Goal: Transaction & Acquisition: Purchase product/service

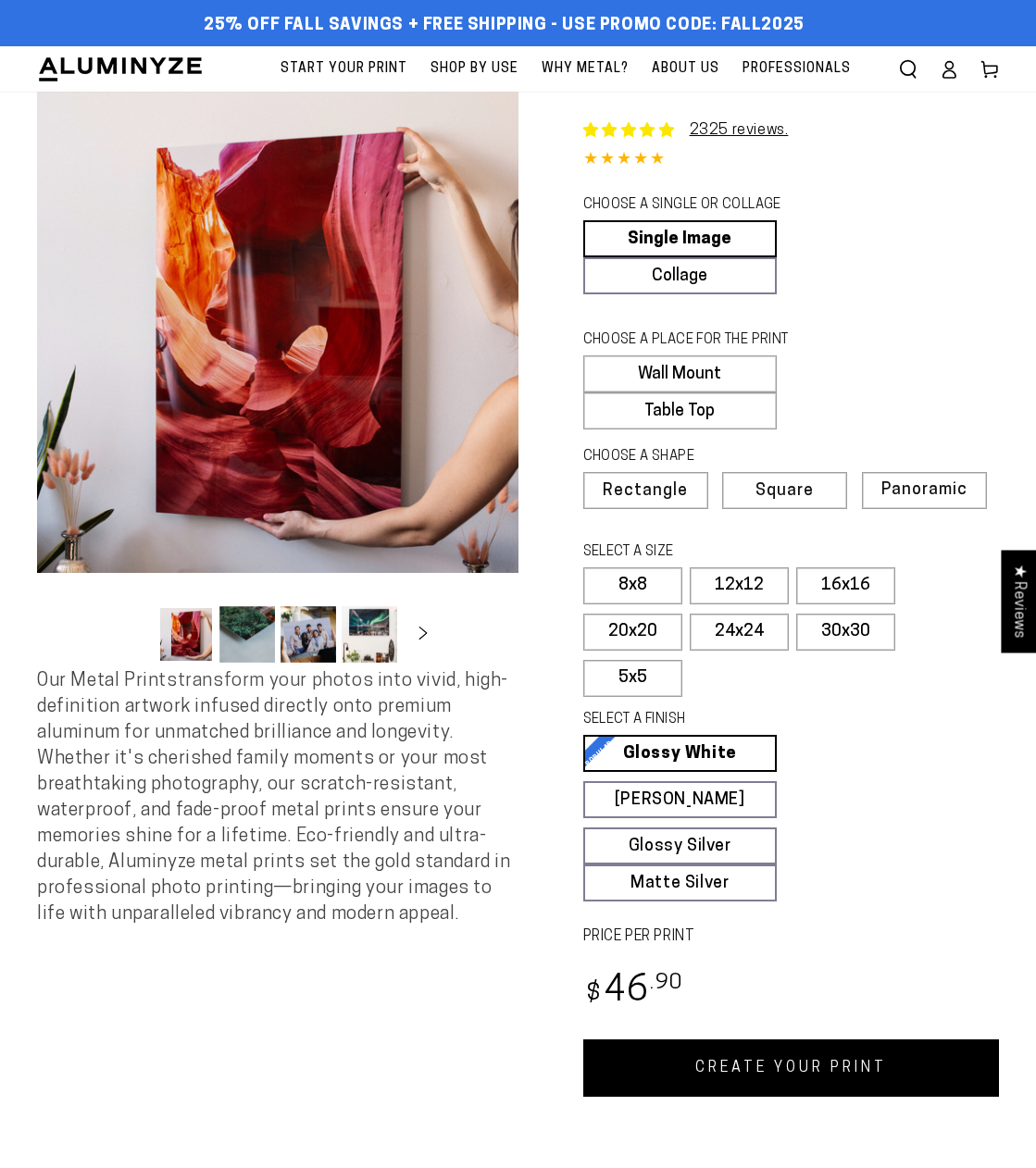
select select "**********"
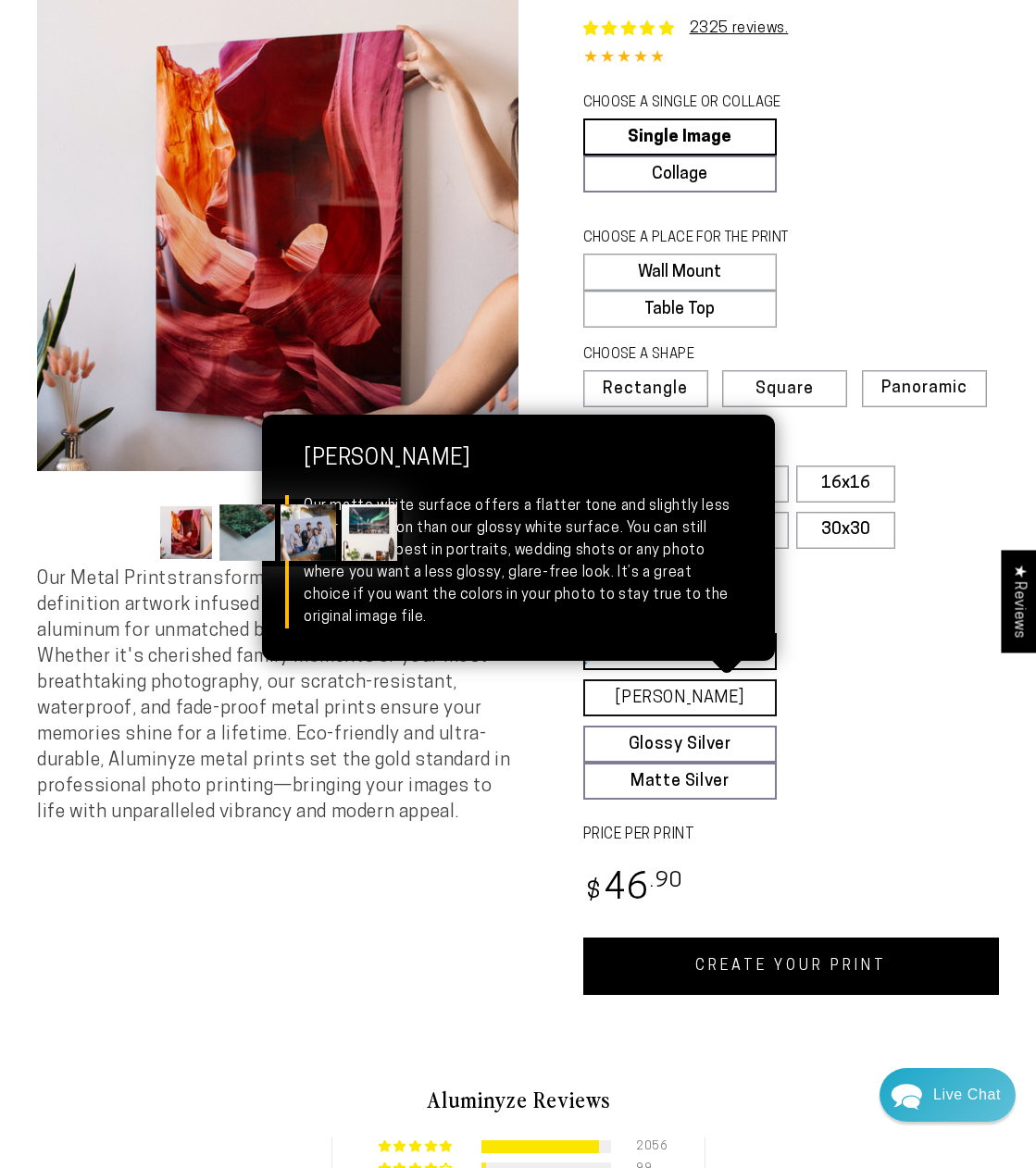
click at [694, 687] on link "[PERSON_NAME] Matte White Our matte white surface offers a flatter tone and sli…" at bounding box center [680, 698] width 194 height 37
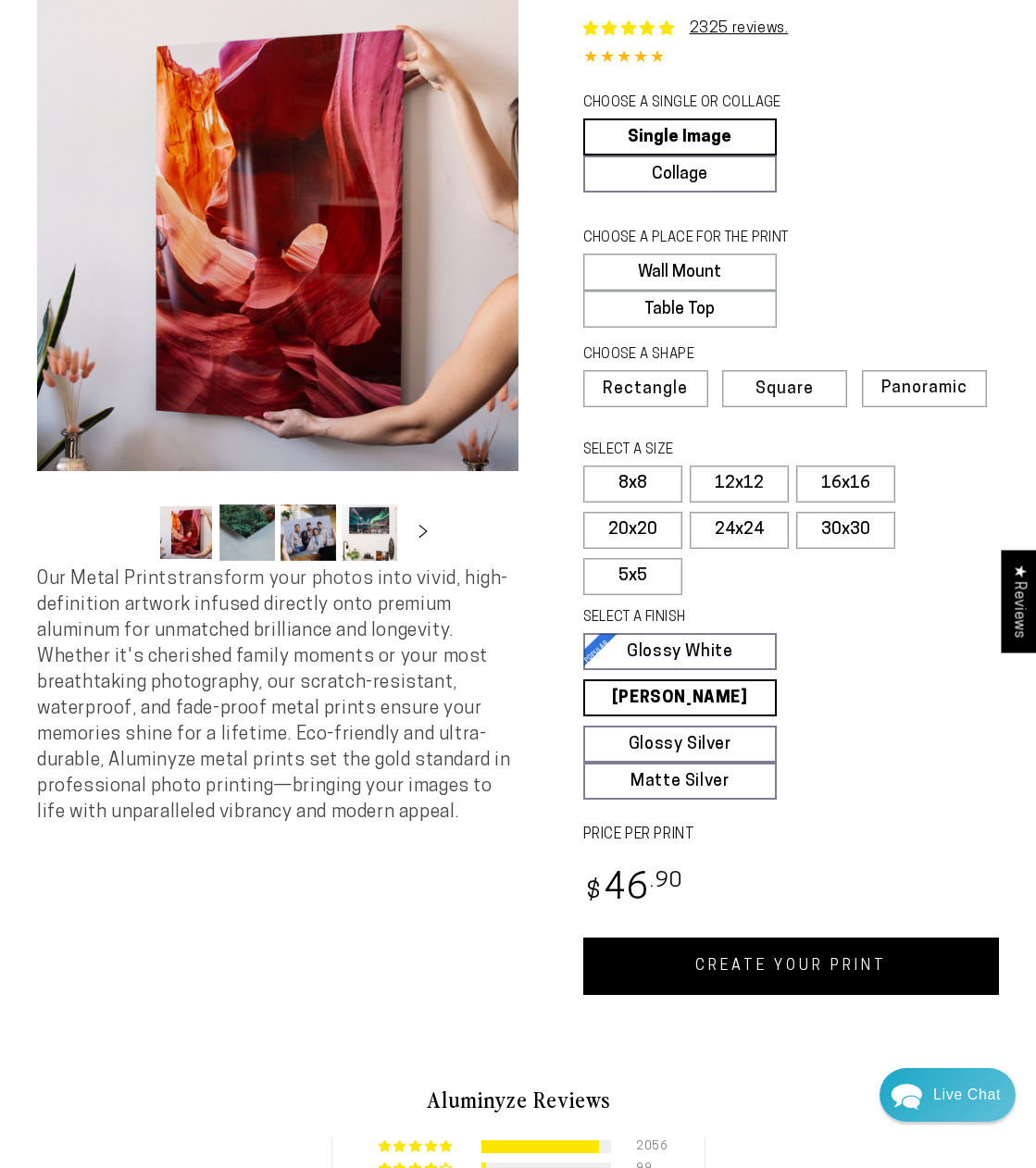
click at [743, 976] on link "CREATE YOUR PRINT" at bounding box center [791, 967] width 417 height 58
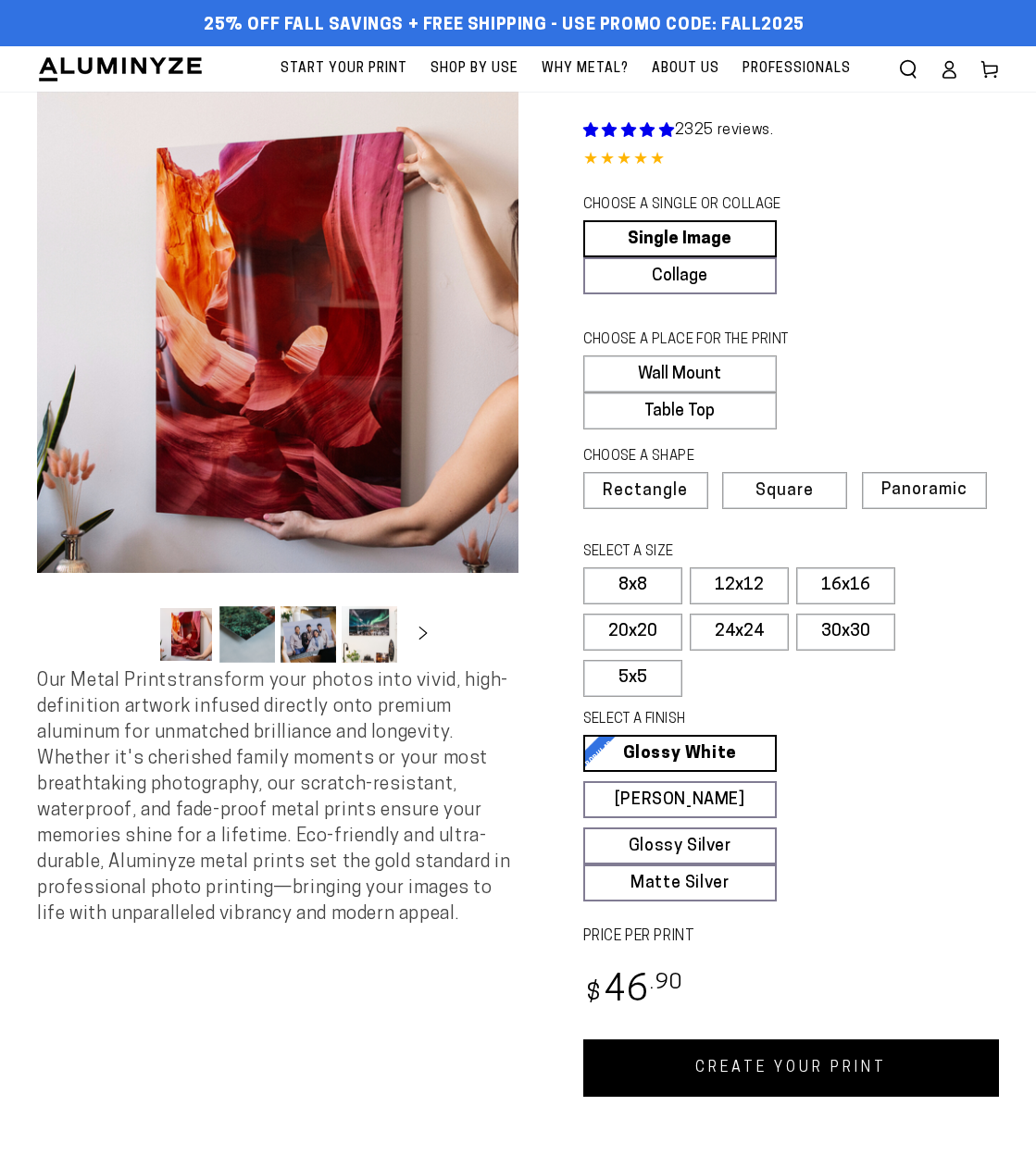
scroll to position [102, 0]
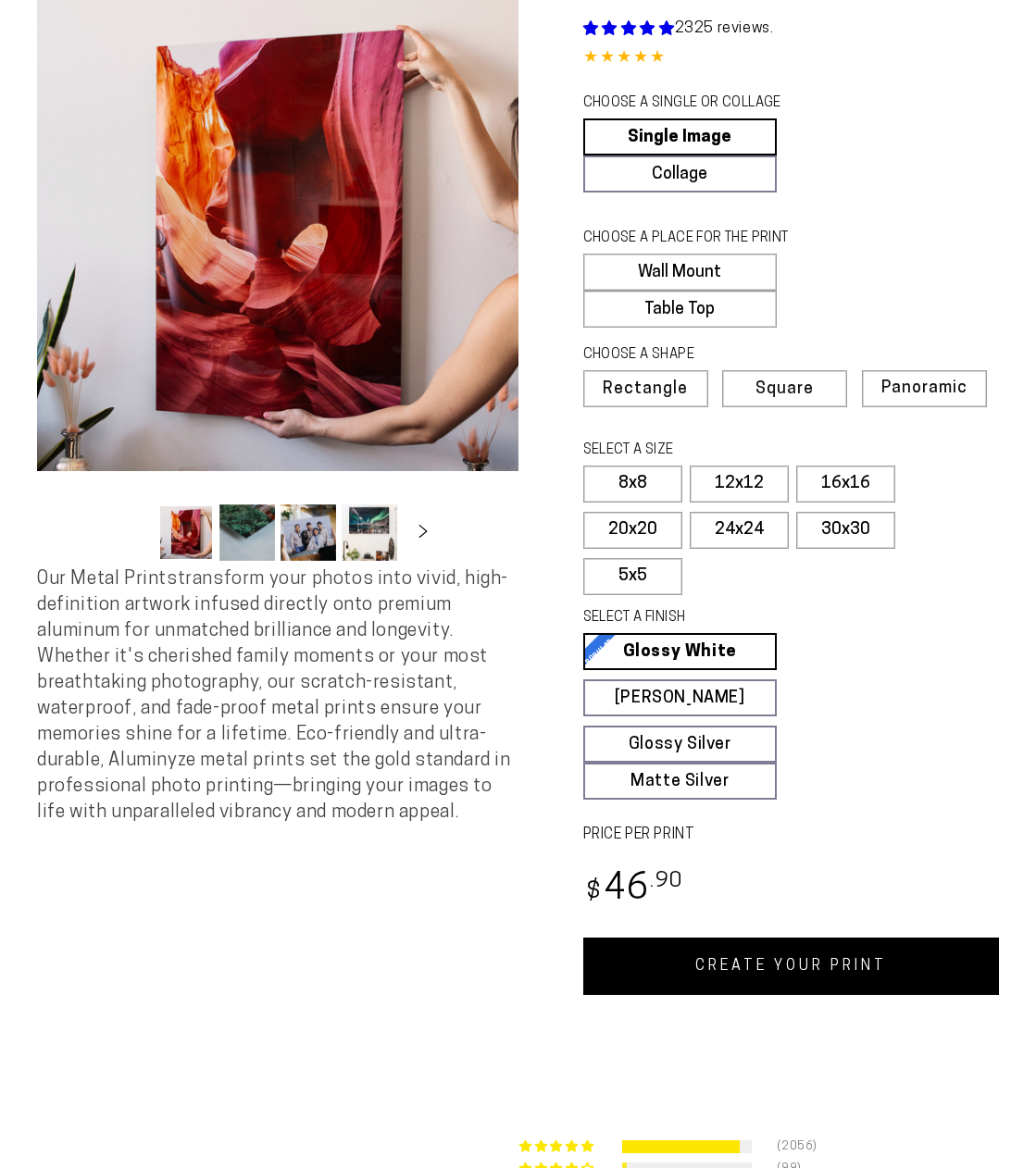
select select "**********"
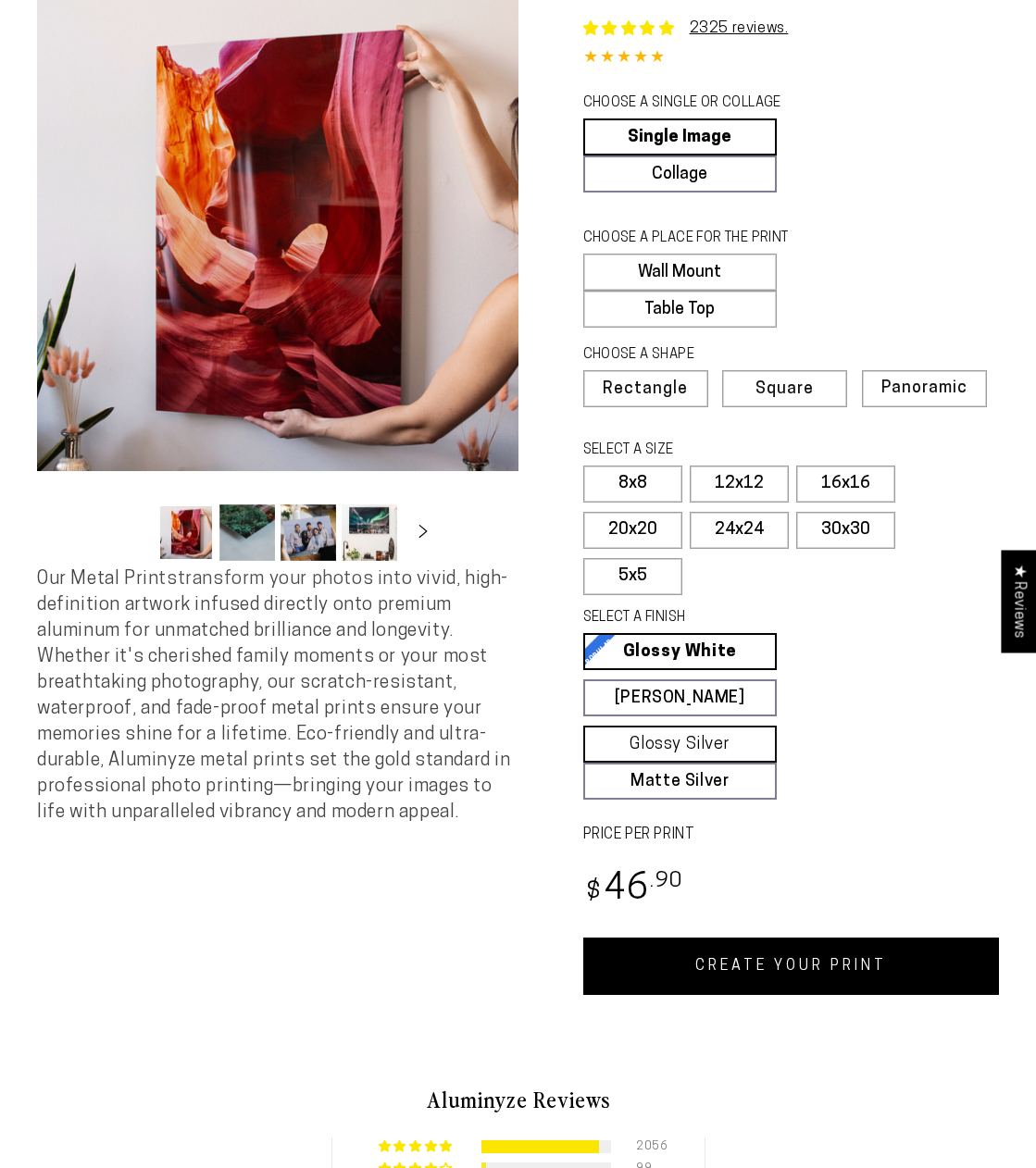
scroll to position [0, 0]
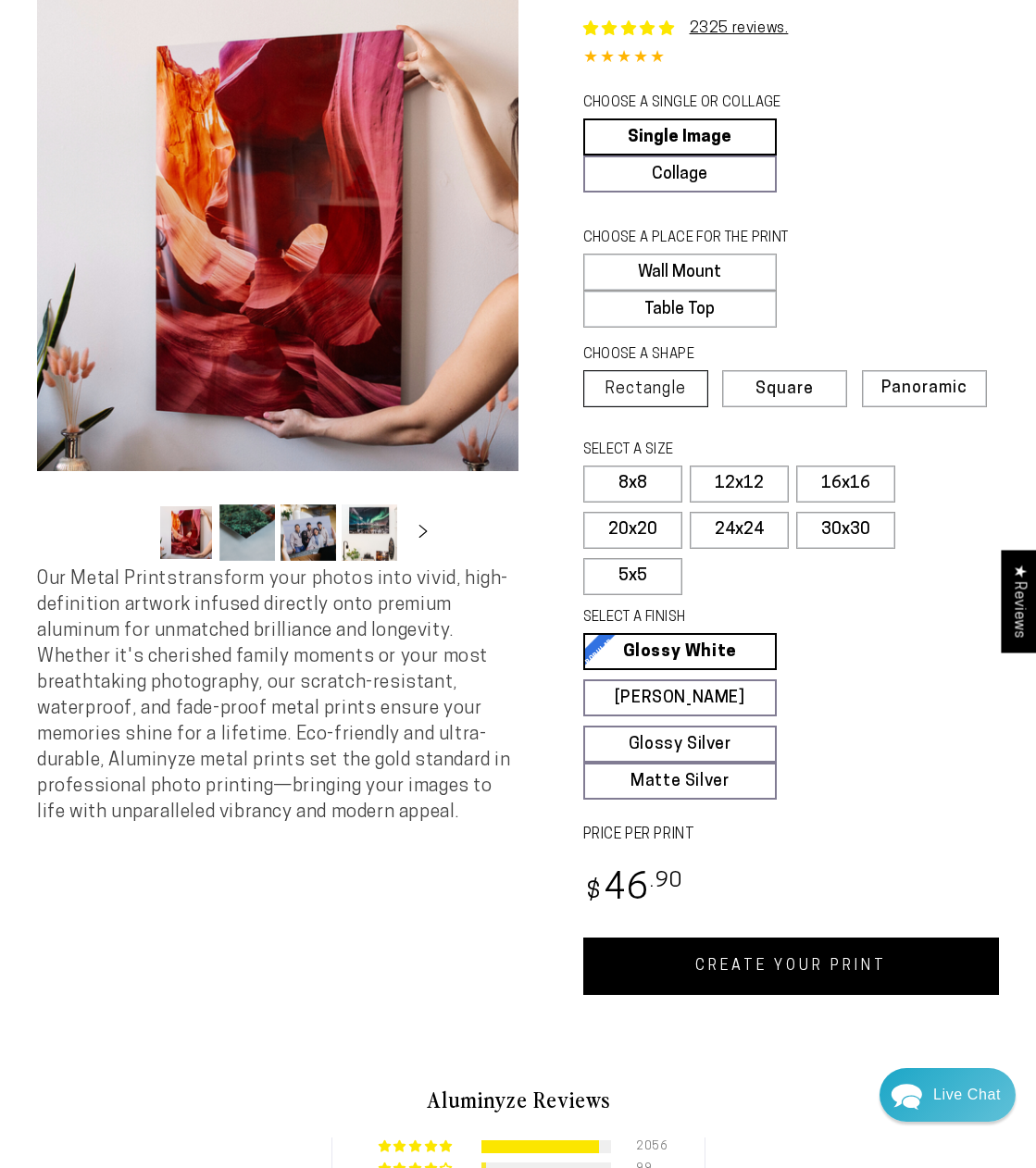
click at [645, 397] on span "Rectangle" at bounding box center [645, 390] width 82 height 17
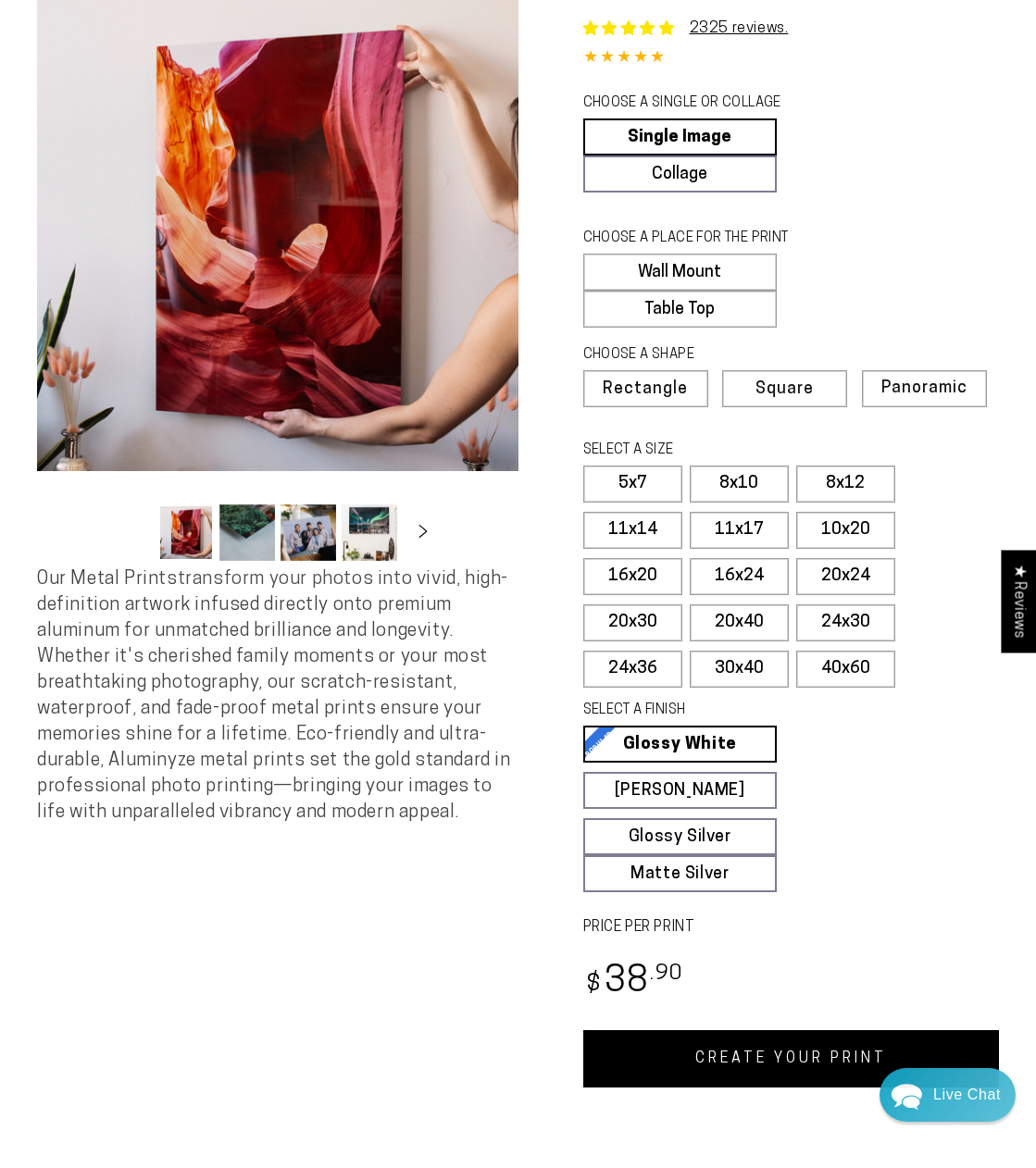
click at [807, 1066] on link "CREATE YOUR PRINT" at bounding box center [791, 1059] width 417 height 58
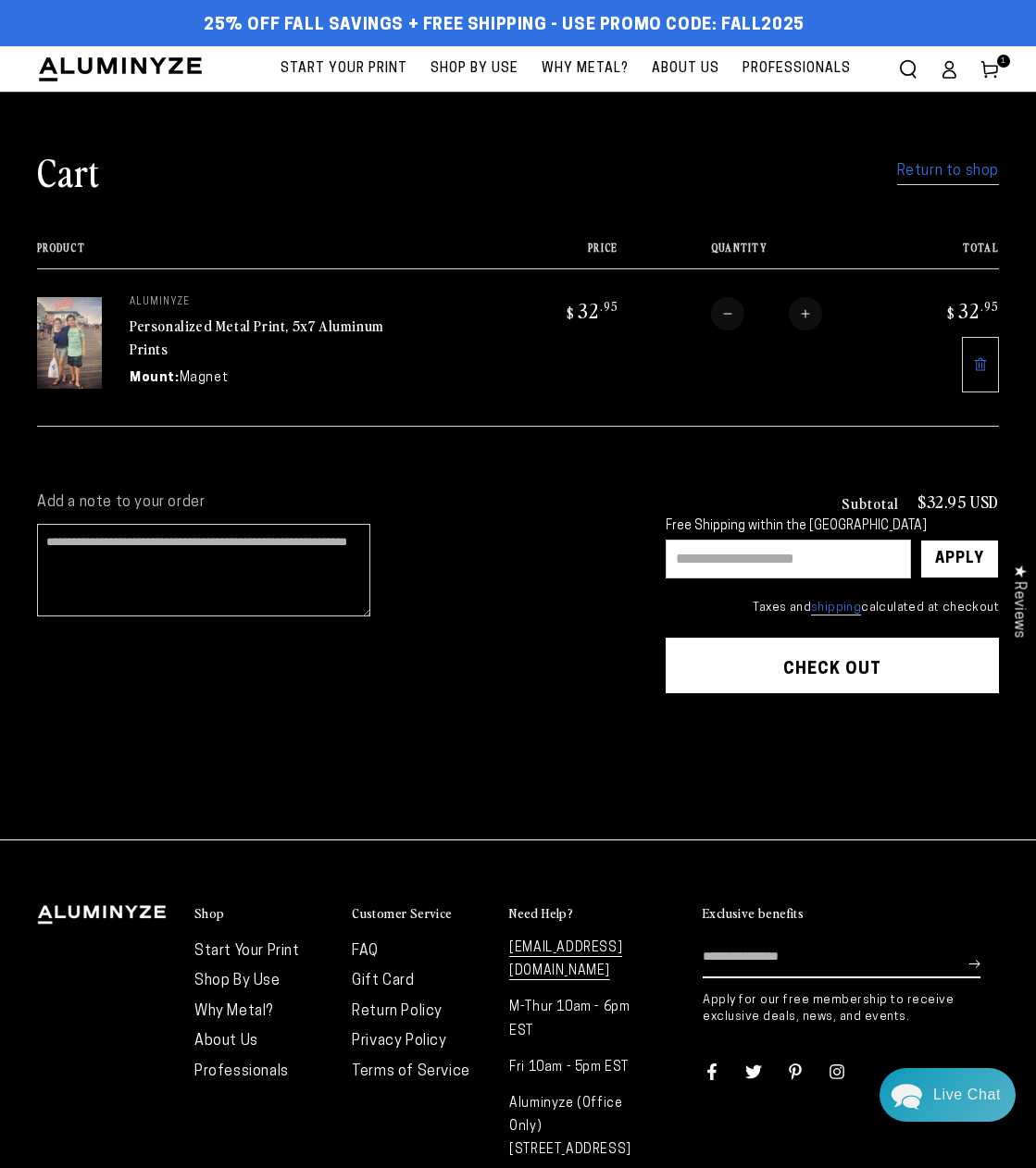
click at [943, 166] on link "Return to shop" at bounding box center [949, 171] width 102 height 27
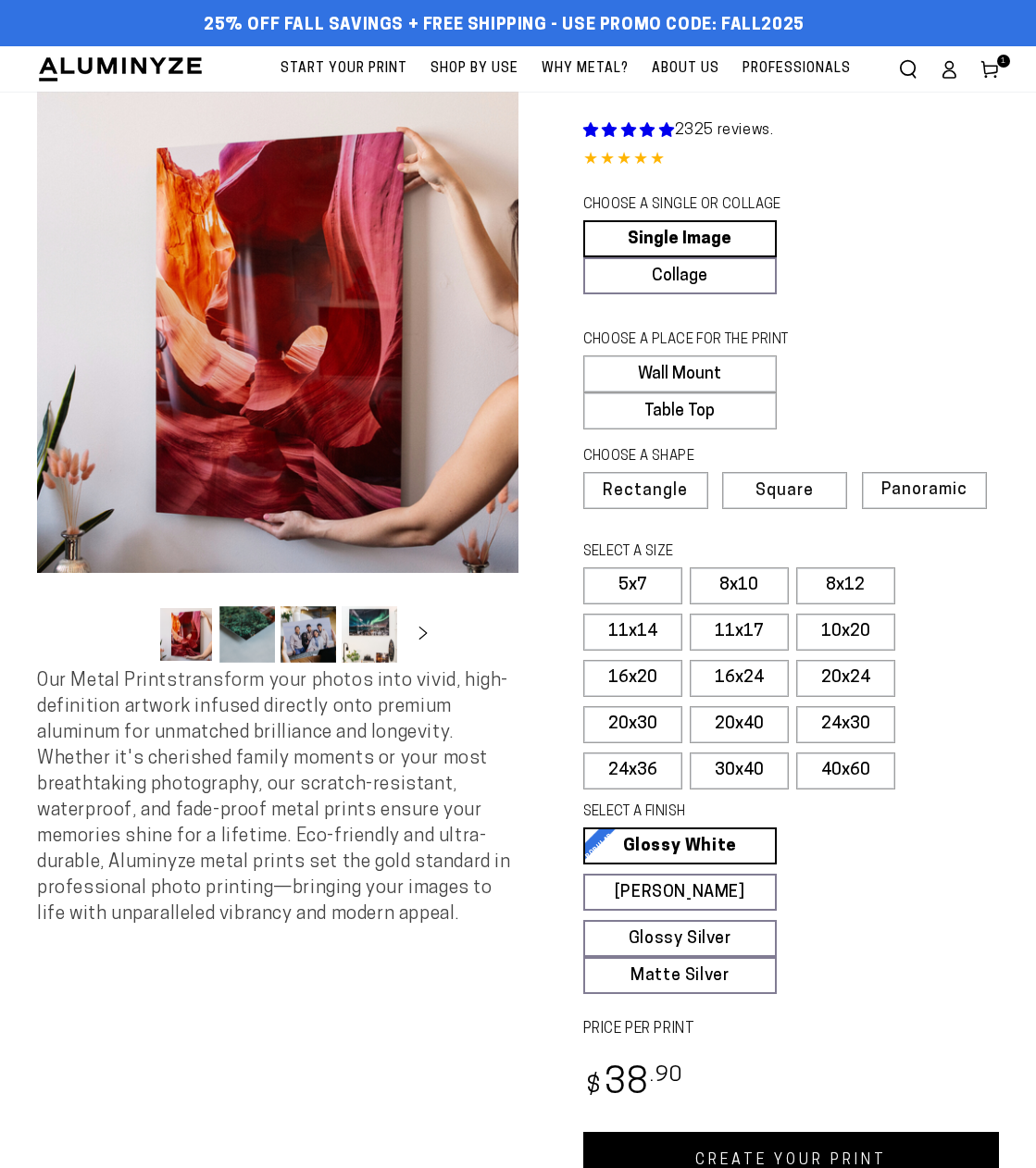
select select "**********"
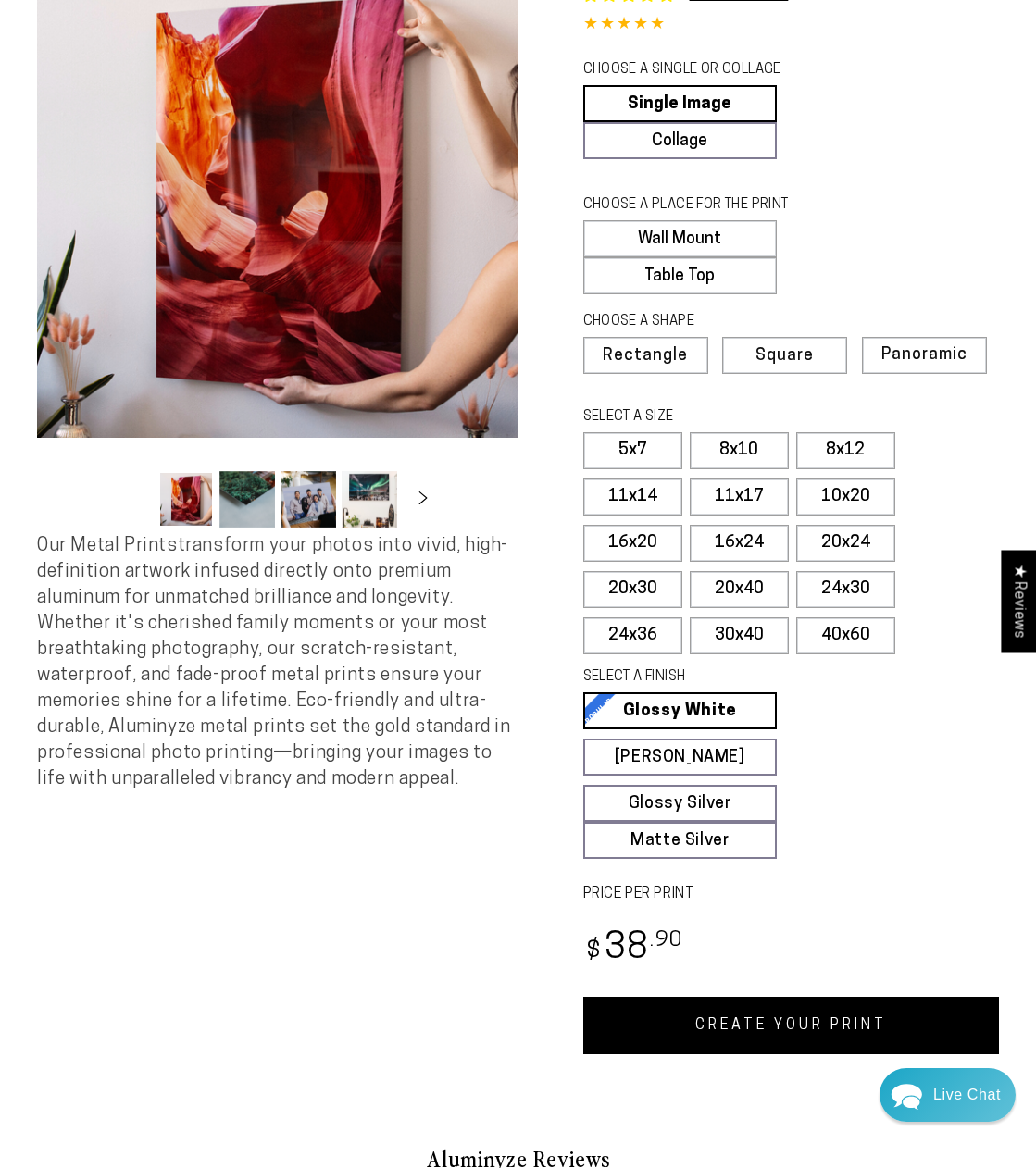
scroll to position [136, 0]
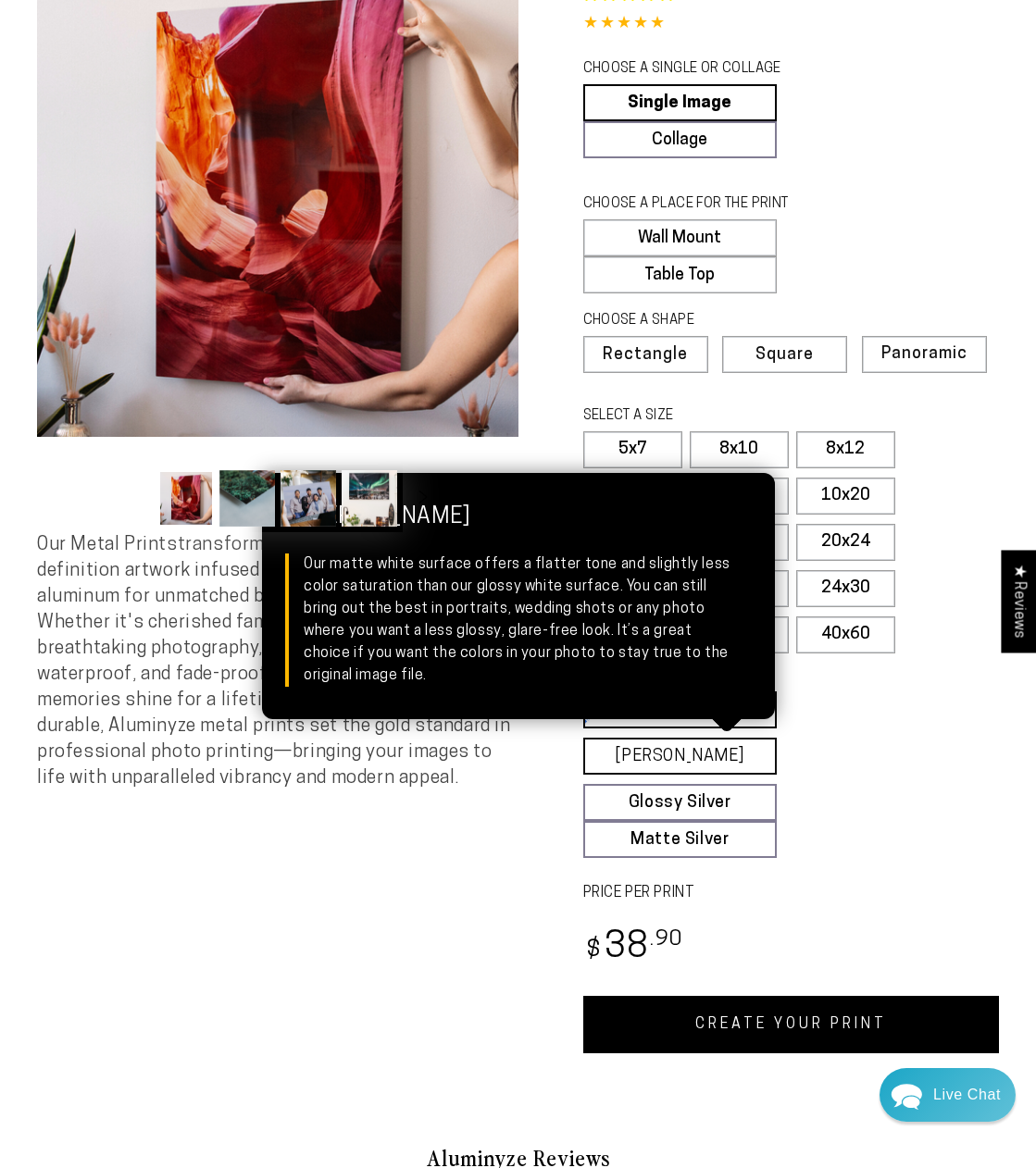
click at [688, 750] on link "[PERSON_NAME] Matte White Our matte white surface offers a flatter tone and sli…" at bounding box center [680, 756] width 194 height 37
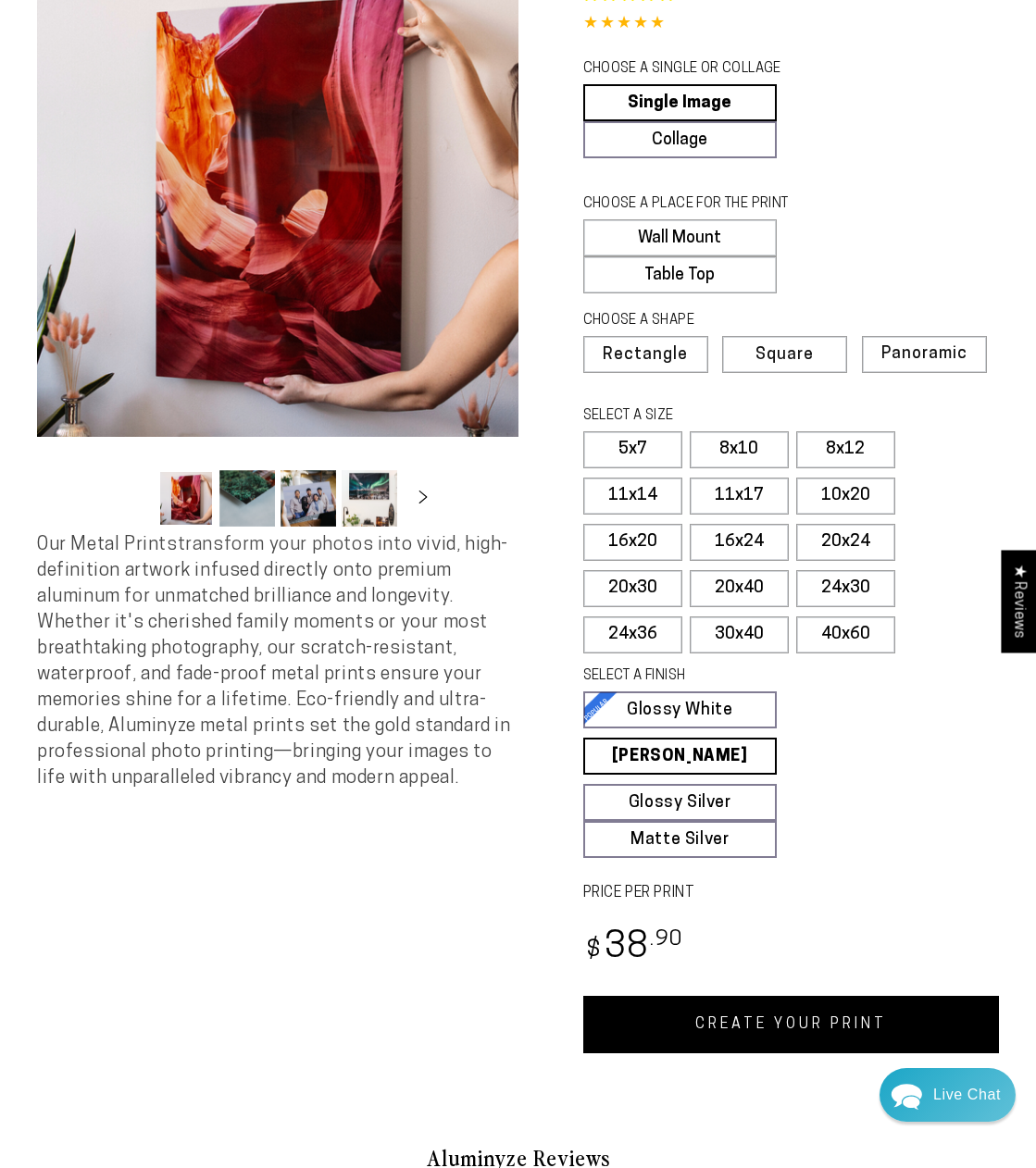
click at [793, 1016] on link "CREATE YOUR PRINT" at bounding box center [791, 1025] width 417 height 58
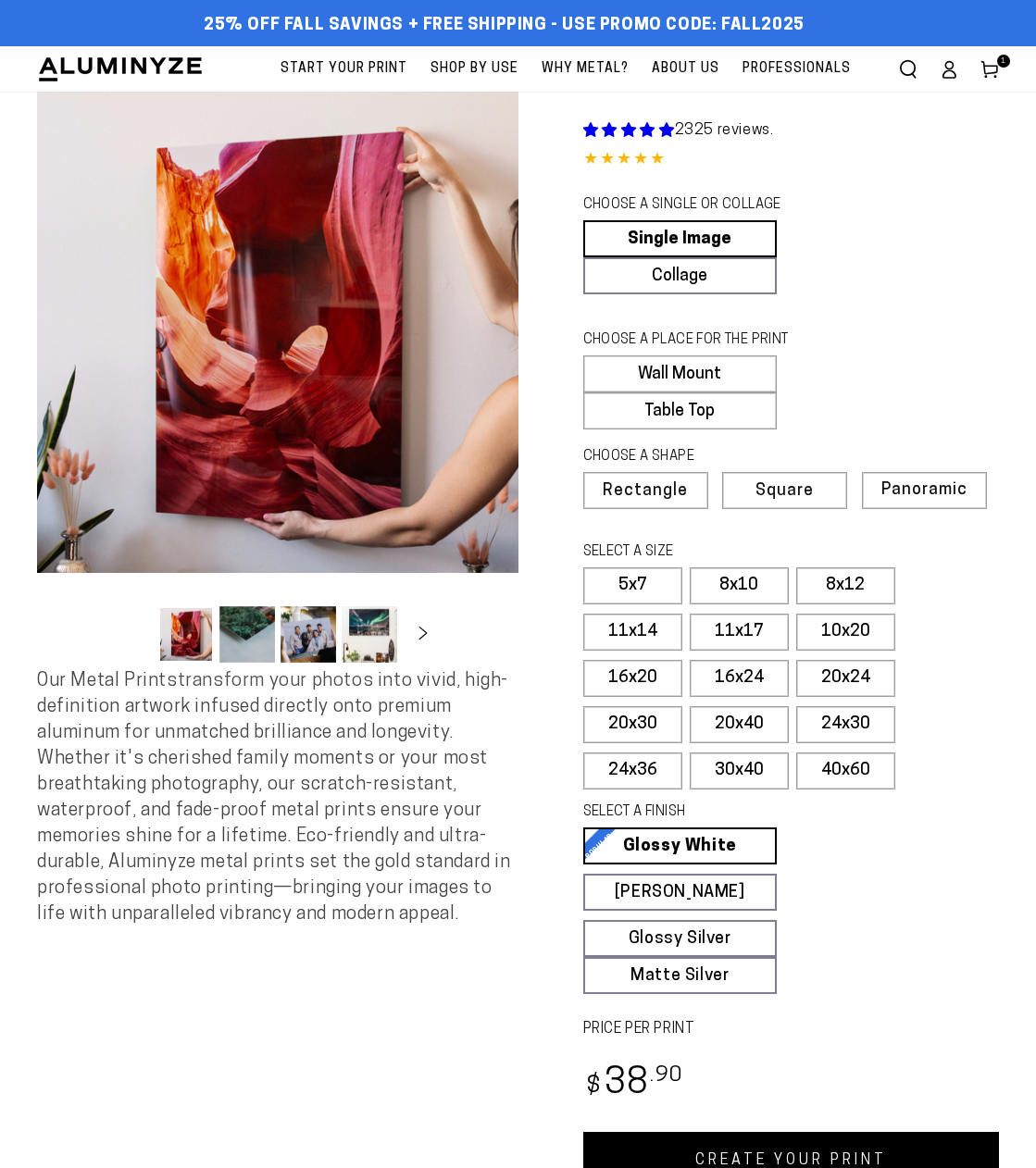
scroll to position [136, 0]
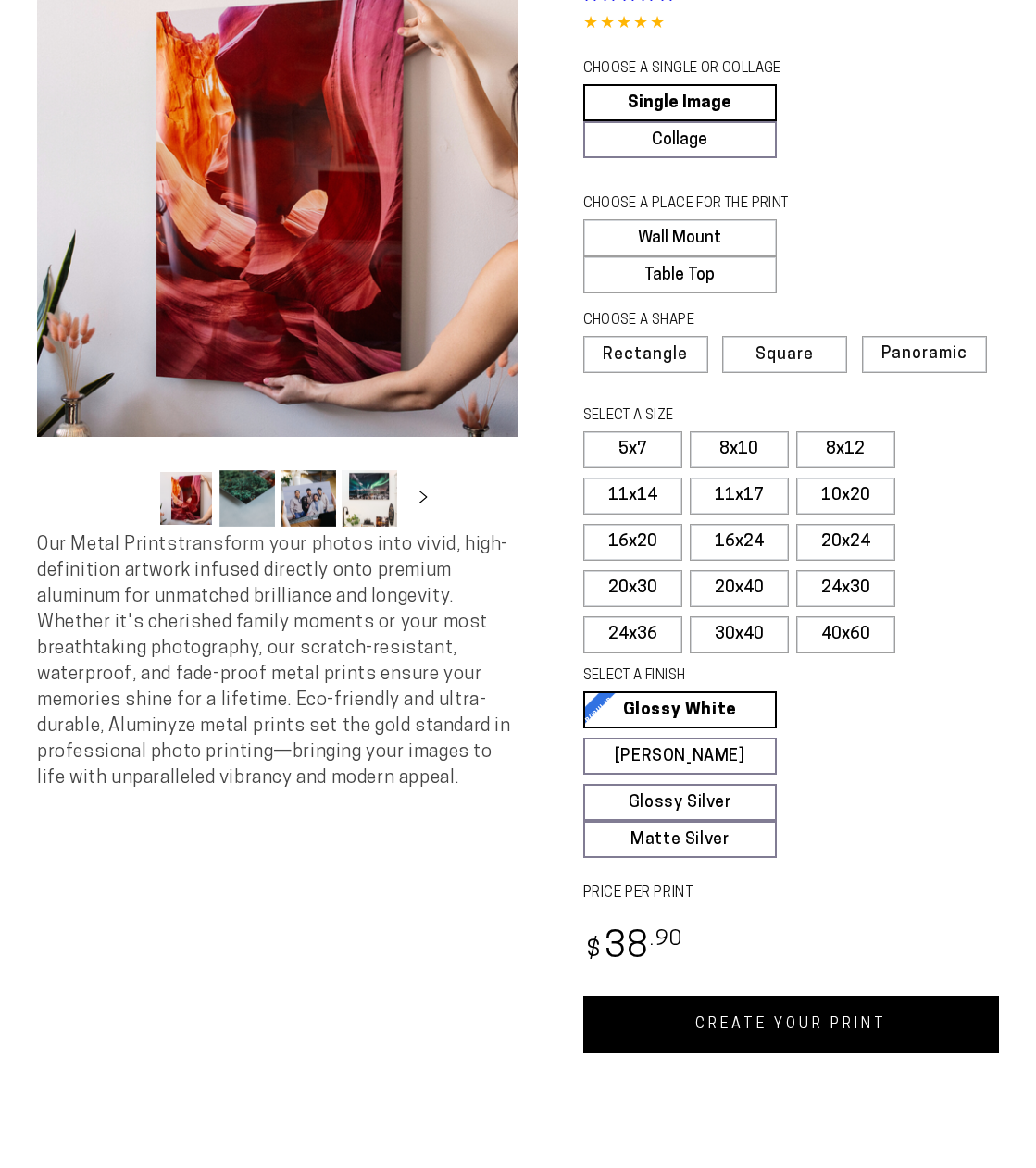
select select "**********"
click at [783, 341] on label "Square" at bounding box center [785, 354] width 125 height 37
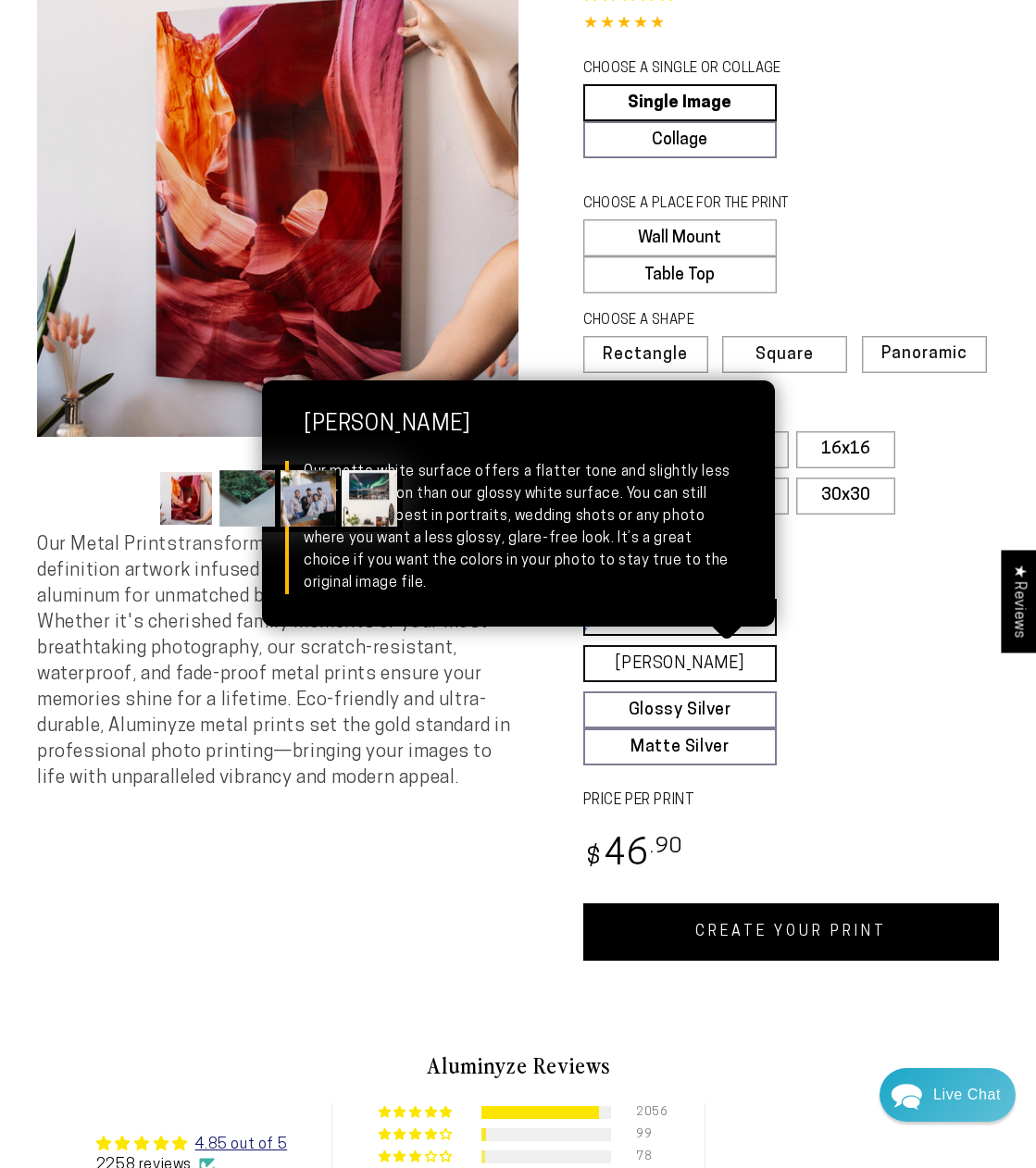
click at [656, 657] on link "Matte White Matte White Our matte white surface offers a flatter tone and sligh…" at bounding box center [680, 664] width 194 height 37
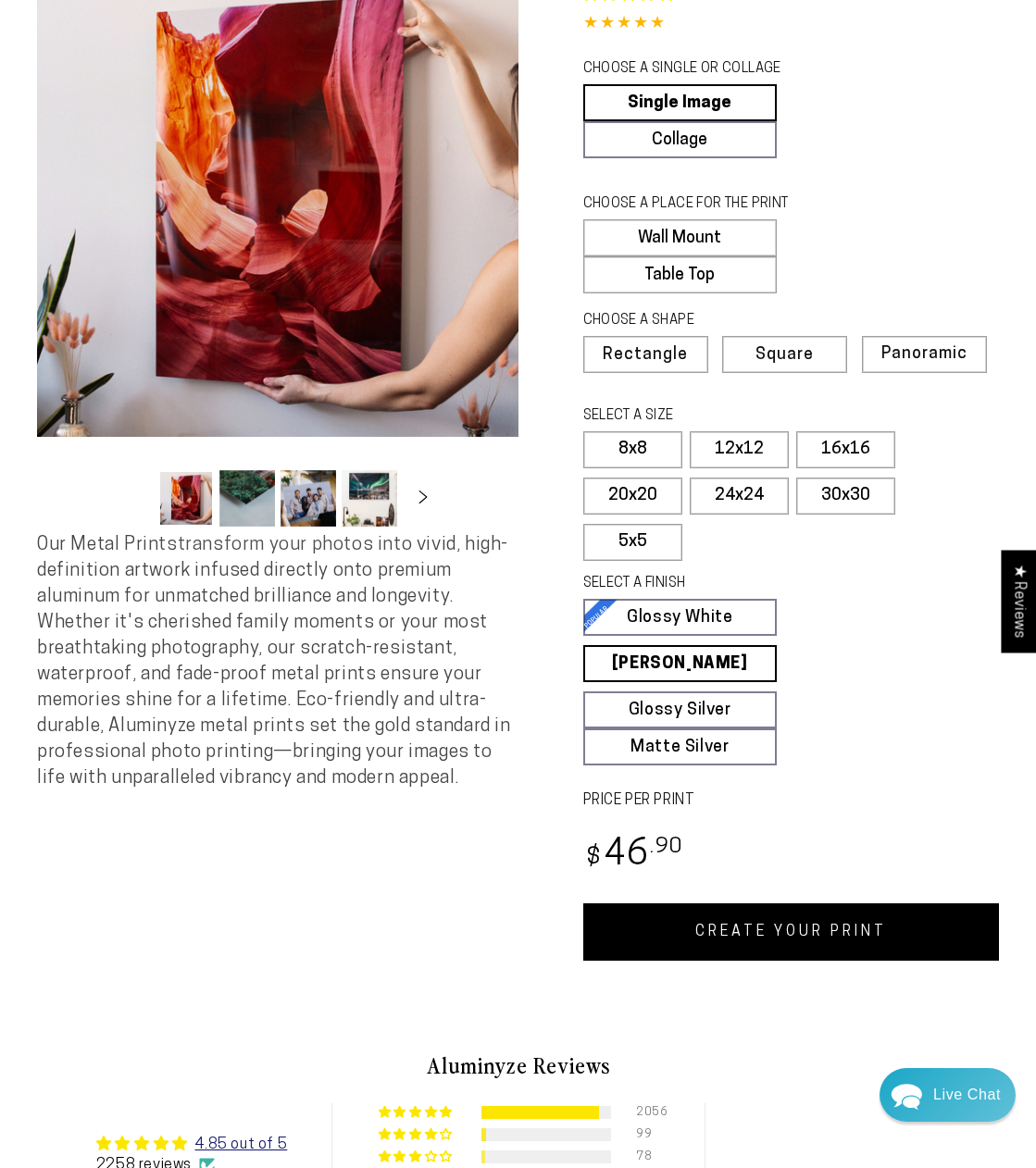
click at [799, 939] on link "CREATE YOUR PRINT" at bounding box center [791, 933] width 417 height 58
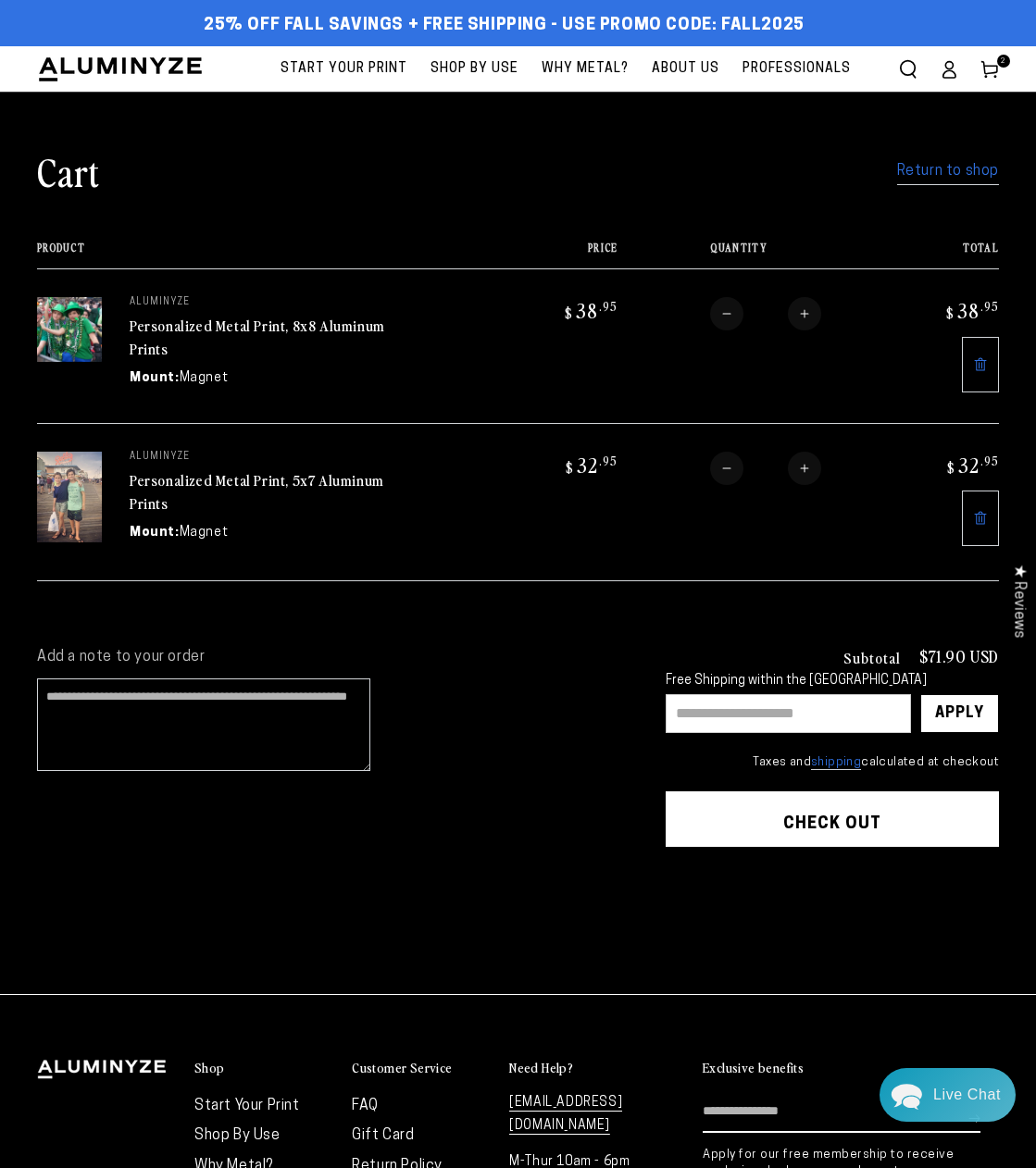
click at [963, 175] on link "Return to shop" at bounding box center [949, 171] width 102 height 27
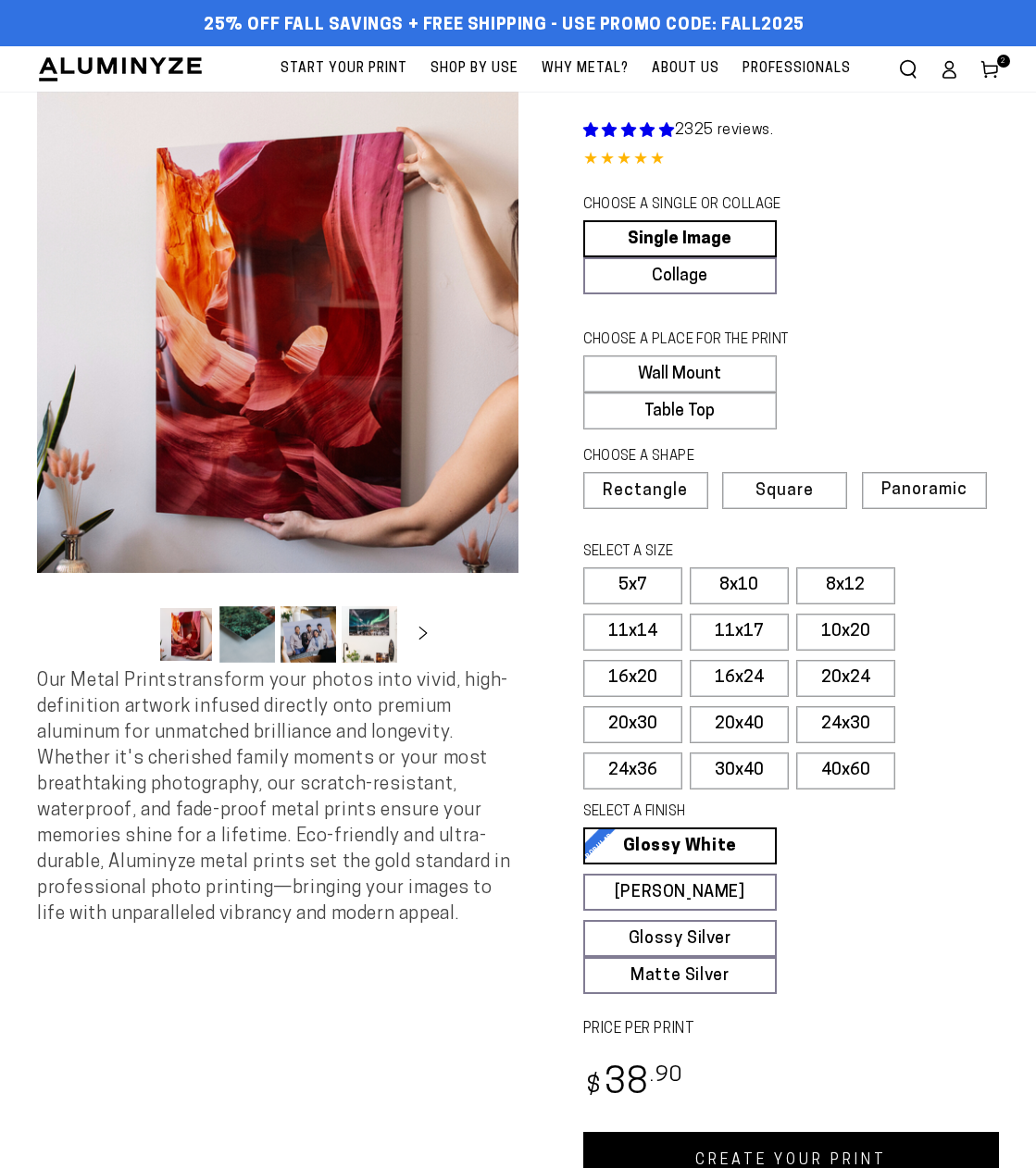
select select "**********"
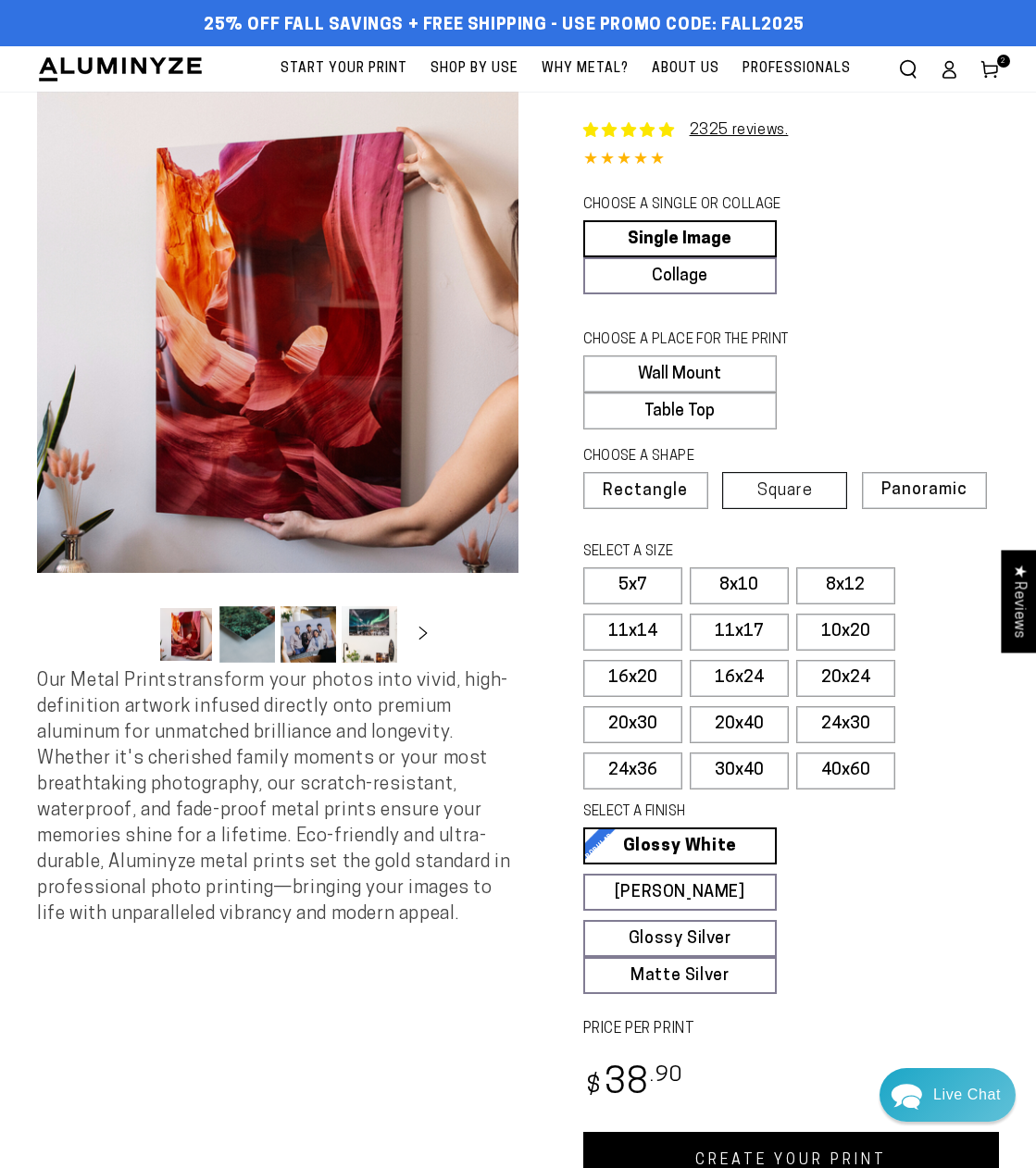
click at [791, 489] on span "Square" at bounding box center [785, 492] width 56 height 17
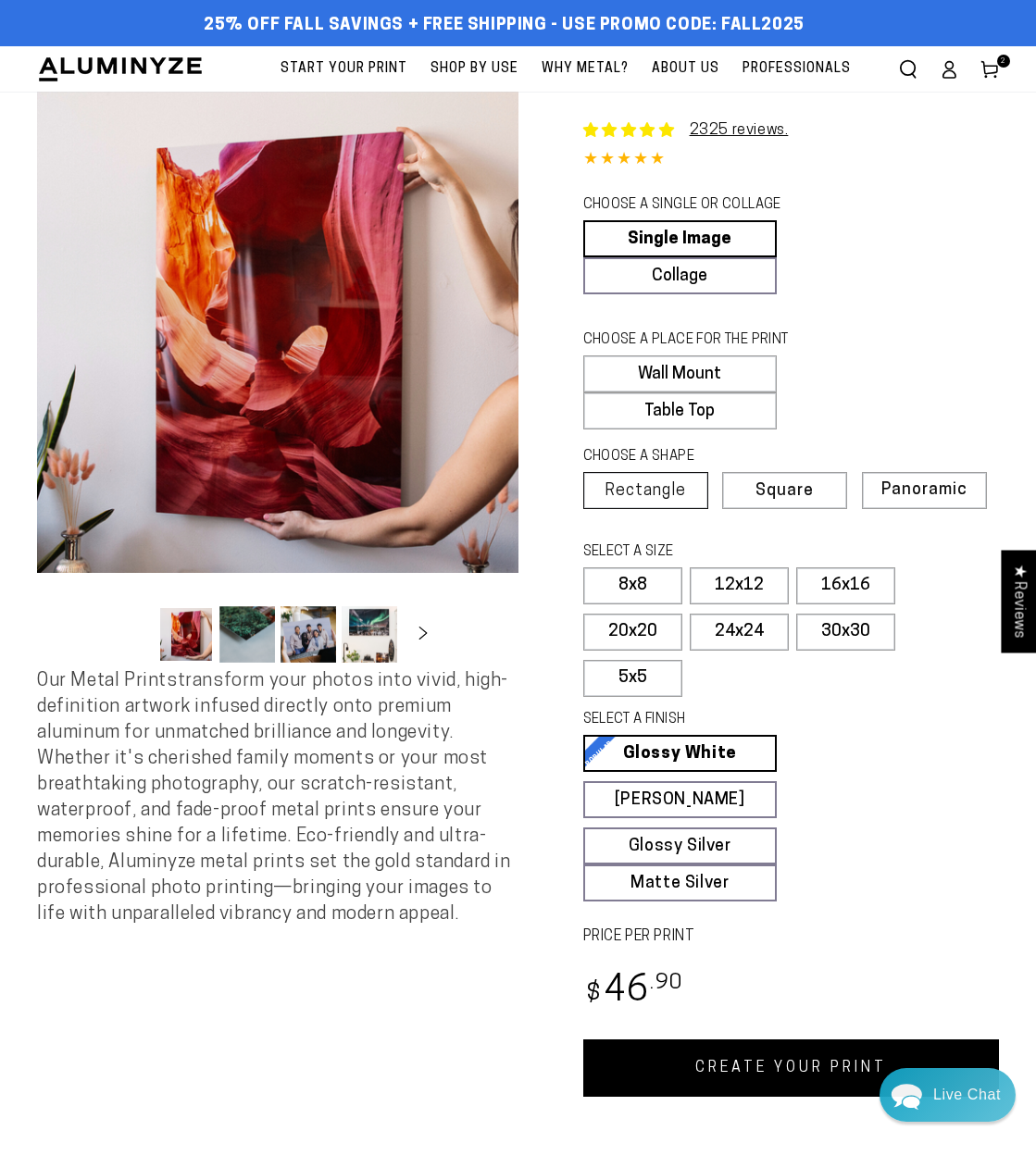
click at [618, 484] on span "Rectangle" at bounding box center [645, 492] width 82 height 17
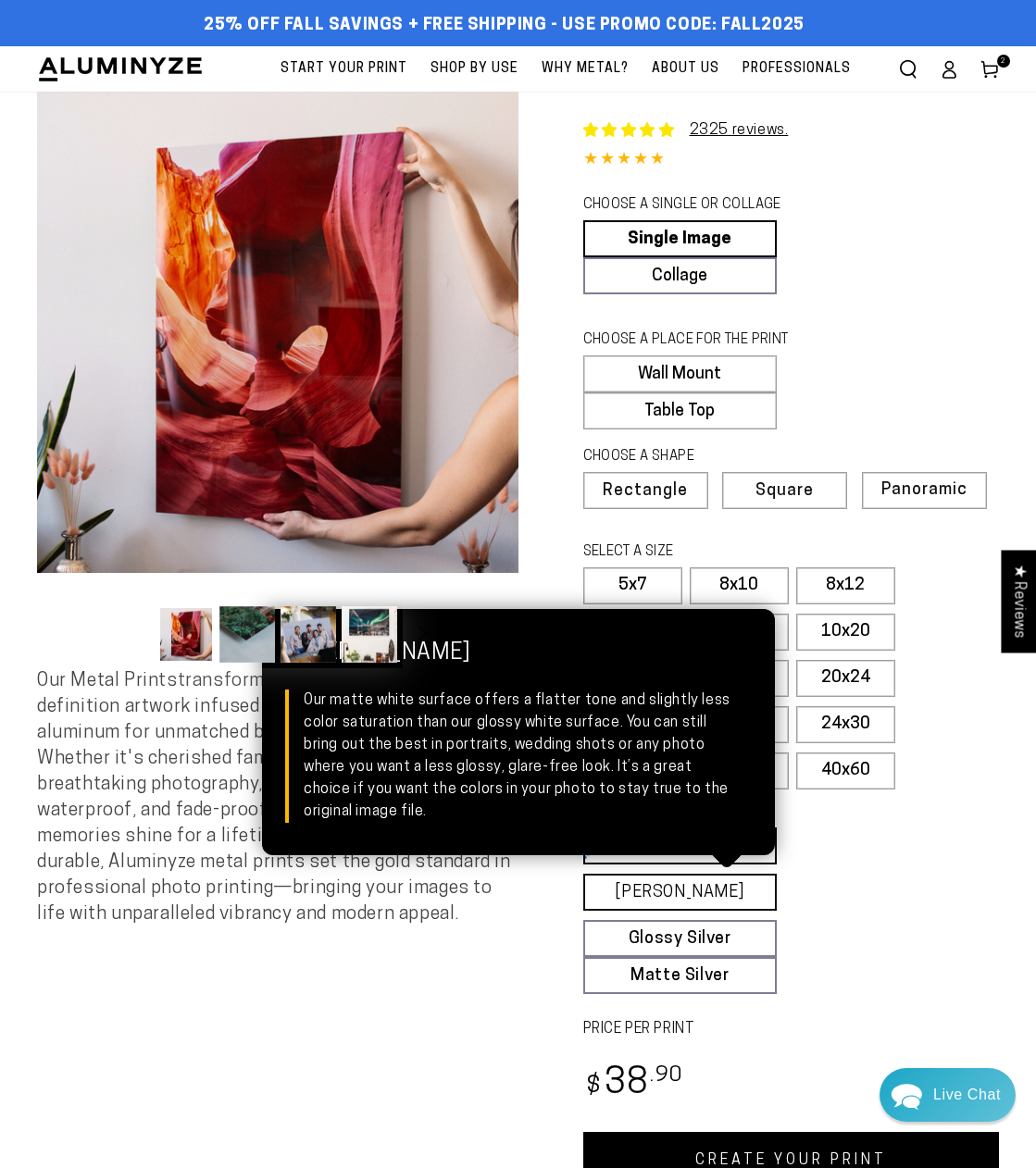
click at [698, 893] on link "Matte White Matte White Our matte white surface offers a flatter tone and sligh…" at bounding box center [680, 893] width 194 height 37
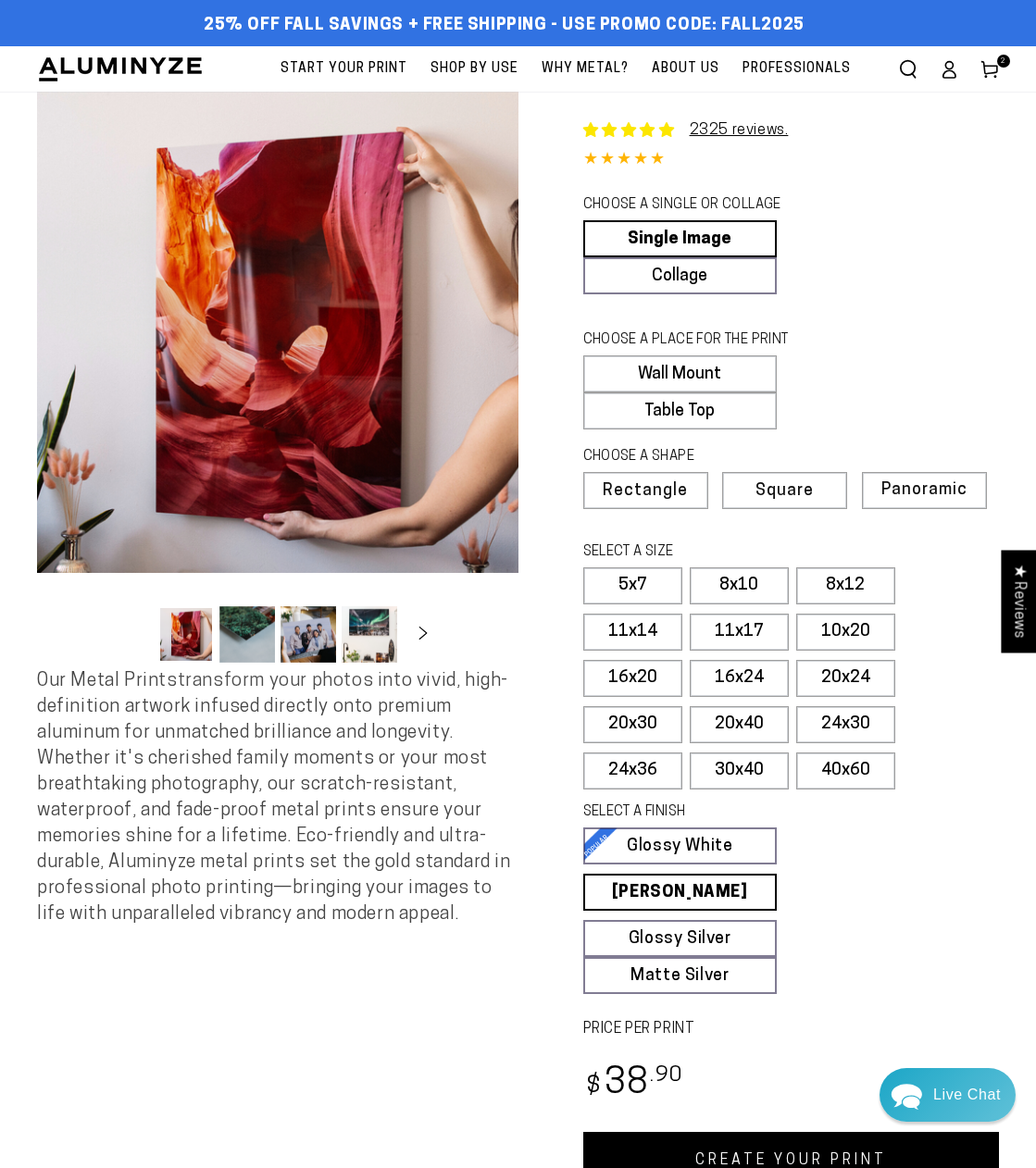
click at [825, 1157] on link "CREATE YOUR PRINT" at bounding box center [791, 1161] width 417 height 58
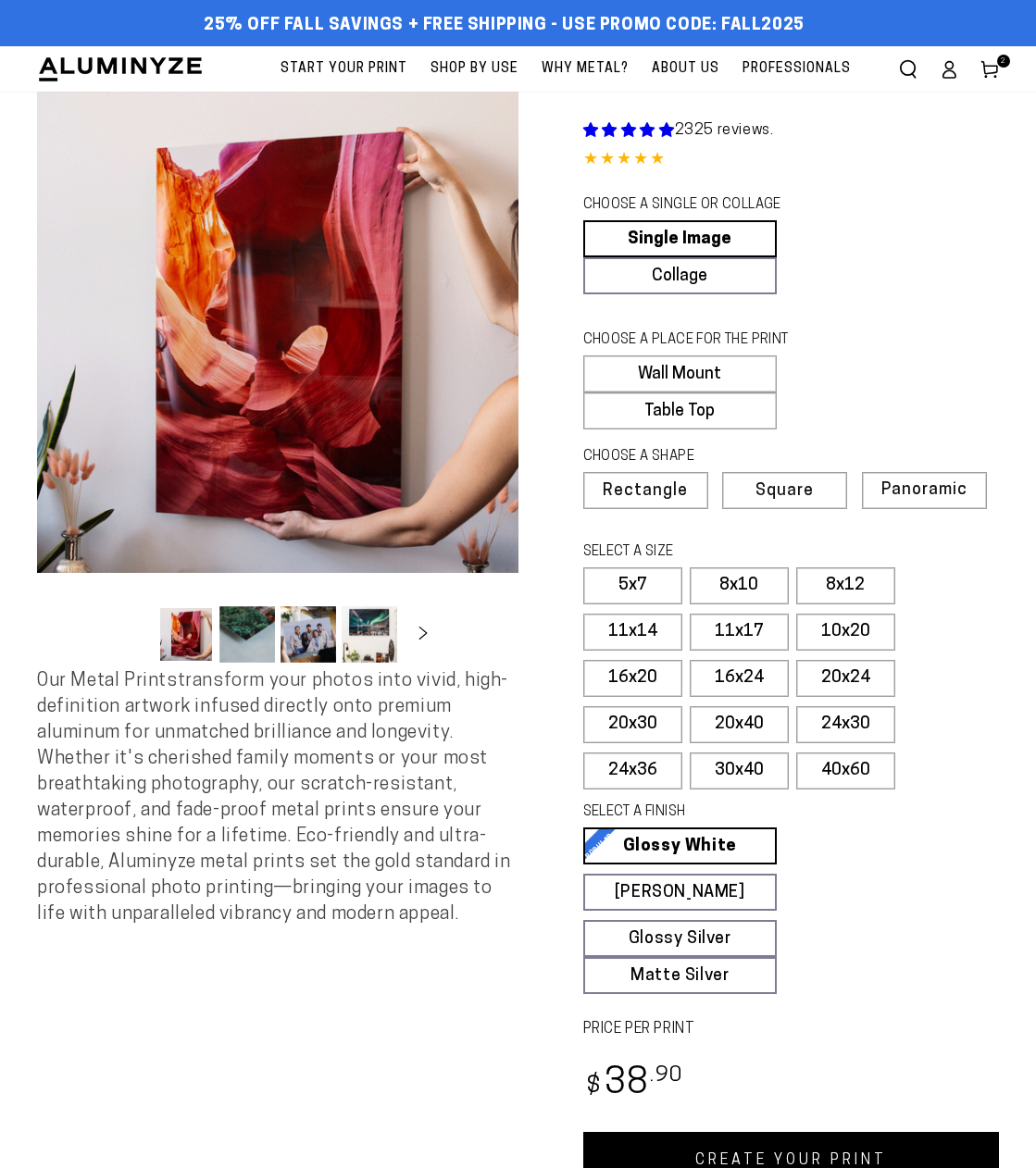
select select "**********"
click at [783, 486] on span "Square" at bounding box center [785, 492] width 56 height 17
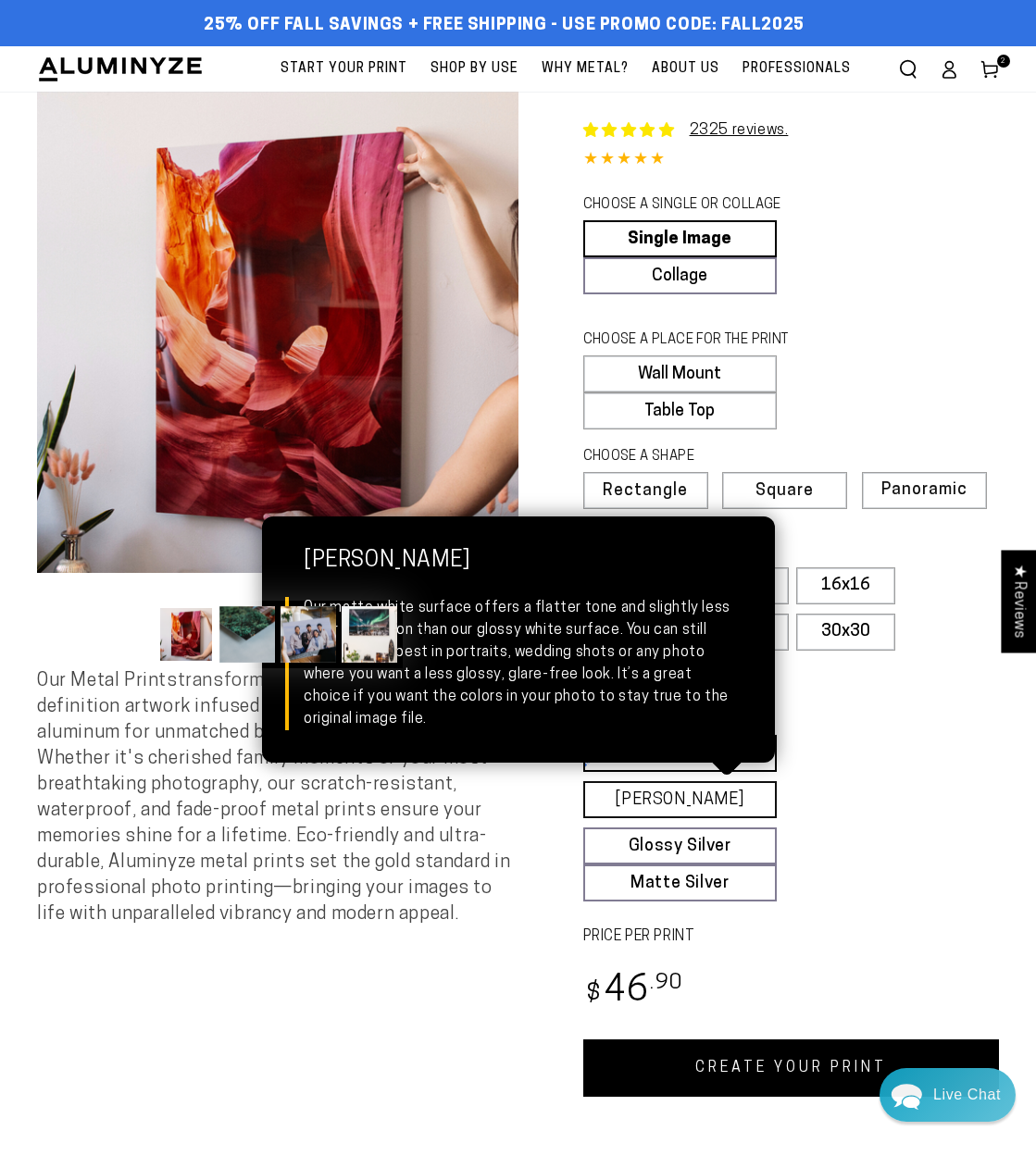
click at [727, 813] on link "Matte White Matte White Our matte white surface offers a flatter tone and sligh…" at bounding box center [680, 800] width 194 height 37
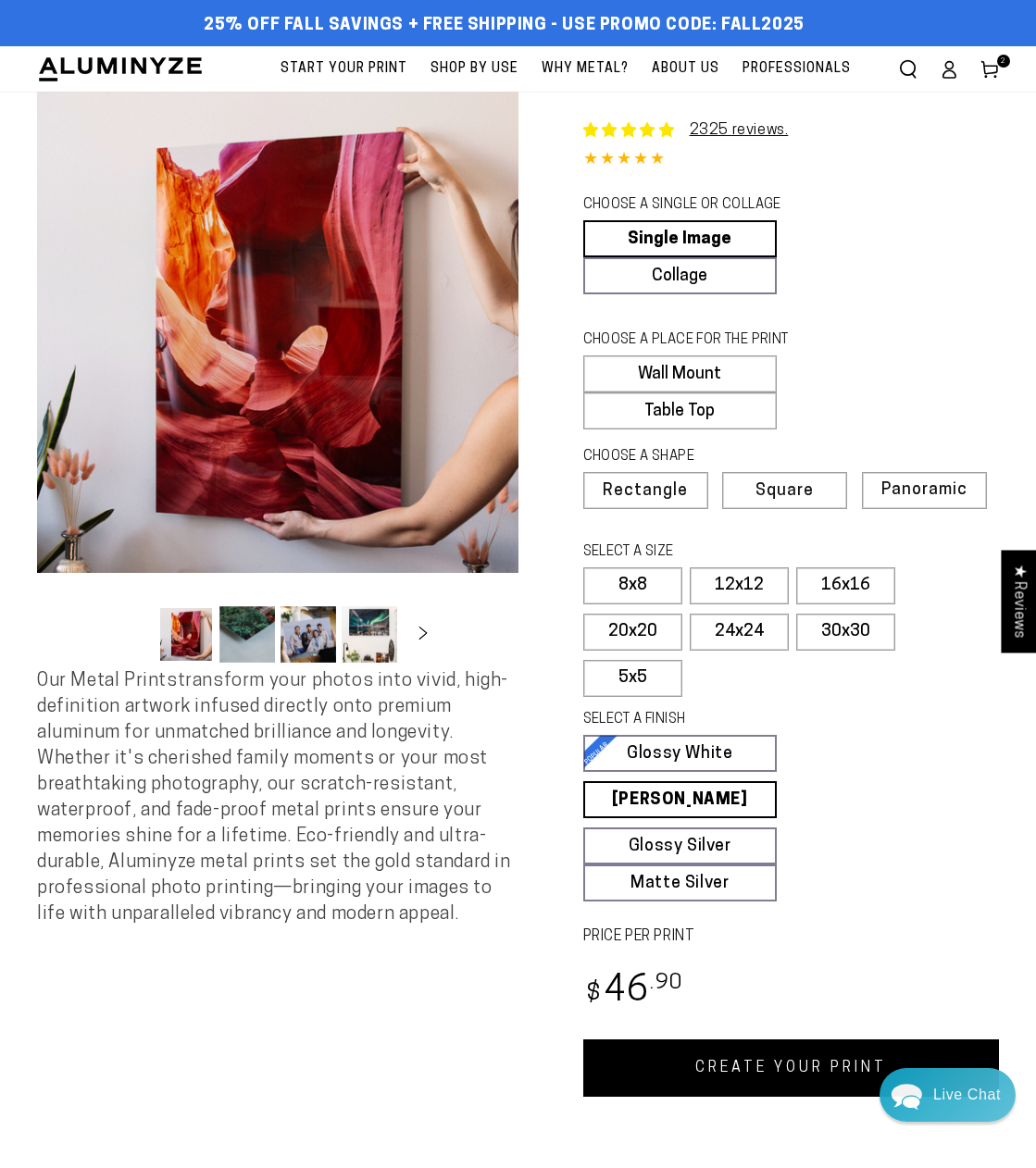
click at [758, 1068] on link "CREATE YOUR PRINT" at bounding box center [791, 1068] width 417 height 58
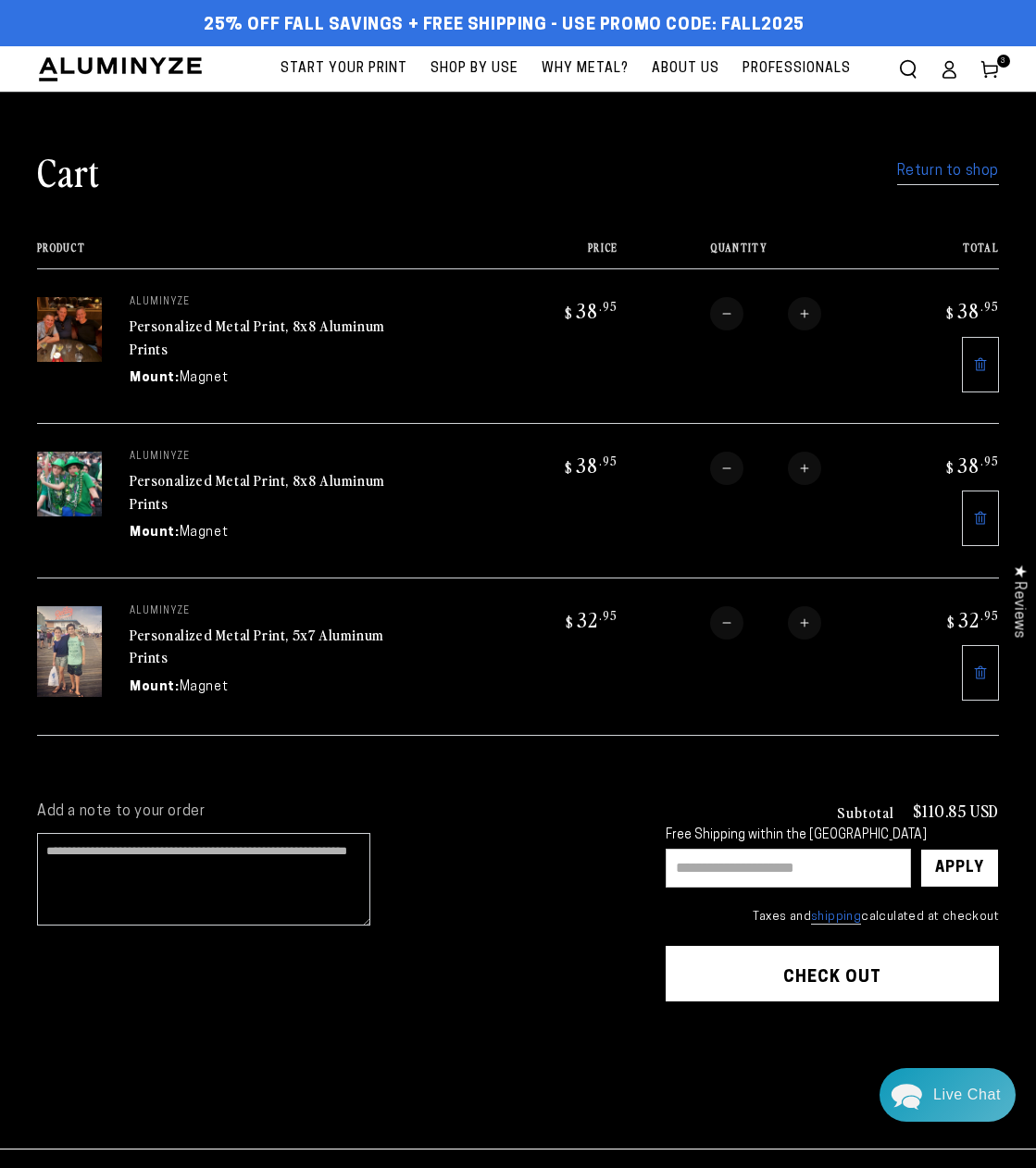
click at [945, 171] on link "Return to shop" at bounding box center [949, 171] width 102 height 27
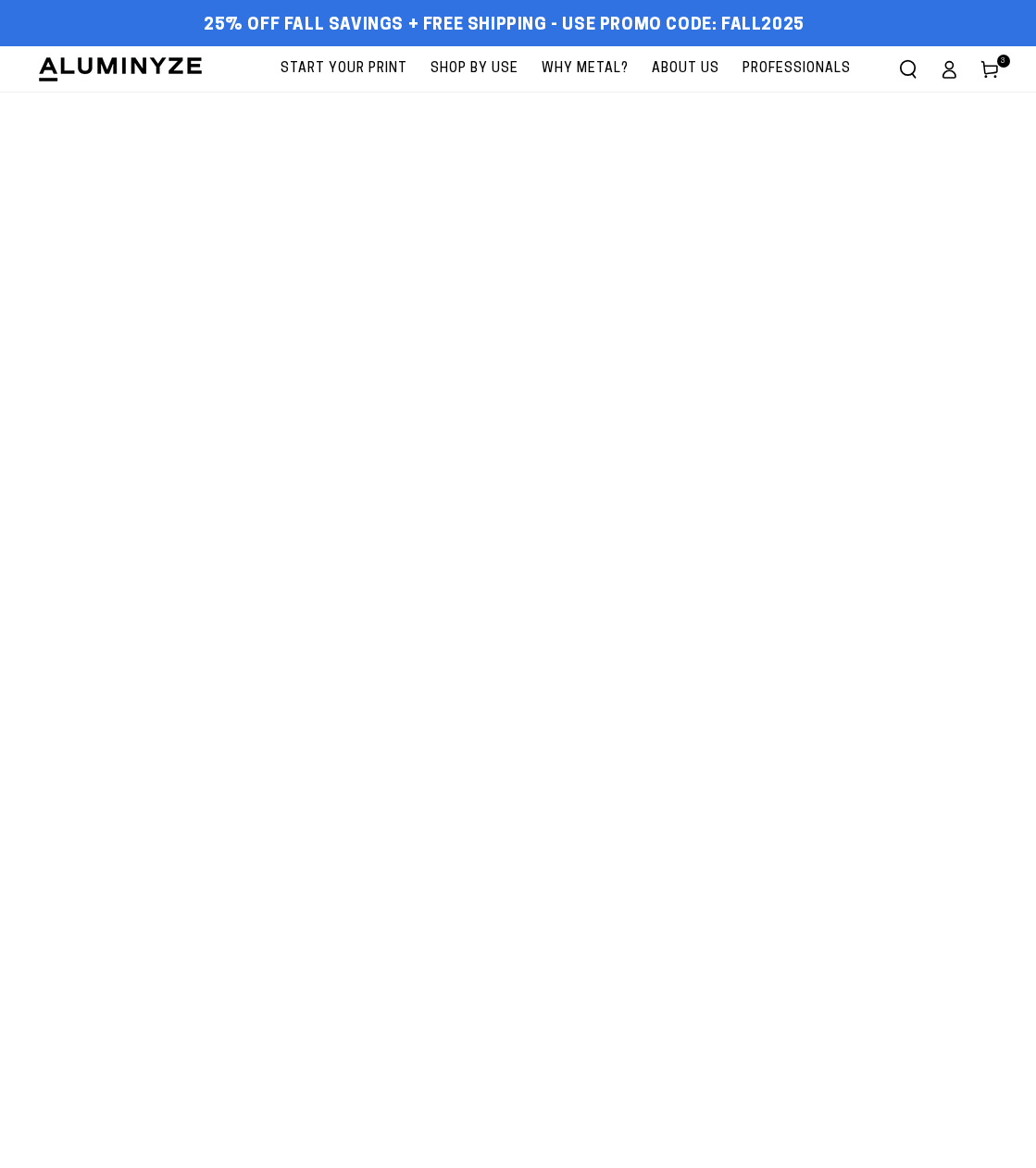
select select "**********"
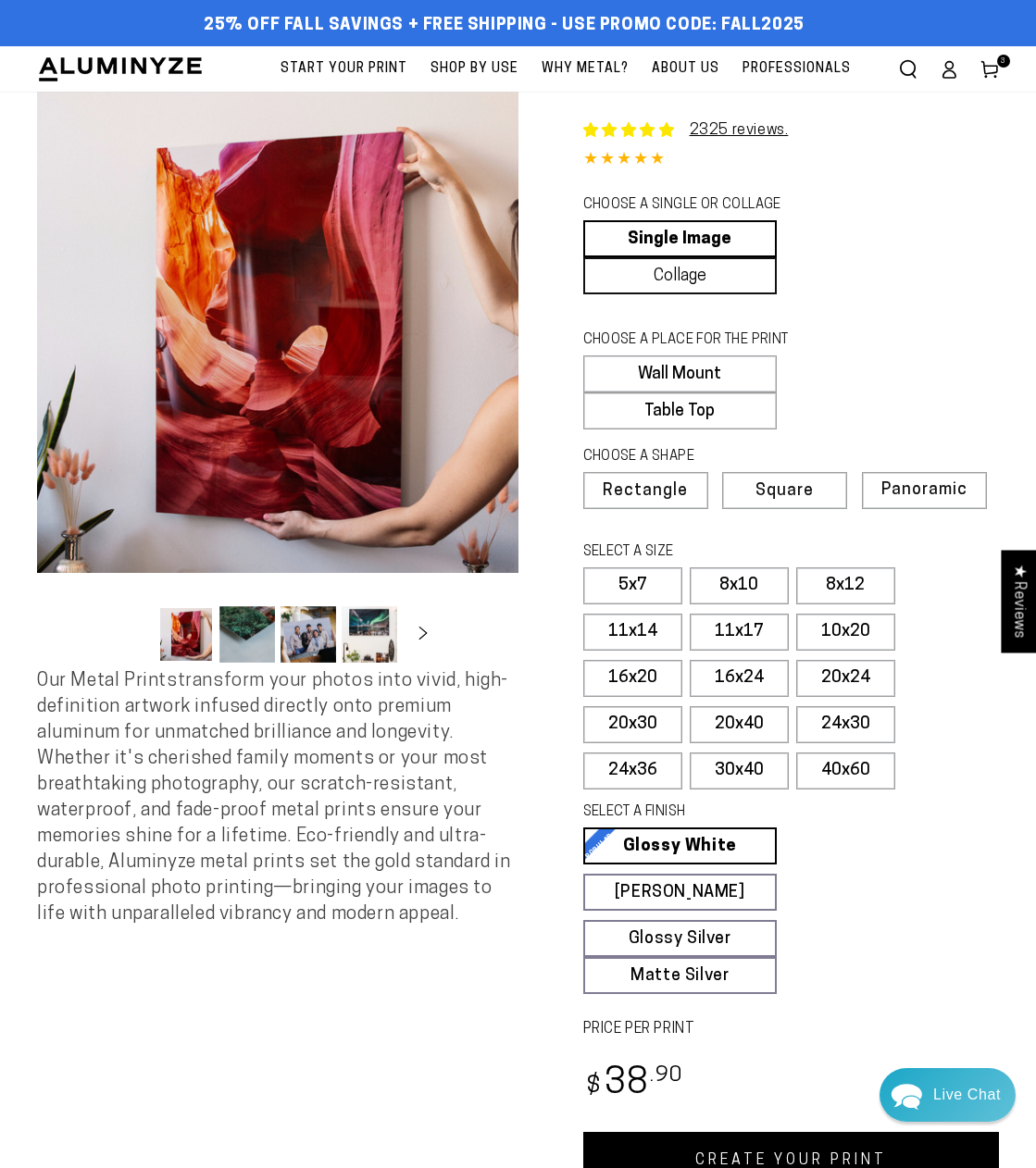
click at [676, 285] on link "Collage" at bounding box center [680, 276] width 194 height 37
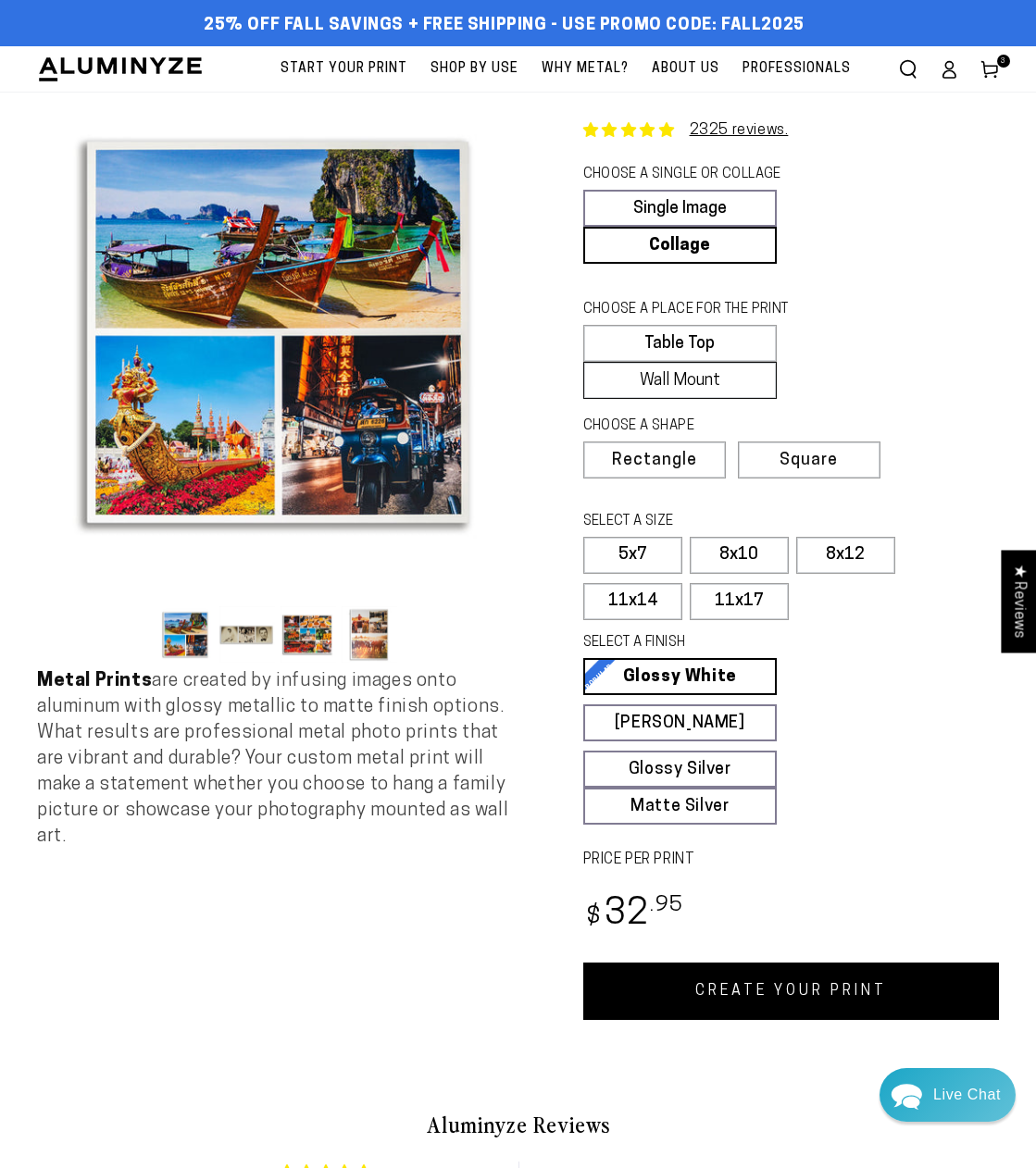
click at [696, 384] on label "Wall Mount" at bounding box center [680, 380] width 194 height 37
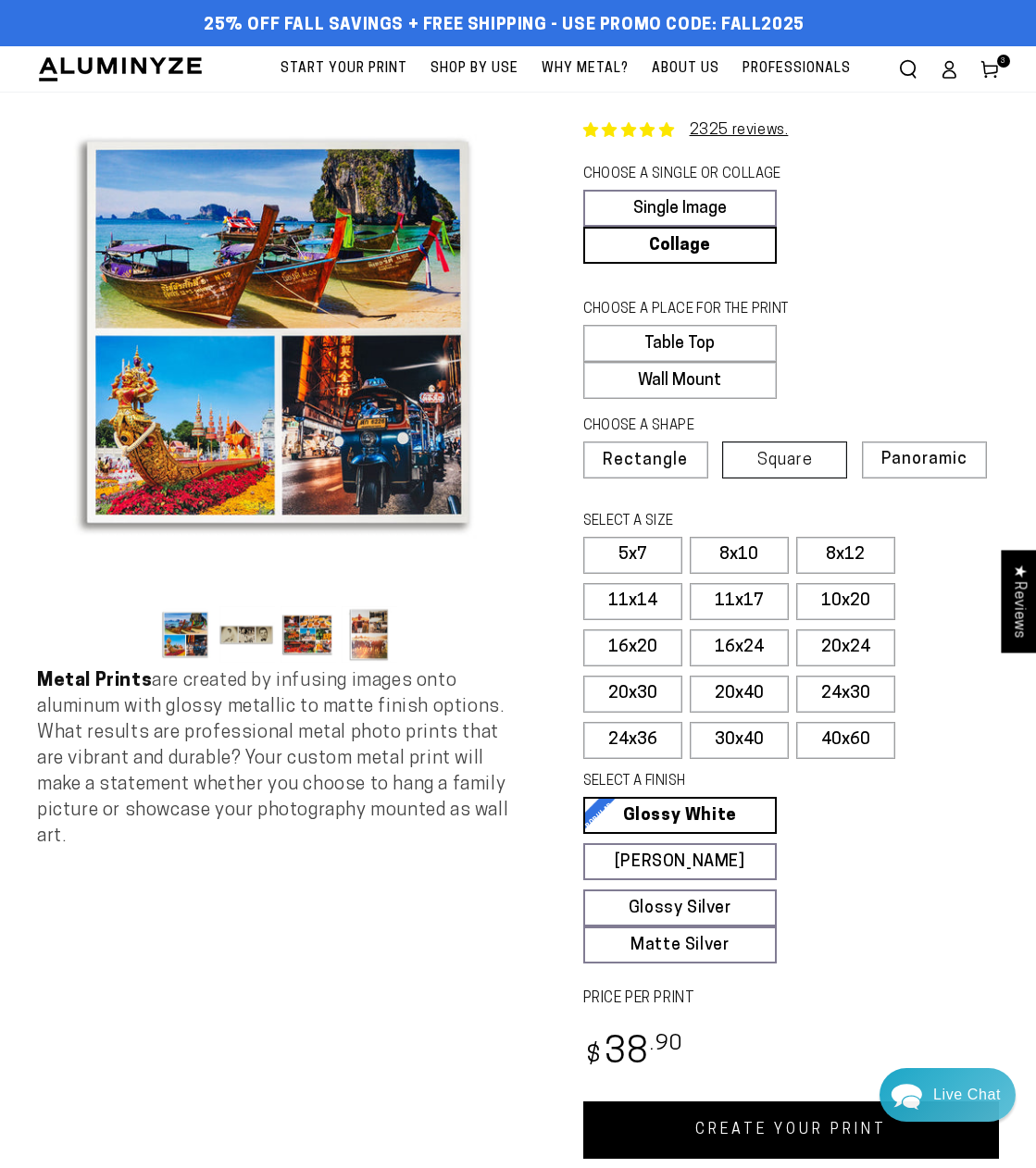
click at [804, 449] on label "Square" at bounding box center [785, 460] width 125 height 37
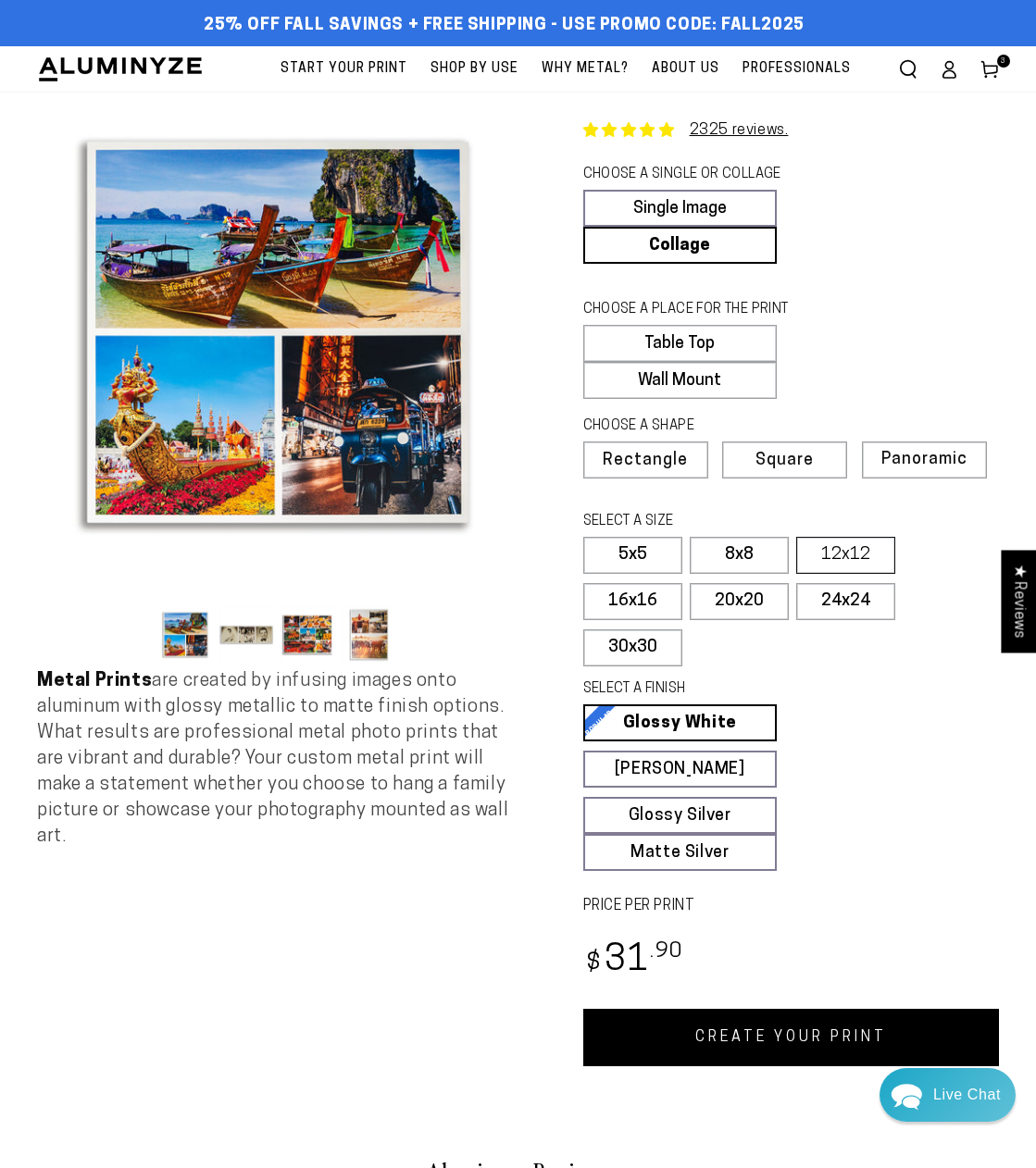
click at [836, 557] on label "12x12" at bounding box center [845, 555] width 100 height 37
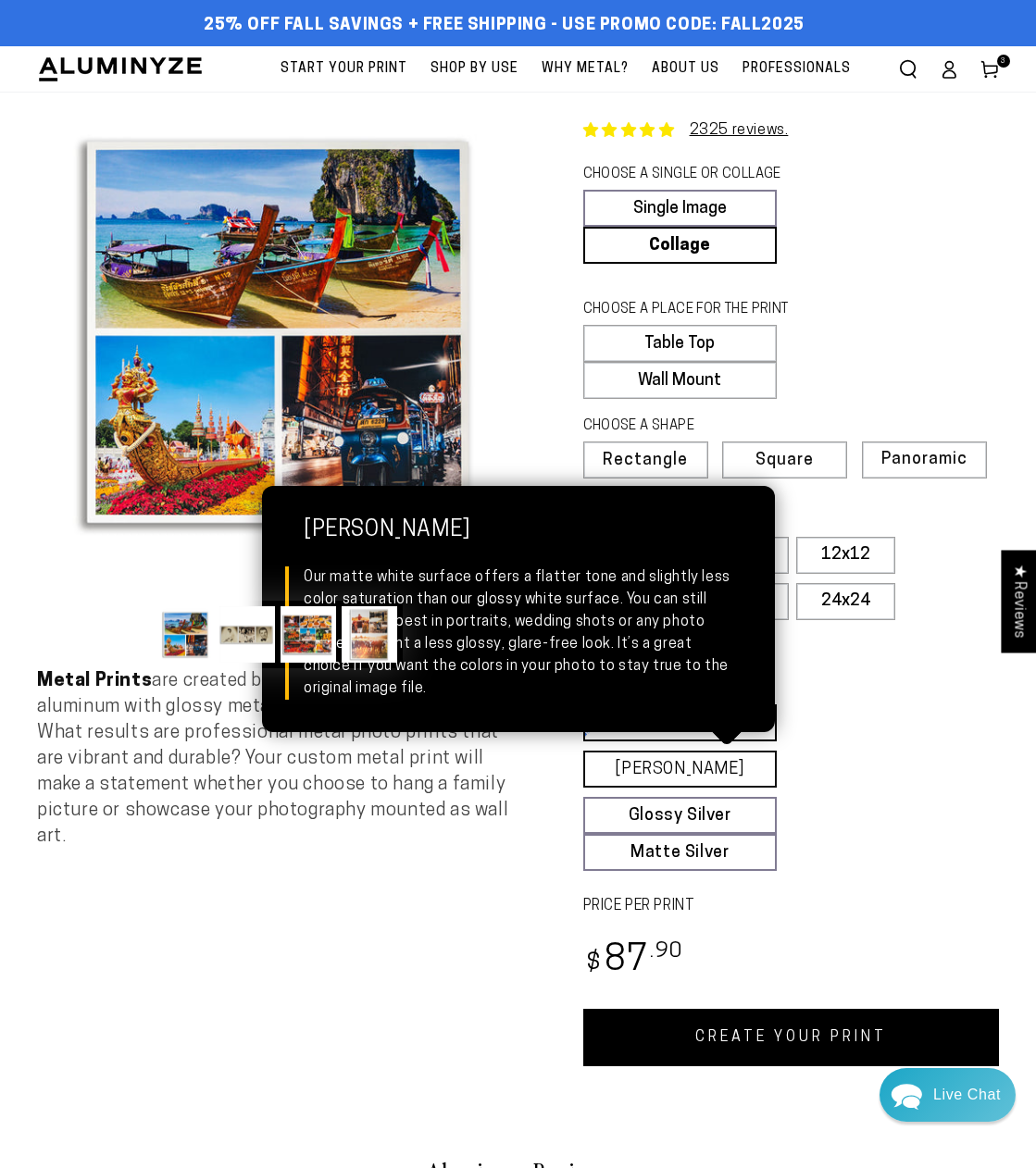
click at [702, 776] on link "Matte White Matte White Our matte white surface offers a flatter tone and sligh…" at bounding box center [680, 769] width 194 height 37
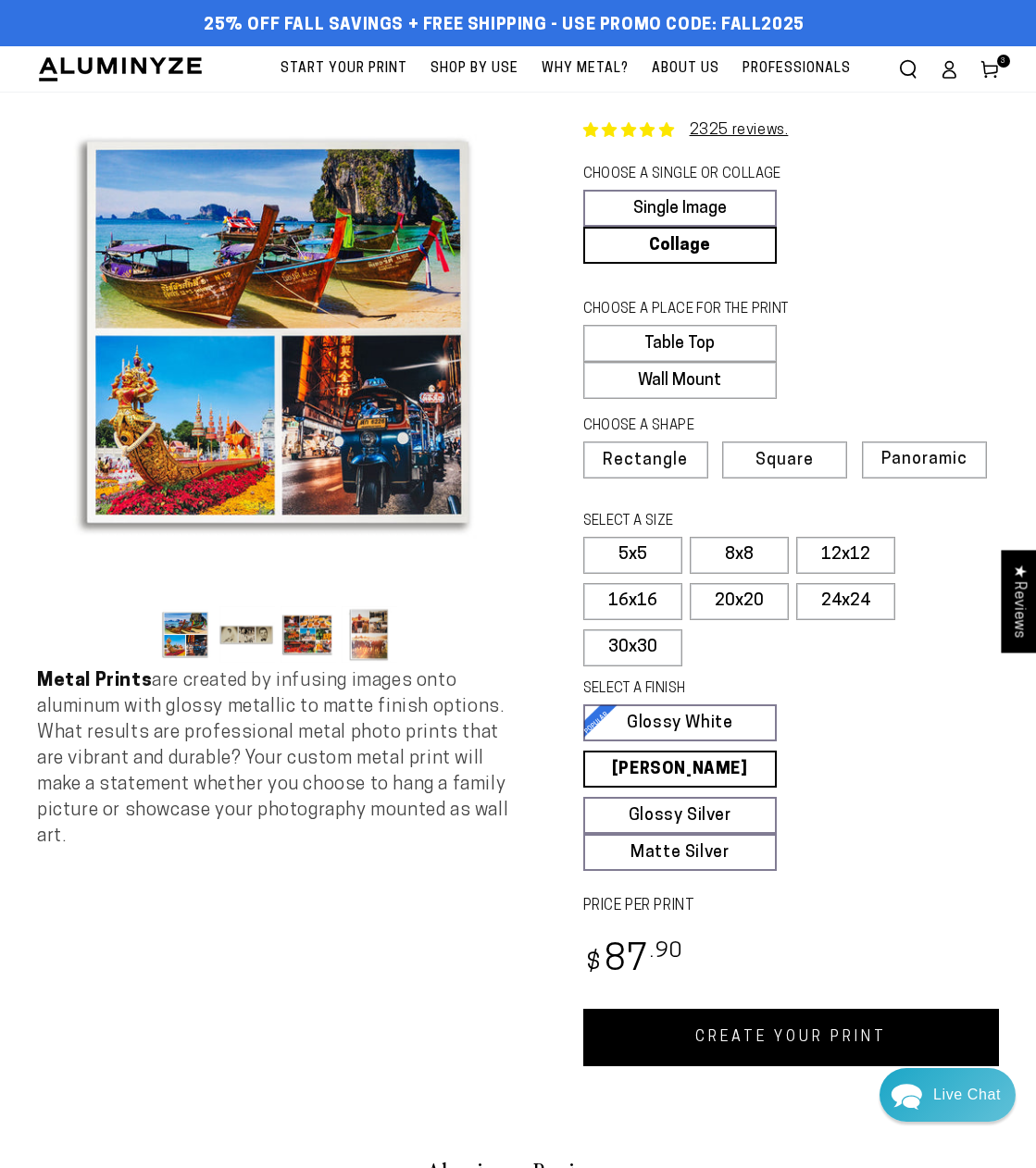
click at [804, 1033] on link "CREATE YOUR PRINT" at bounding box center [791, 1038] width 417 height 58
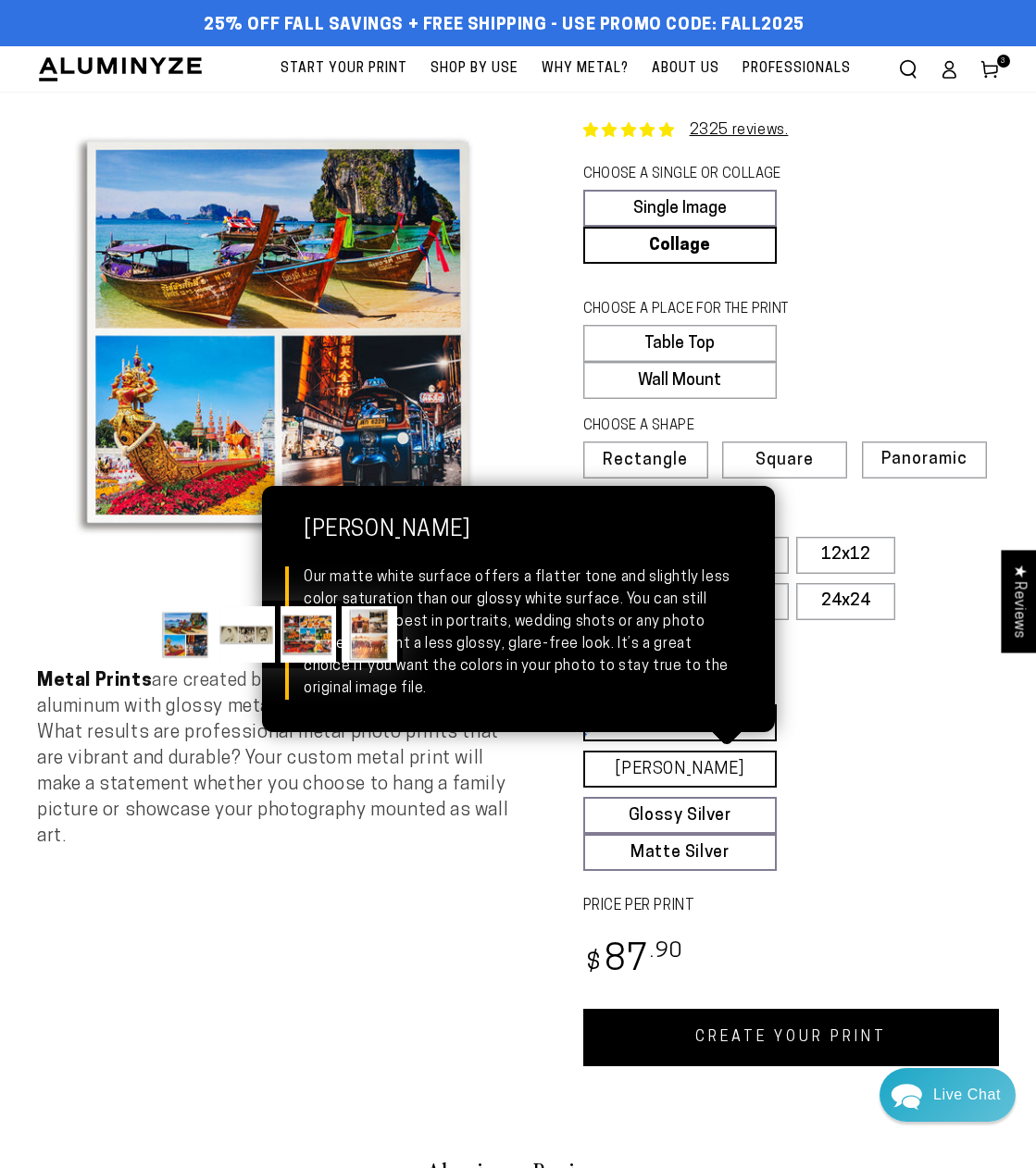
click at [696, 769] on link "Matte White Matte White Our matte white surface offers a flatter tone and sligh…" at bounding box center [680, 769] width 194 height 37
click at [687, 779] on link "Matte White Matte White Our matte white surface offers a flatter tone and sligh…" at bounding box center [680, 769] width 194 height 37
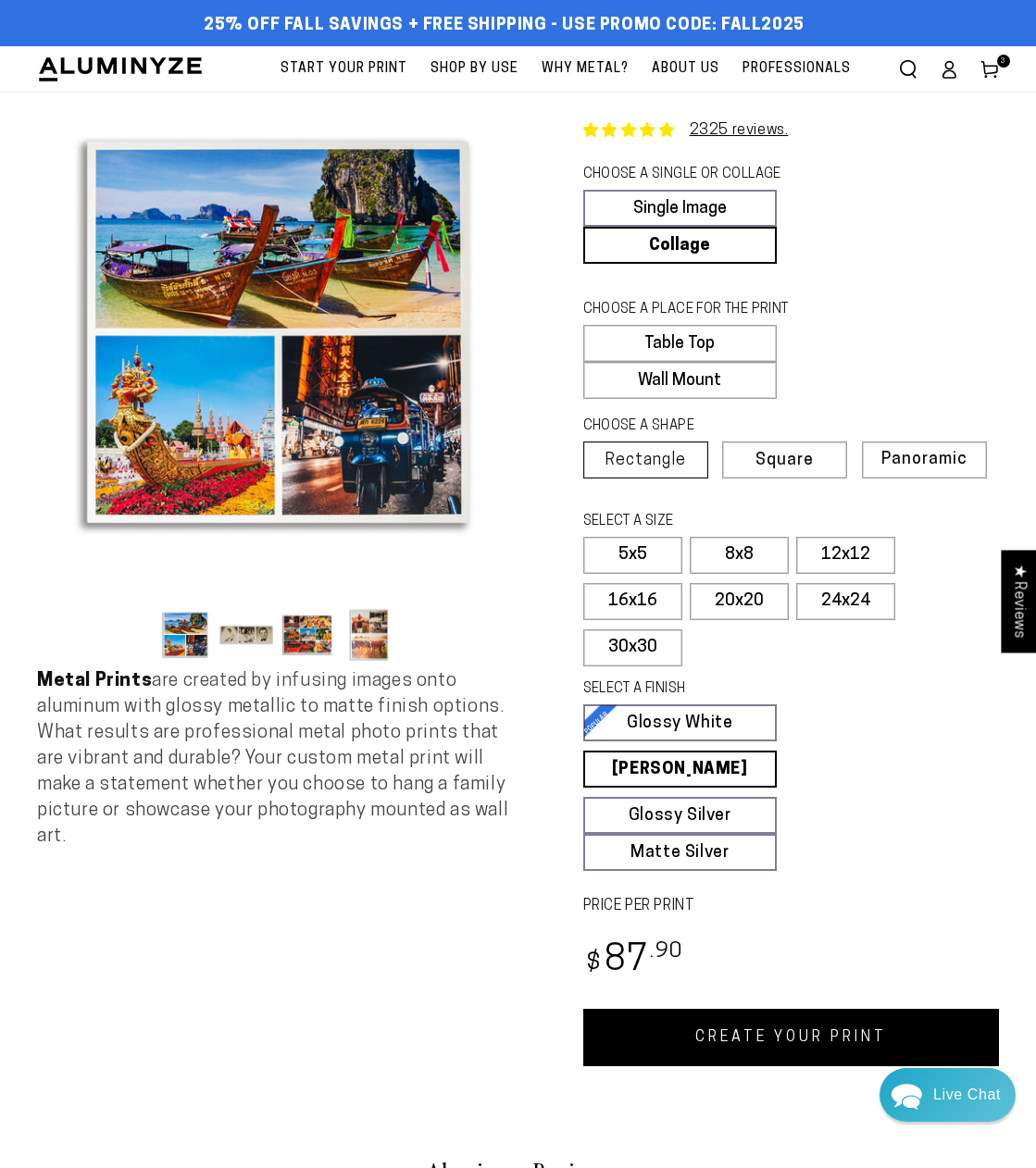
click at [649, 462] on span "Rectangle" at bounding box center [645, 461] width 82 height 17
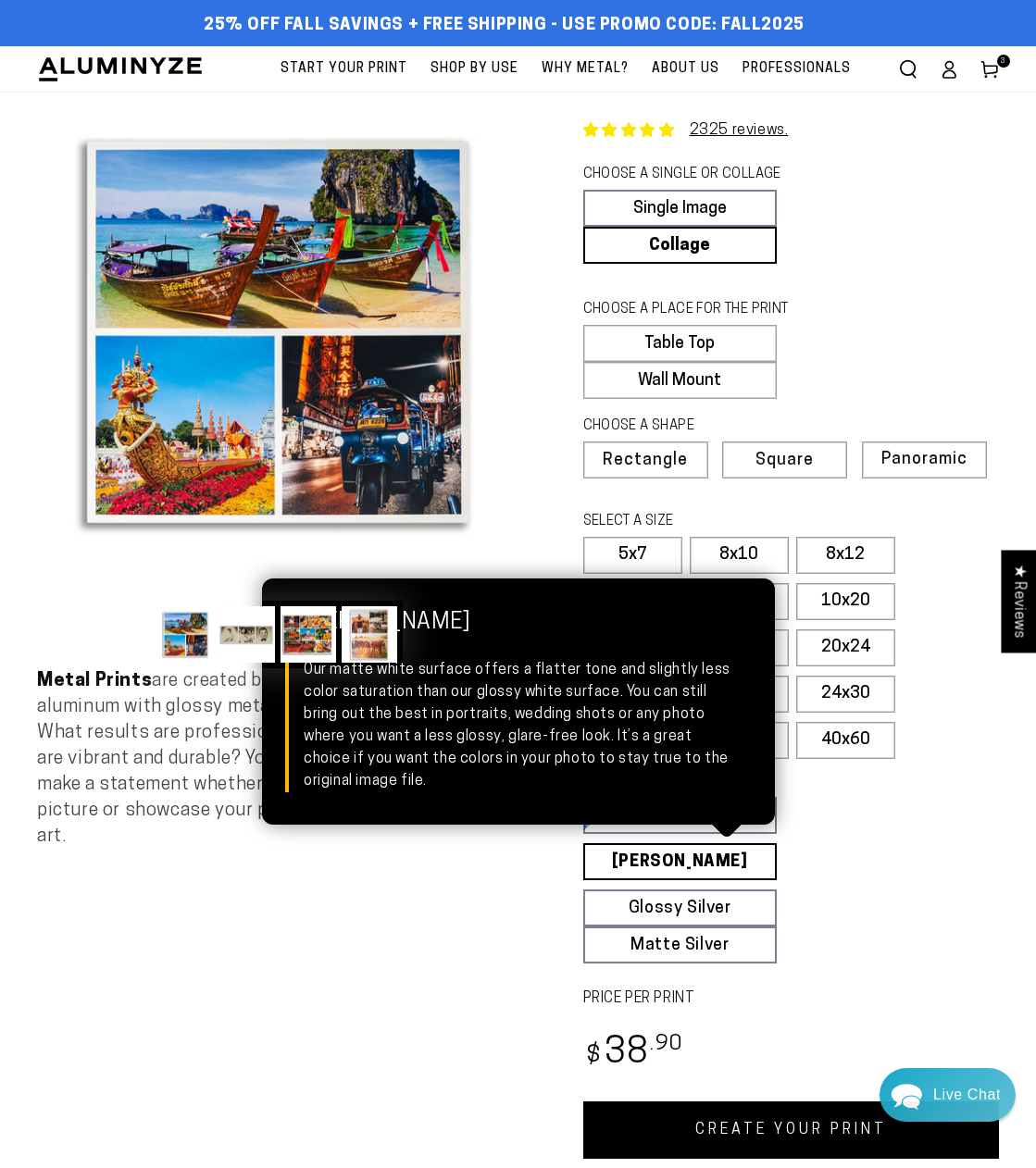
click at [722, 859] on link "Matte White Matte White Our matte white surface offers a flatter tone and sligh…" at bounding box center [680, 862] width 194 height 37
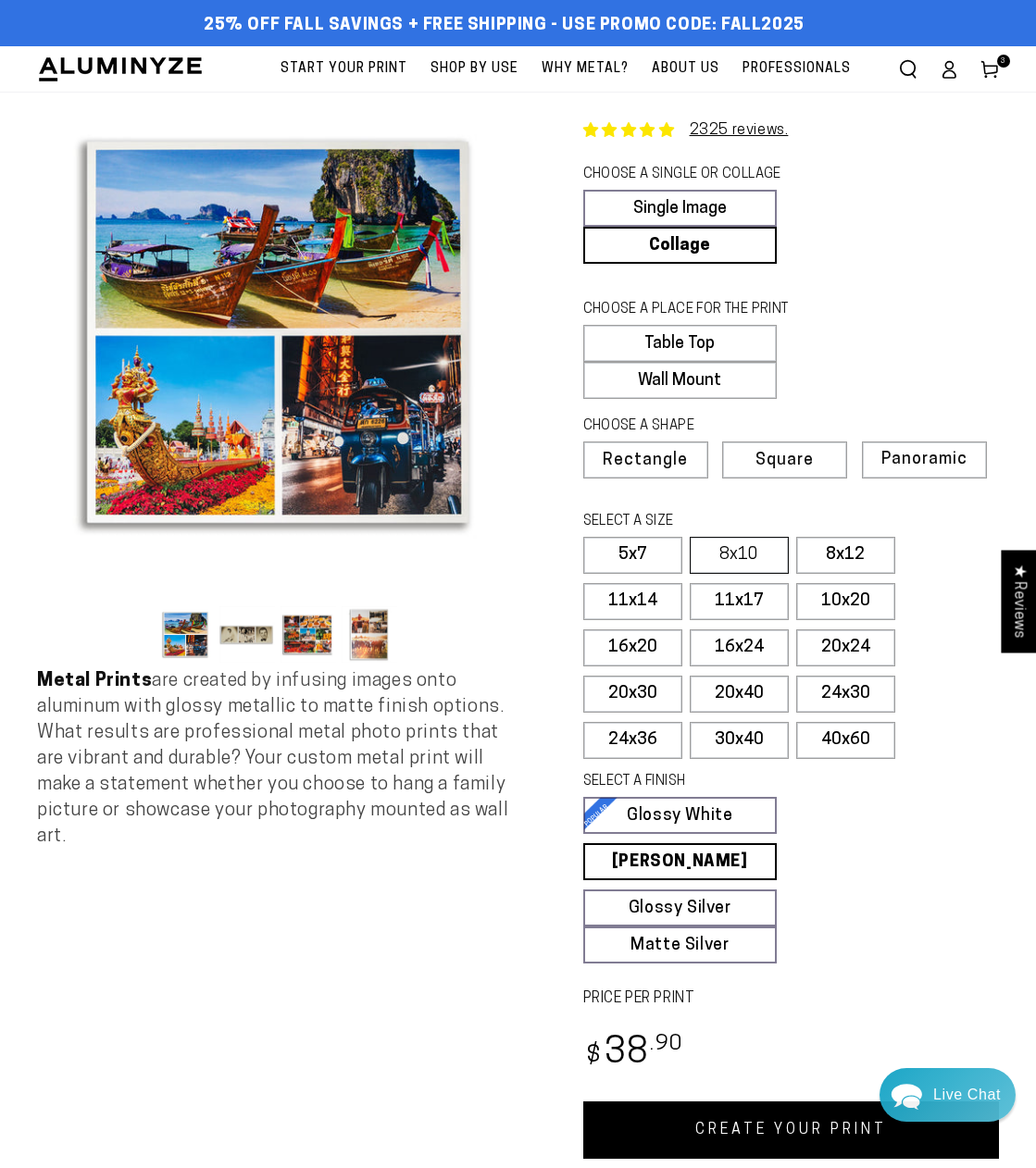
click at [732, 552] on label "8x10" at bounding box center [739, 555] width 100 height 37
click at [824, 1140] on link "CREATE YOUR PRINT" at bounding box center [791, 1131] width 417 height 58
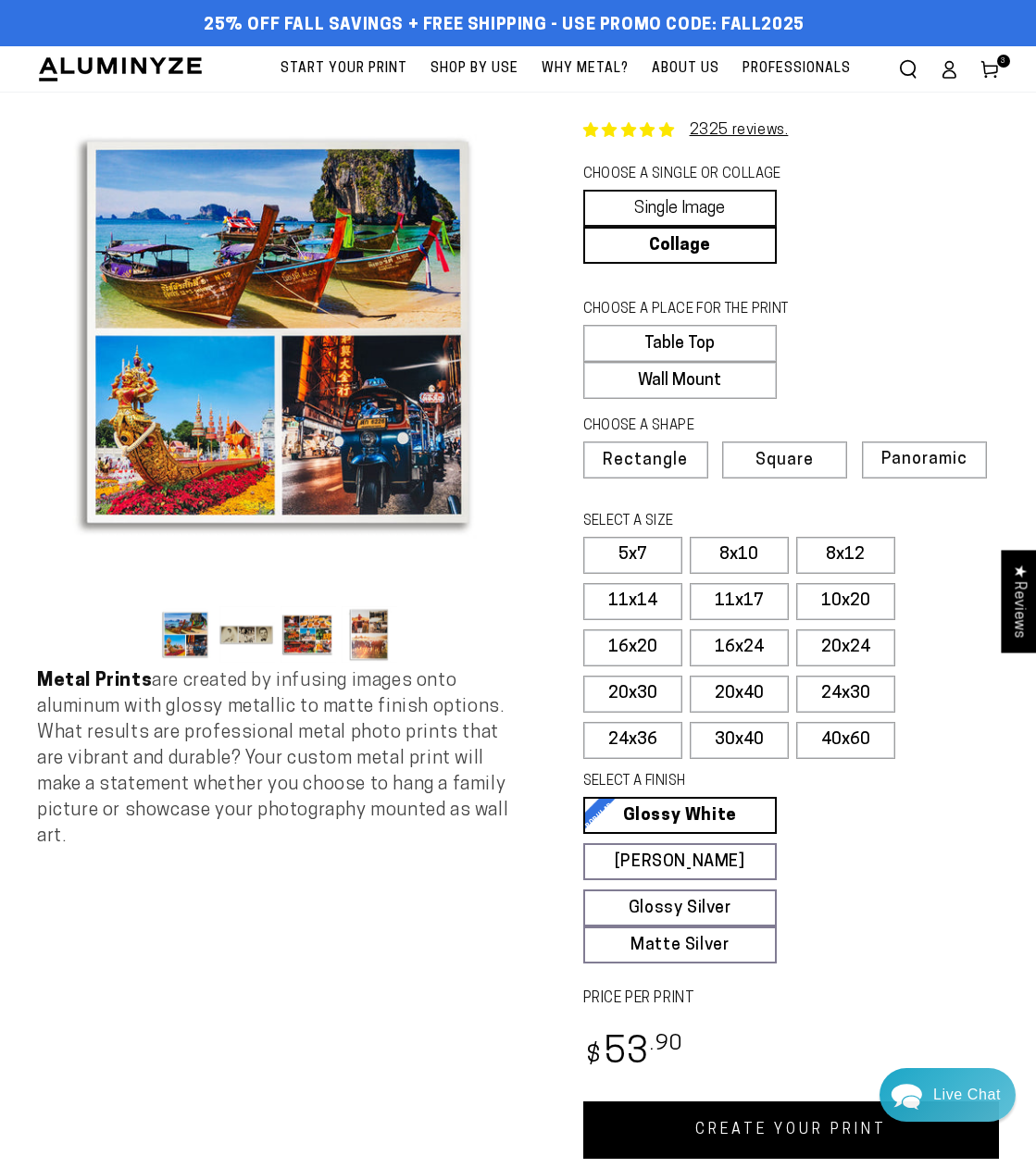
click at [700, 211] on link "Single Image" at bounding box center [680, 208] width 194 height 37
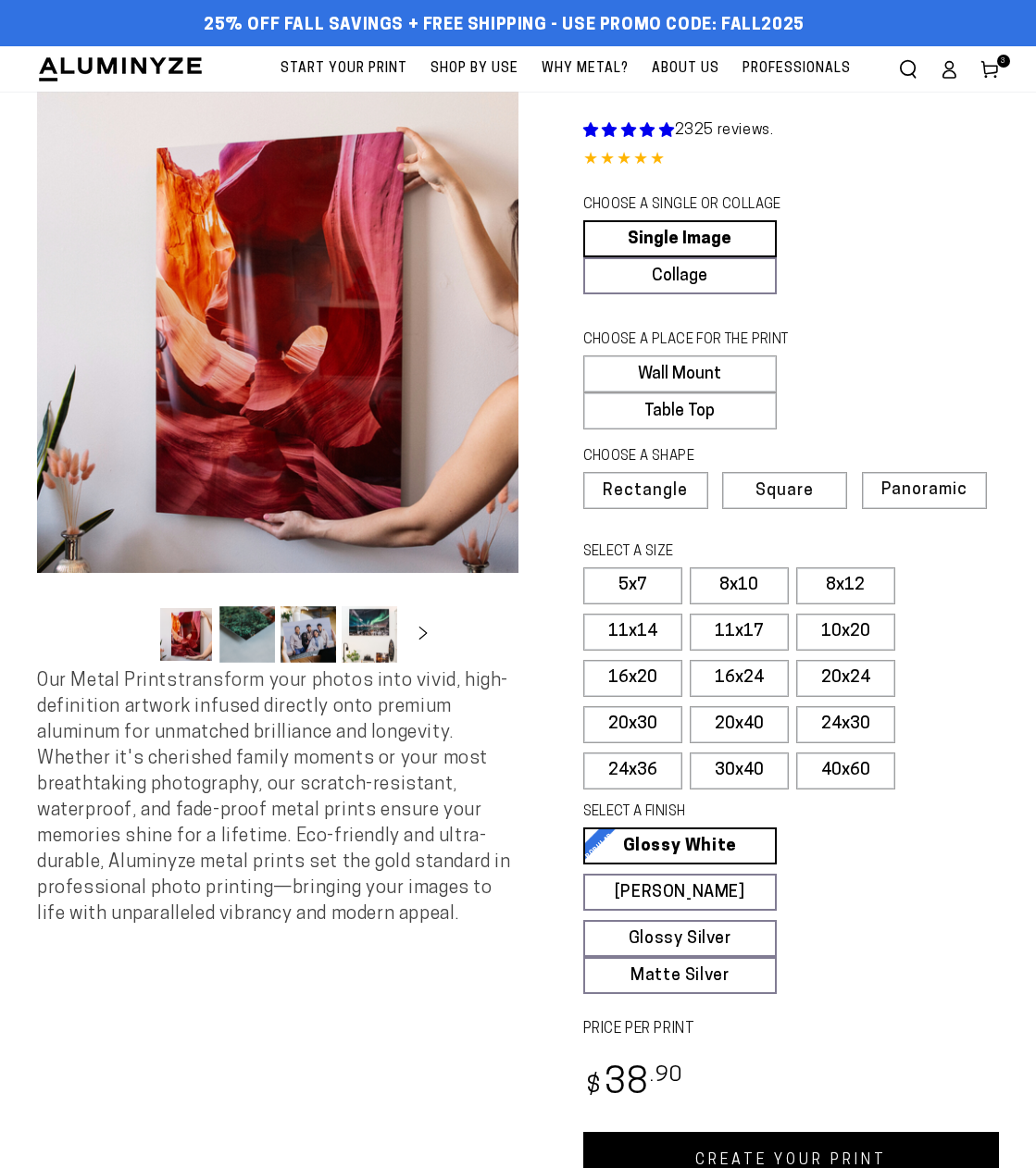
select select "**********"
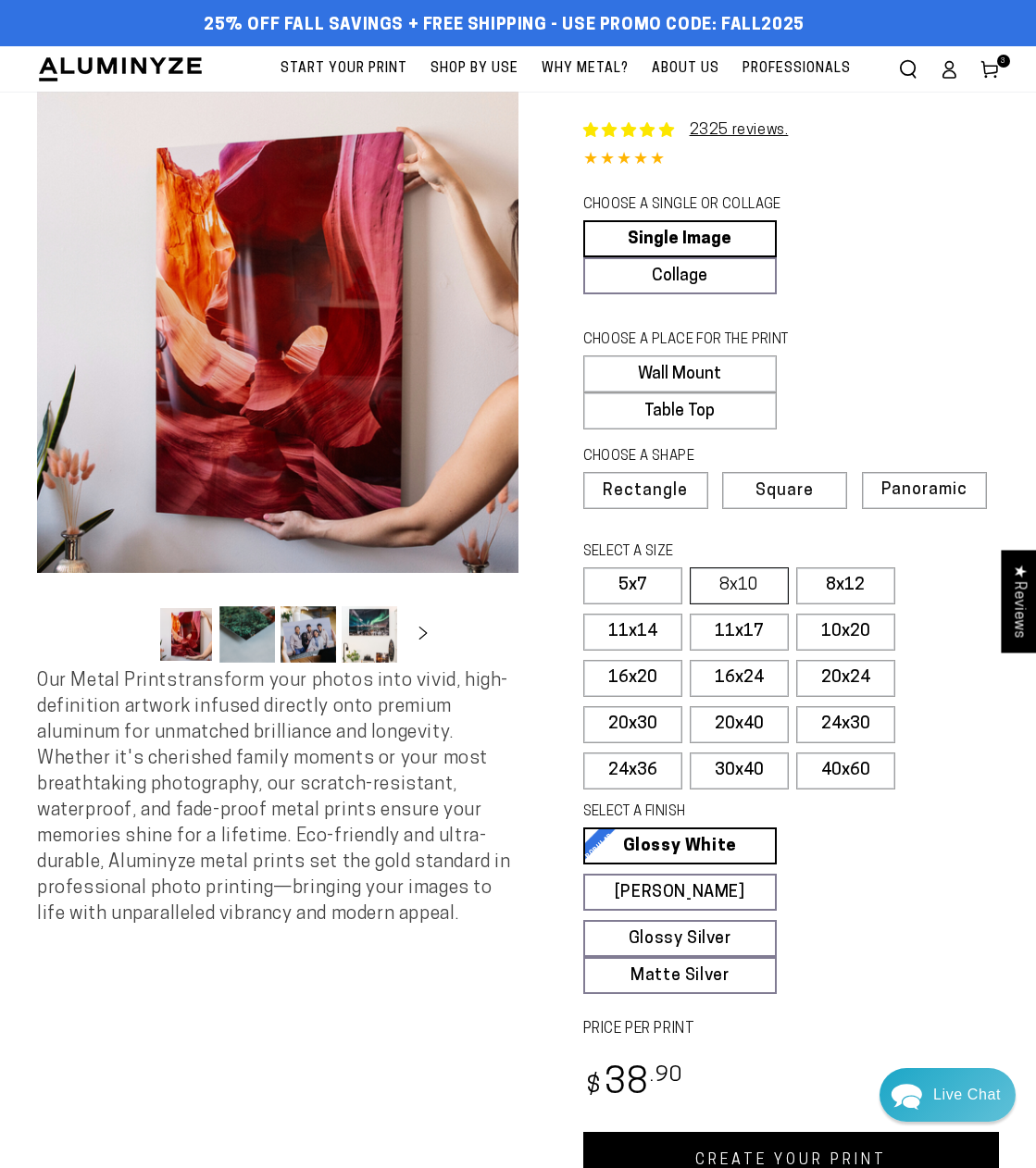
click at [754, 593] on label "8x10" at bounding box center [739, 586] width 100 height 37
click at [828, 1153] on link "CREATE YOUR PRINT" at bounding box center [791, 1161] width 417 height 58
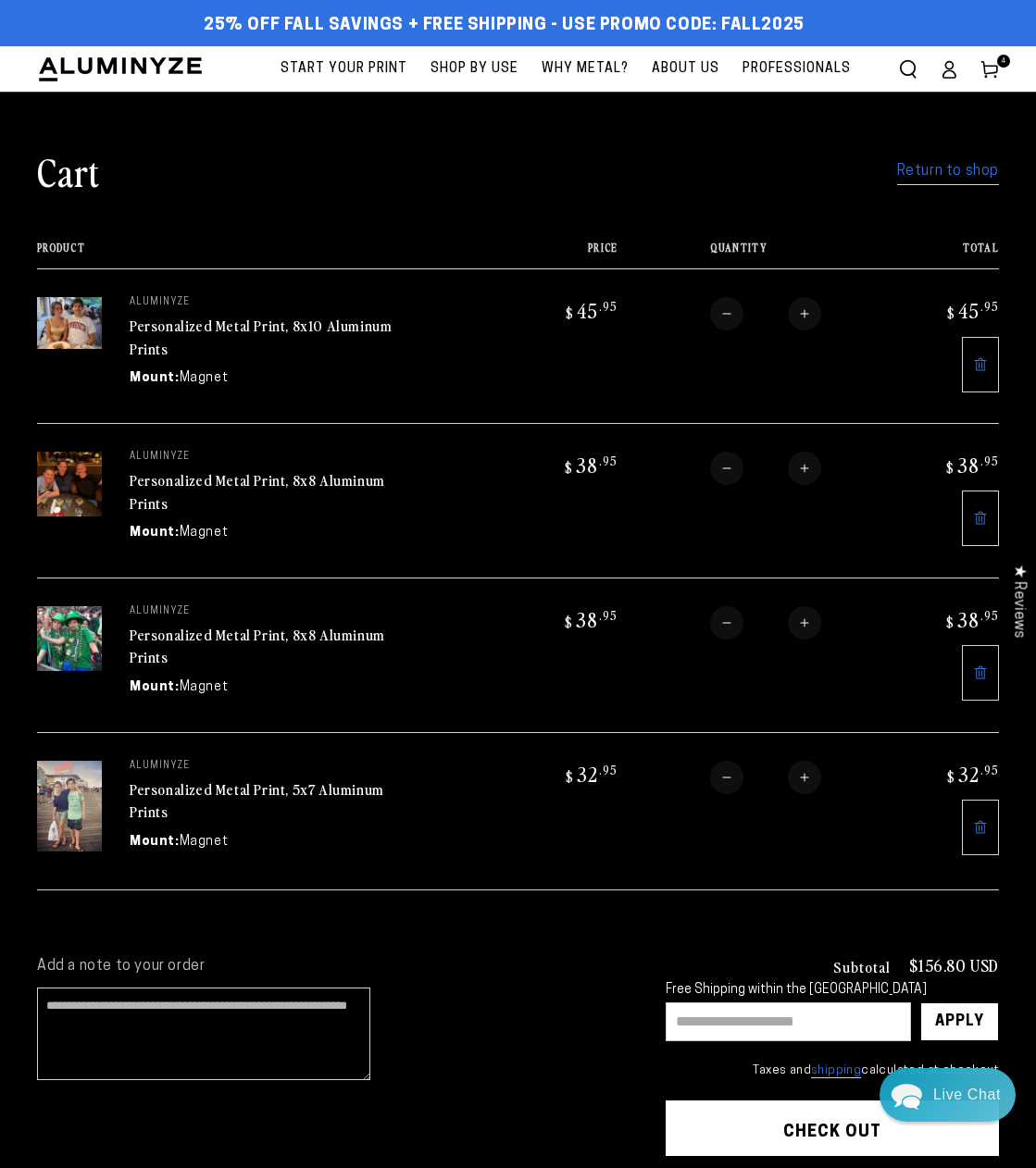
click at [916, 171] on link "Return to shop" at bounding box center [949, 171] width 102 height 27
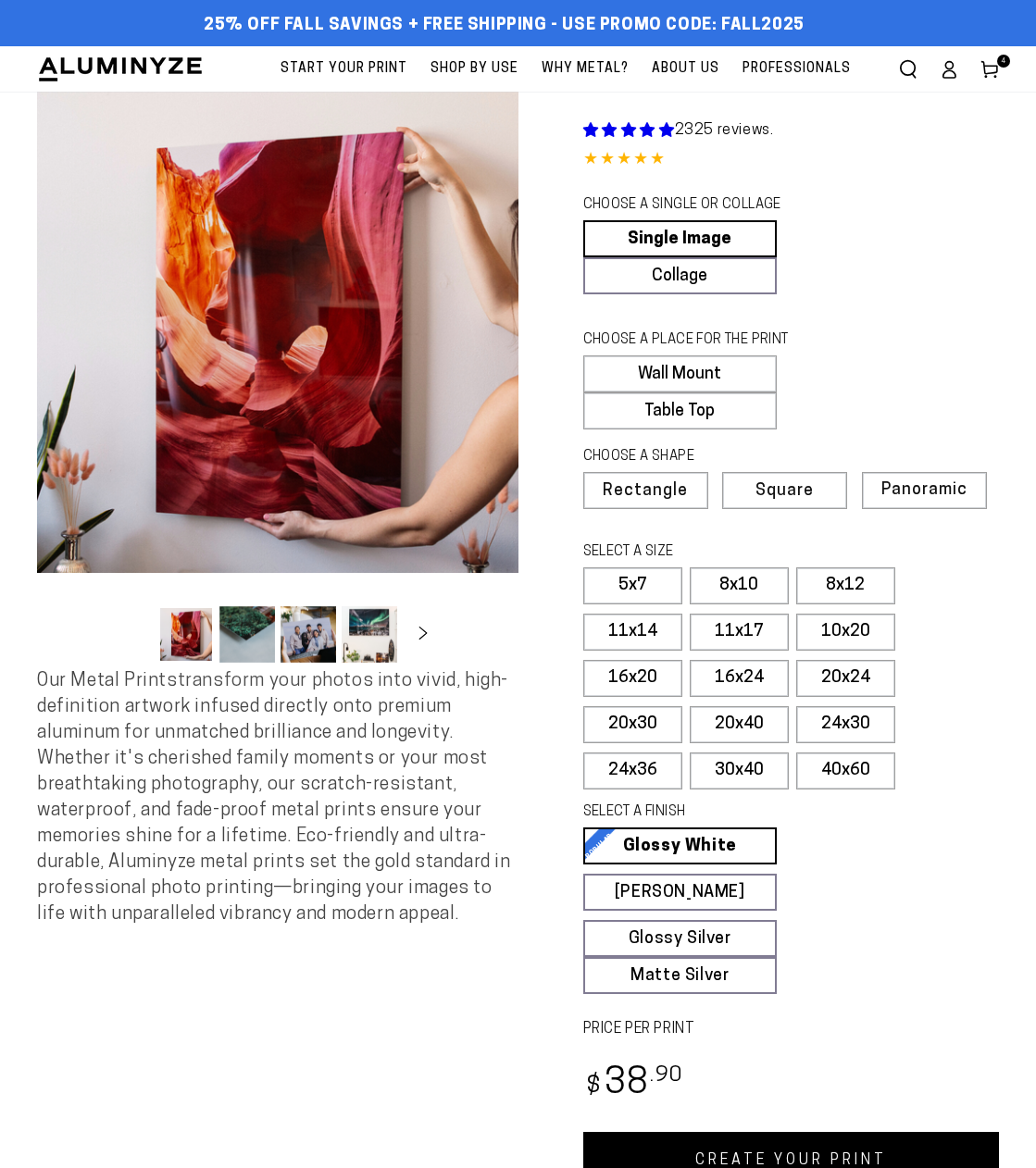
select select "**********"
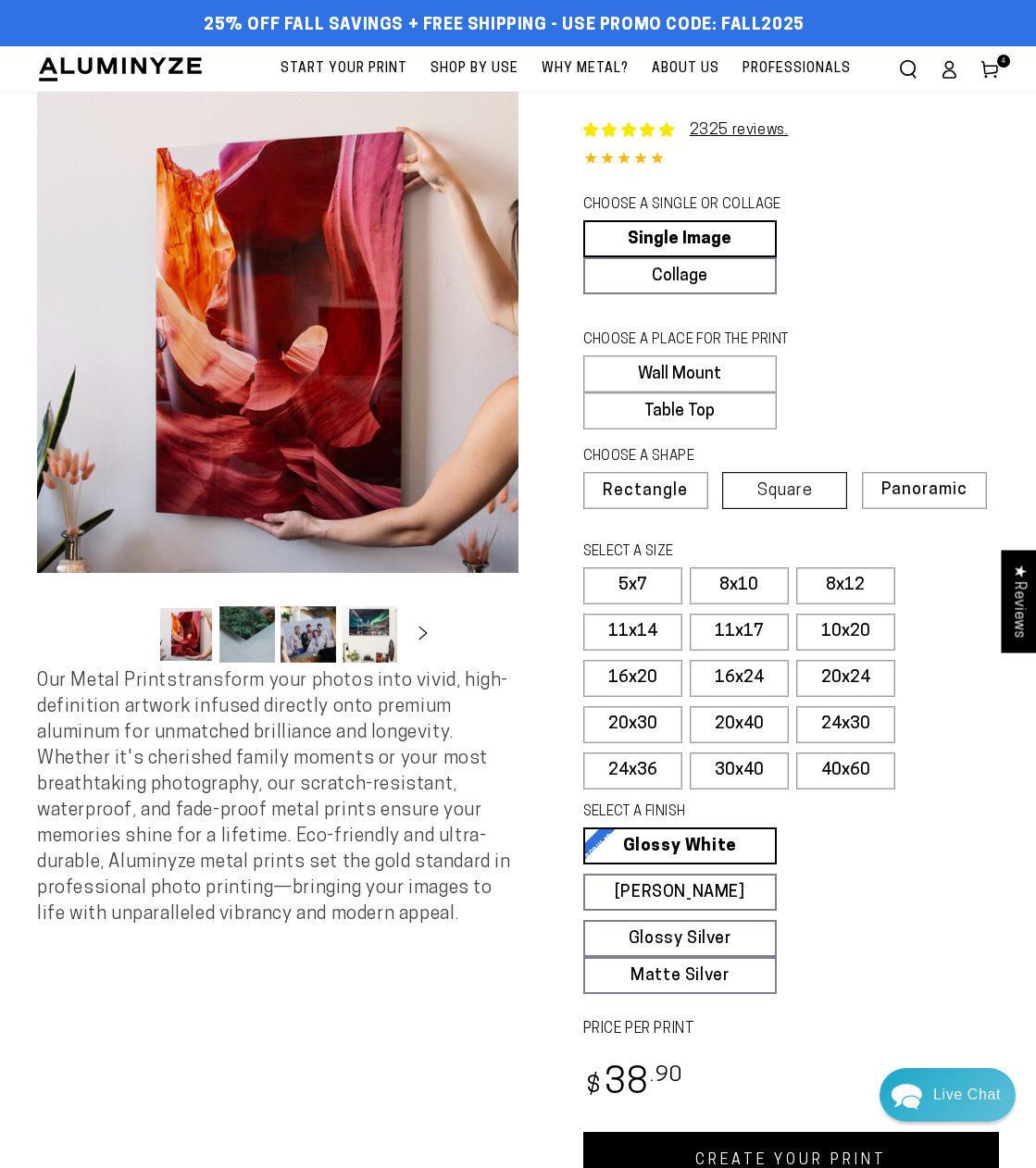
click at [767, 484] on span "Square" at bounding box center [785, 492] width 56 height 17
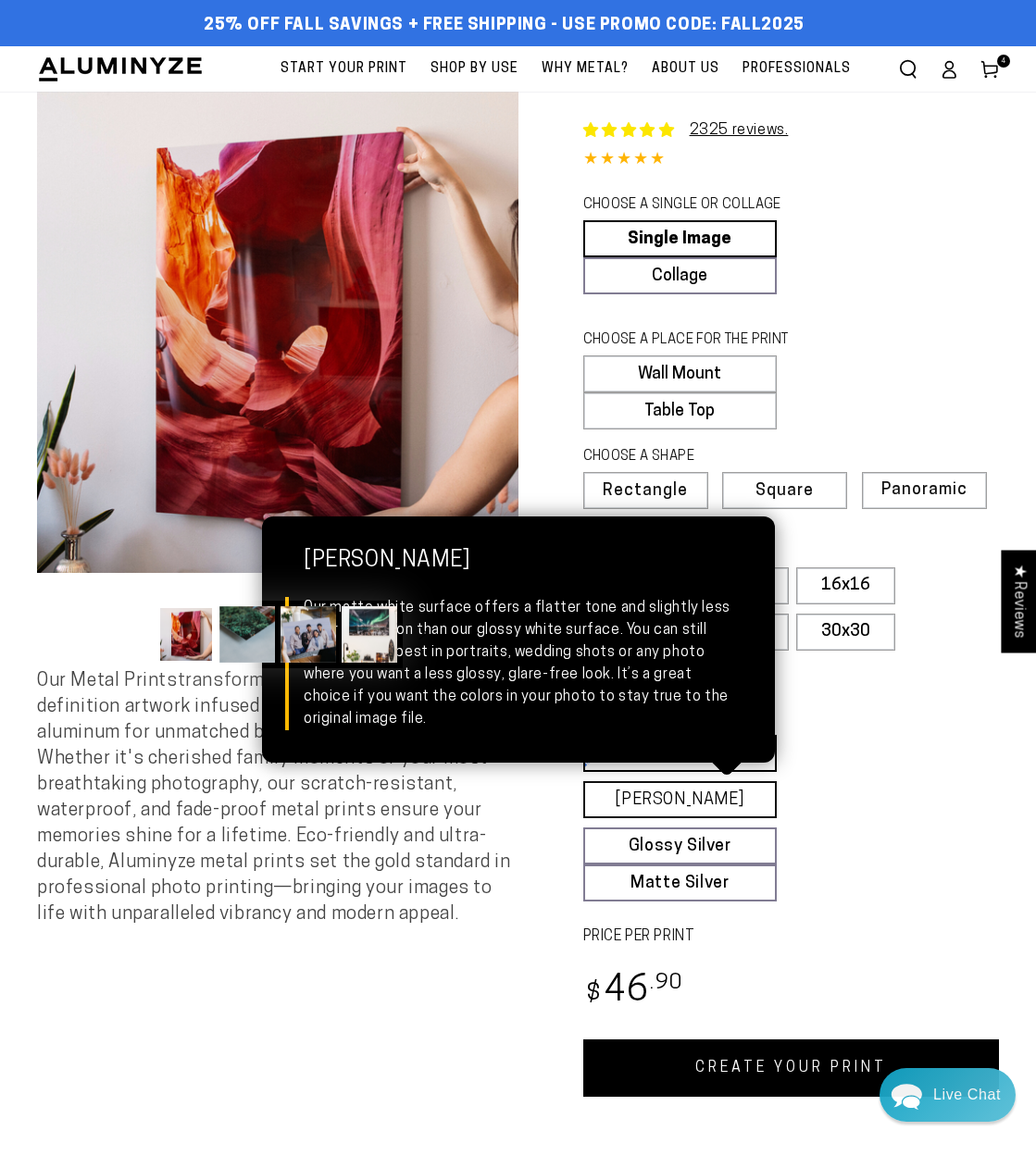
click at [682, 804] on link "Matte White Matte White Our matte white surface offers a flatter tone and sligh…" at bounding box center [680, 800] width 194 height 37
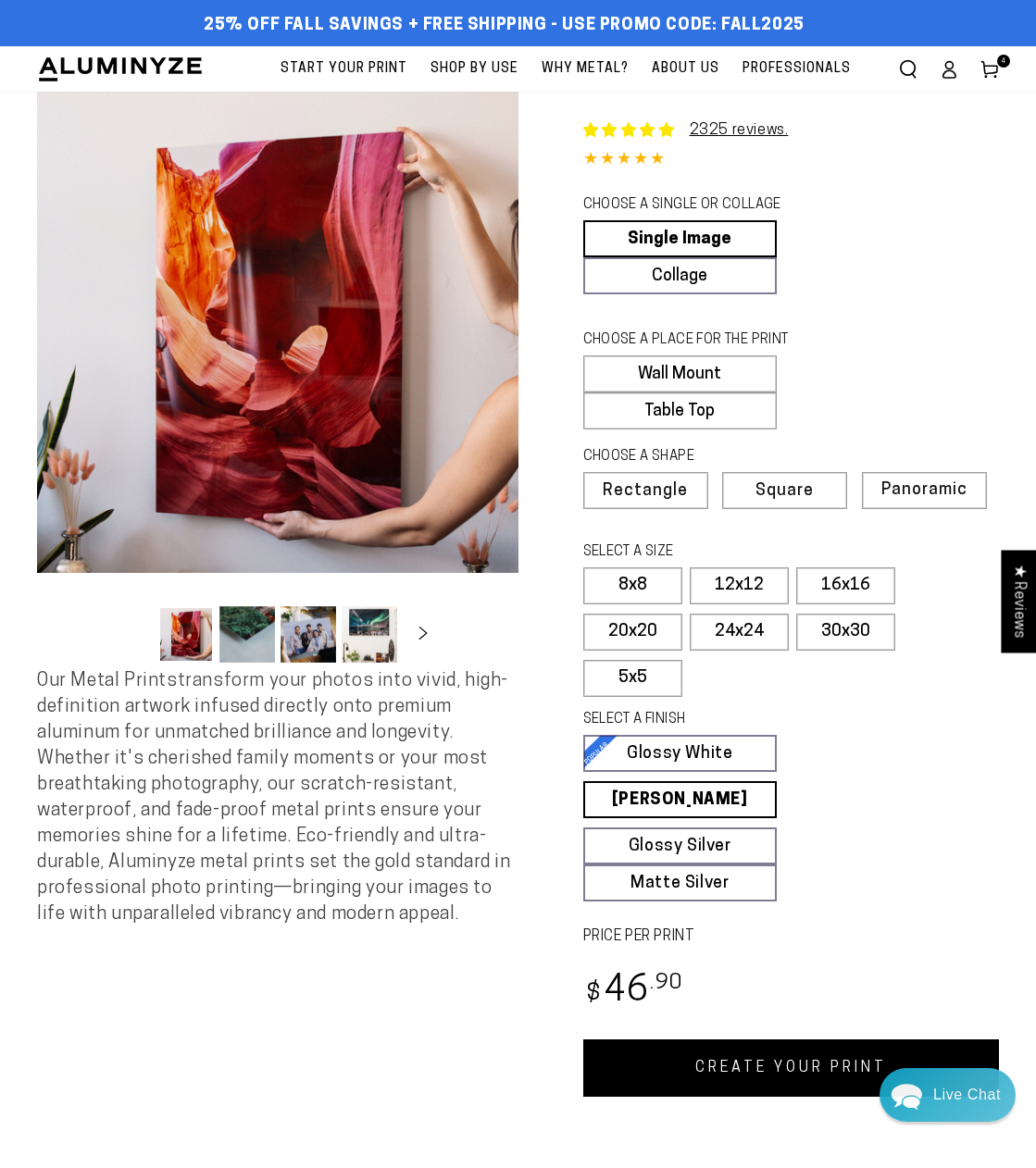
click at [742, 1073] on link "CREATE YOUR PRINT" at bounding box center [791, 1068] width 417 height 58
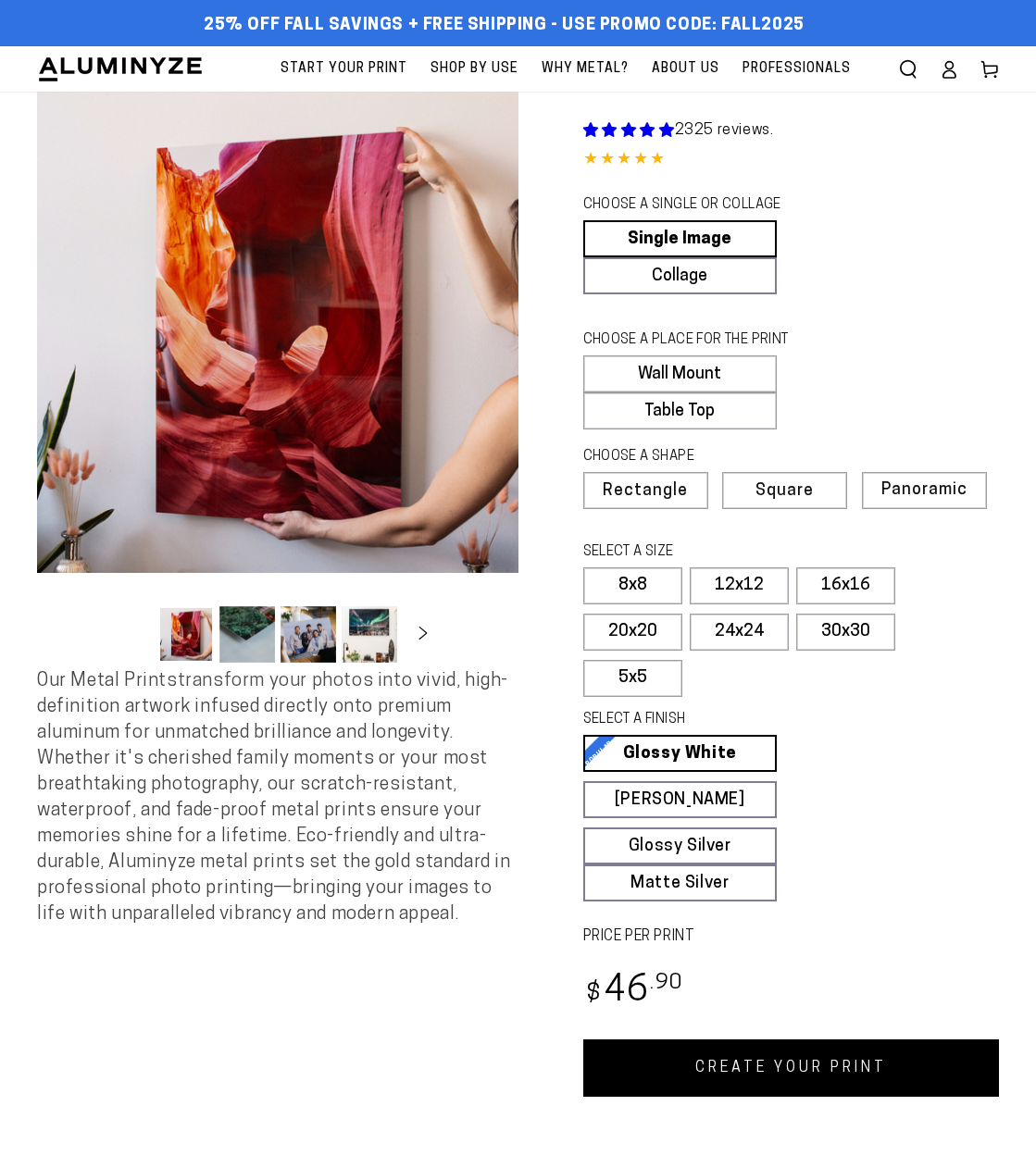
select select "**********"
click at [628, 496] on span "Rectangle" at bounding box center [645, 492] width 82 height 17
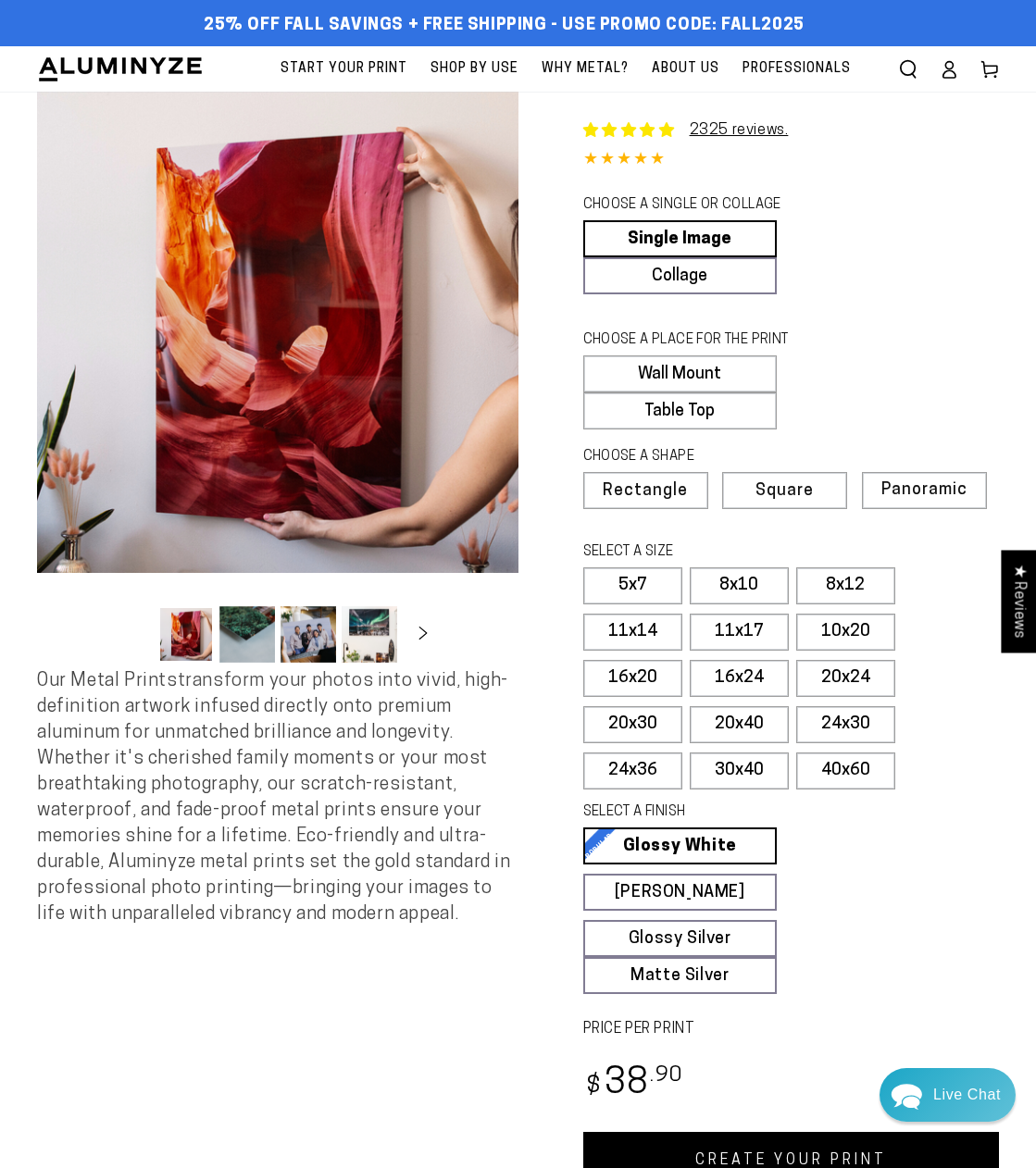
click at [808, 1149] on link "CREATE YOUR PRINT" at bounding box center [791, 1161] width 417 height 58
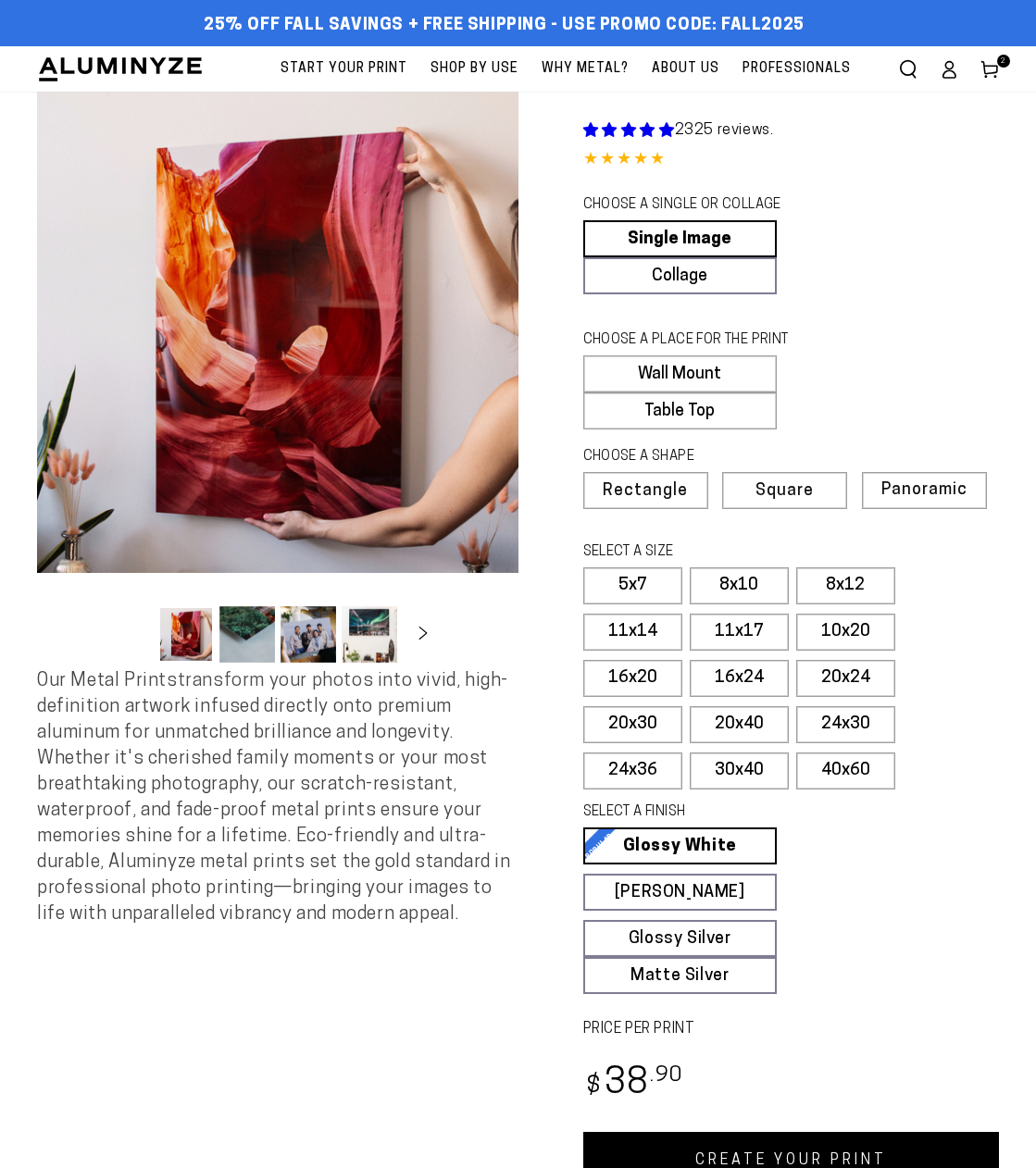
select select "**********"
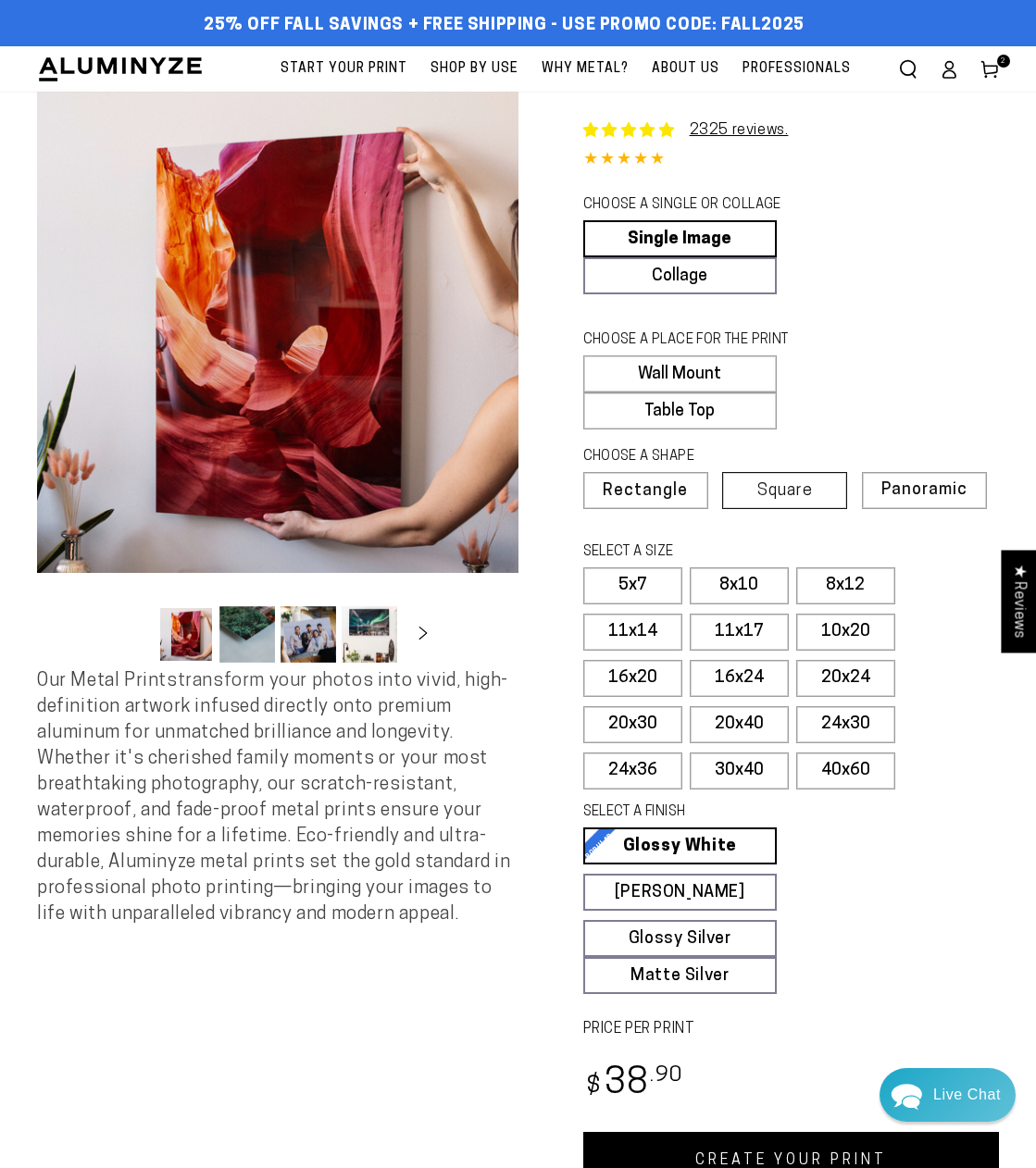
click at [800, 492] on span "Square" at bounding box center [785, 492] width 56 height 17
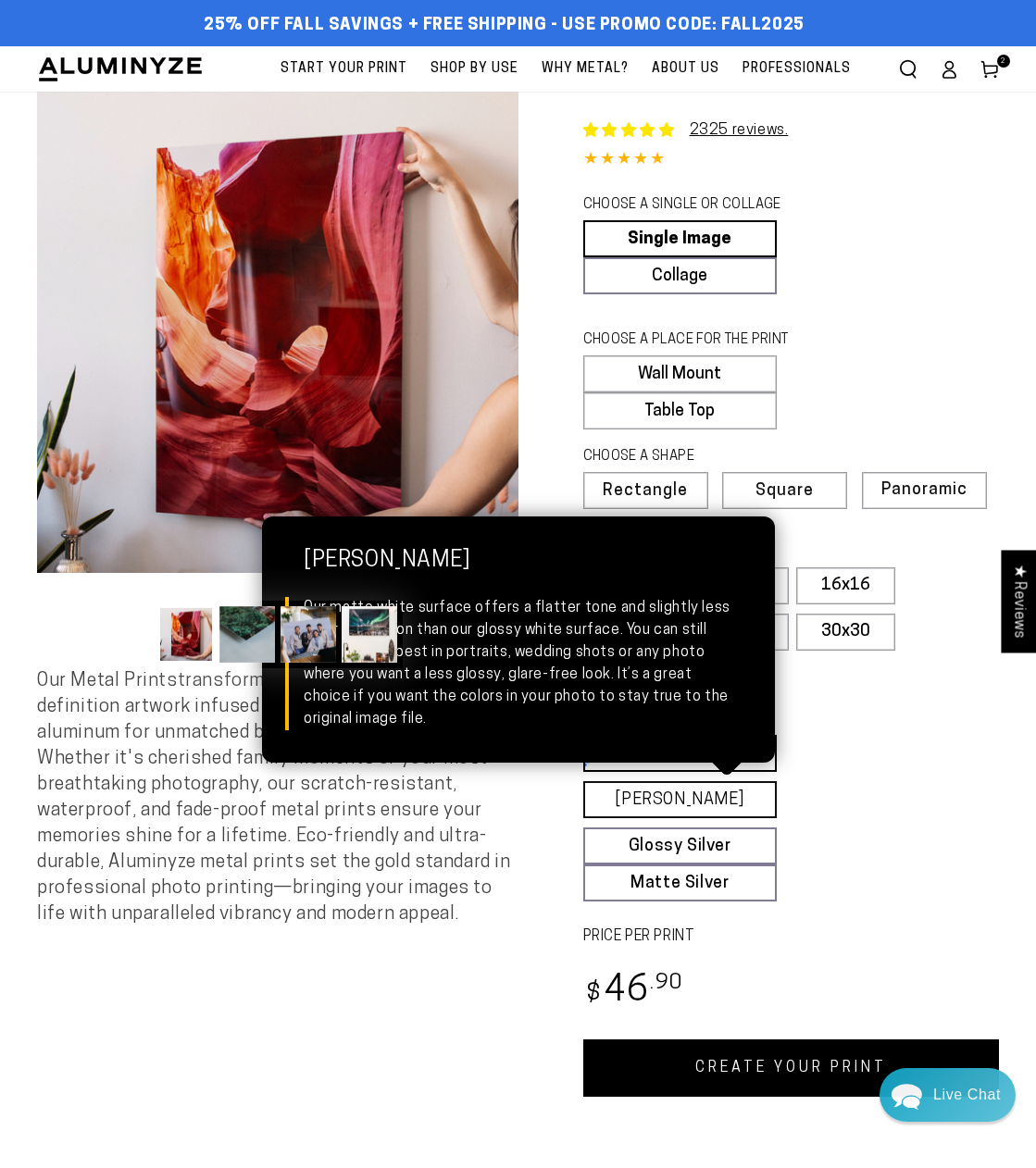
click at [675, 800] on link "Matte White Matte White Our matte white surface offers a flatter tone and sligh…" at bounding box center [680, 800] width 194 height 37
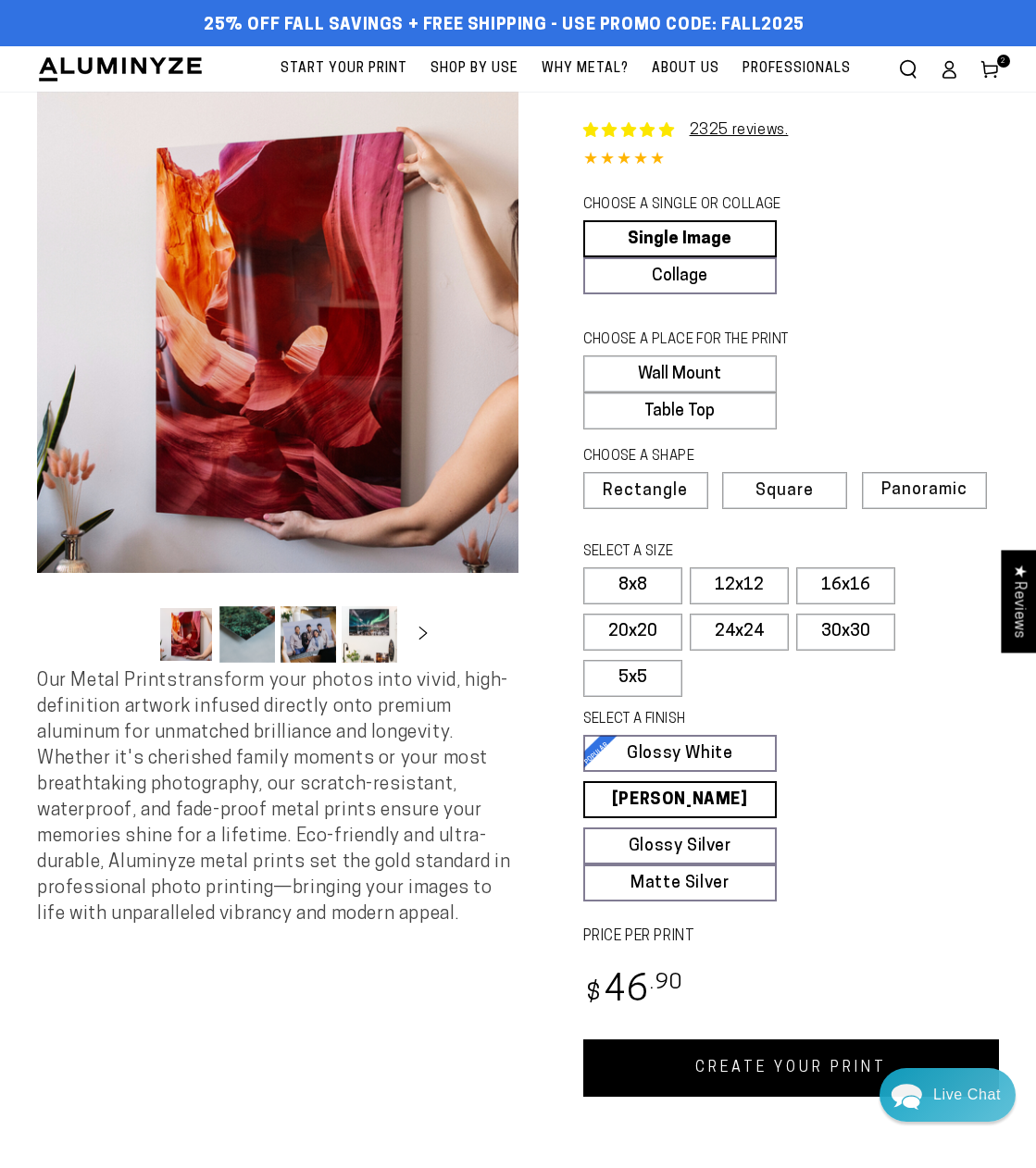
click at [773, 1095] on link "CREATE YOUR PRINT" at bounding box center [791, 1068] width 417 height 58
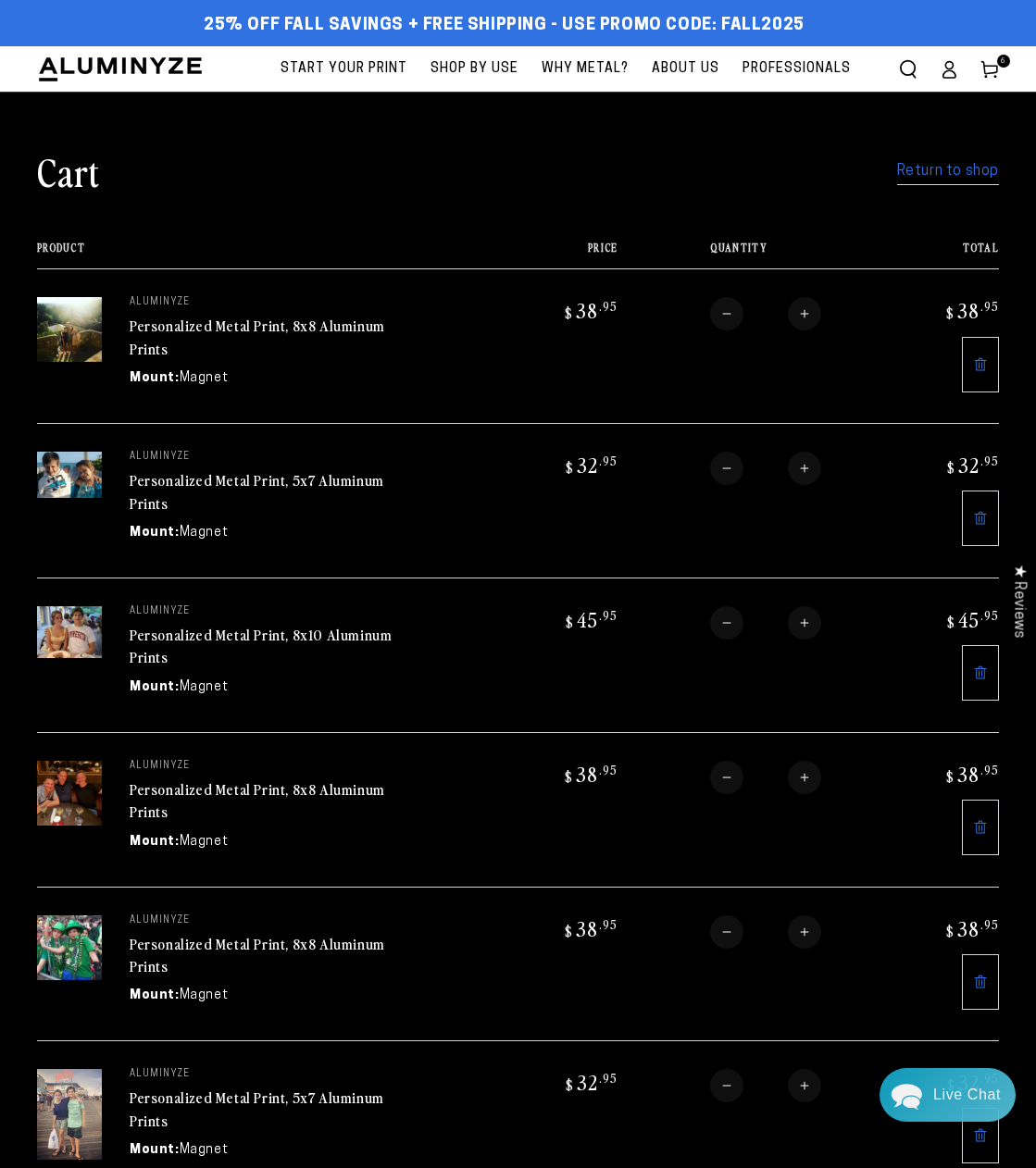
click at [951, 165] on link "Return to shop" at bounding box center [949, 171] width 102 height 27
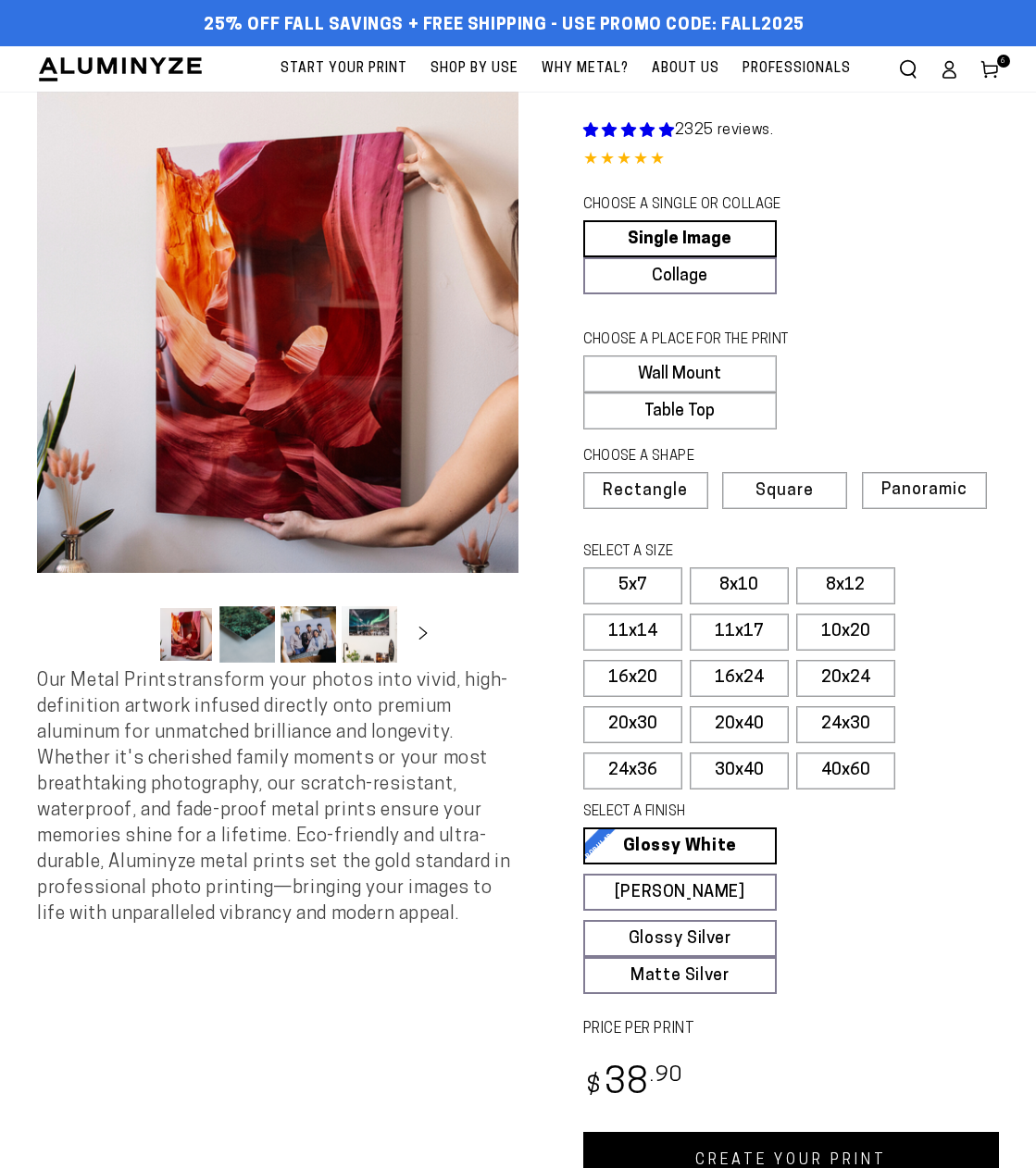
select select "**********"
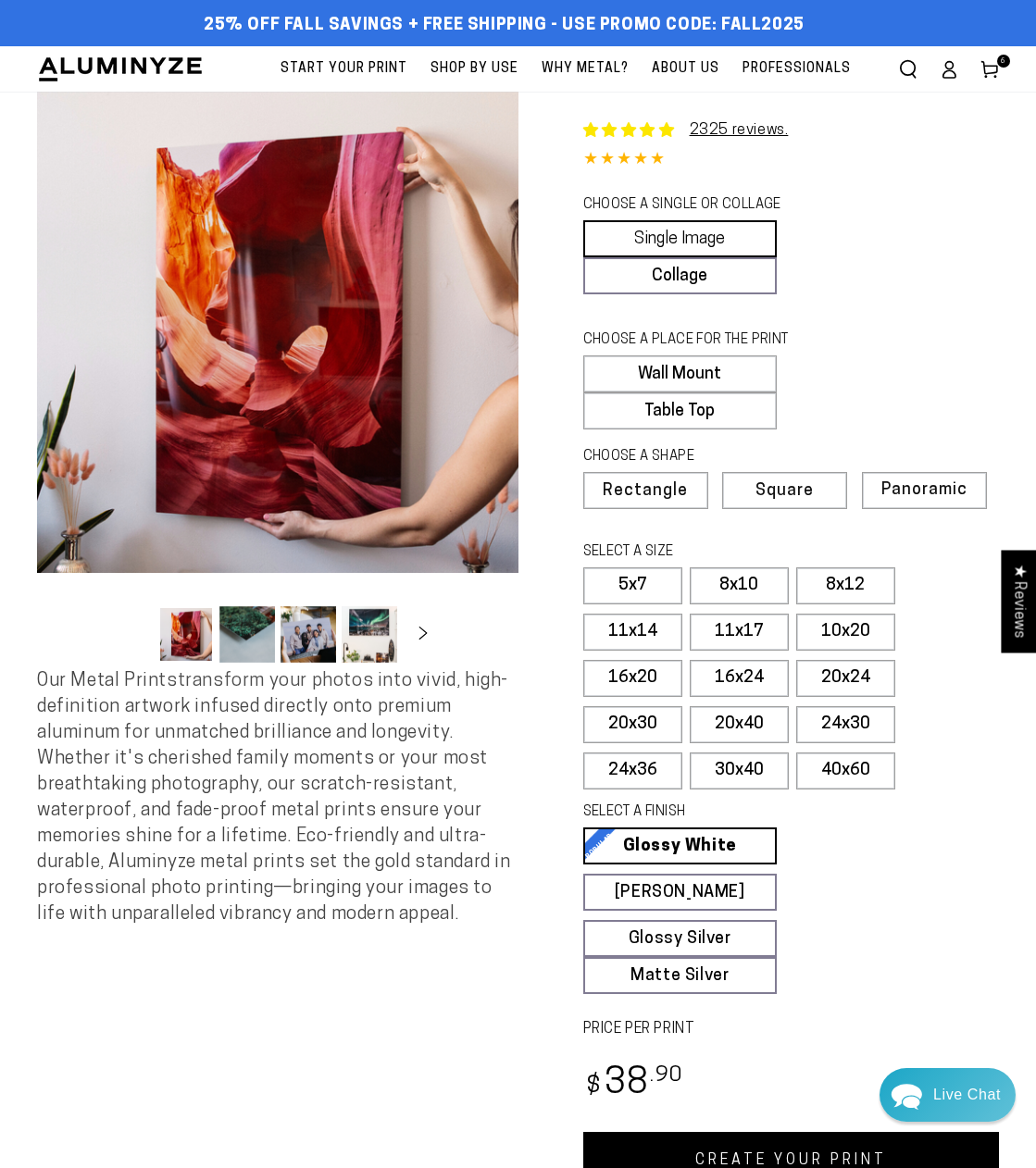
click at [697, 232] on link "Single Image" at bounding box center [680, 239] width 194 height 37
click at [713, 365] on label "Wall Mount" at bounding box center [680, 374] width 194 height 37
click at [772, 503] on label "Square" at bounding box center [785, 491] width 125 height 37
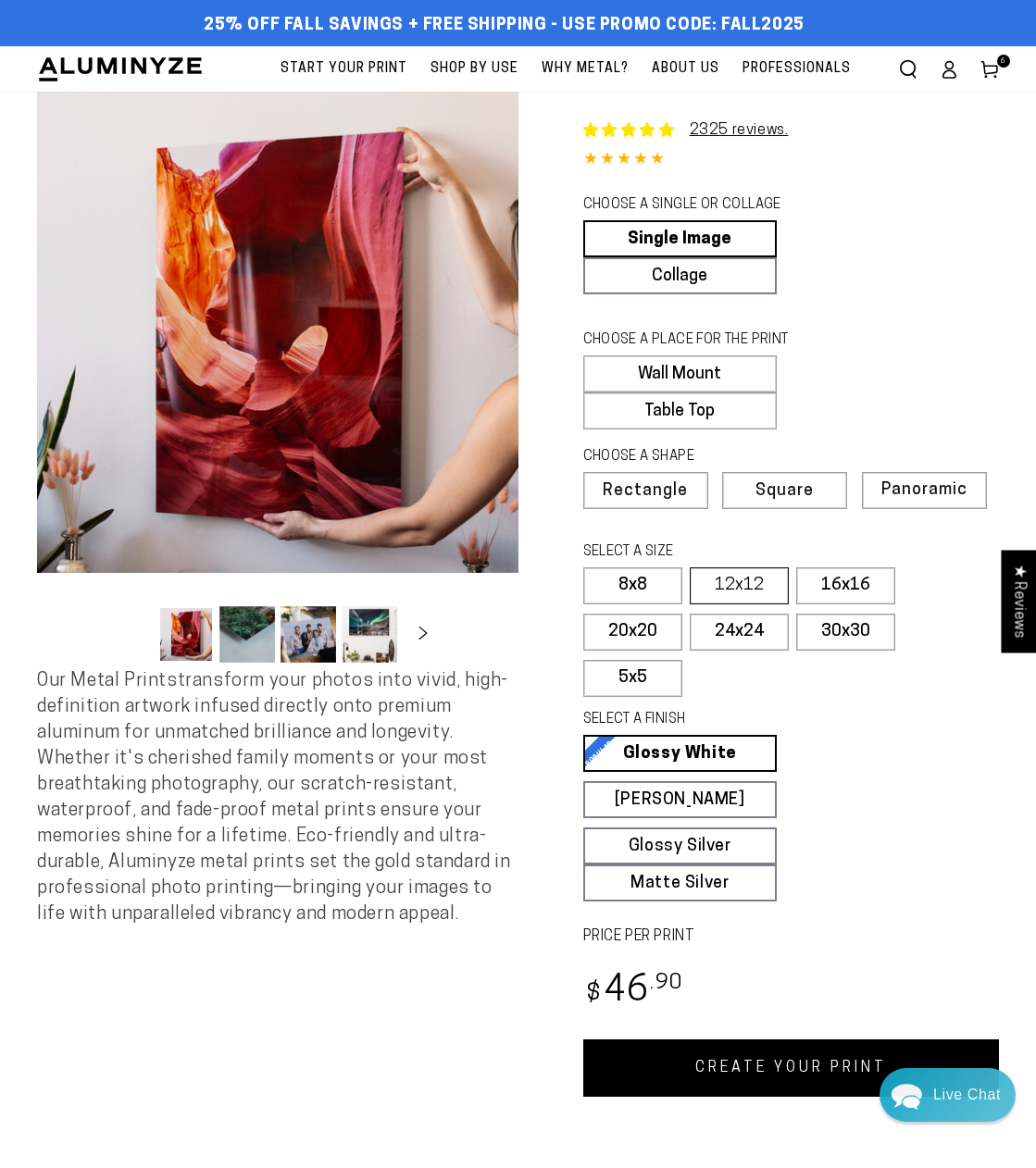
click at [743, 578] on label "12x12" at bounding box center [739, 586] width 100 height 37
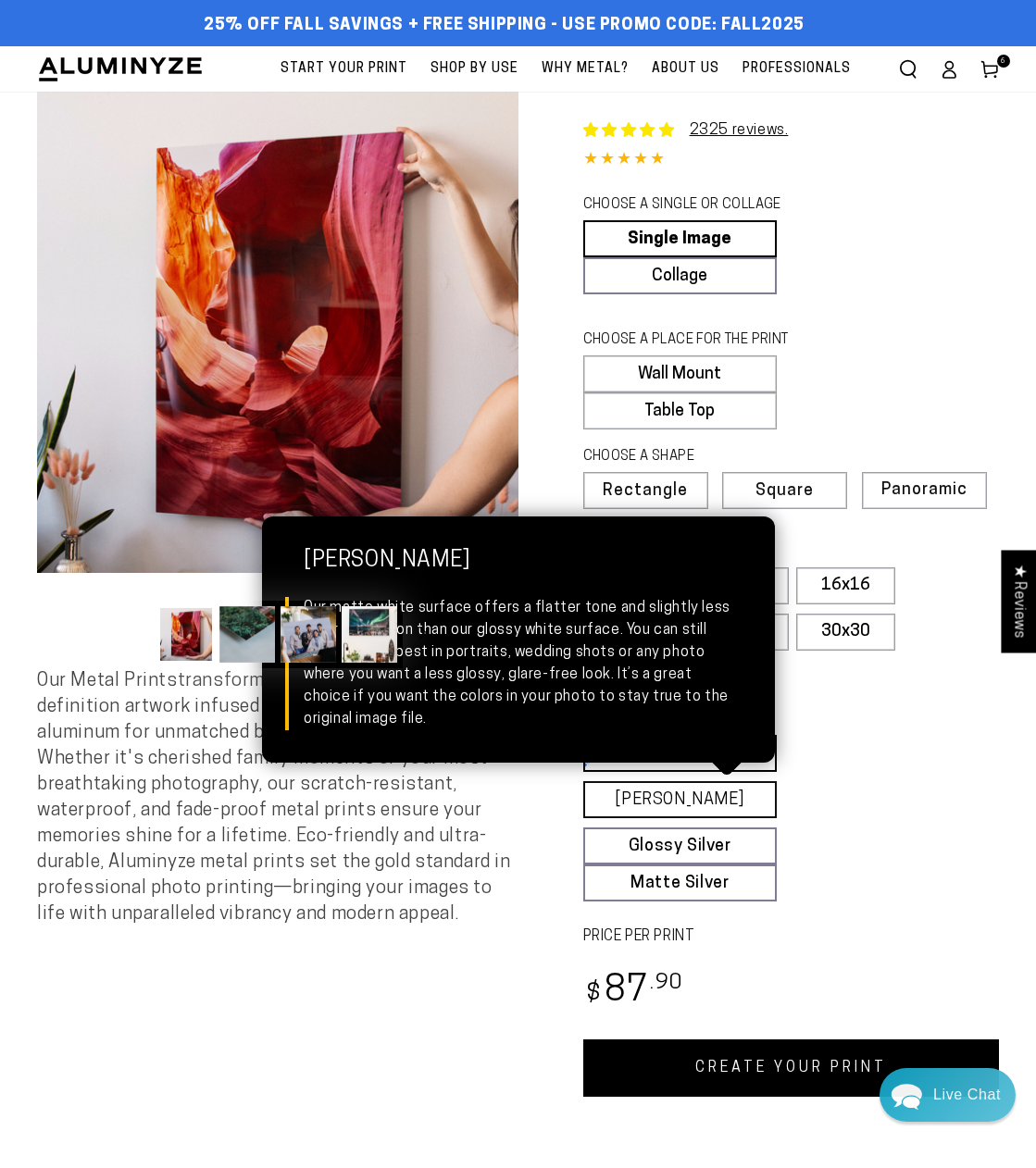
click at [692, 810] on link "Matte White Matte White Our matte white surface offers a flatter tone and sligh…" at bounding box center [680, 800] width 194 height 37
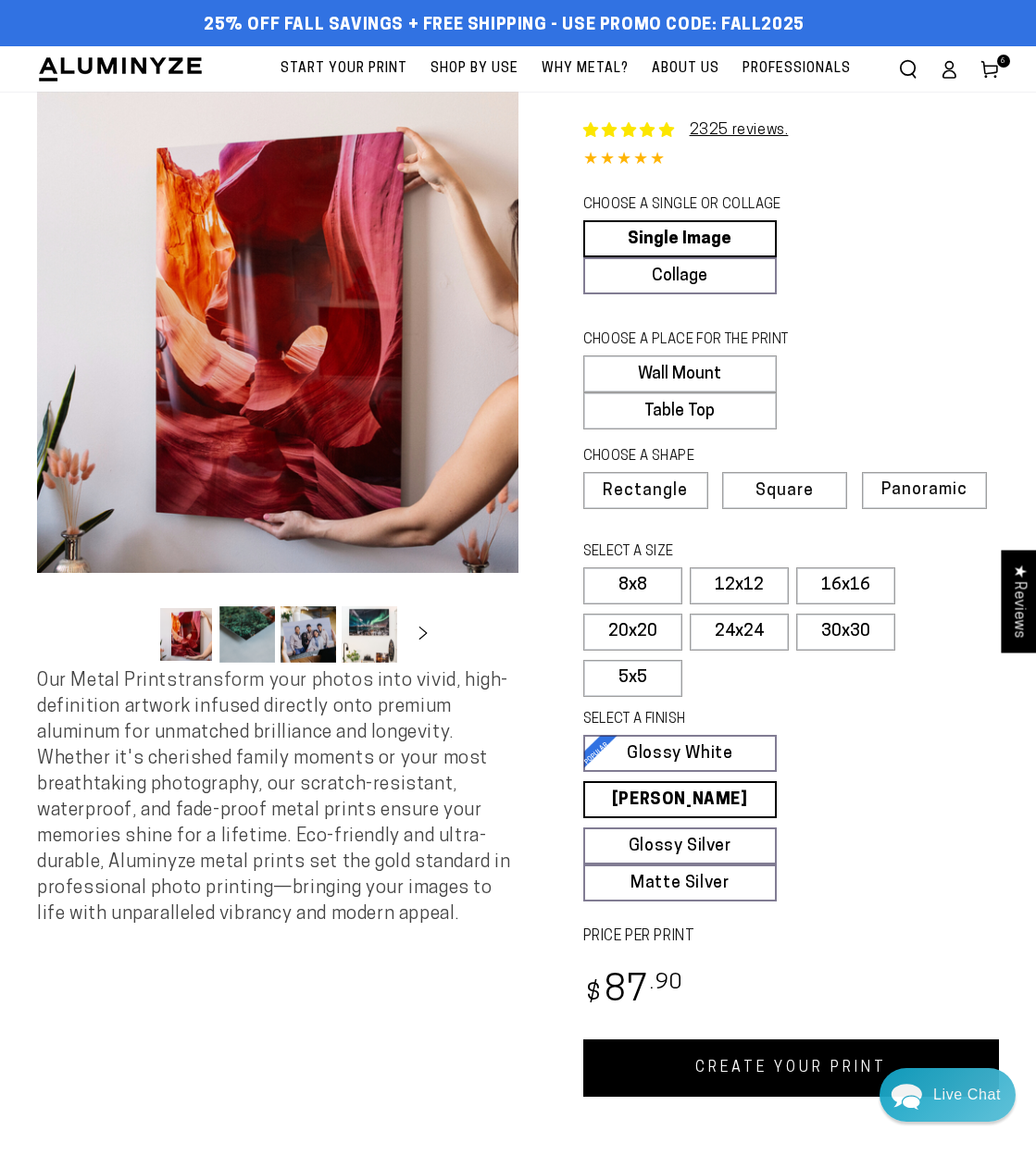
click at [804, 1075] on link "CREATE YOUR PRINT" at bounding box center [791, 1068] width 417 height 58
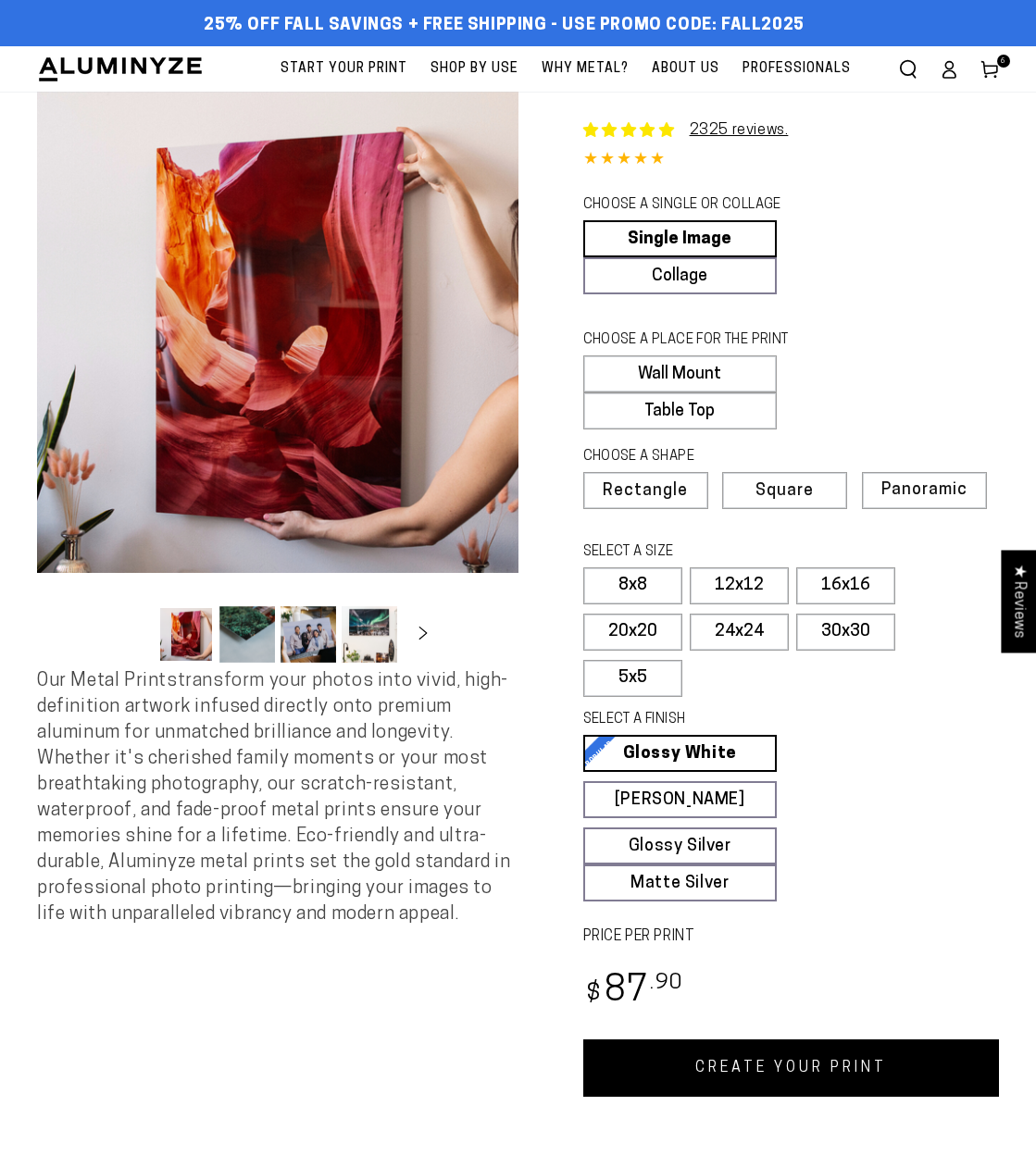
select select "**********"
click at [634, 484] on span "Rectangle" at bounding box center [645, 492] width 82 height 17
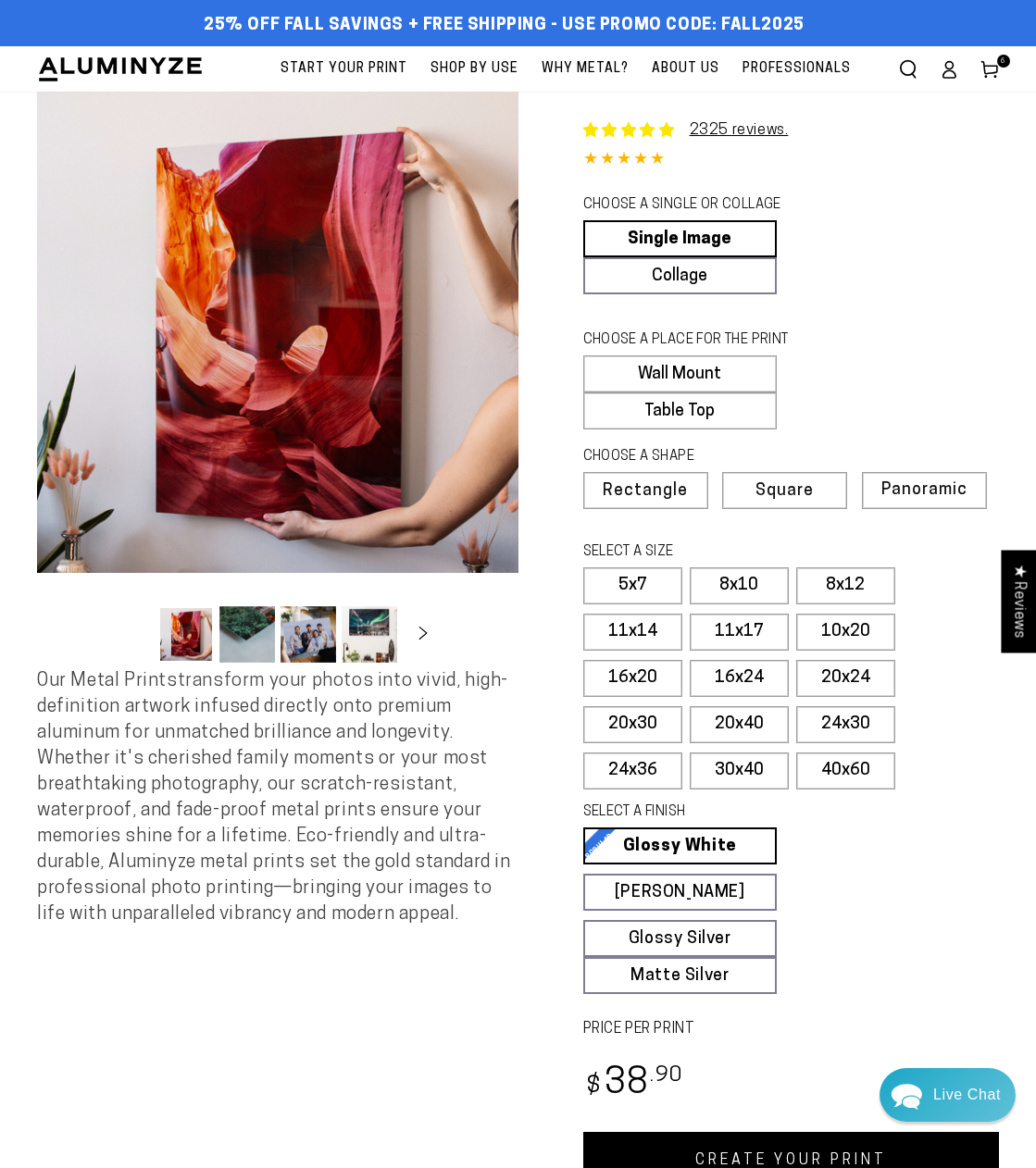
click at [788, 1154] on link "CREATE YOUR PRINT" at bounding box center [791, 1161] width 417 height 58
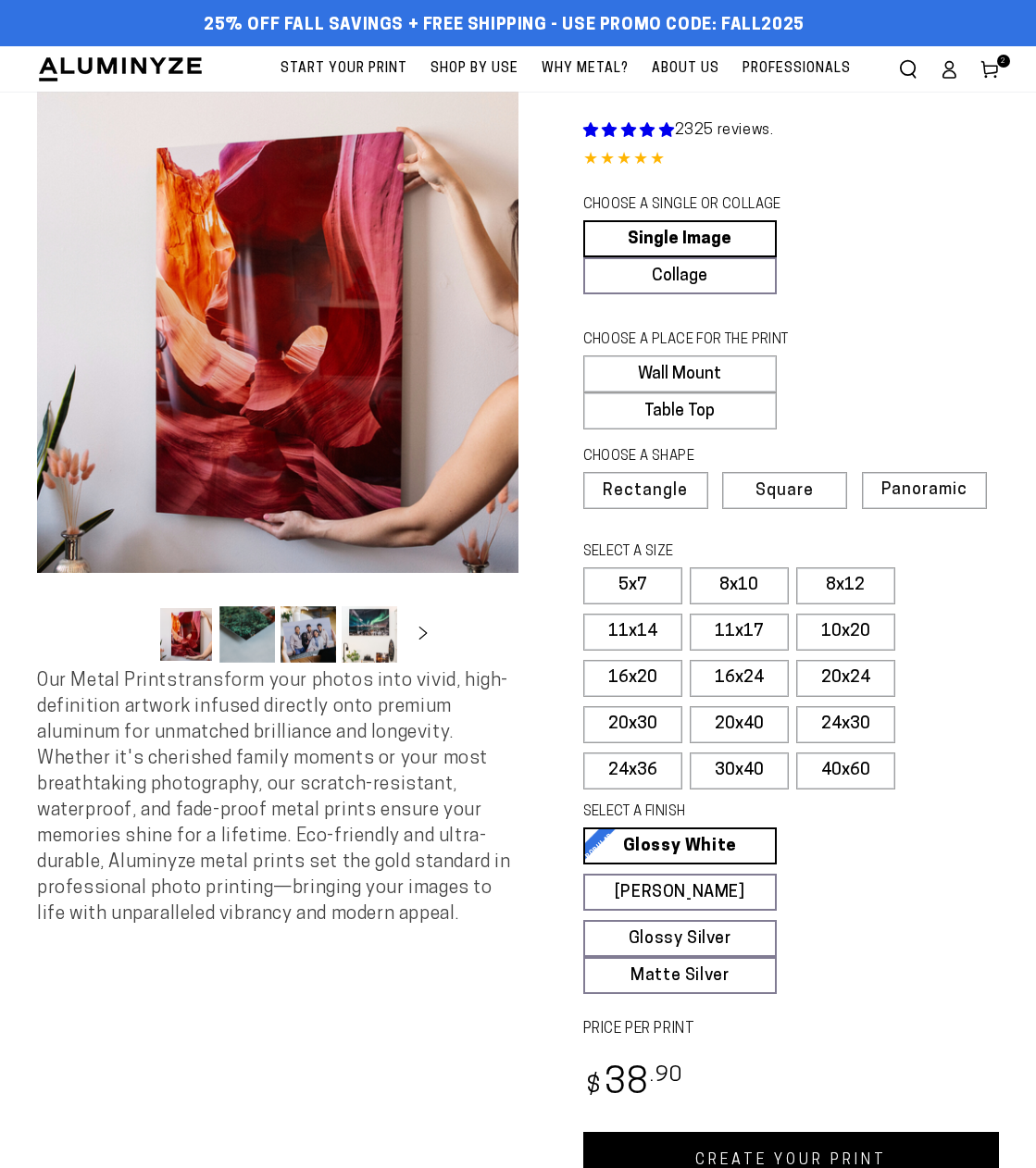
select select "**********"
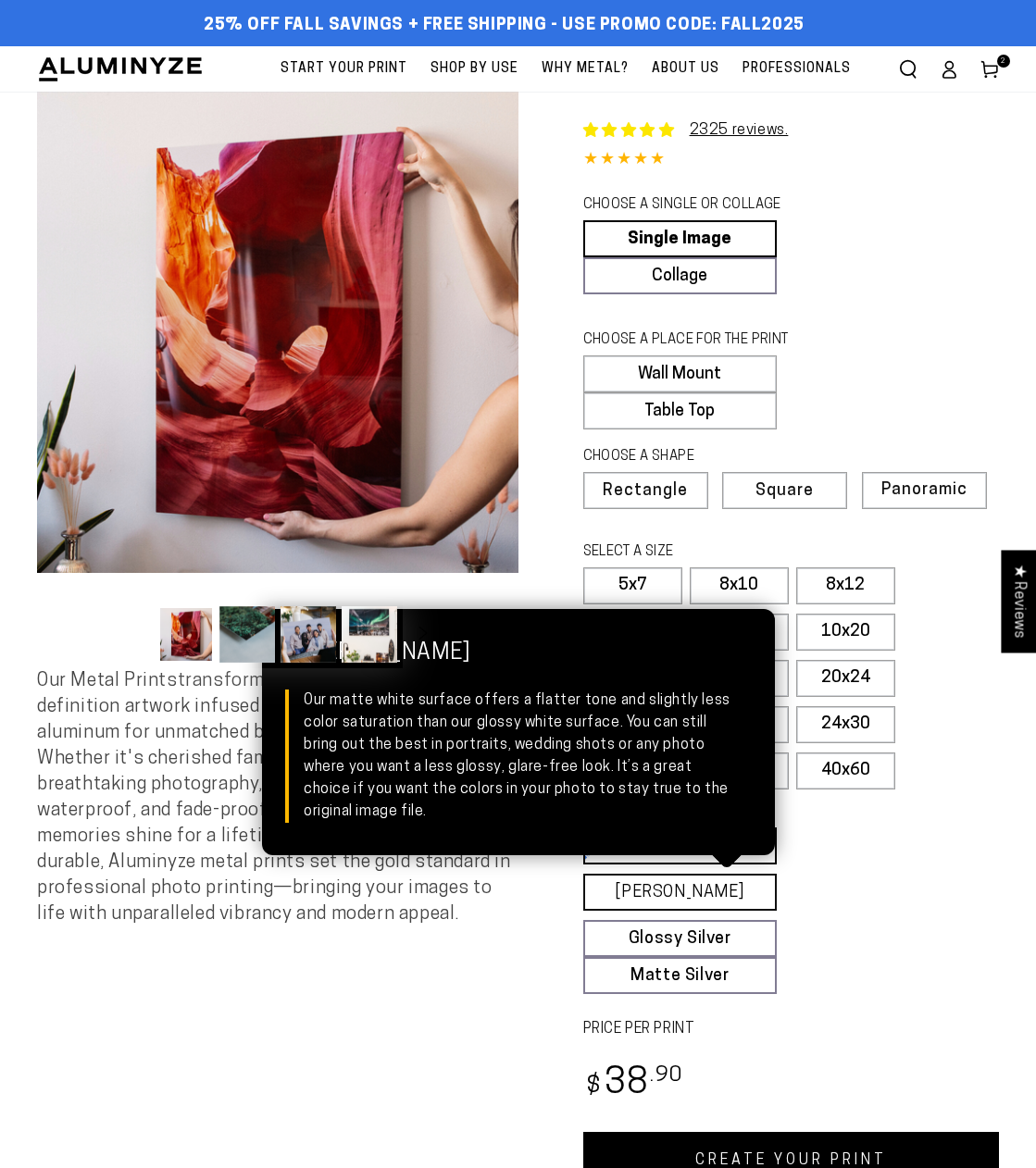
click at [713, 893] on link "[PERSON_NAME] Matte White Our matte white surface offers a flatter tone and sli…" at bounding box center [680, 893] width 194 height 37
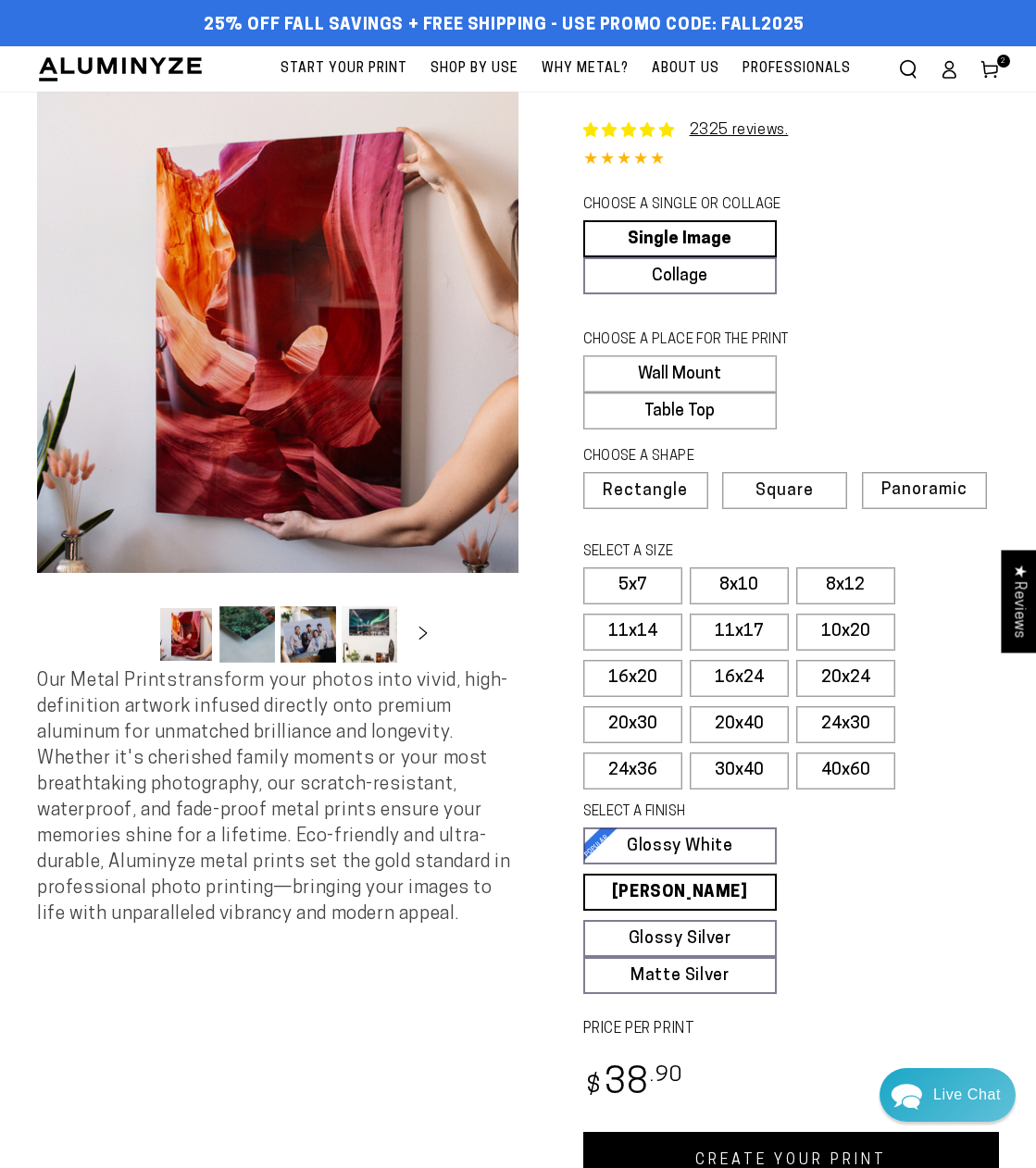
click at [752, 1154] on link "CREATE YOUR PRINT" at bounding box center [791, 1161] width 417 height 58
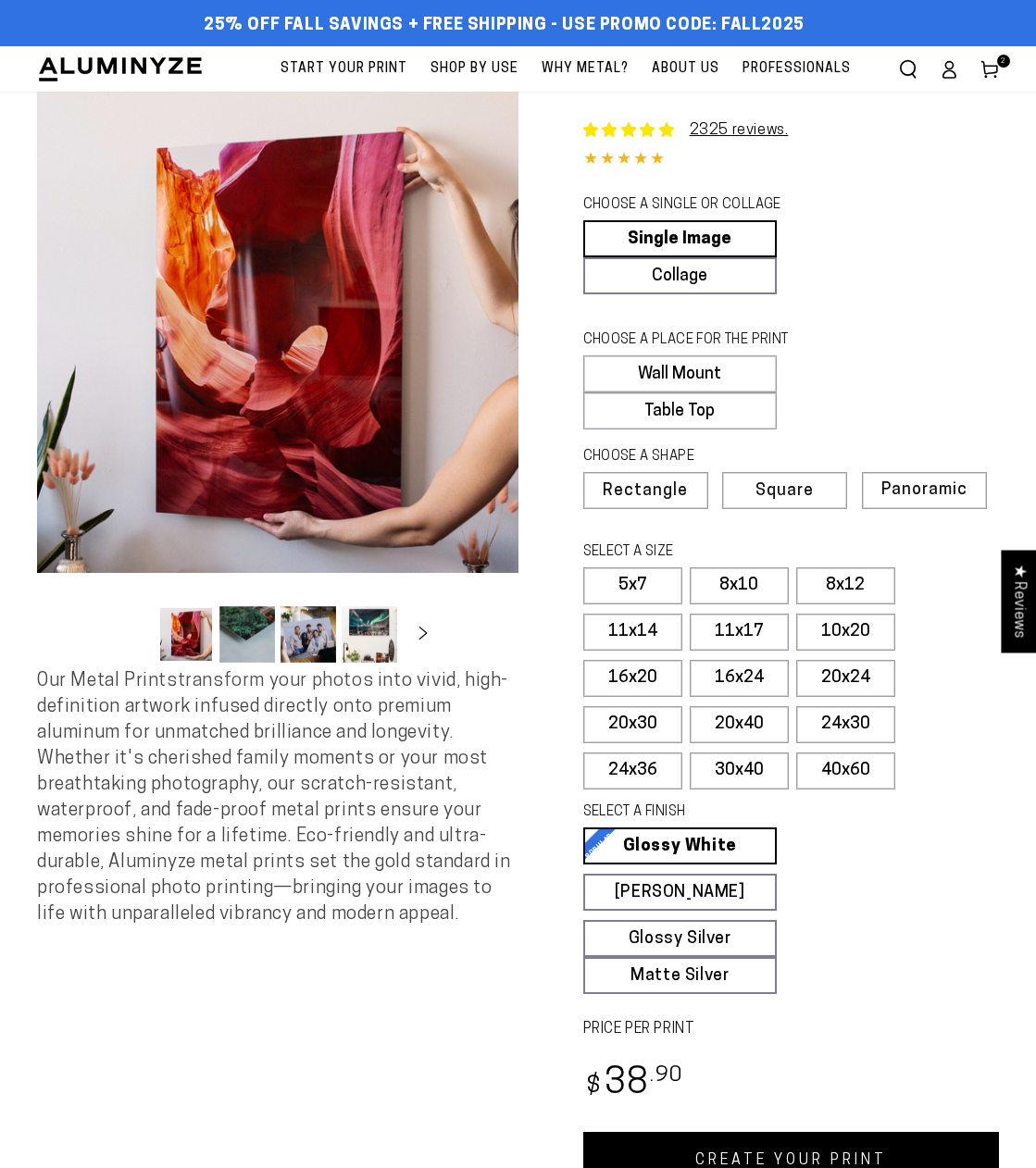
select select "**********"
click at [788, 501] on label "Square" at bounding box center [785, 491] width 125 height 37
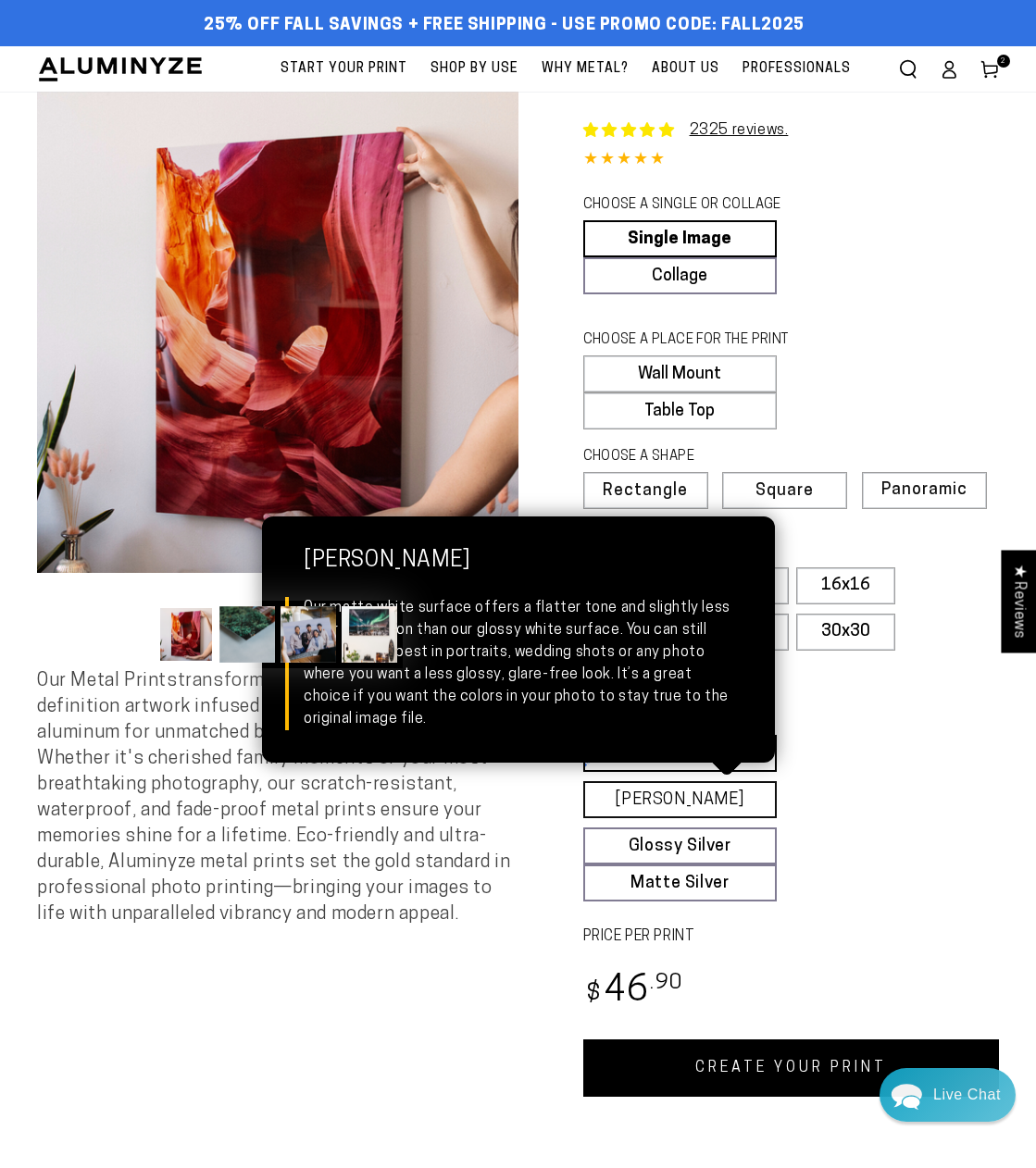
click at [752, 794] on link "Matte White Matte White Our matte white surface offers a flatter tone and sligh…" at bounding box center [680, 800] width 194 height 37
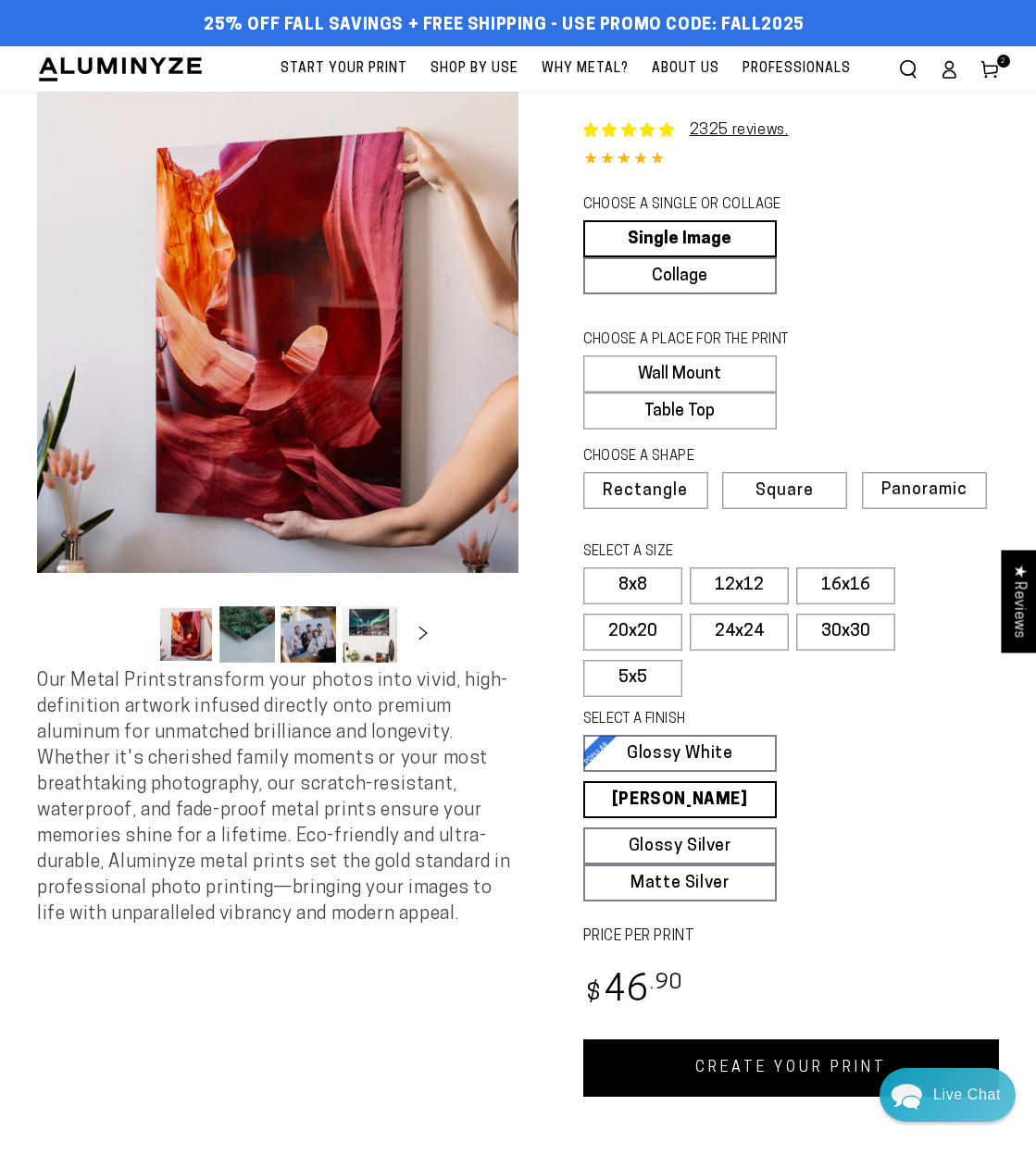
click at [741, 1056] on link "CREATE YOUR PRINT" at bounding box center [791, 1068] width 417 height 58
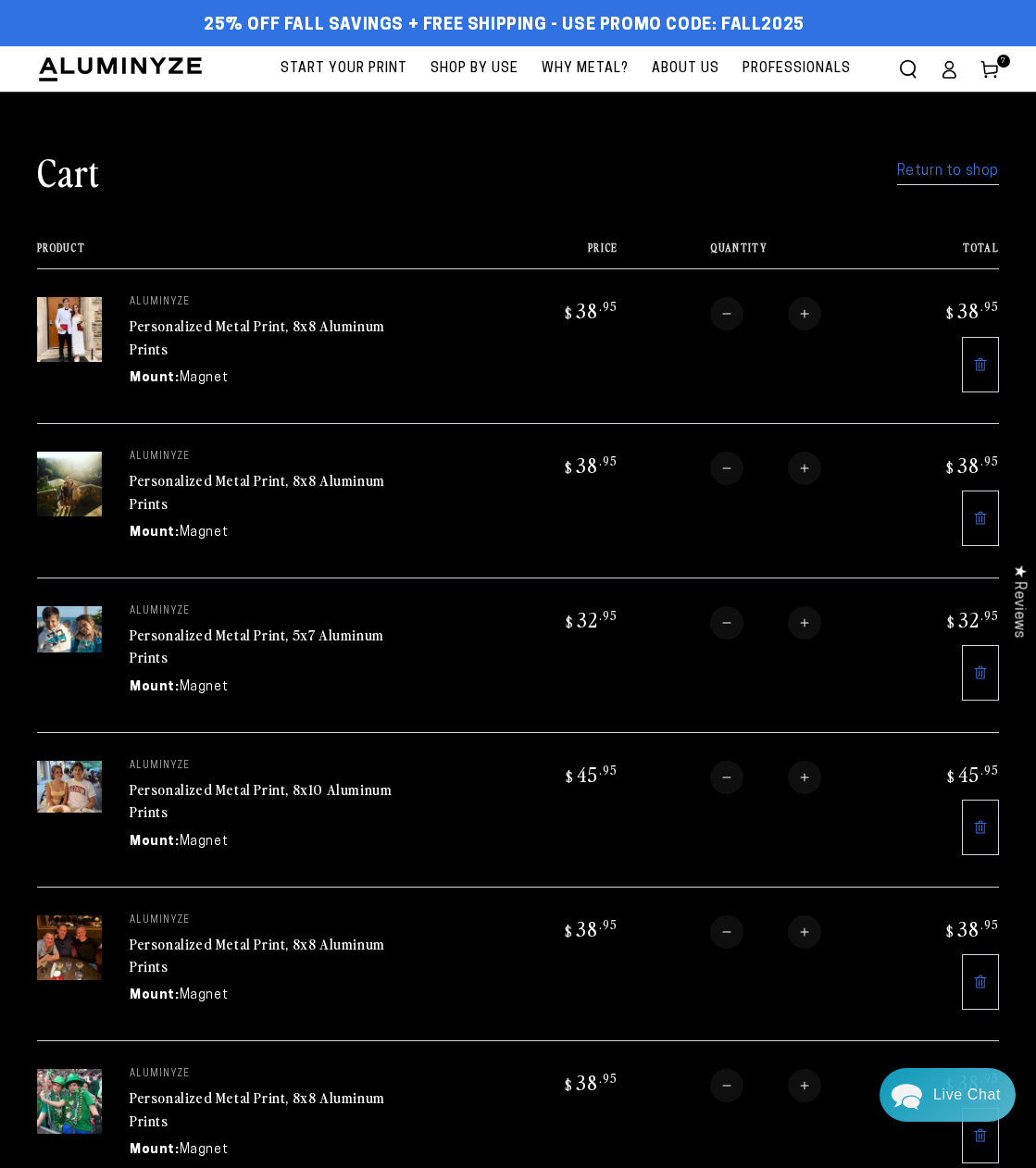
click at [947, 173] on link "Return to shop" at bounding box center [949, 171] width 102 height 27
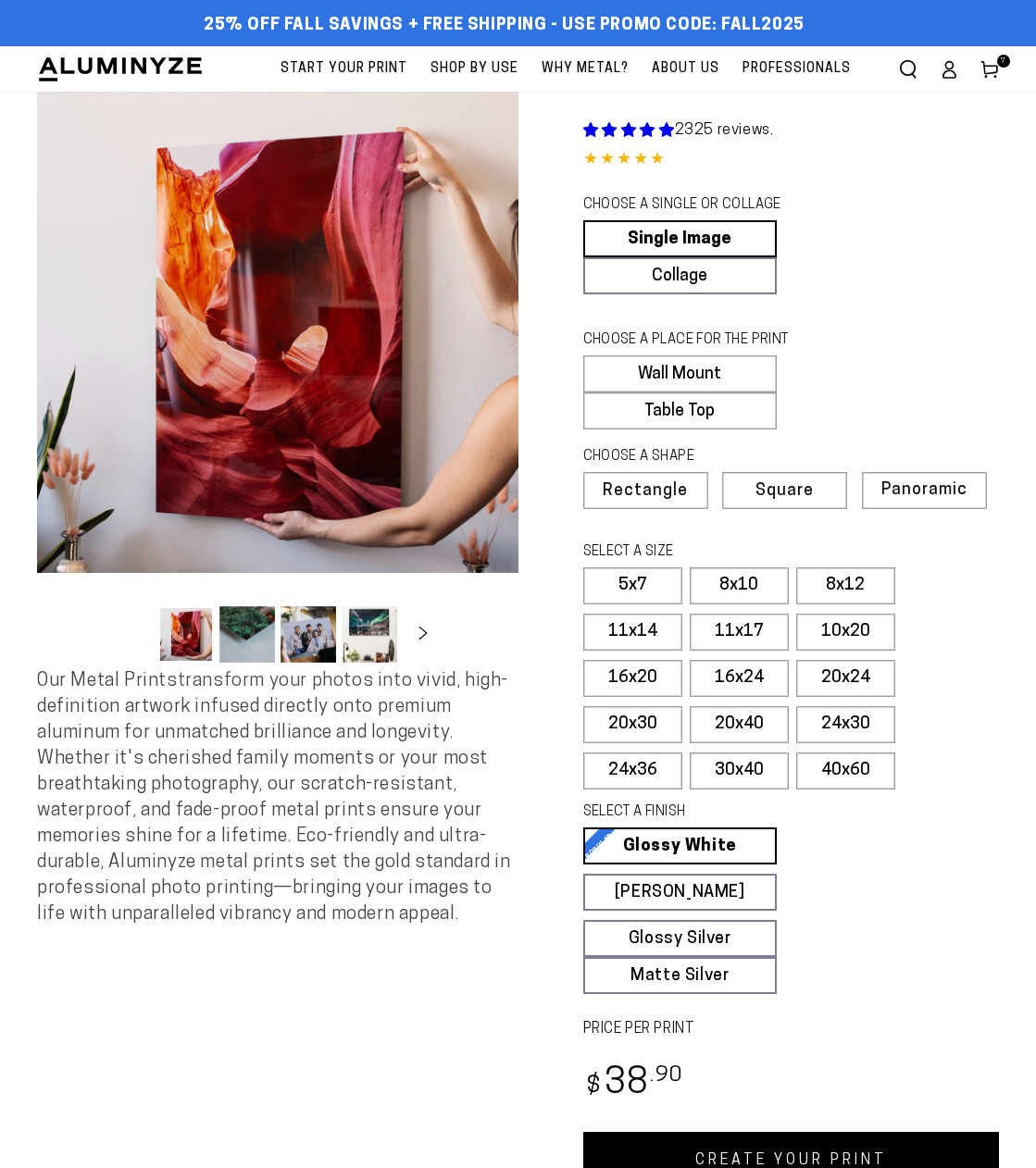
select select "**********"
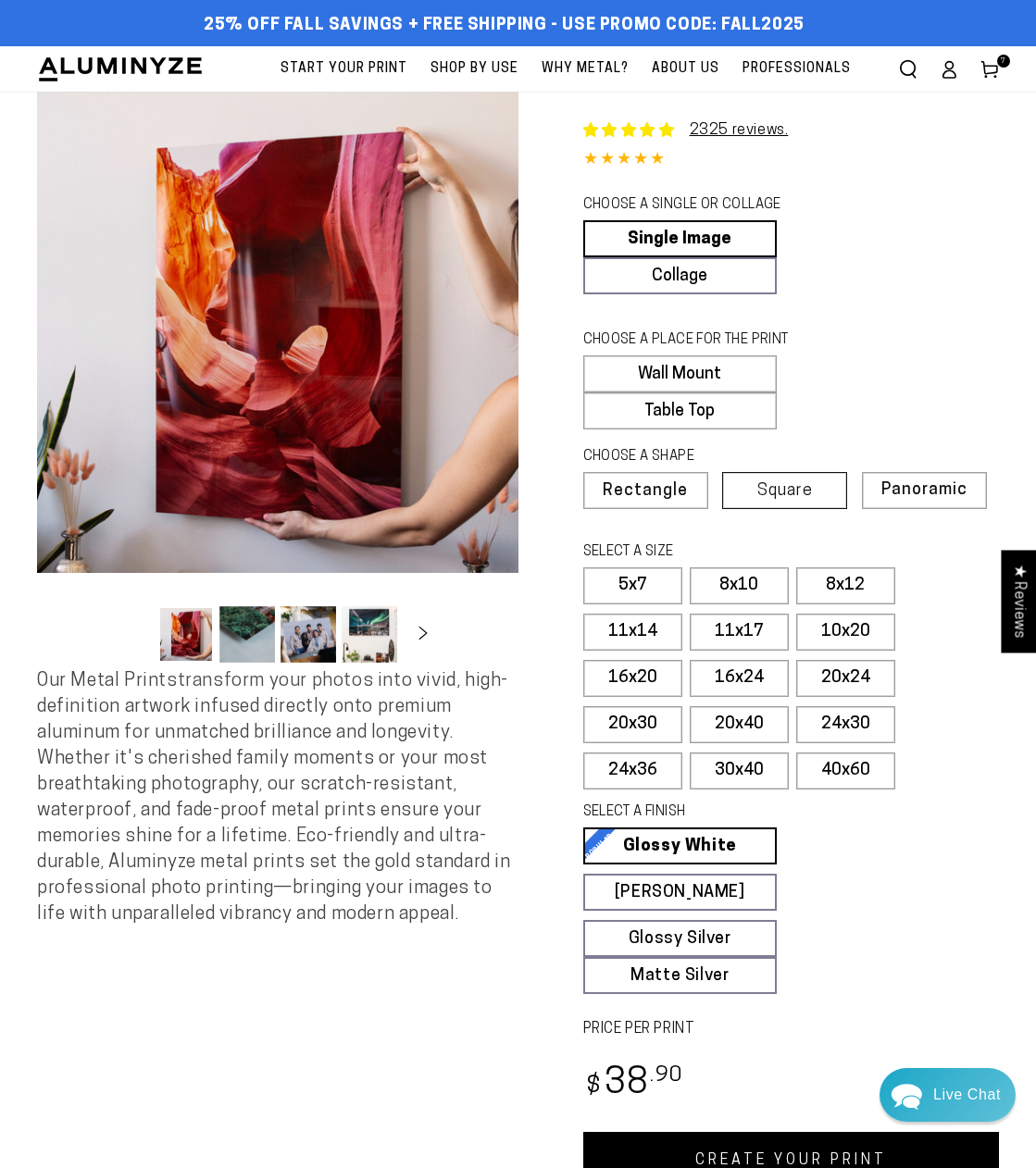
click at [766, 484] on span "Square" at bounding box center [785, 492] width 56 height 17
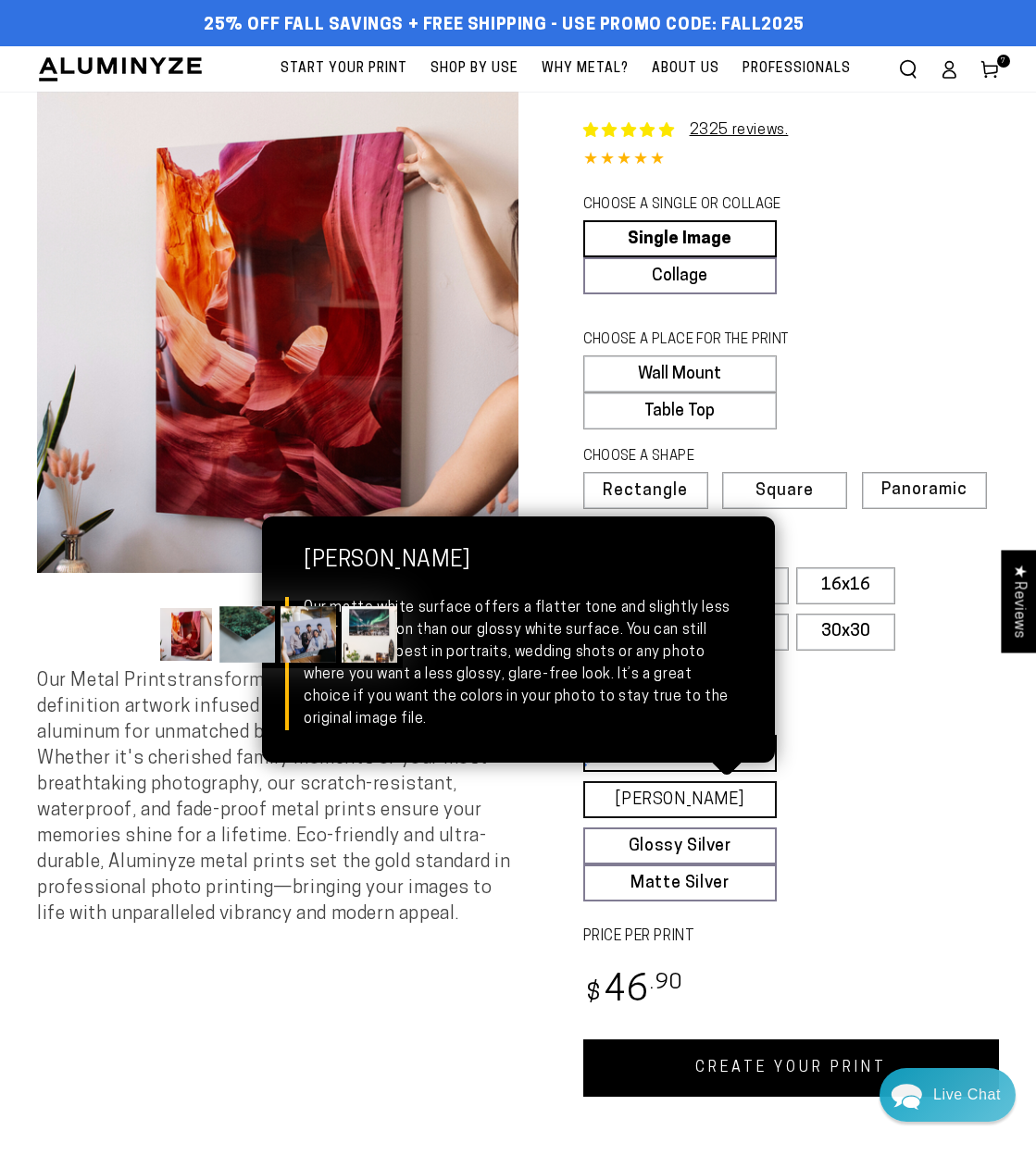
click at [654, 810] on link "Matte White Matte White Our matte white surface offers a flatter tone and sligh…" at bounding box center [680, 800] width 194 height 37
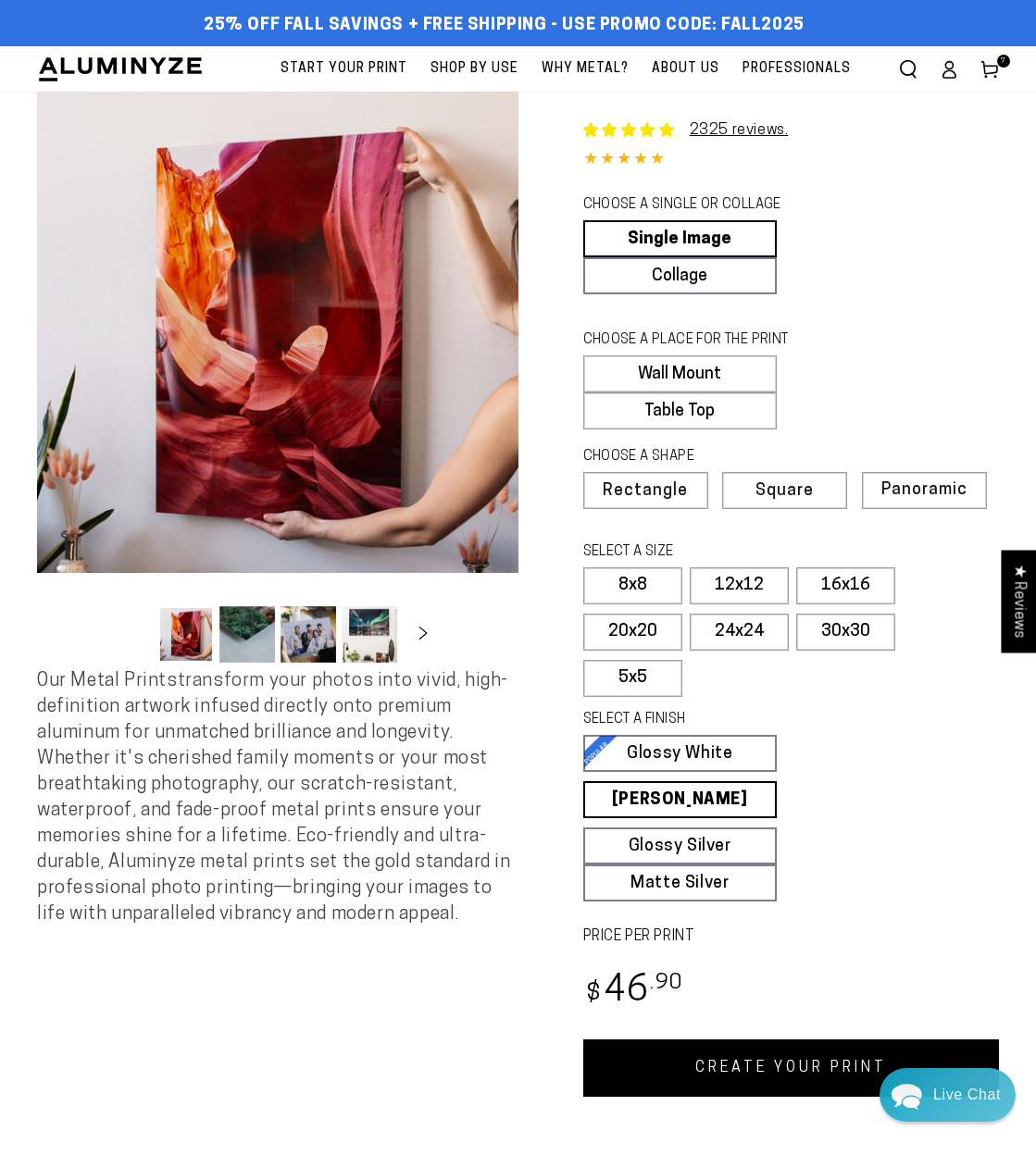
click at [702, 1069] on link "CREATE YOUR PRINT" at bounding box center [791, 1068] width 417 height 58
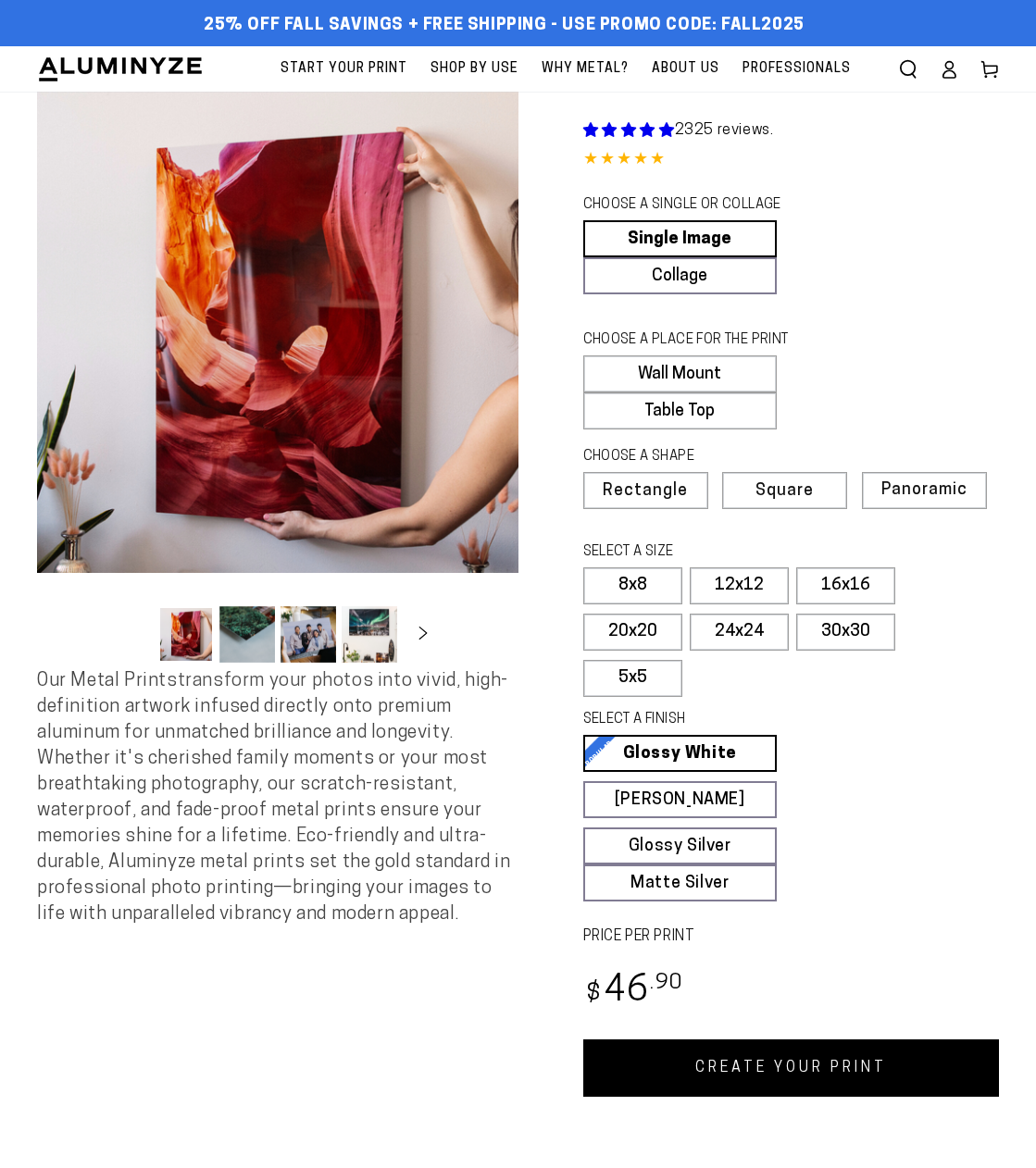
select select "**********"
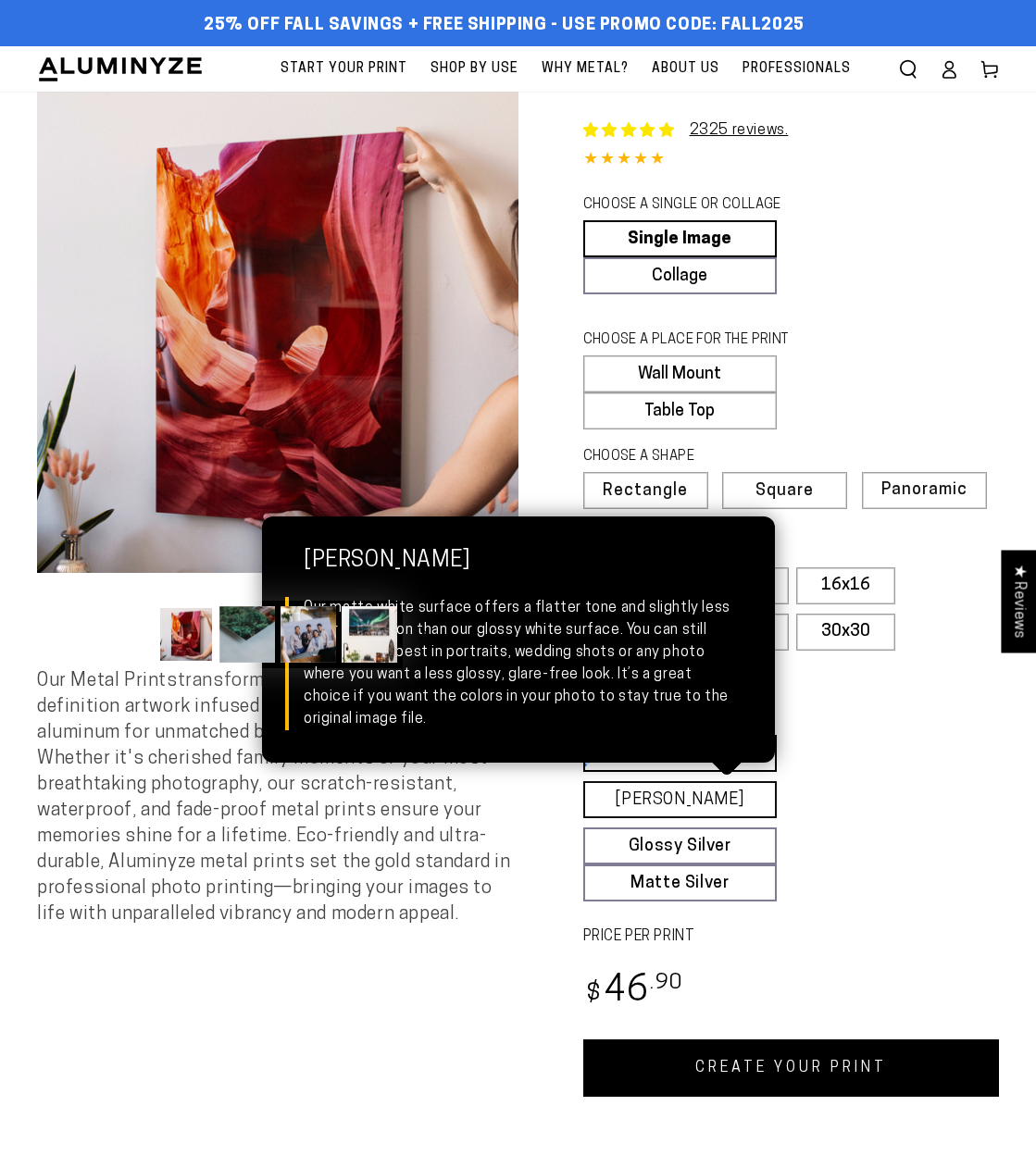
click at [708, 791] on link "[PERSON_NAME] Matte White Our matte white surface offers a flatter tone and sli…" at bounding box center [680, 800] width 194 height 37
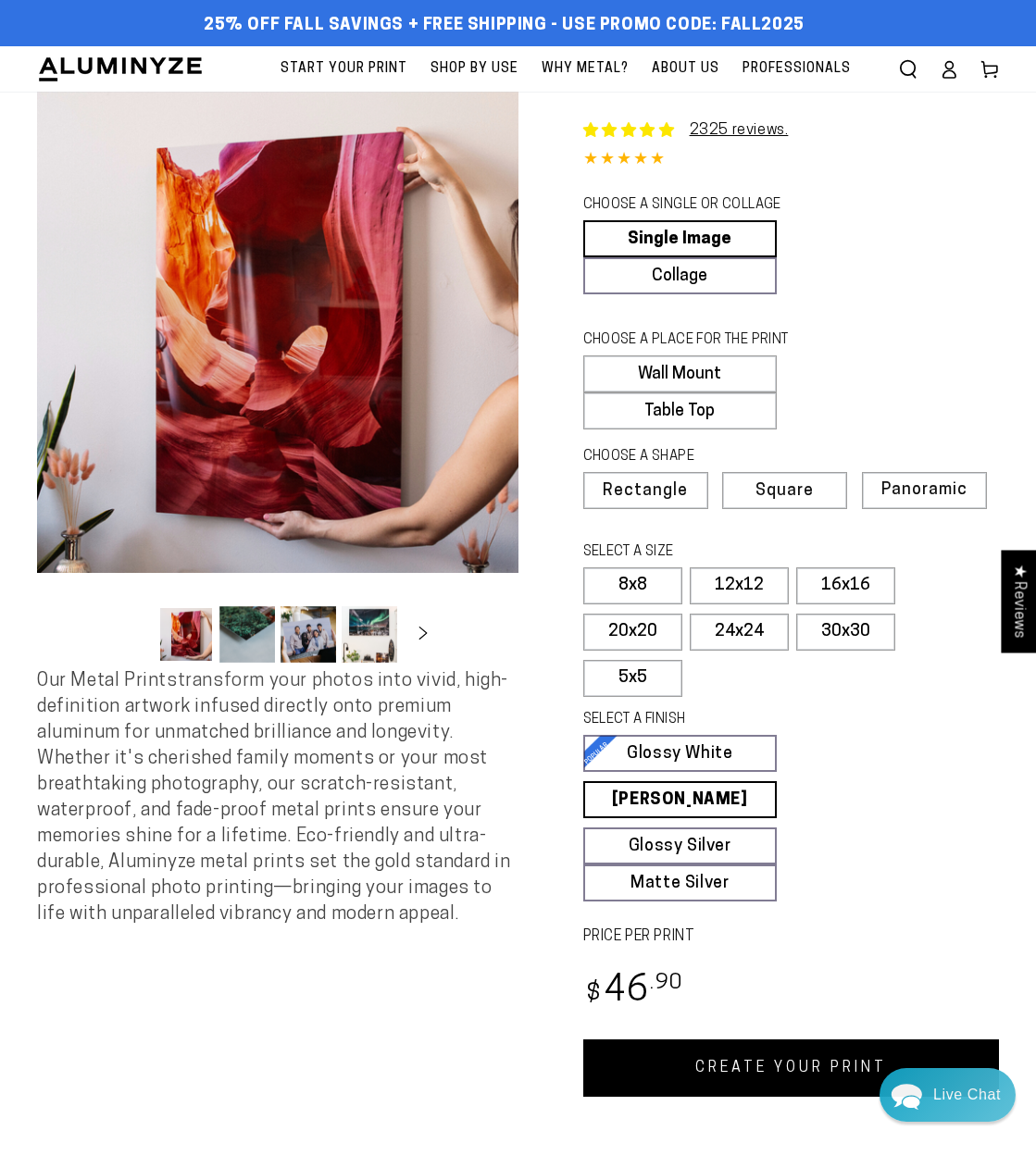
click at [706, 1049] on link "CREATE YOUR PRINT" at bounding box center [791, 1068] width 417 height 58
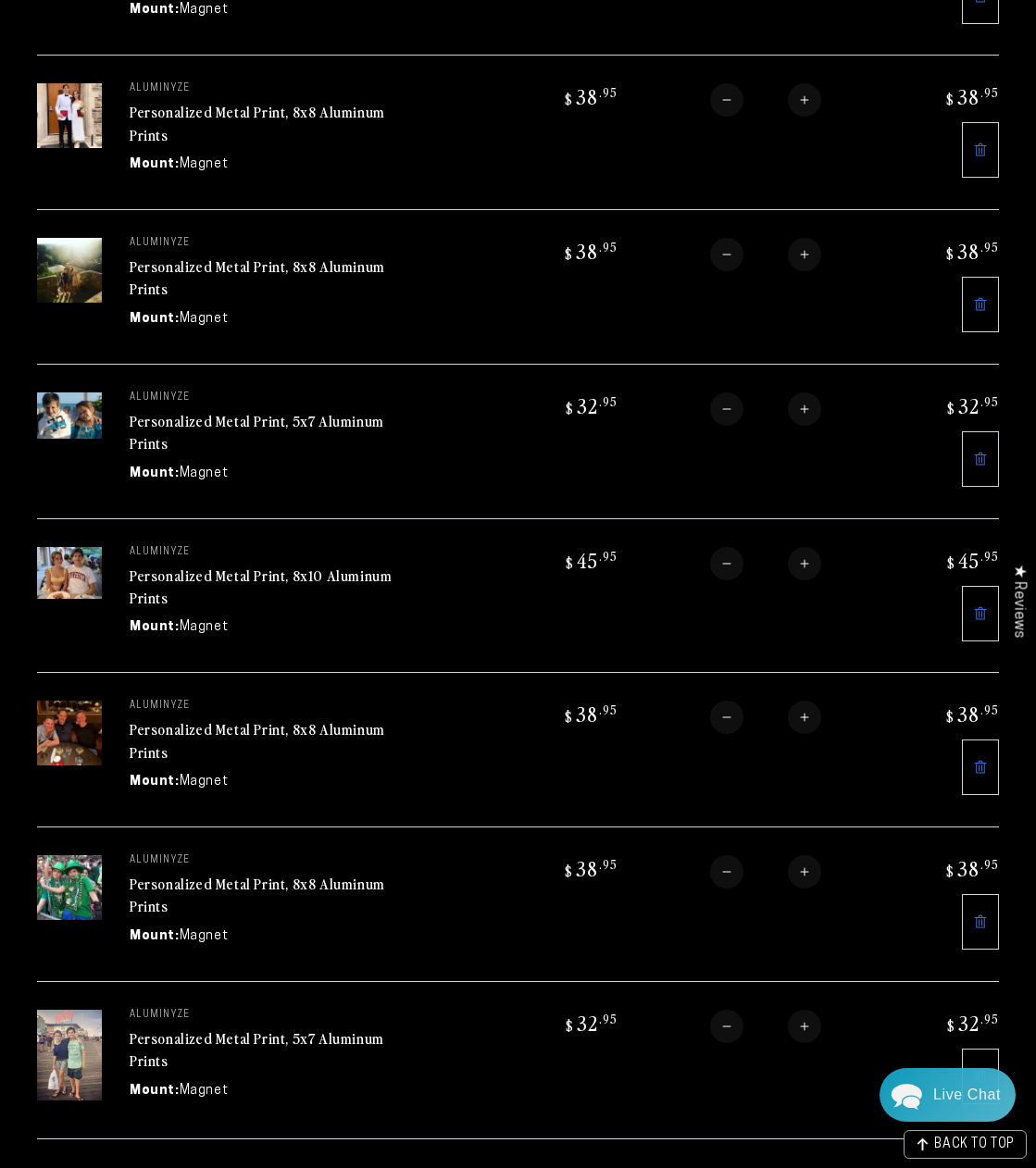
scroll to position [372, 0]
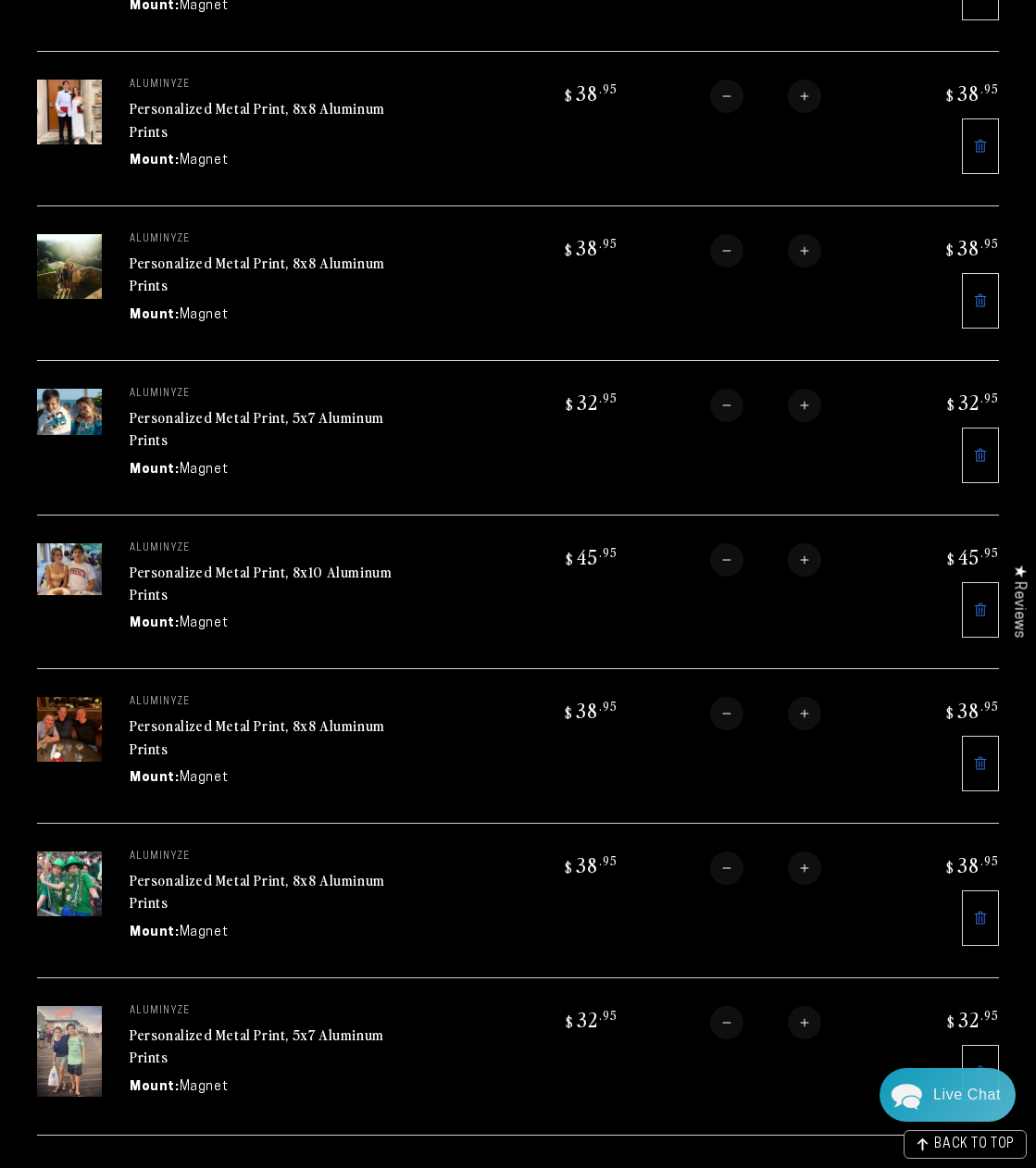
click at [255, 418] on link "Personalized Metal Print, 5x7 Aluminum Prints" at bounding box center [257, 429] width 255 height 45
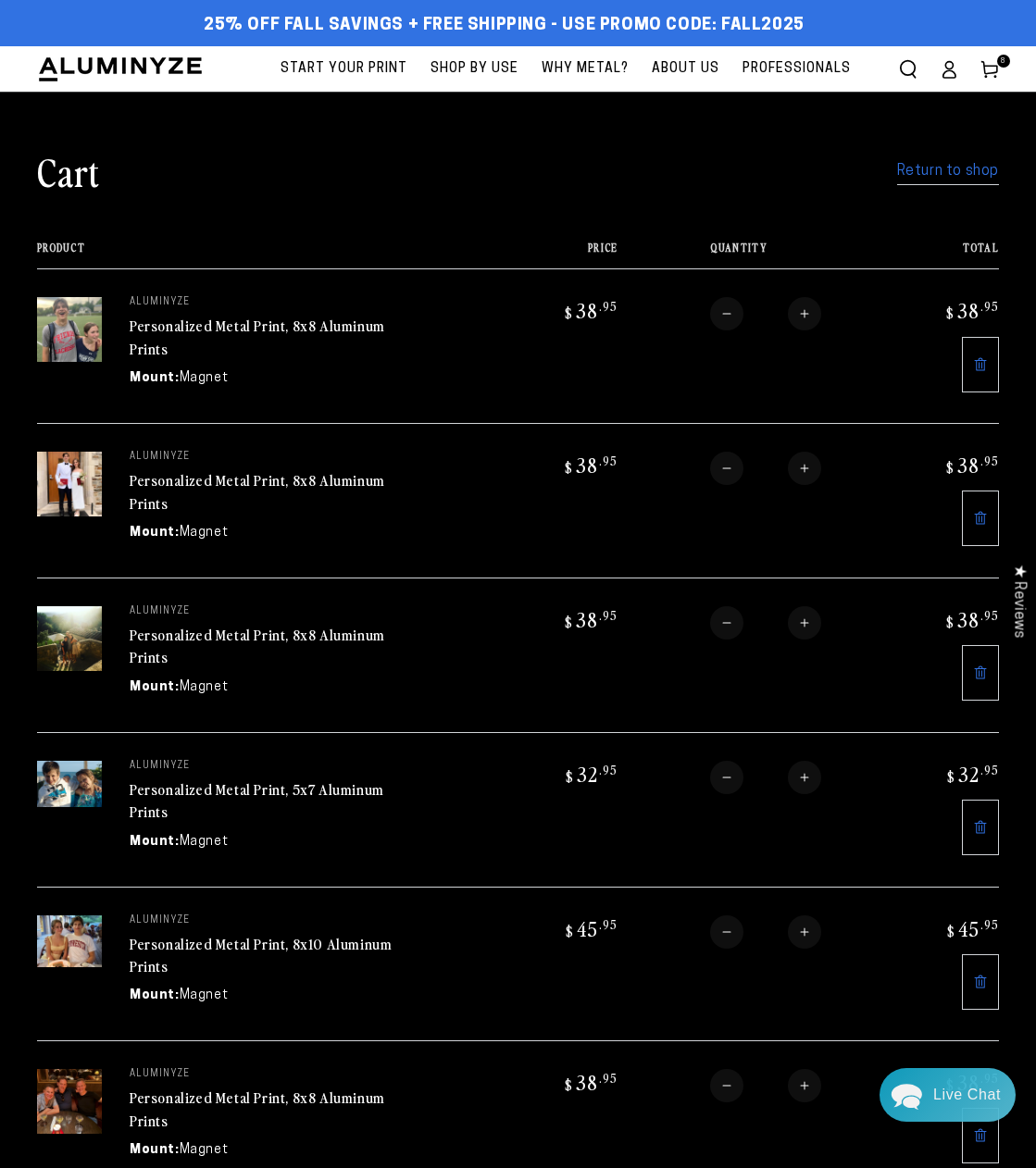
click at [949, 173] on link "Return to shop" at bounding box center [949, 171] width 102 height 27
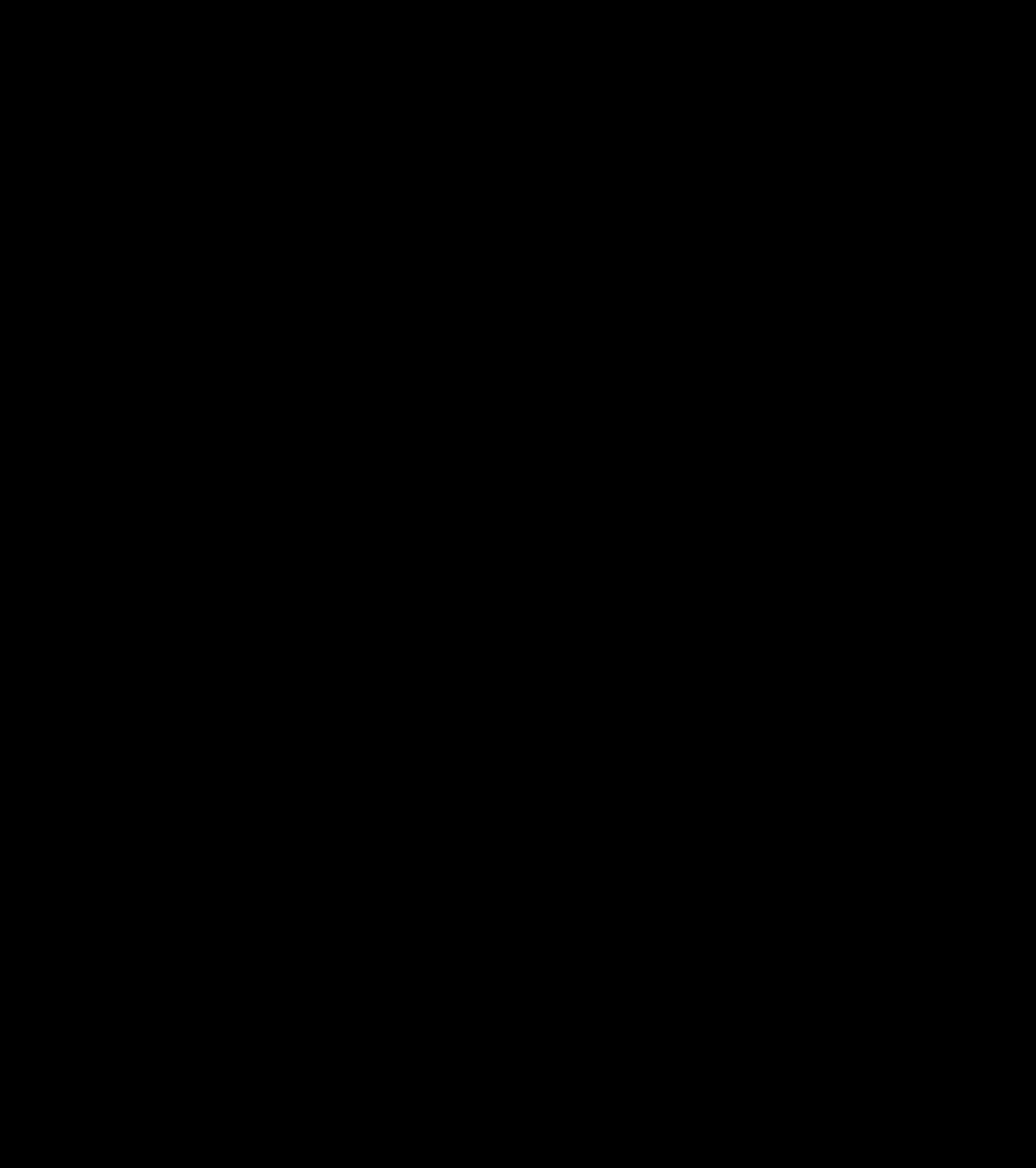
select select "**********"
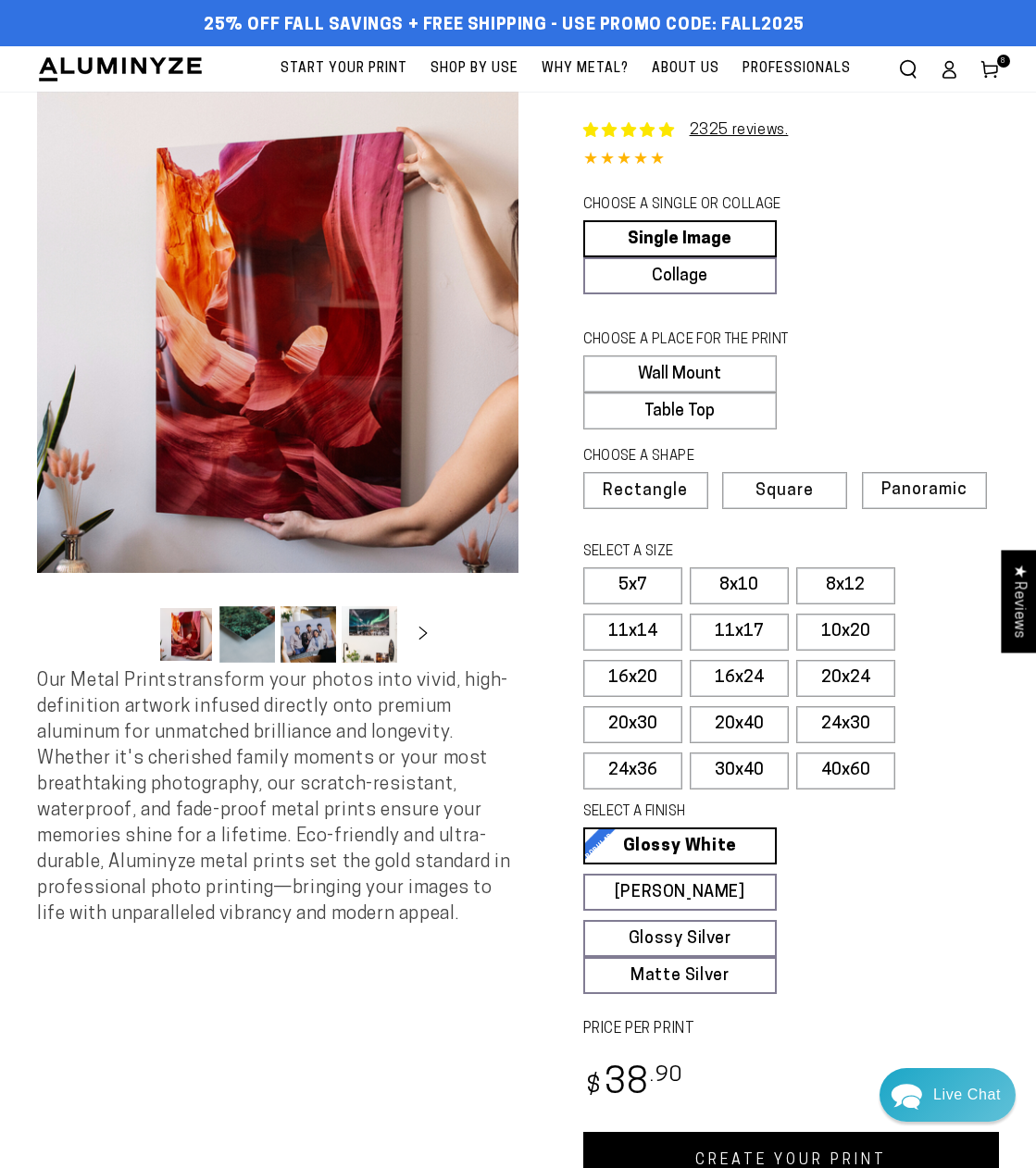
scroll to position [107, 0]
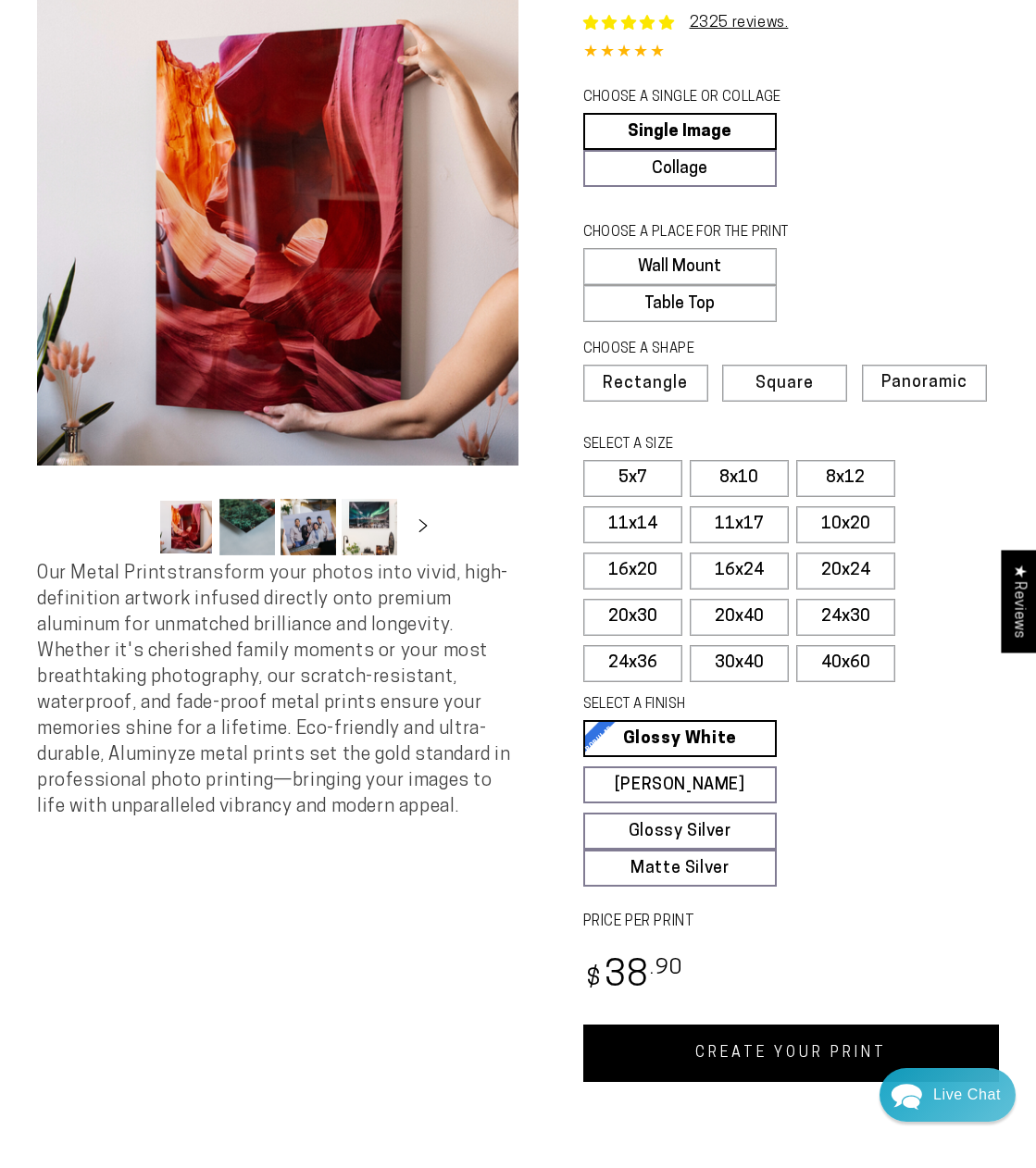
click at [790, 1056] on link "CREATE YOUR PRINT" at bounding box center [791, 1054] width 417 height 58
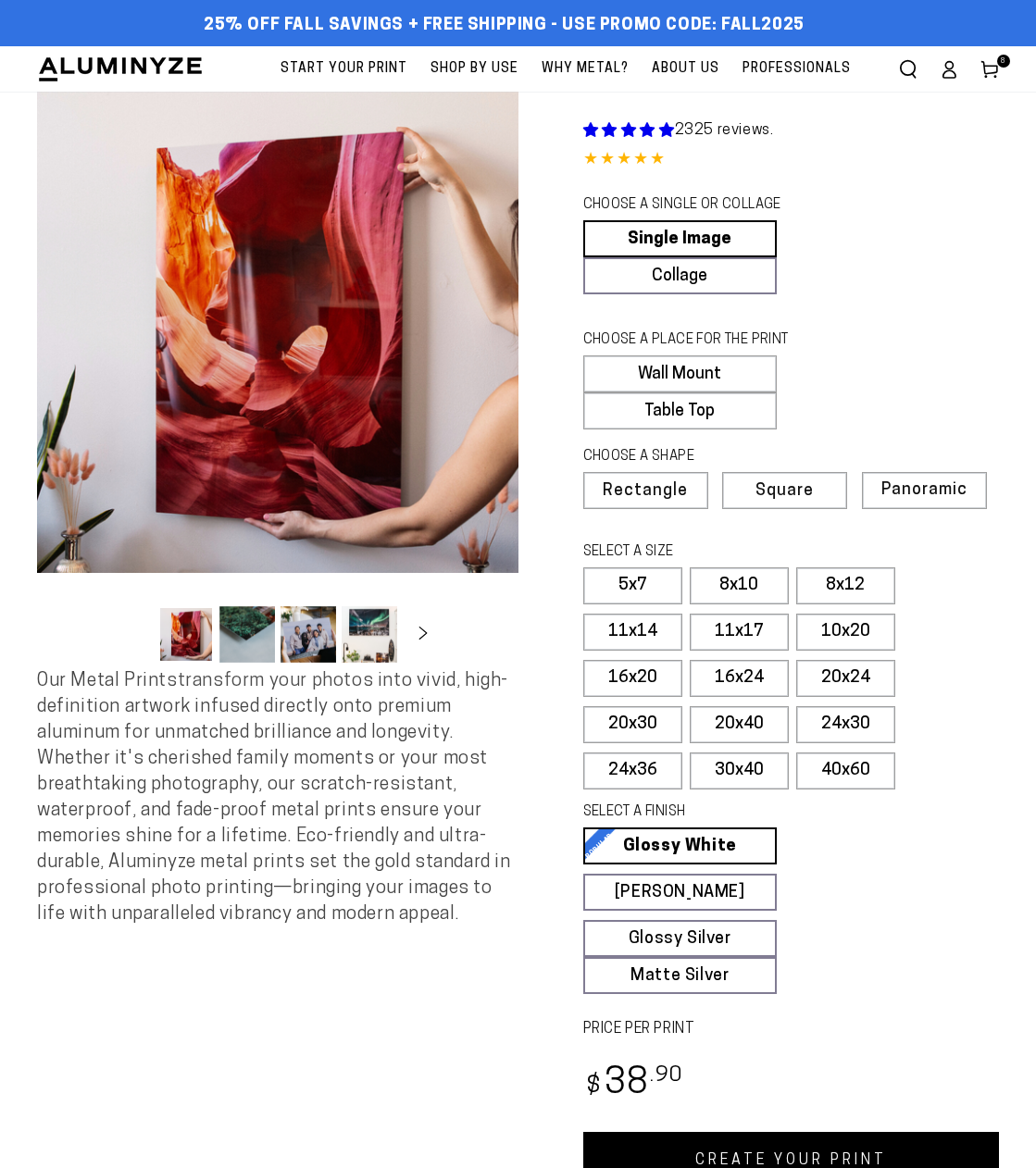
scroll to position [107, 0]
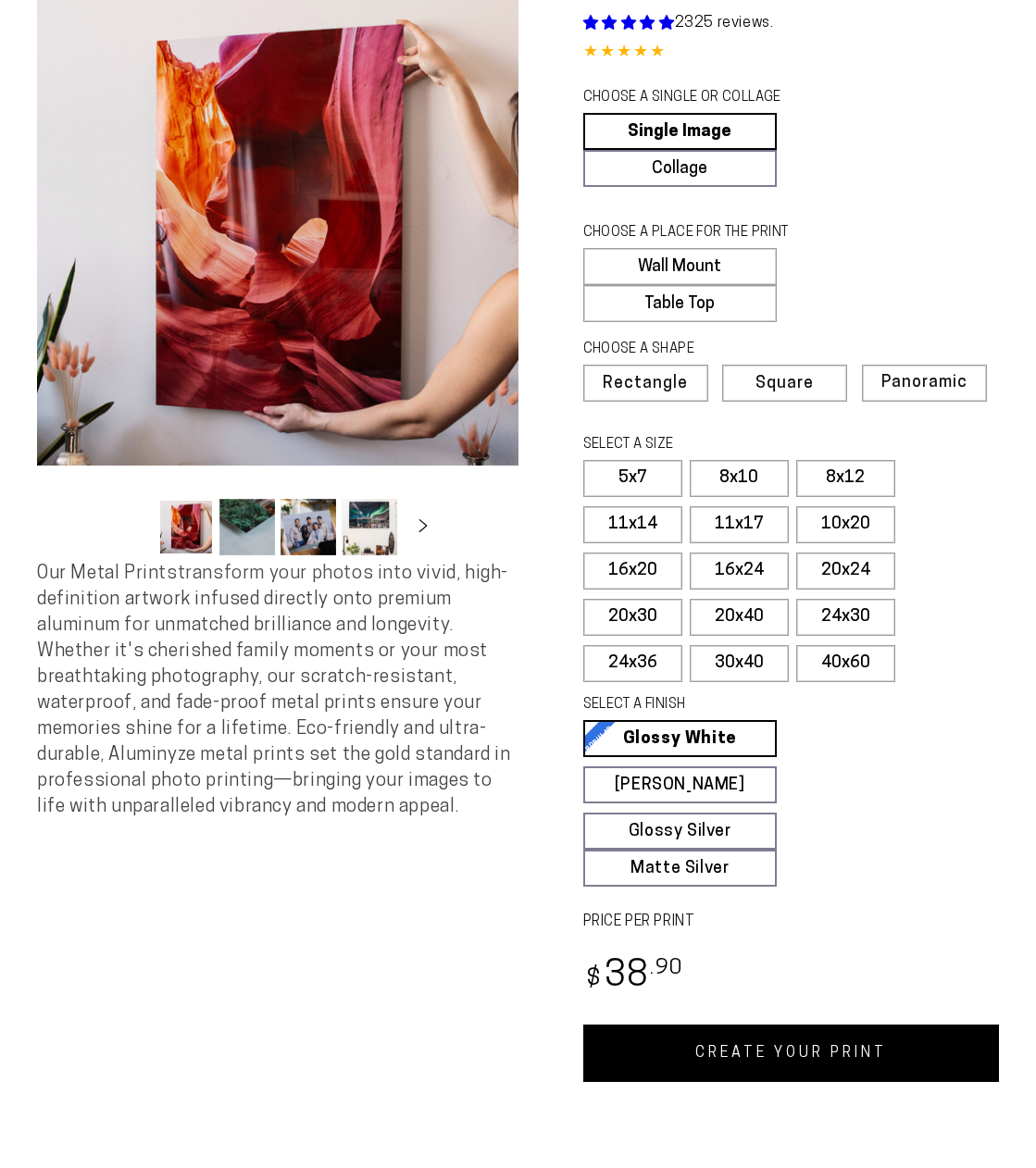
select select "**********"
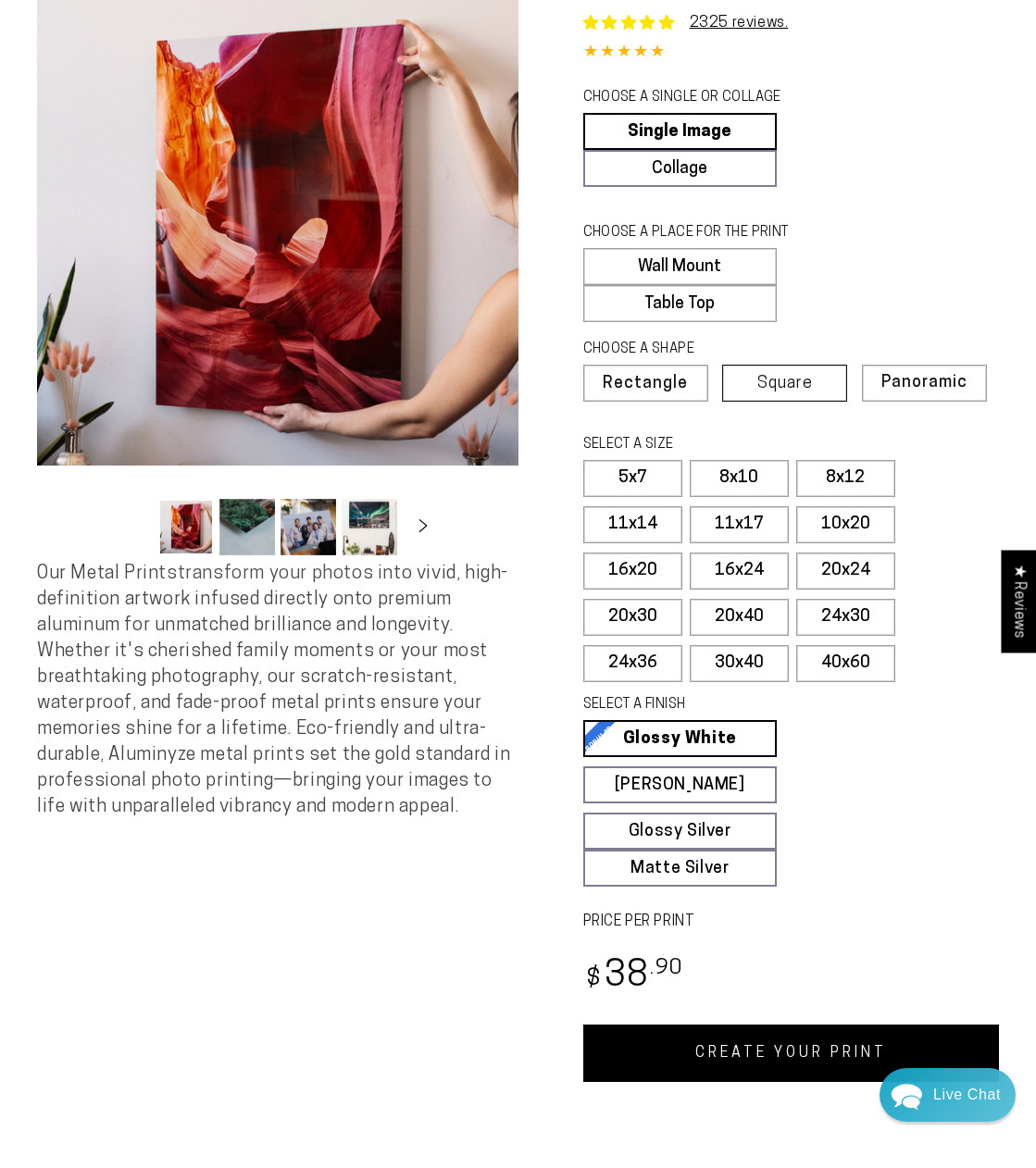
click at [790, 378] on span "Square" at bounding box center [785, 384] width 56 height 17
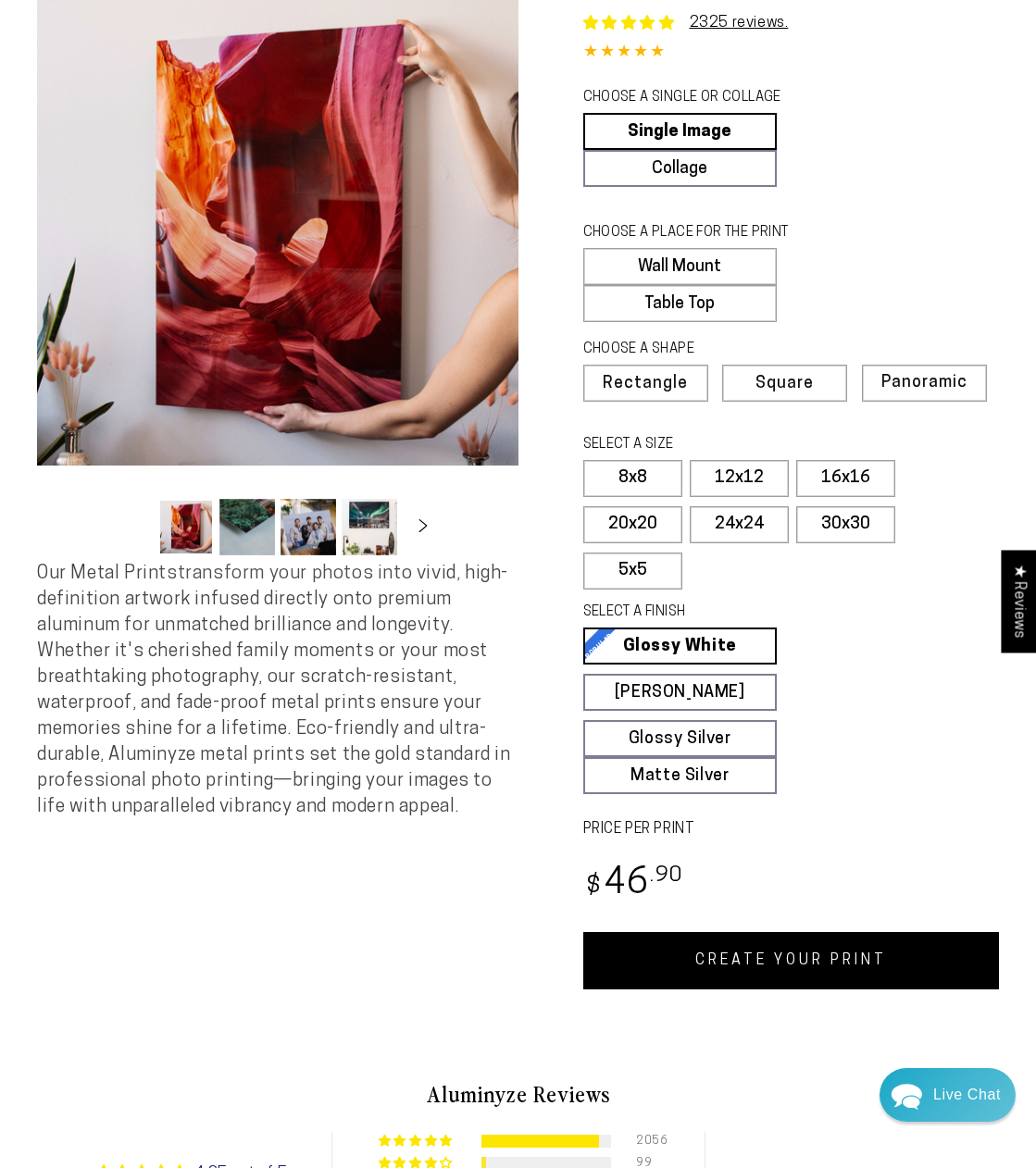
click at [759, 975] on link "CREATE YOUR PRINT" at bounding box center [791, 962] width 417 height 58
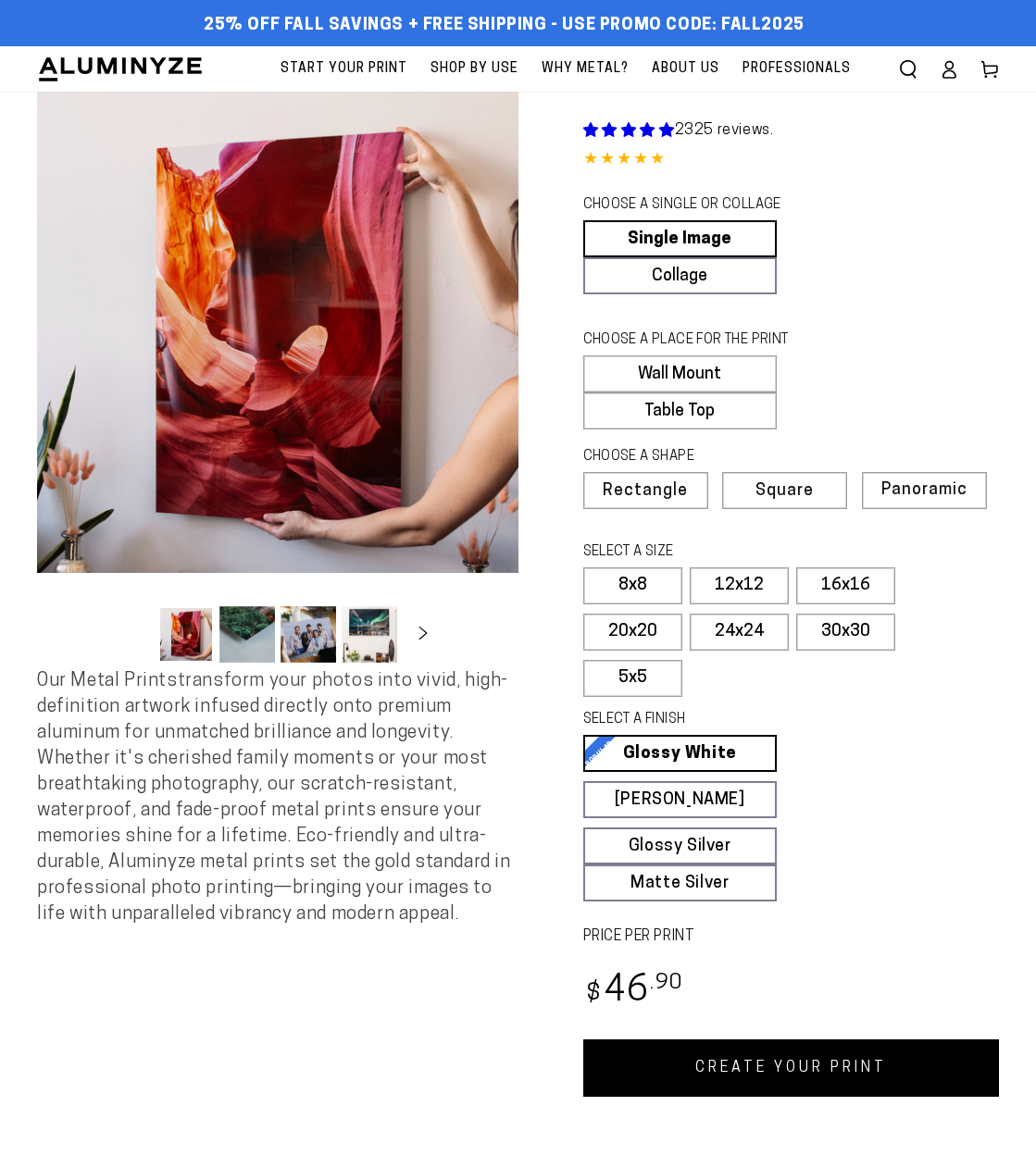
scroll to position [107, 0]
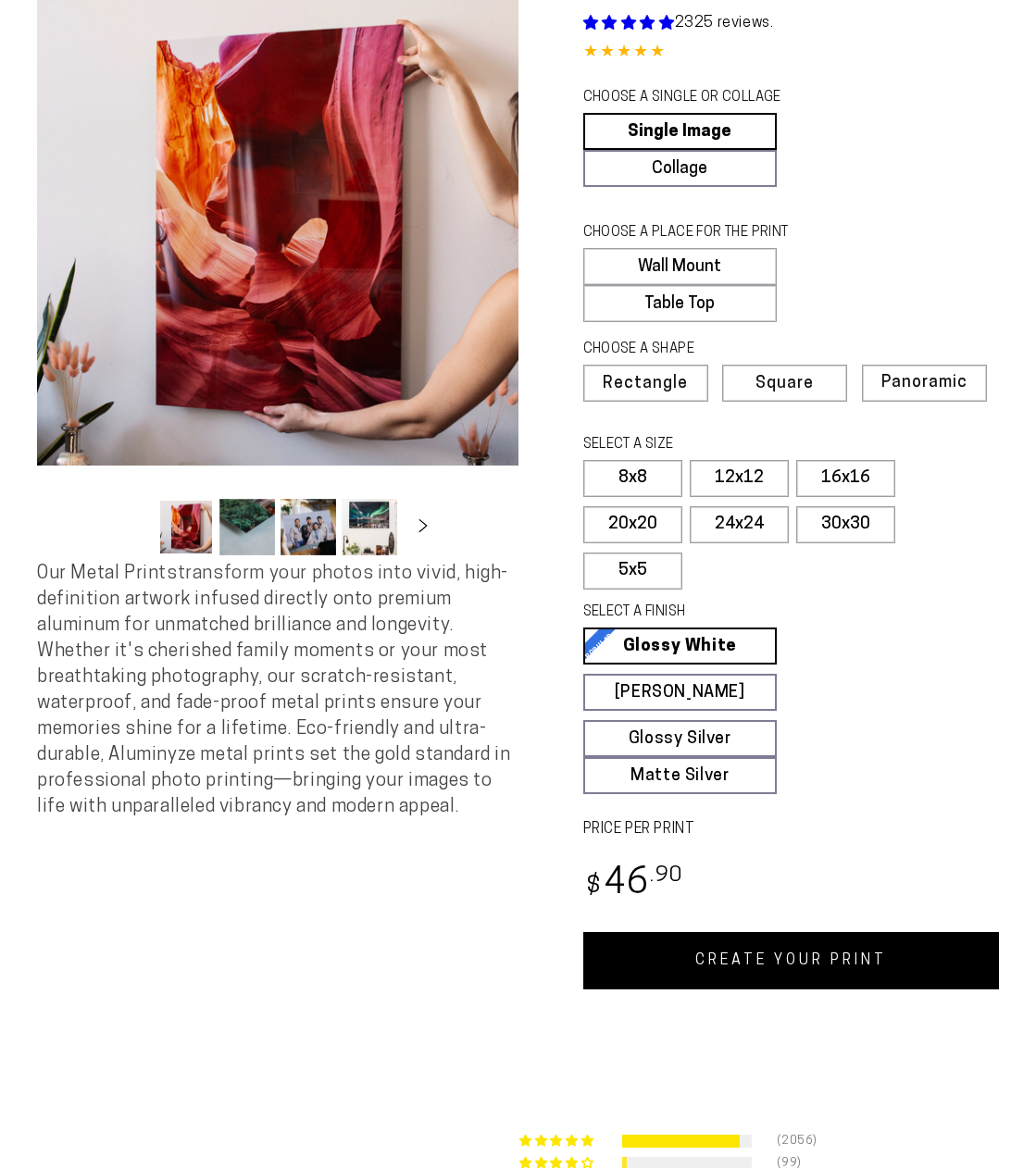
select select "**********"
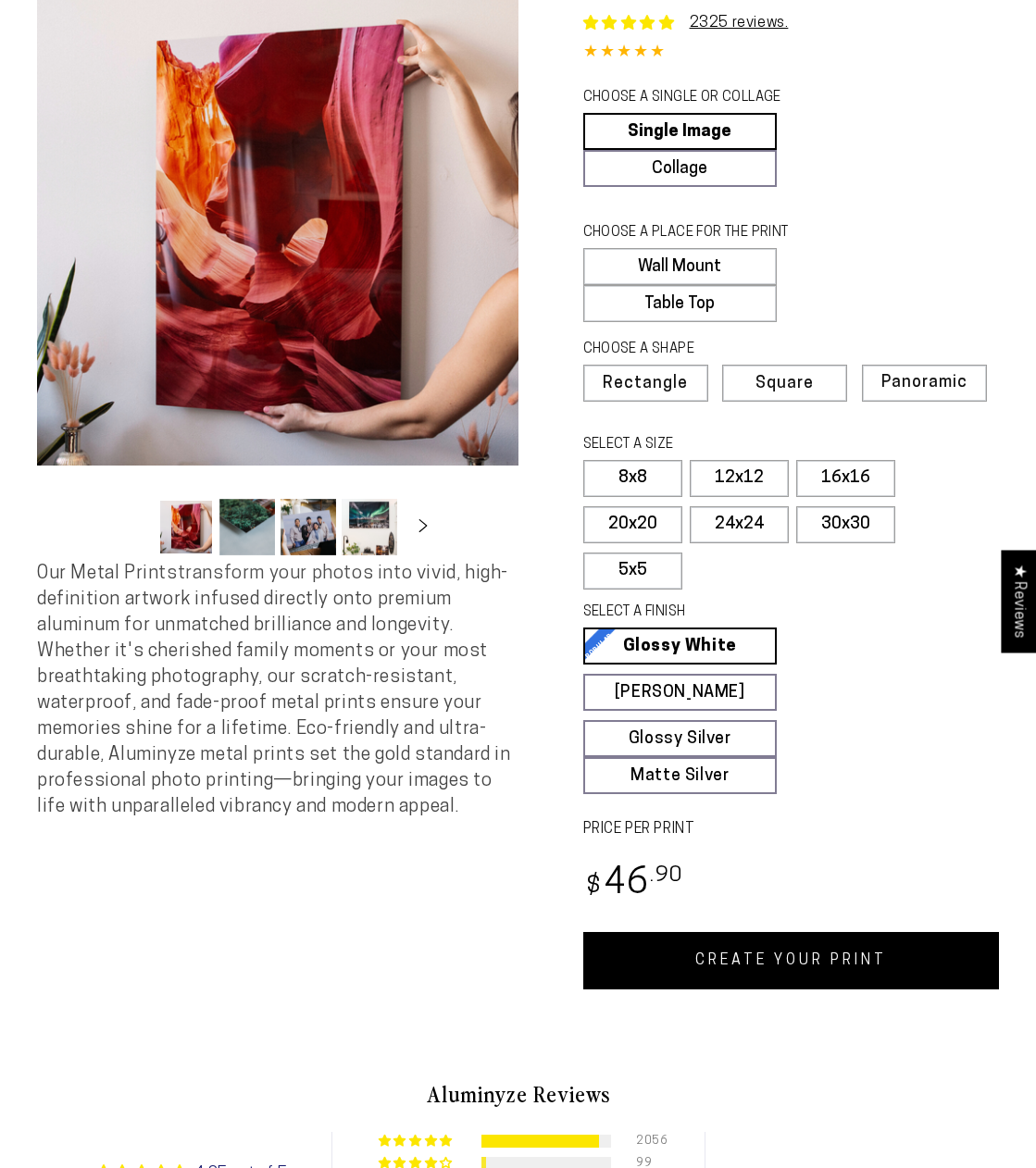
scroll to position [0, 0]
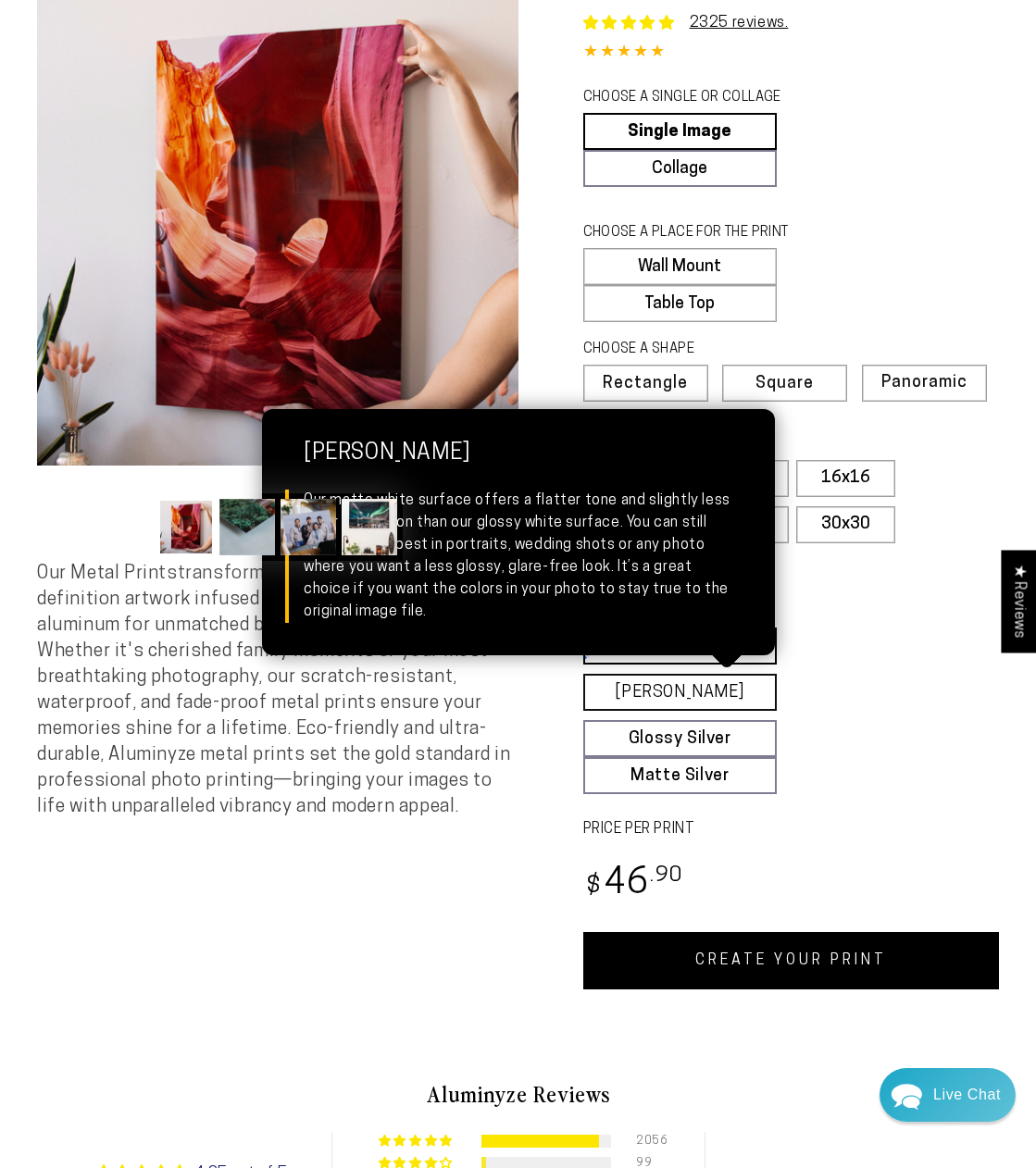
click at [686, 698] on link "[PERSON_NAME] Matte White Our matte white surface offers a flatter tone and sli…" at bounding box center [680, 693] width 194 height 37
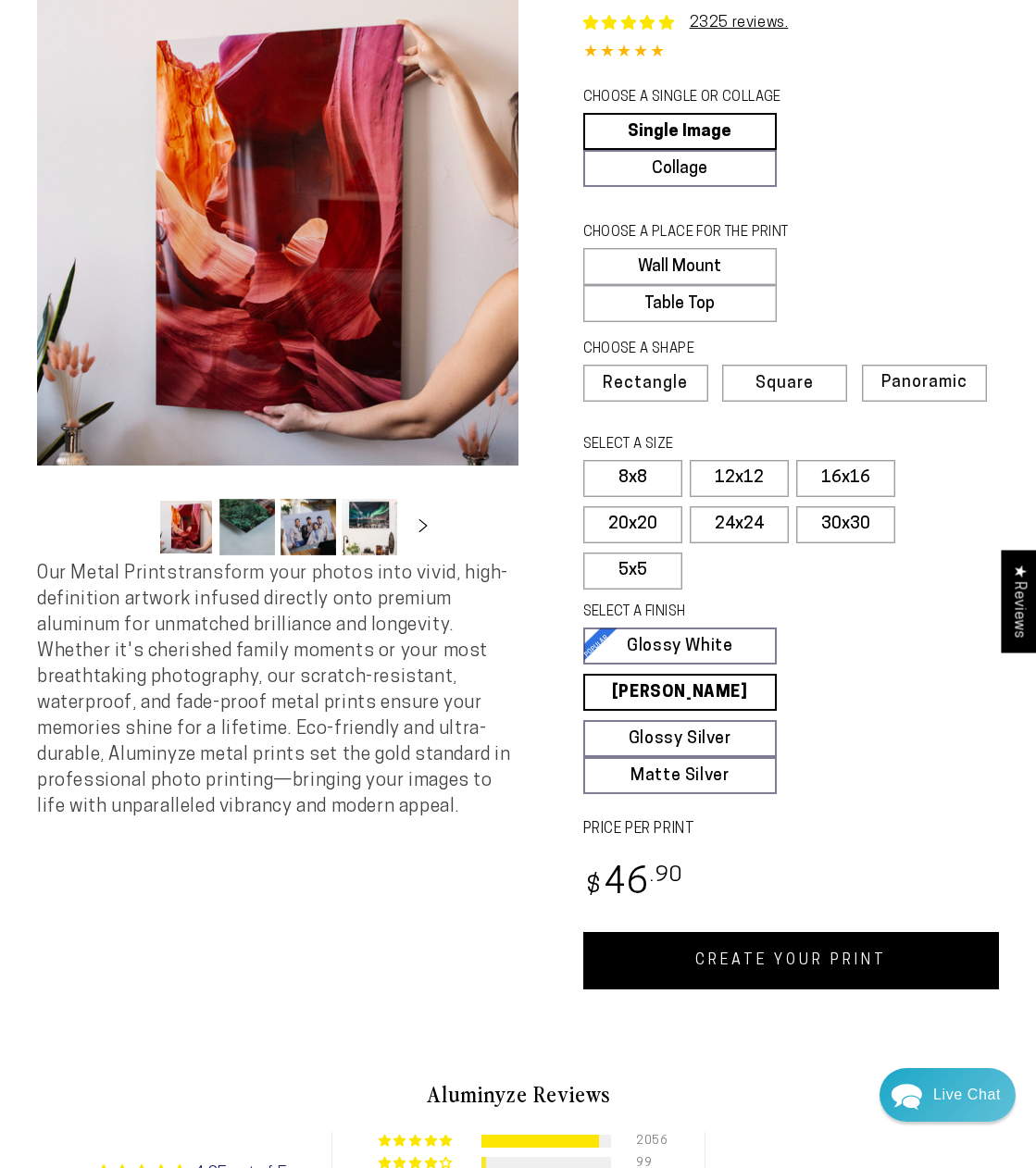
click at [798, 949] on link "CREATE YOUR PRINT" at bounding box center [791, 962] width 417 height 58
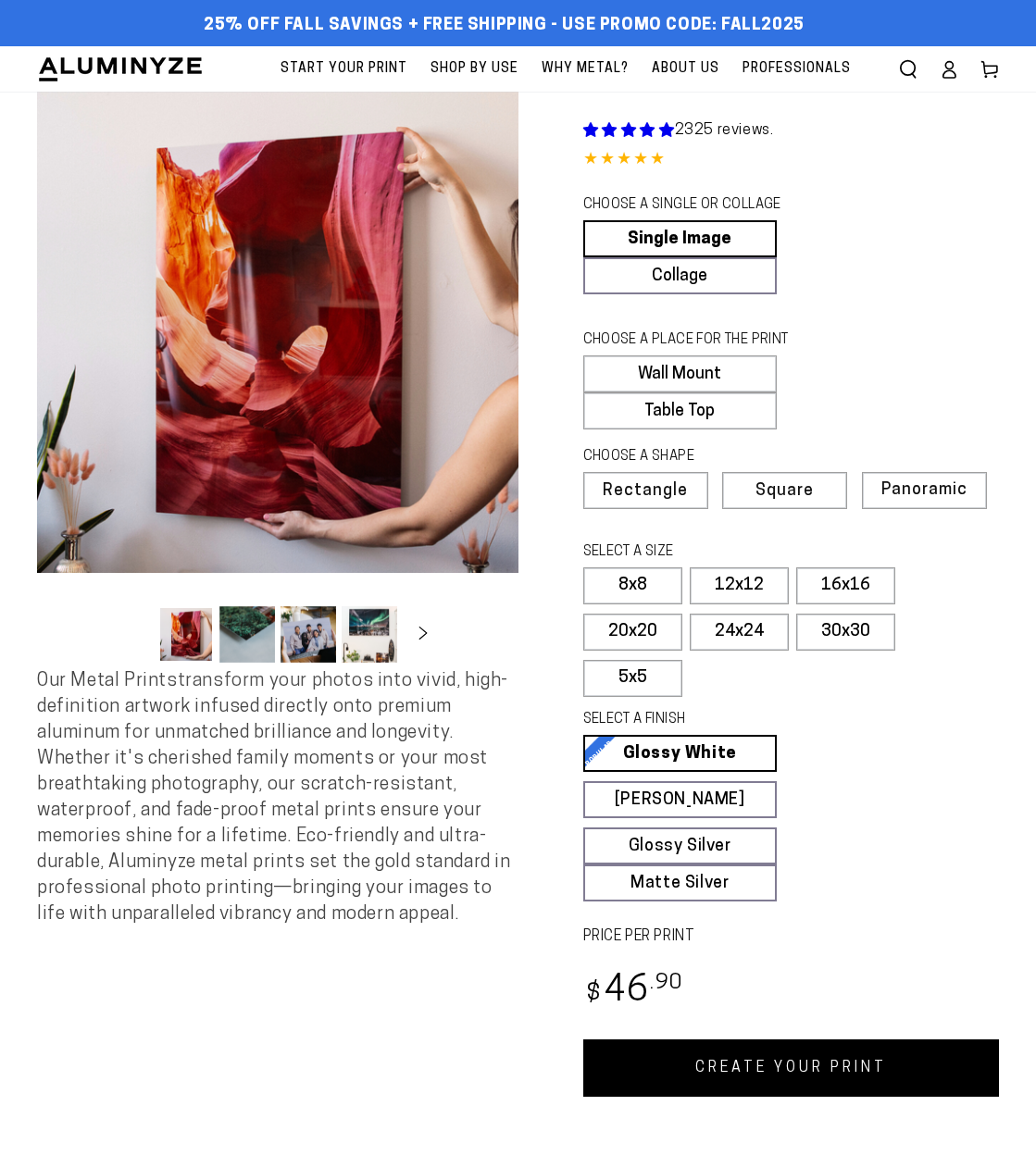
scroll to position [107, 0]
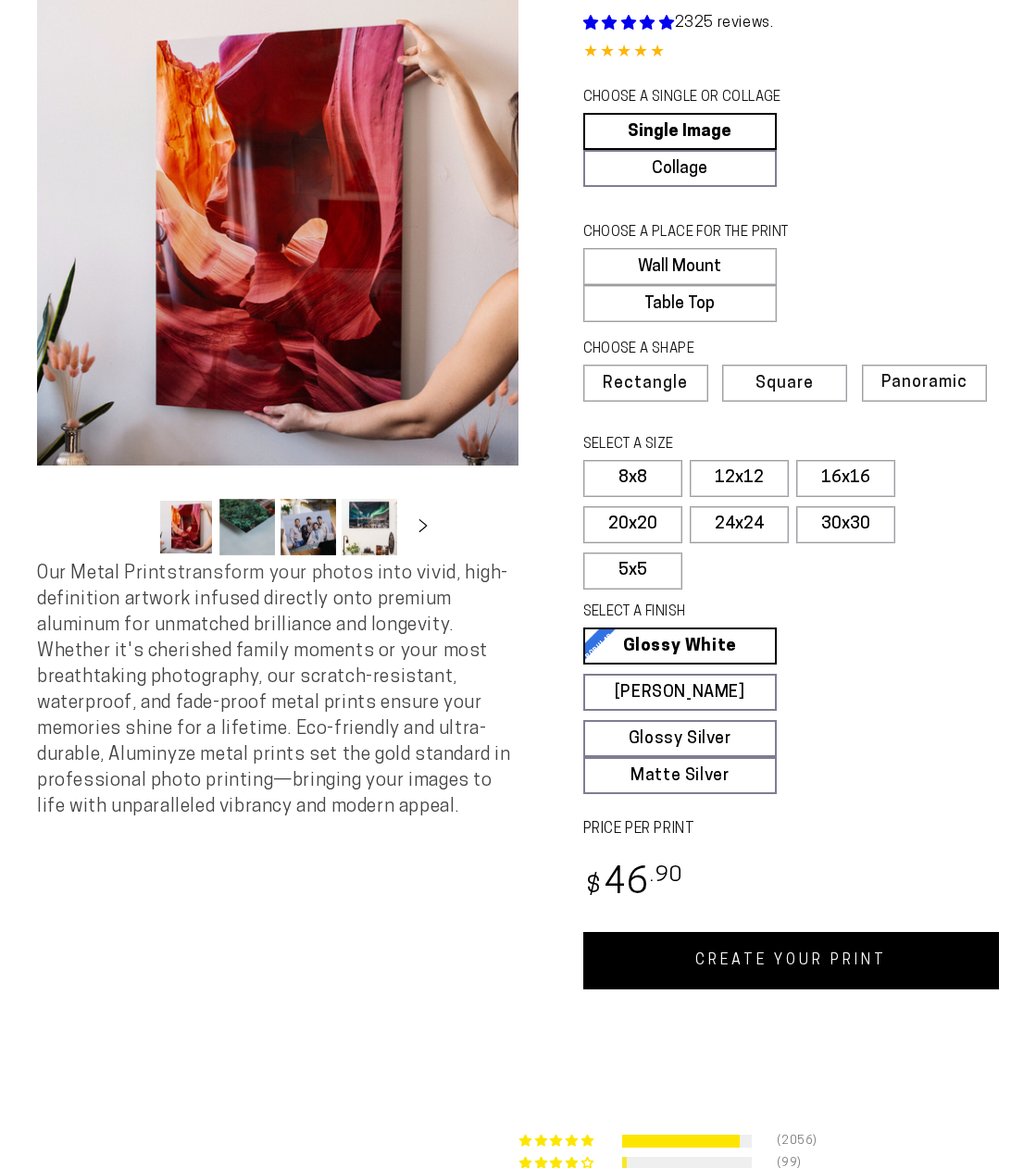
select select "**********"
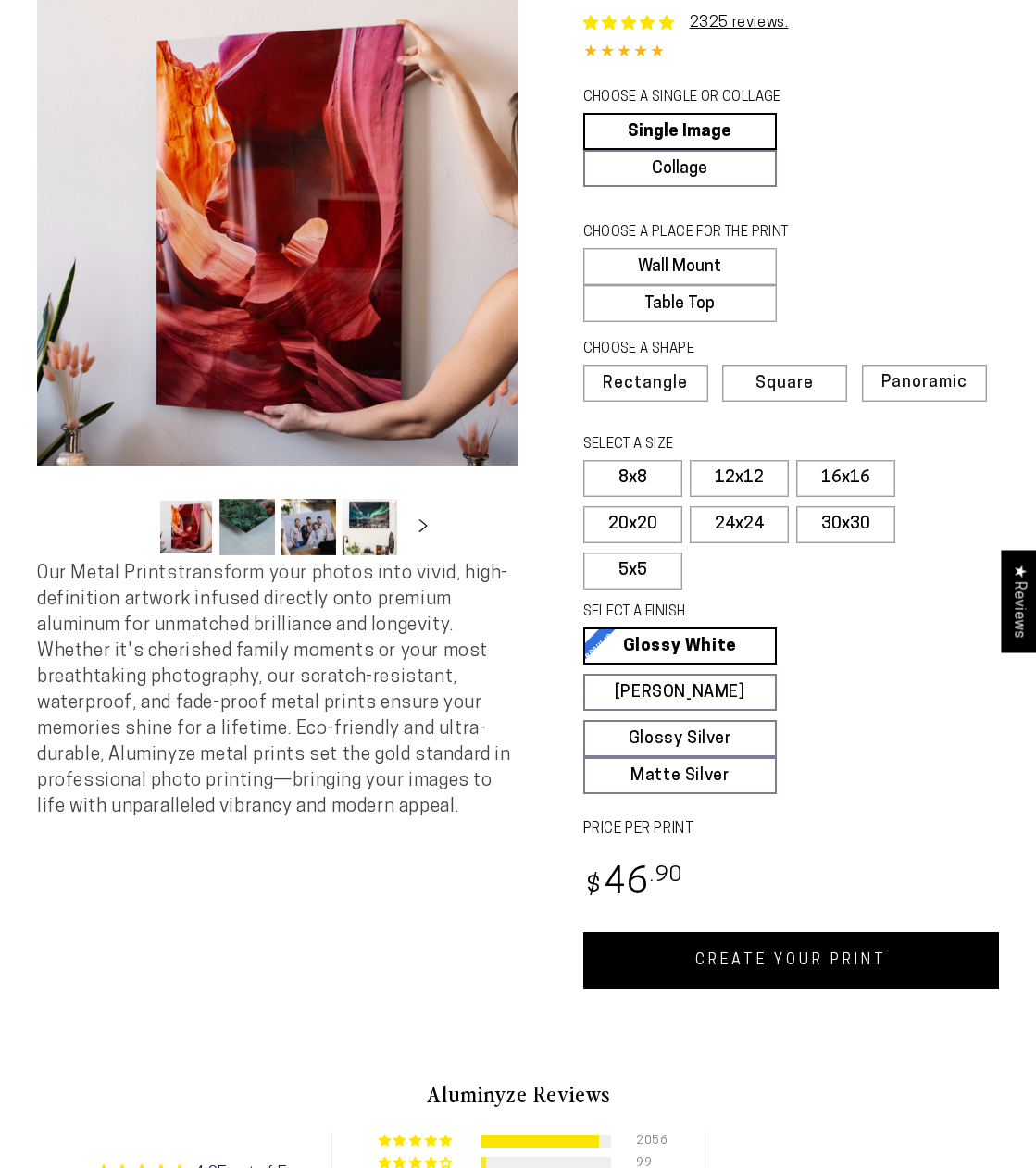
scroll to position [0, 0]
click at [661, 392] on span "Rectangle" at bounding box center [645, 384] width 82 height 17
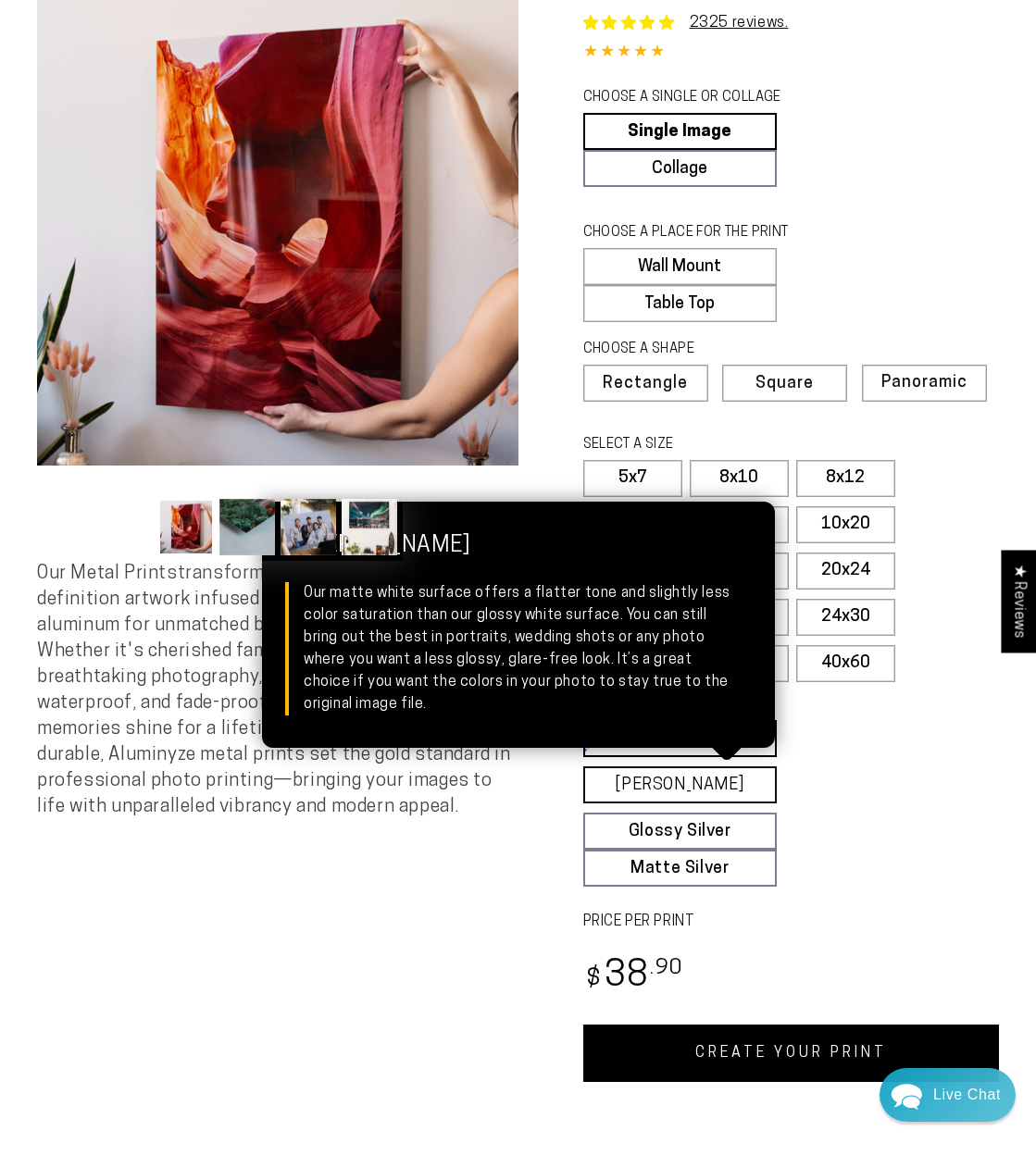
click at [686, 777] on link "Matte White Matte White Our matte white surface offers a flatter tone and sligh…" at bounding box center [680, 785] width 194 height 37
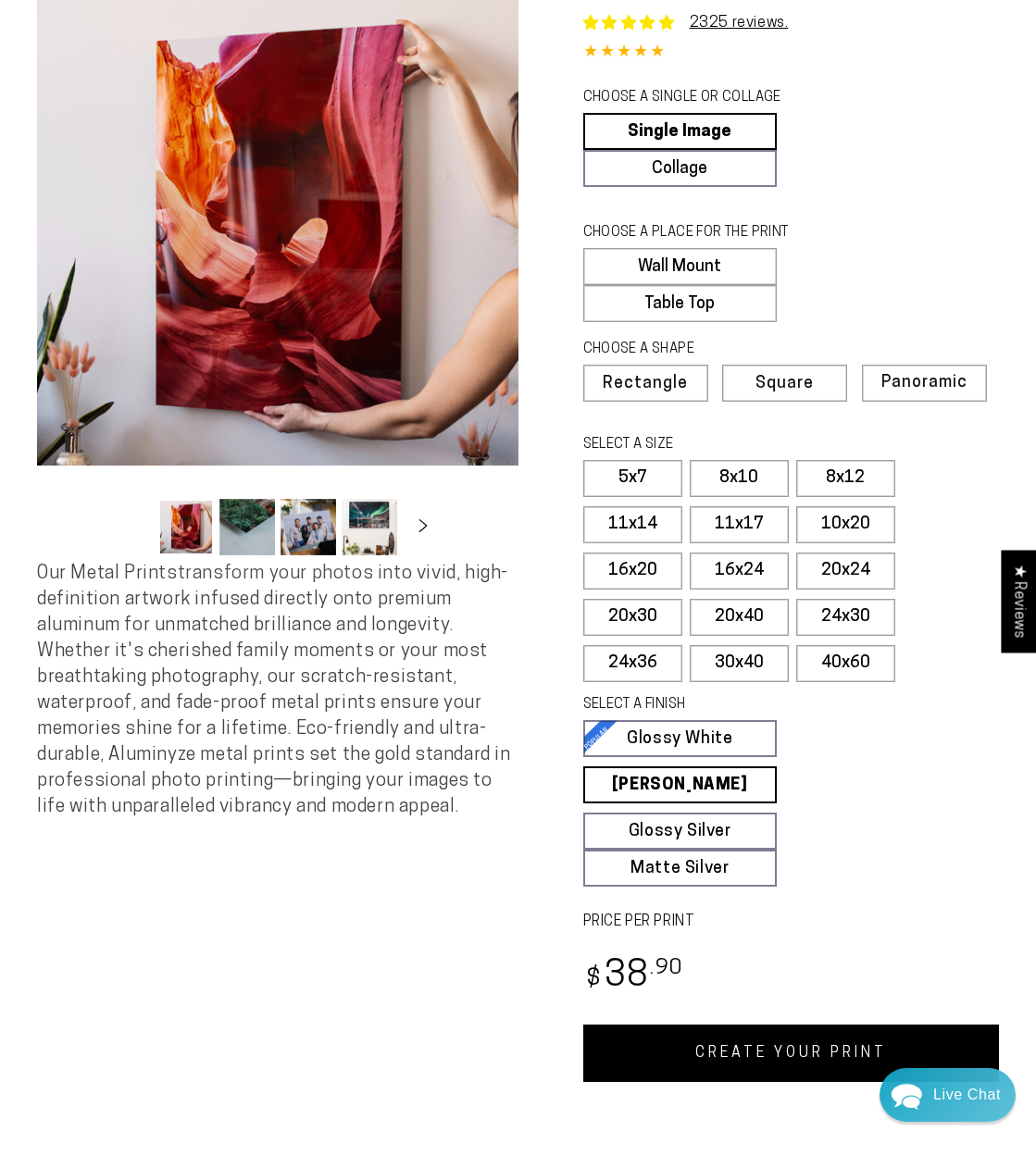
click at [737, 1049] on link "CREATE YOUR PRINT" at bounding box center [791, 1054] width 417 height 58
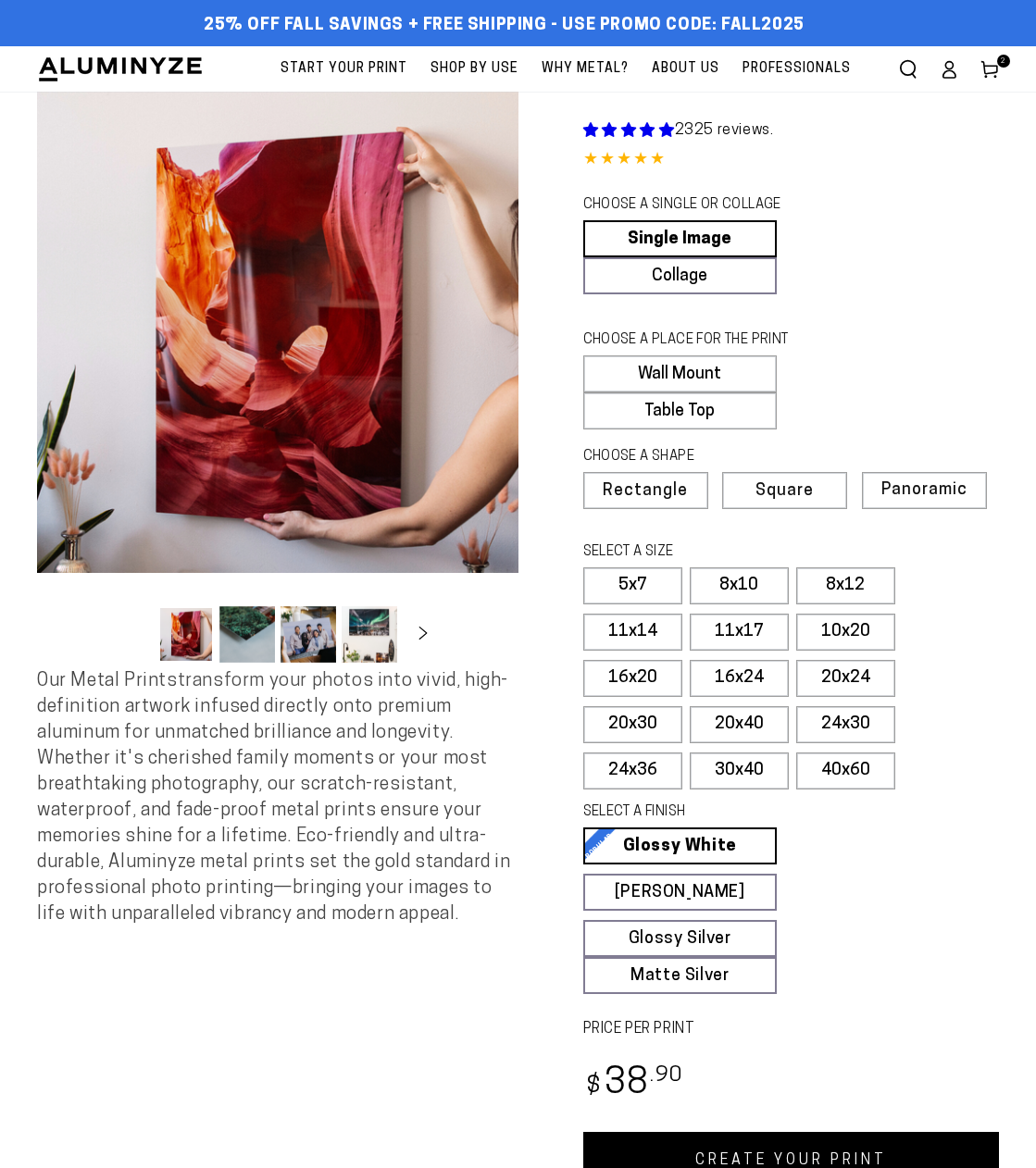
scroll to position [107, 0]
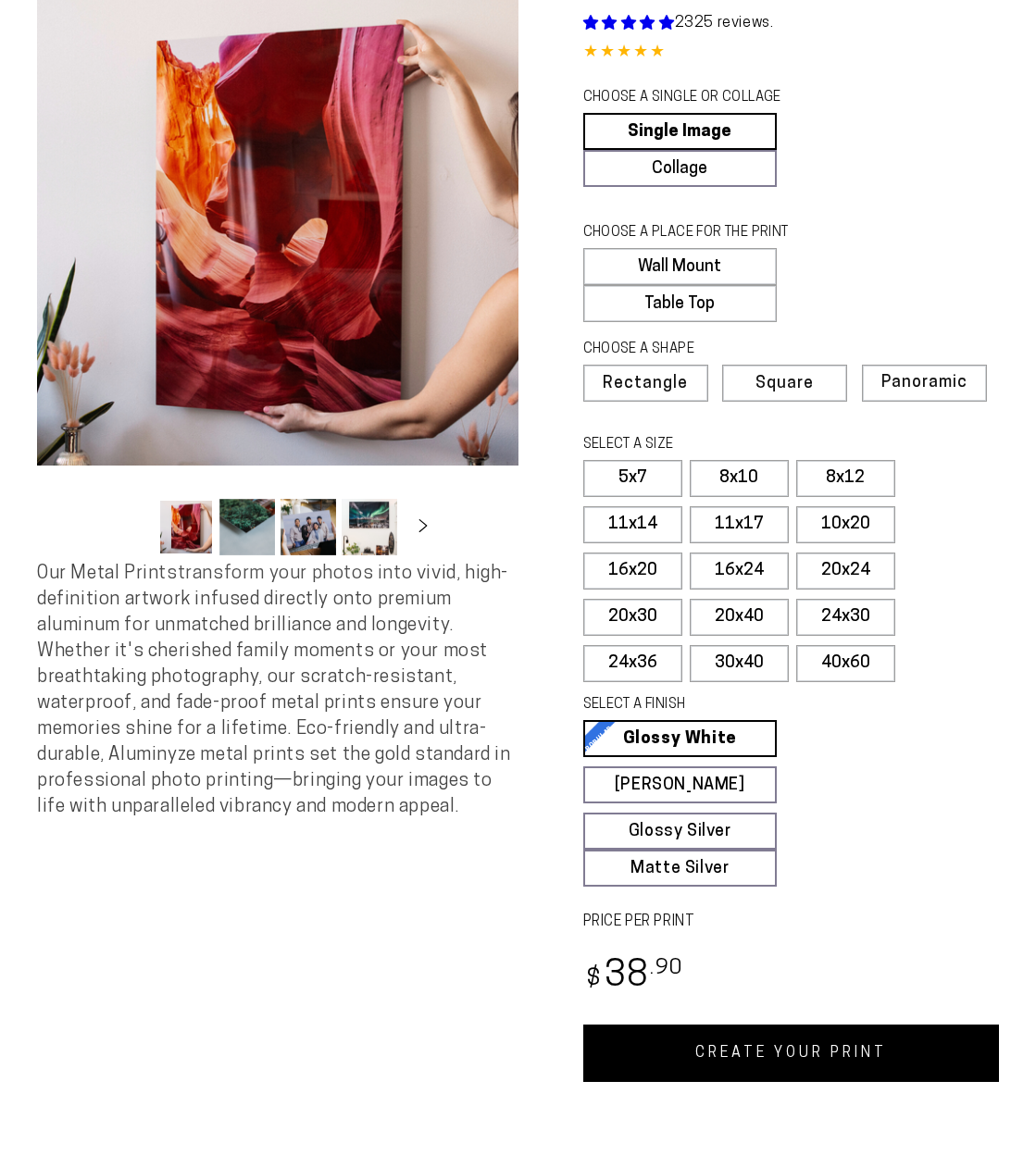
select select "**********"
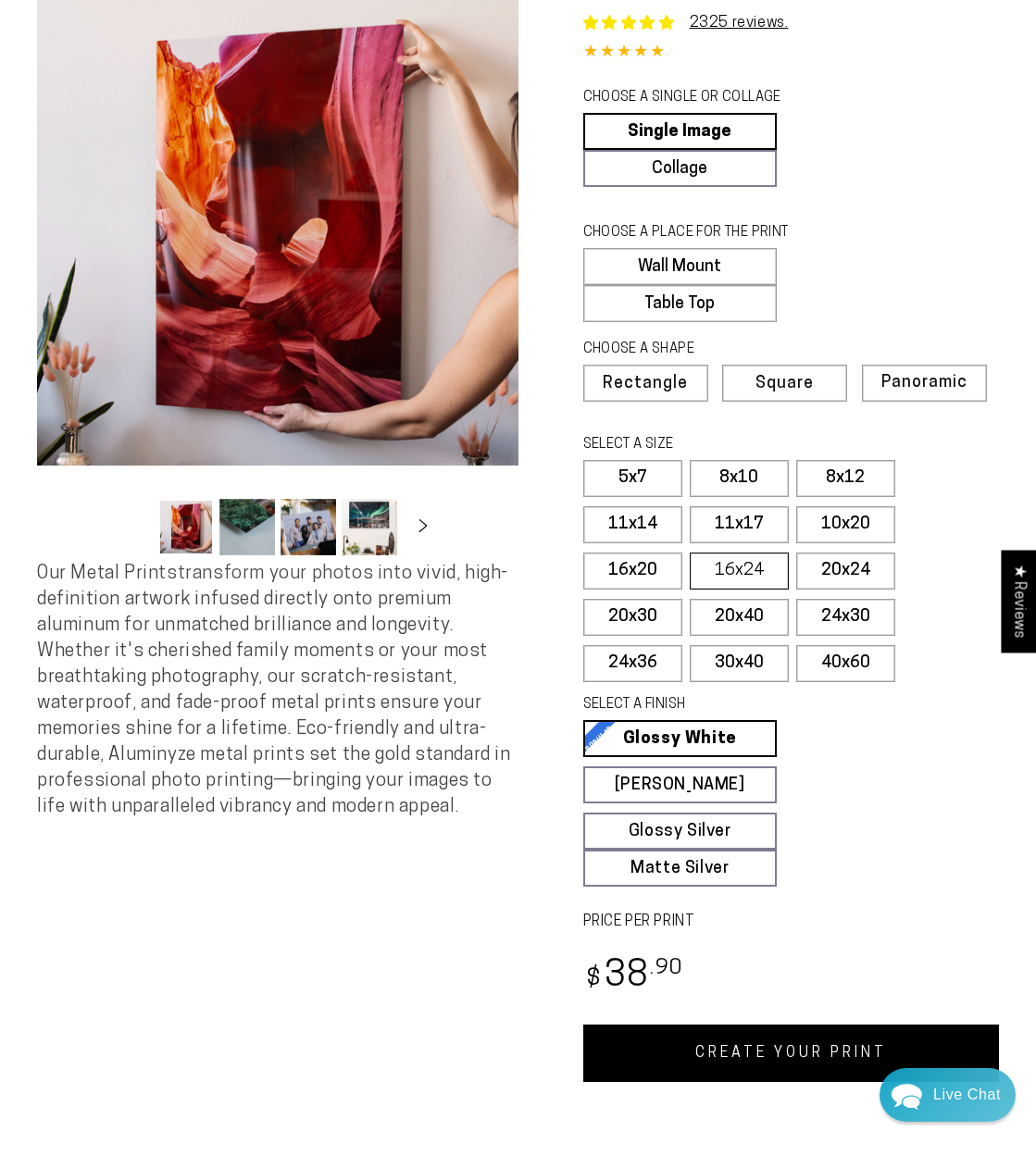
scroll to position [0, 0]
click at [711, 1044] on link "CREATE YOUR PRINT" at bounding box center [791, 1054] width 417 height 58
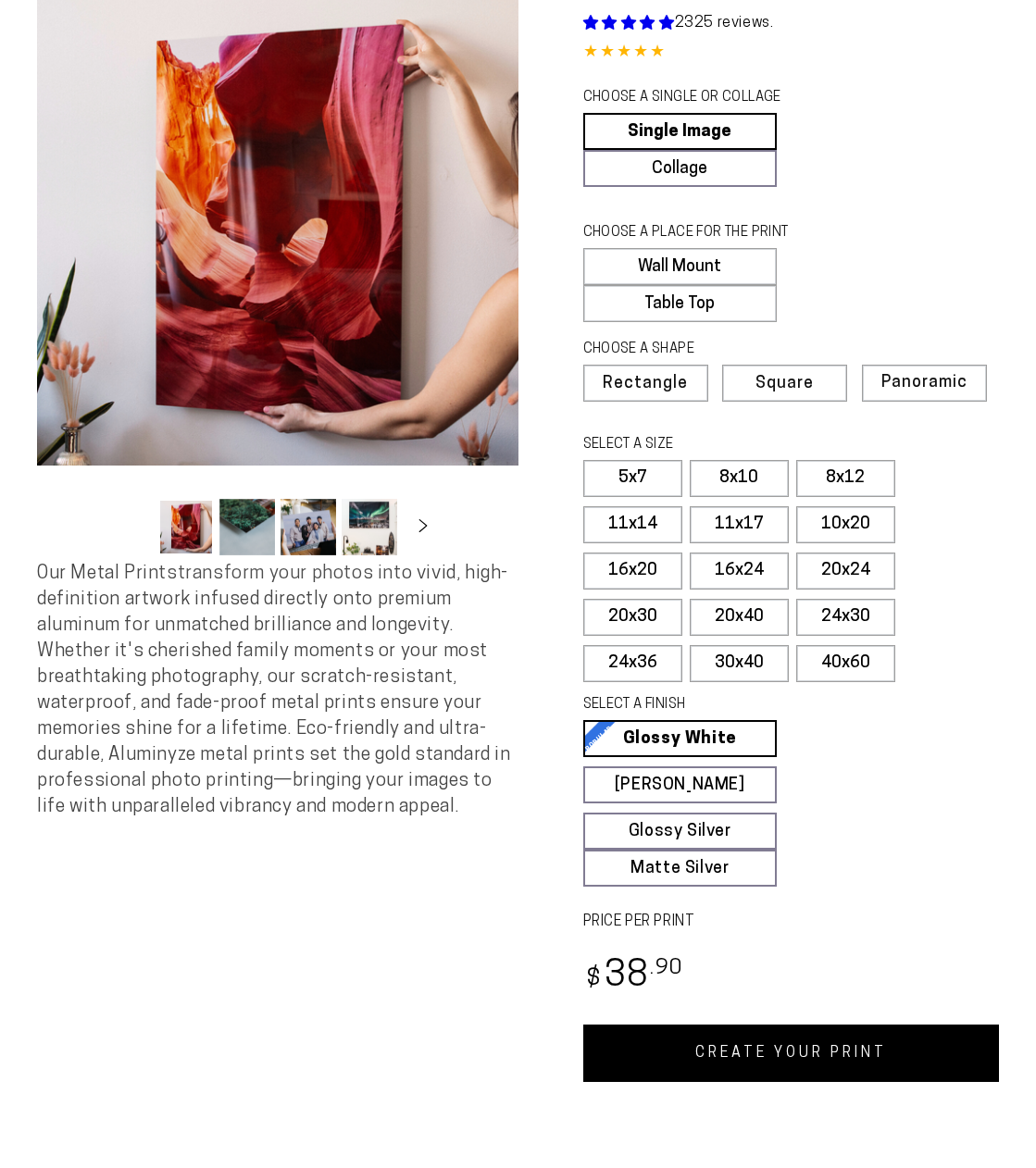
scroll to position [107, 0]
select select "**********"
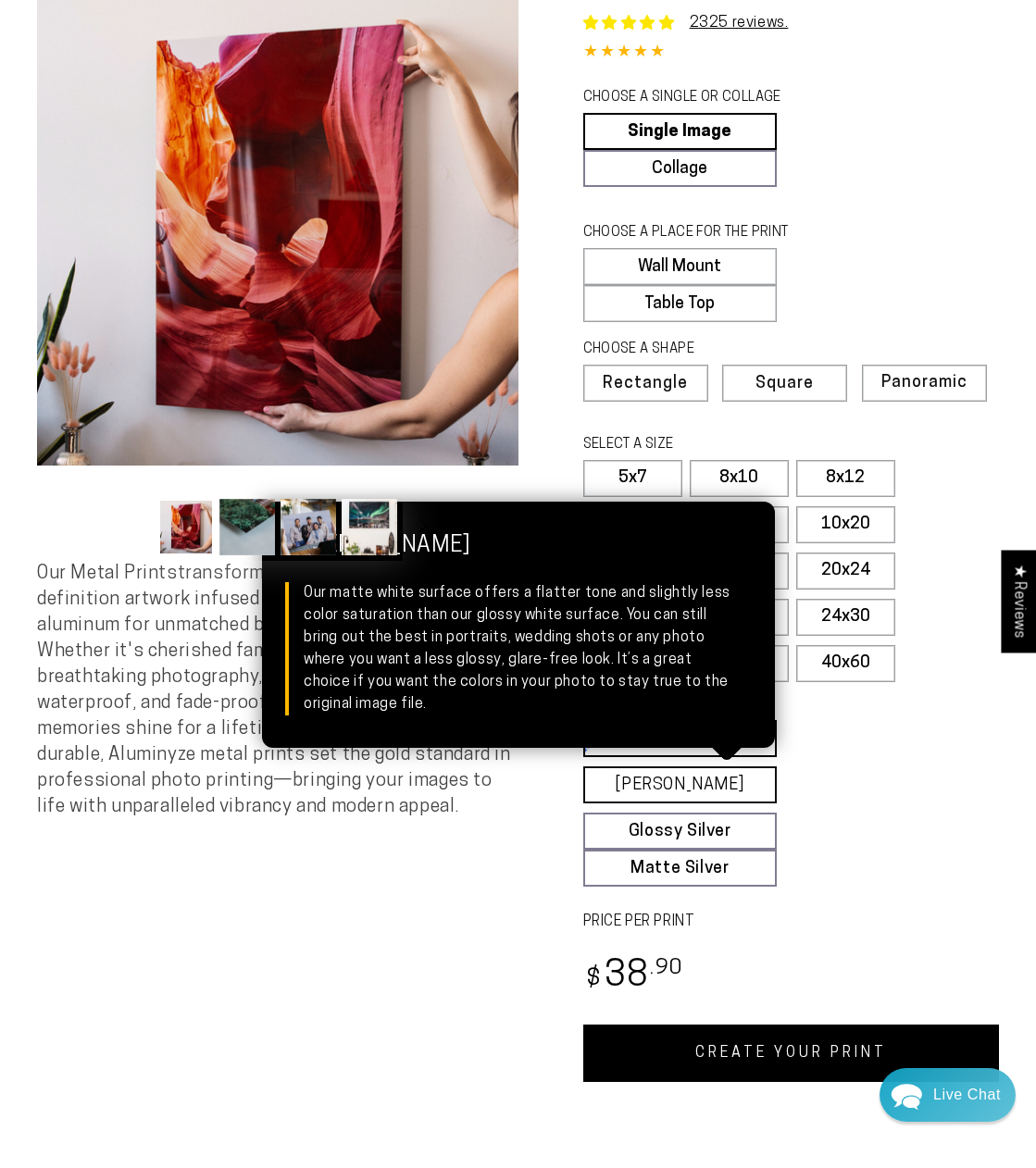
click at [672, 776] on link "[PERSON_NAME] Matte White Our matte white surface offers a flatter tone and sli…" at bounding box center [680, 785] width 194 height 37
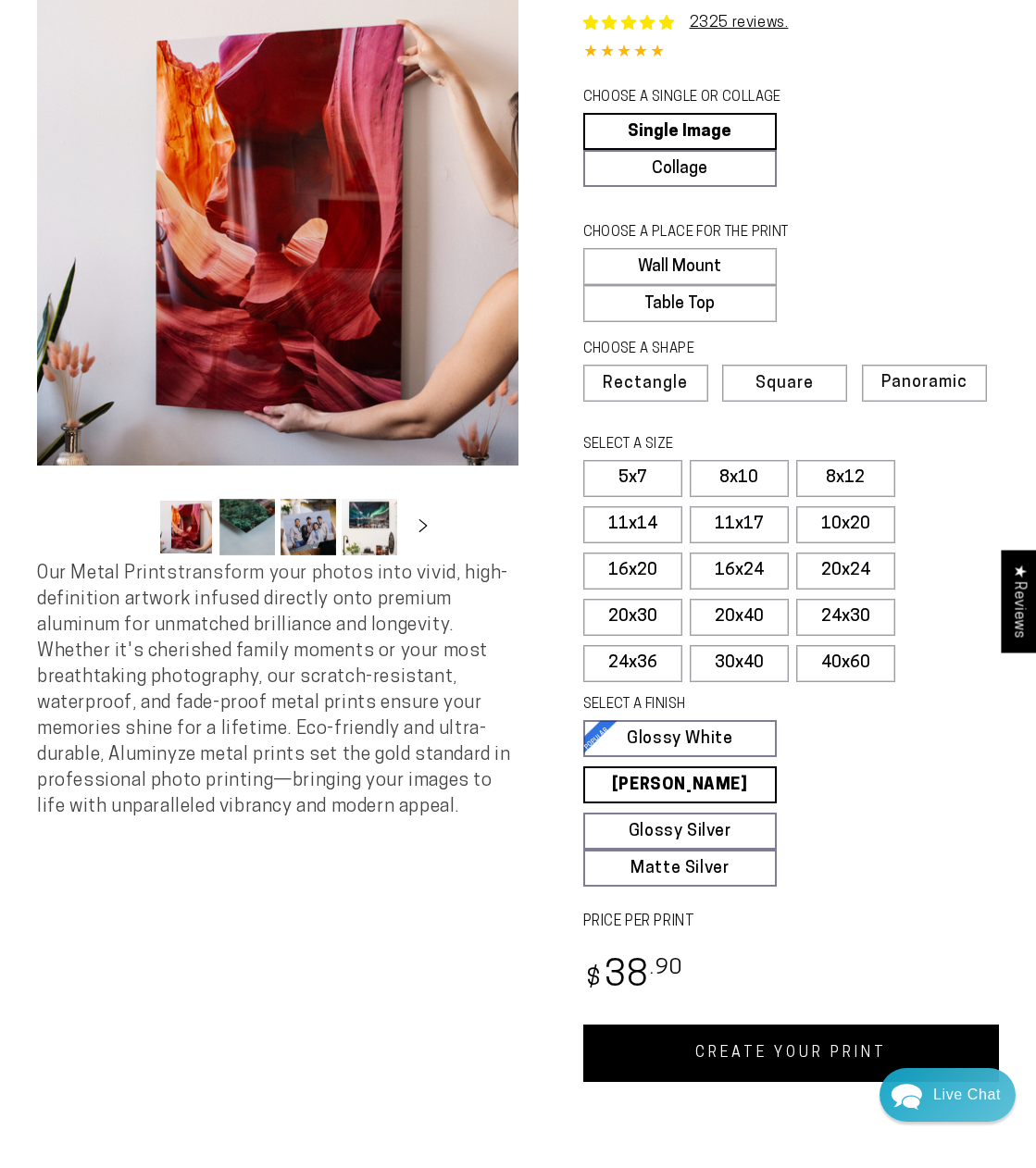
click at [723, 1061] on link "CREATE YOUR PRINT" at bounding box center [791, 1054] width 417 height 58
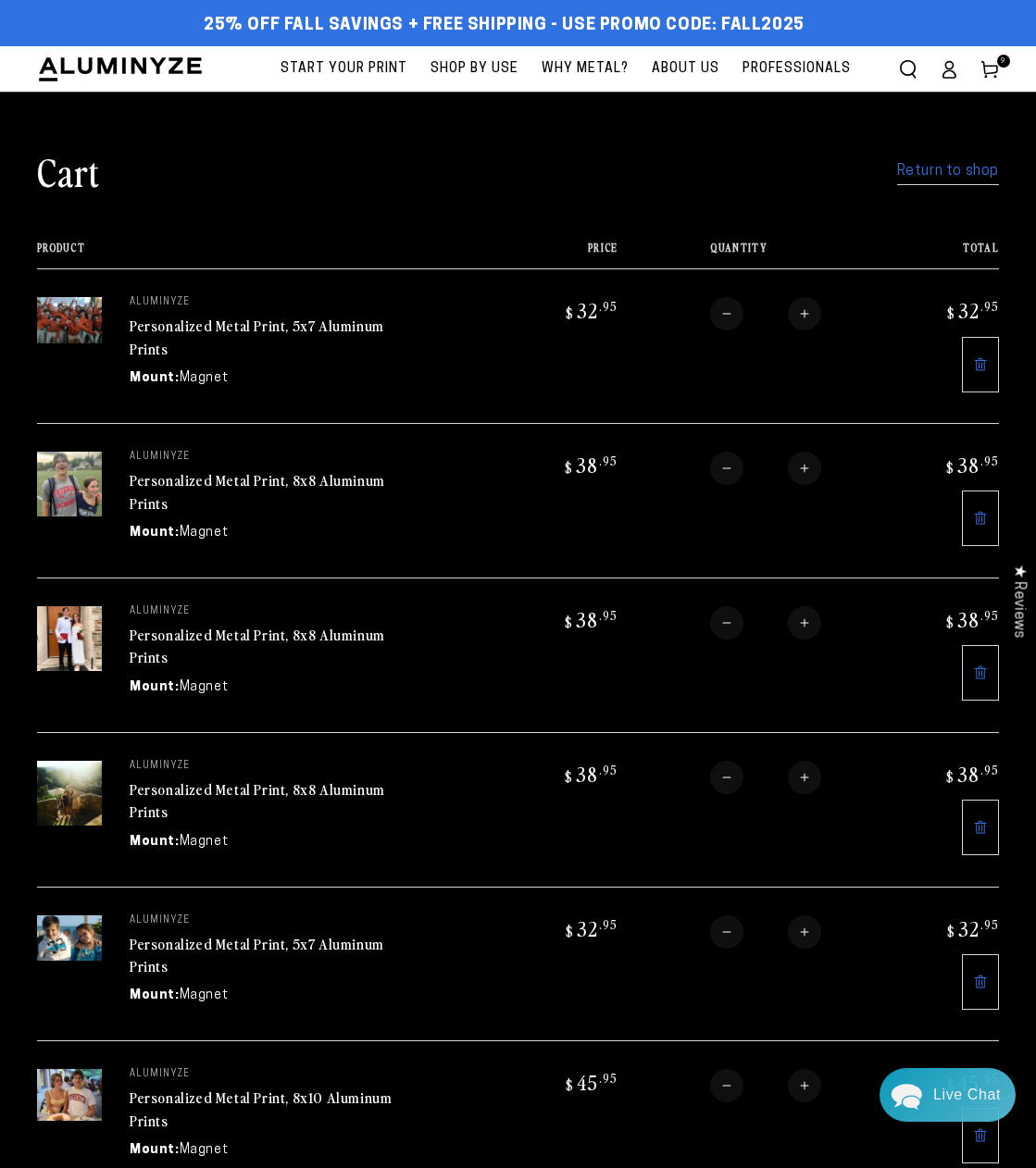
click at [949, 174] on link "Return to shop" at bounding box center [949, 171] width 102 height 27
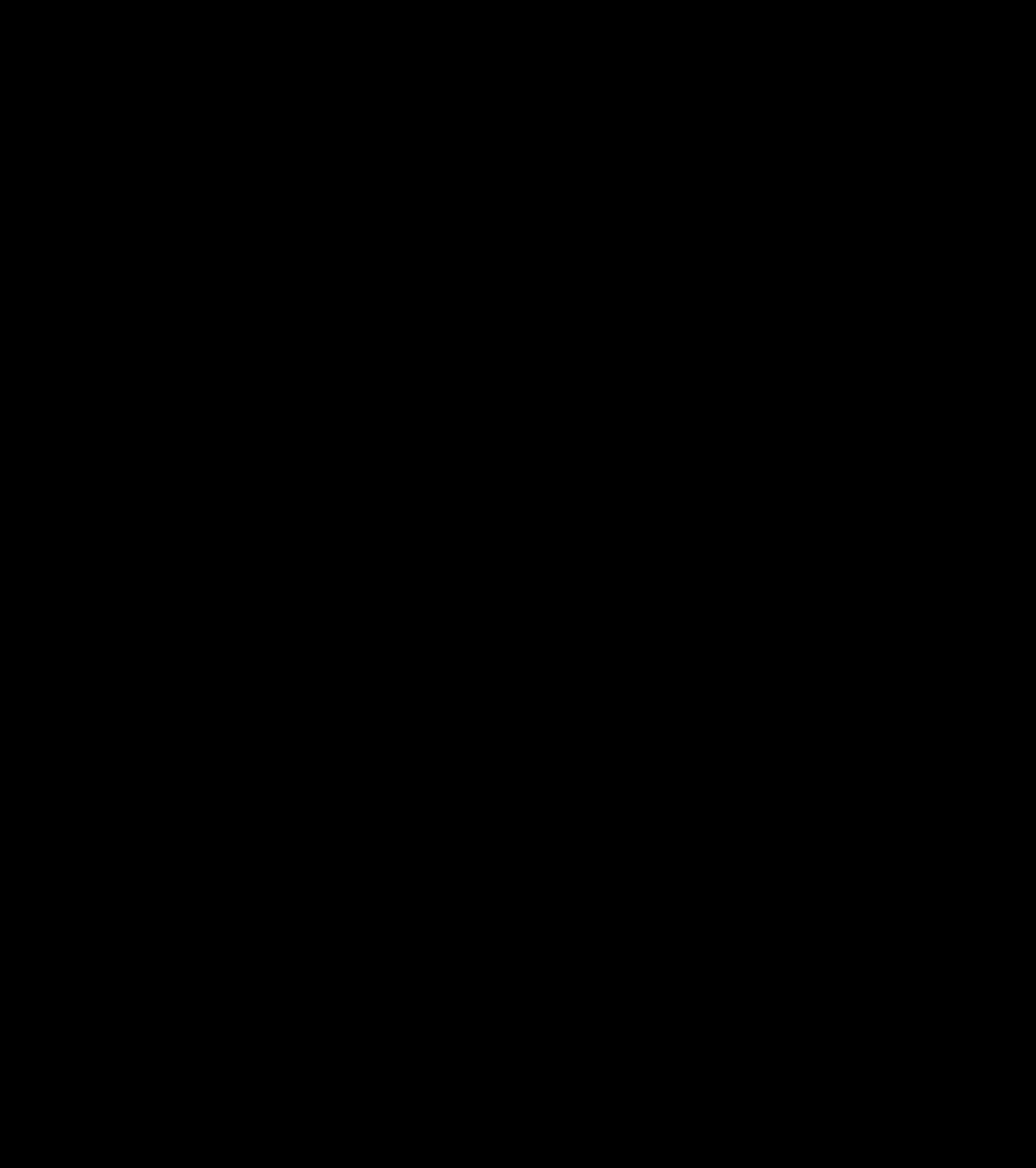
select select "**********"
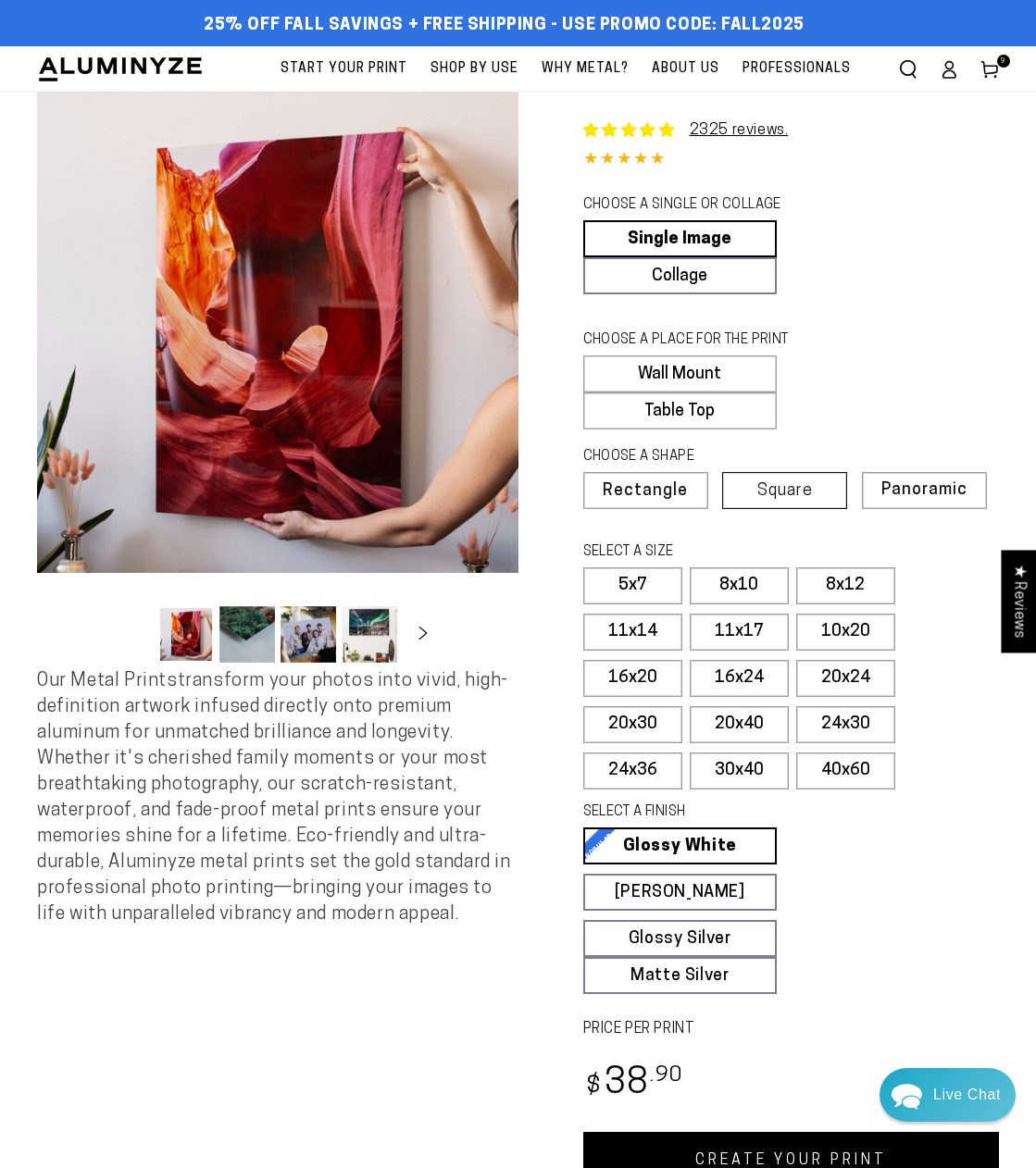
click at [775, 490] on span "Square" at bounding box center [785, 492] width 56 height 17
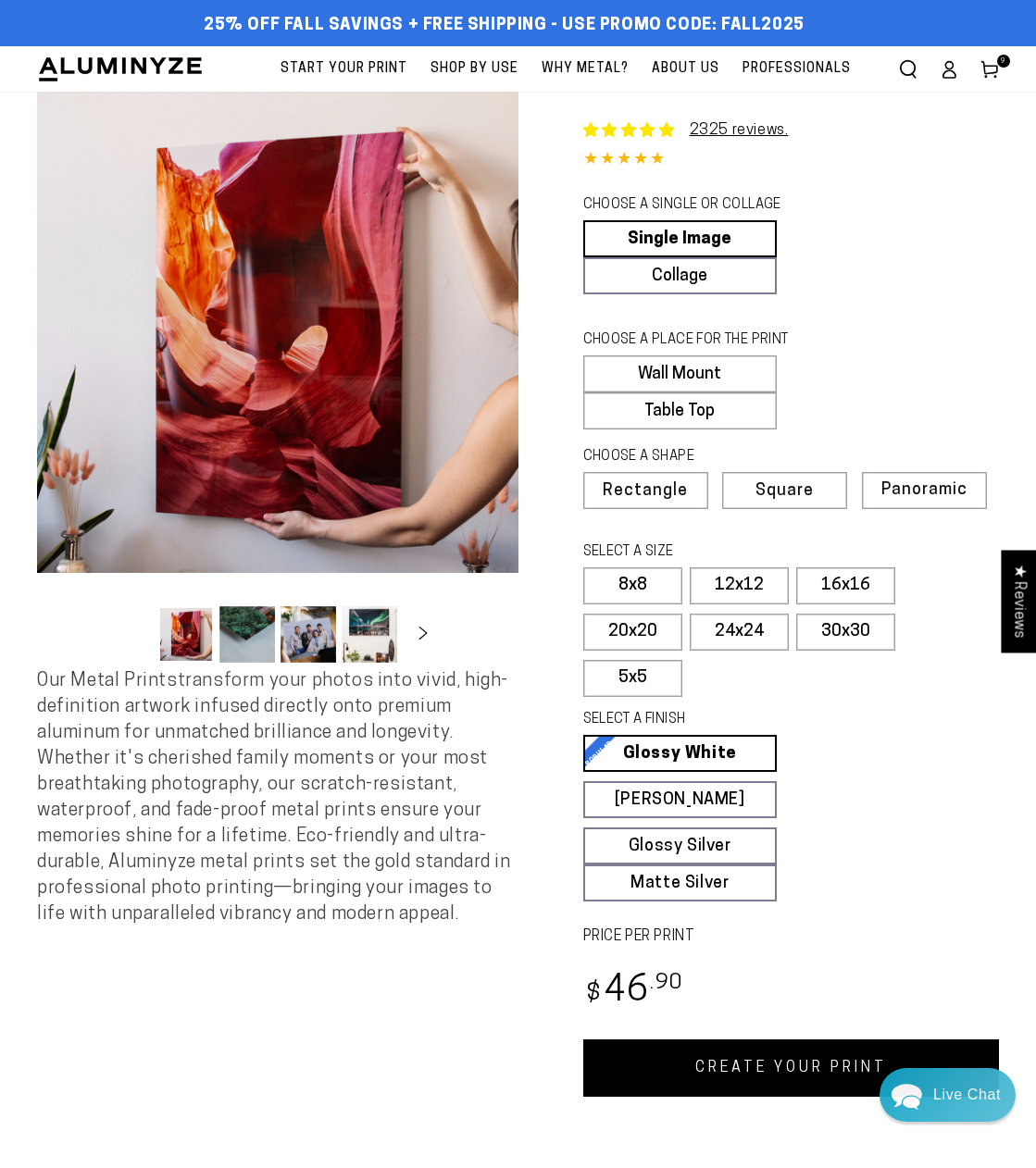
click at [804, 1086] on link "CREATE YOUR PRINT" at bounding box center [791, 1068] width 417 height 58
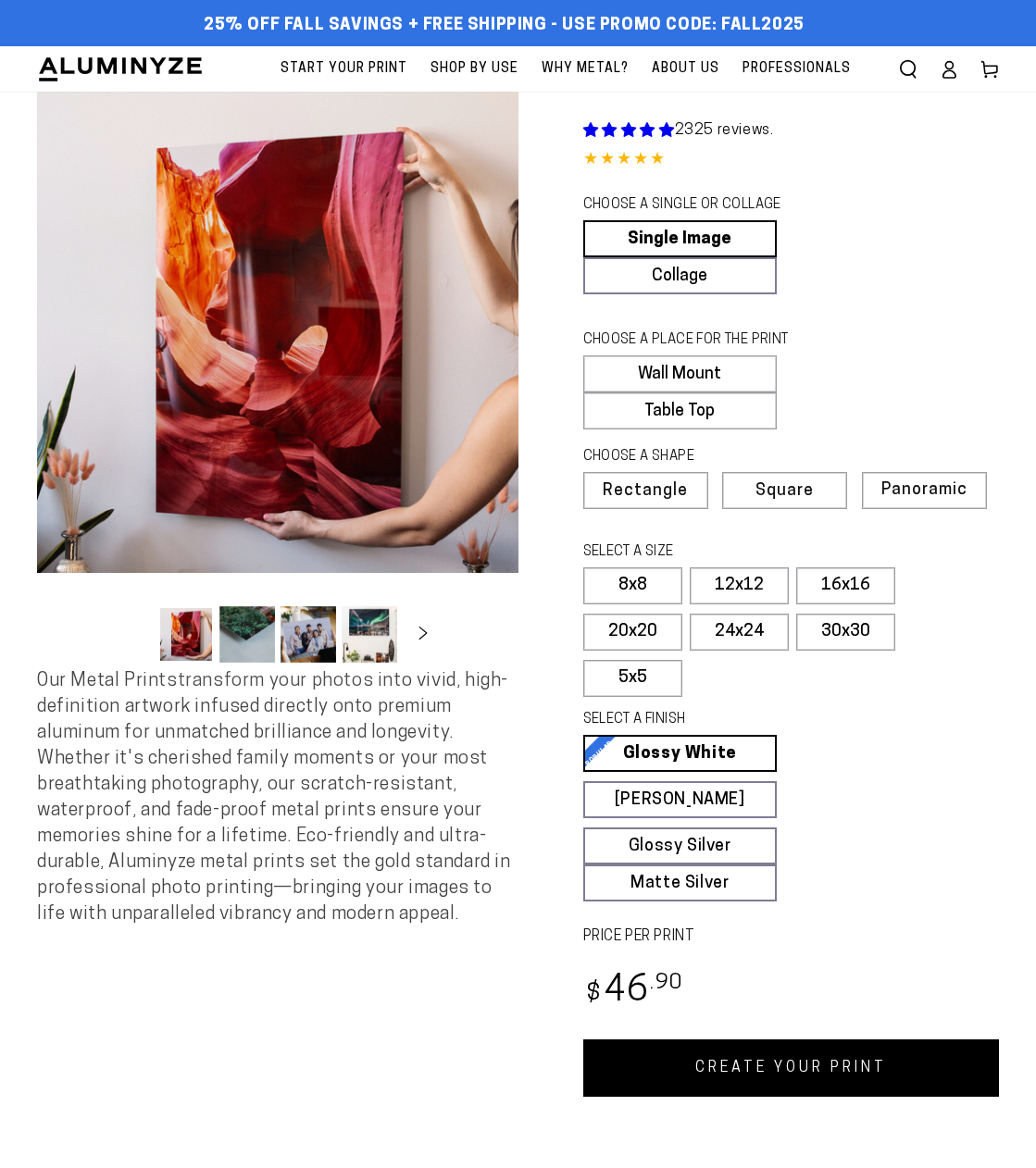
select select "**********"
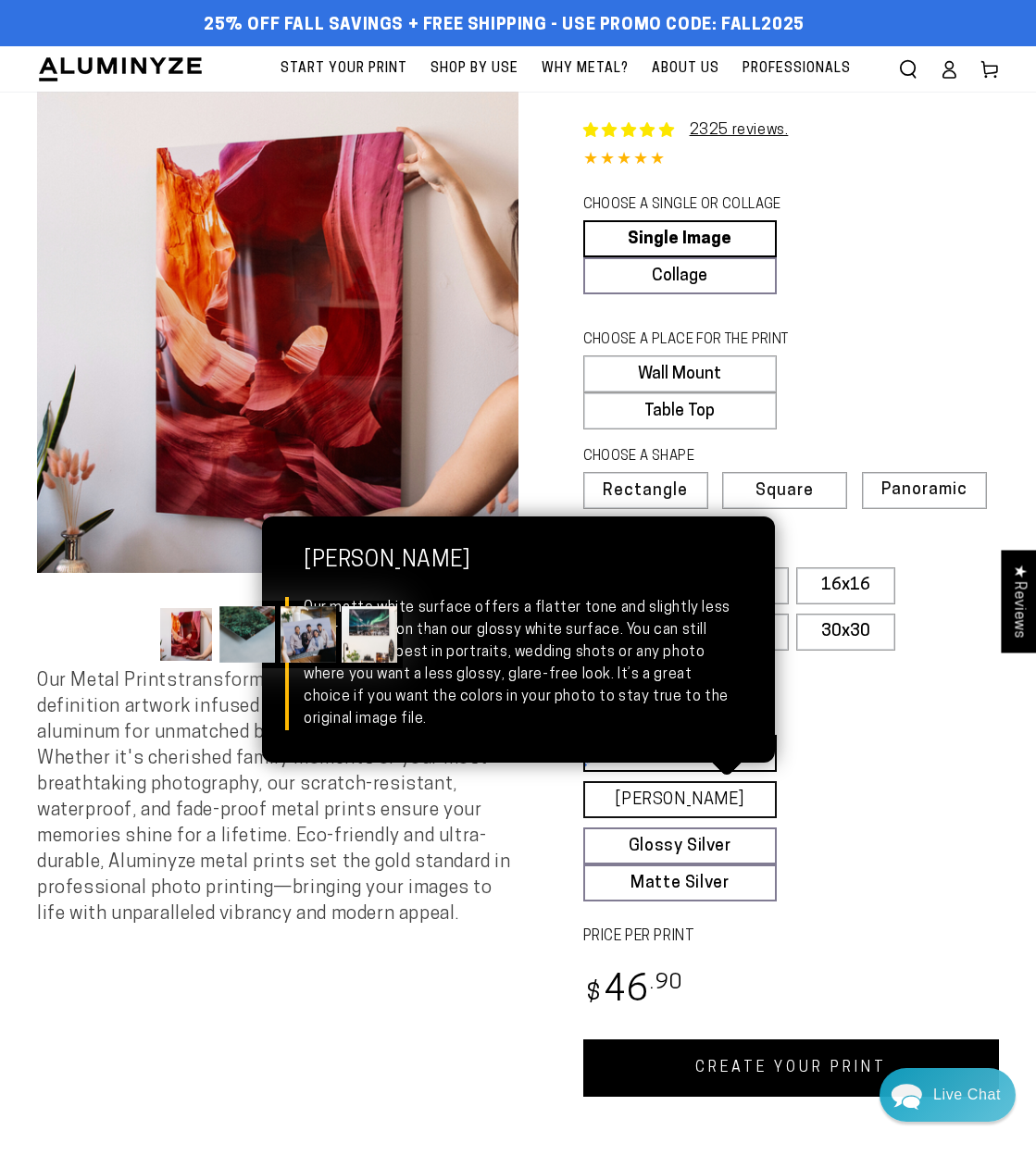
click at [697, 796] on link "Matte White Matte White Our matte white surface offers a flatter tone and sligh…" at bounding box center [680, 800] width 194 height 37
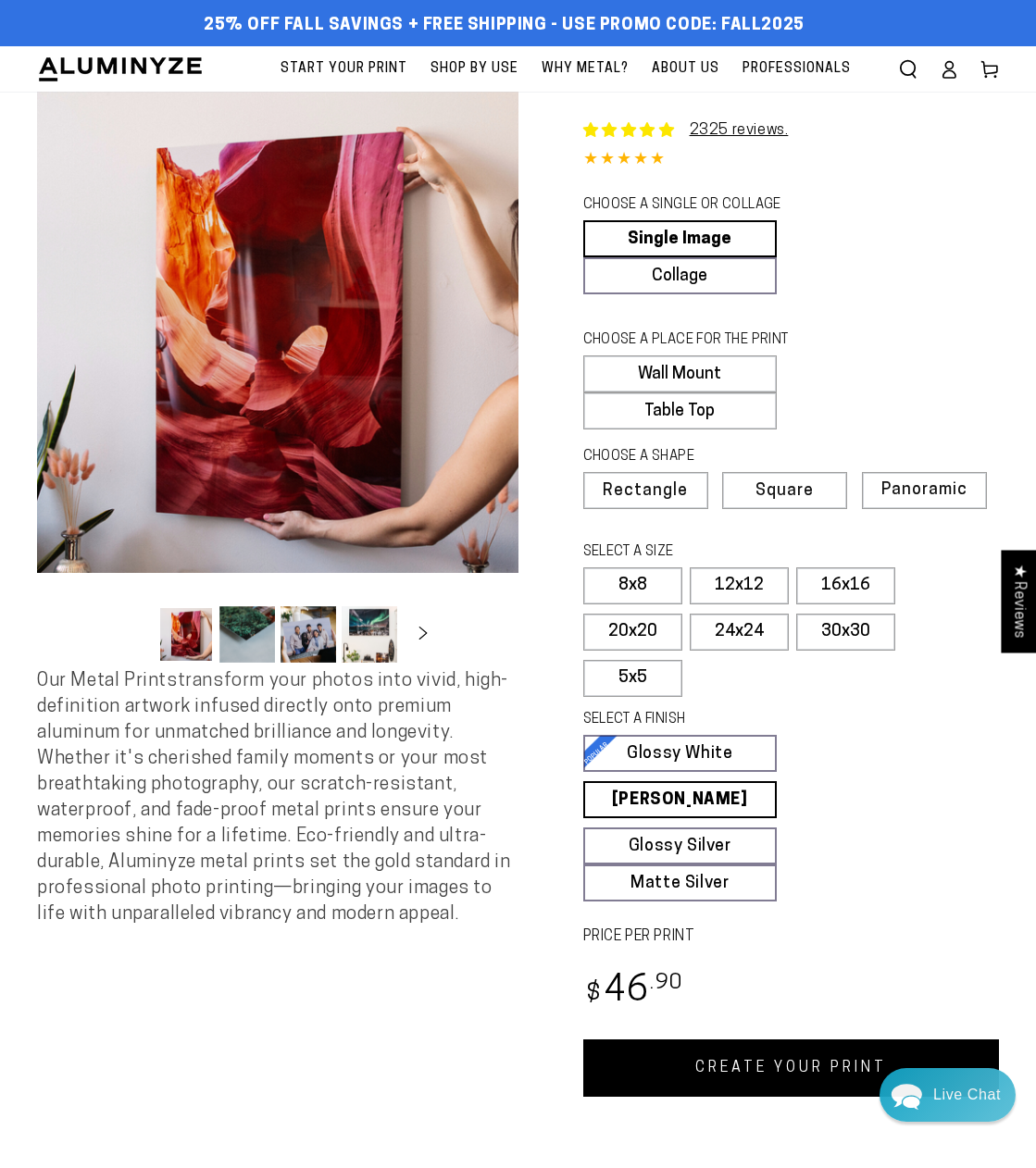
click at [751, 1069] on link "CREATE YOUR PRINT" at bounding box center [791, 1068] width 417 height 58
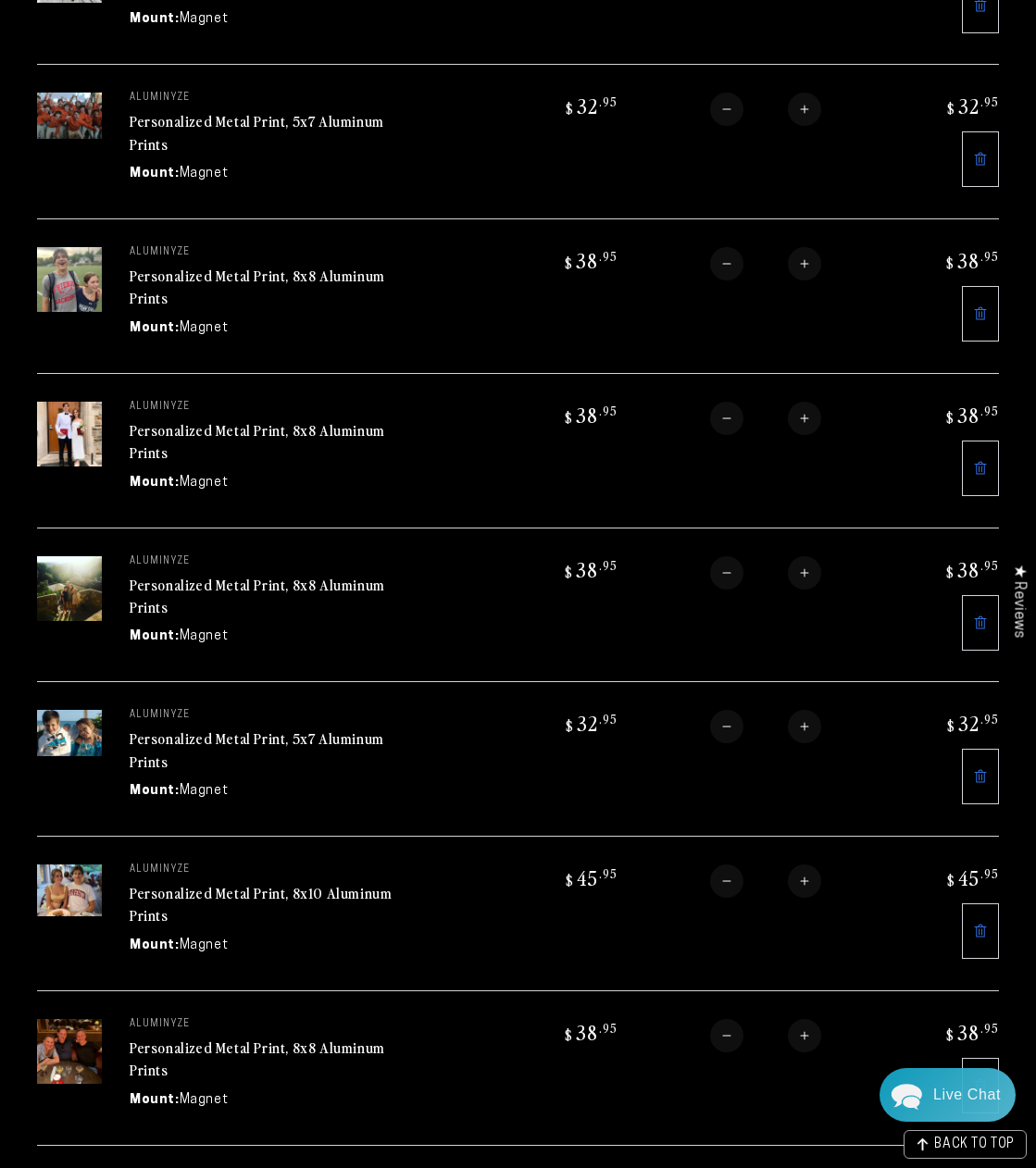
scroll to position [514, 0]
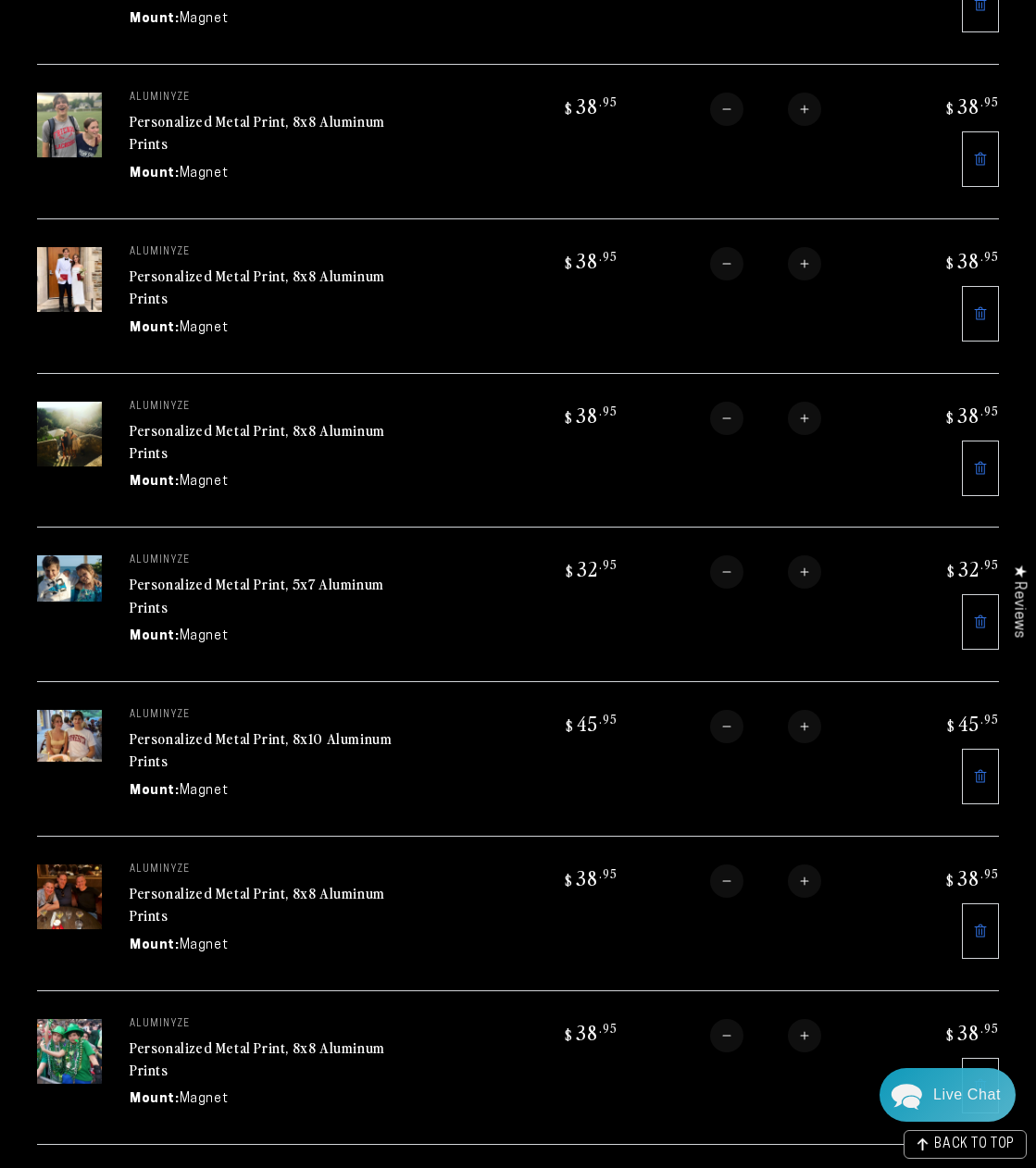
click at [306, 743] on link "Personalized Metal Print, 8x10 Aluminum Prints" at bounding box center [260, 750] width 262 height 45
click at [299, 740] on link "Personalized Metal Print, 8x10 Aluminum Prints" at bounding box center [260, 750] width 262 height 45
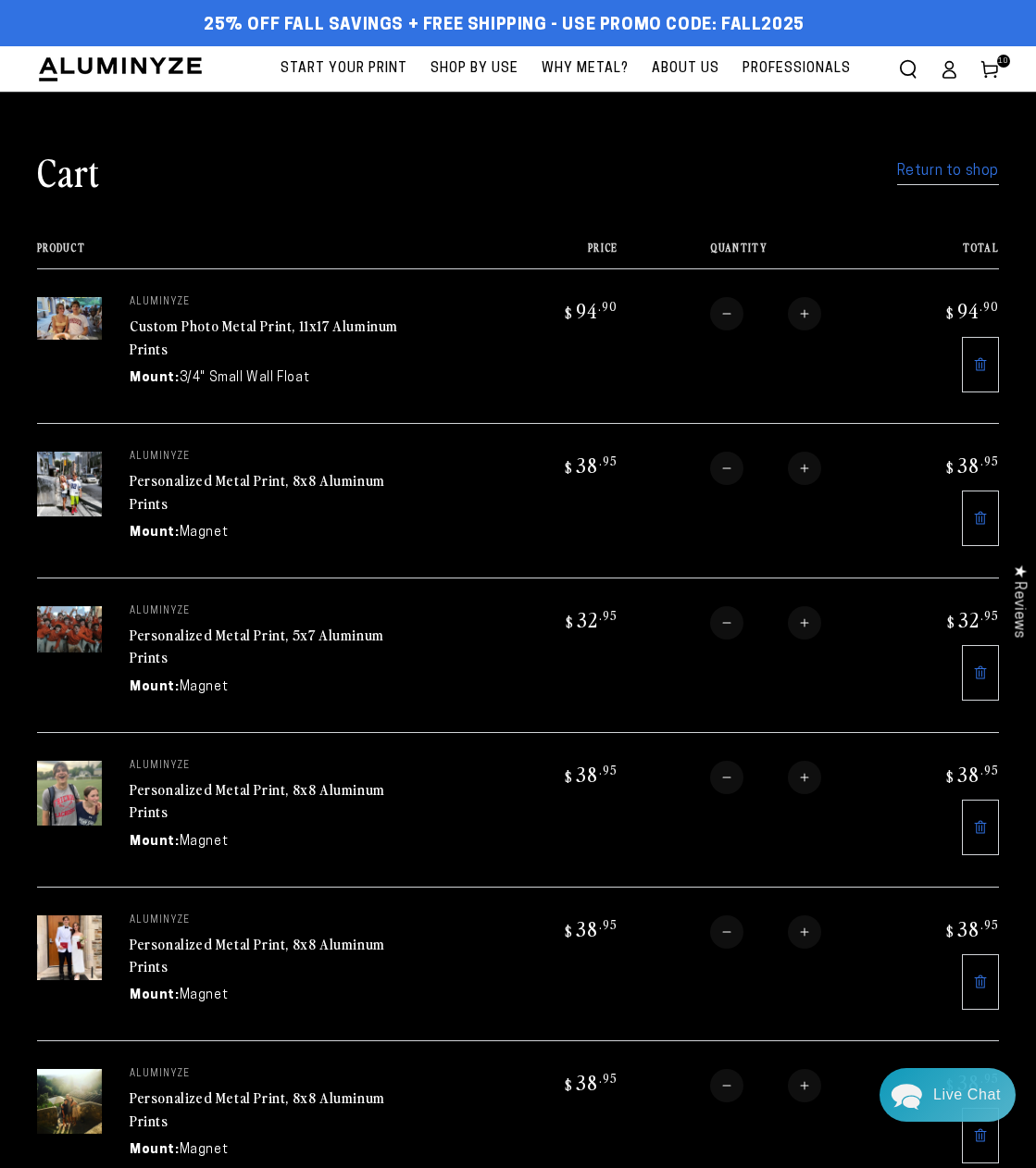
click at [943, 176] on link "Return to shop" at bounding box center [949, 171] width 102 height 27
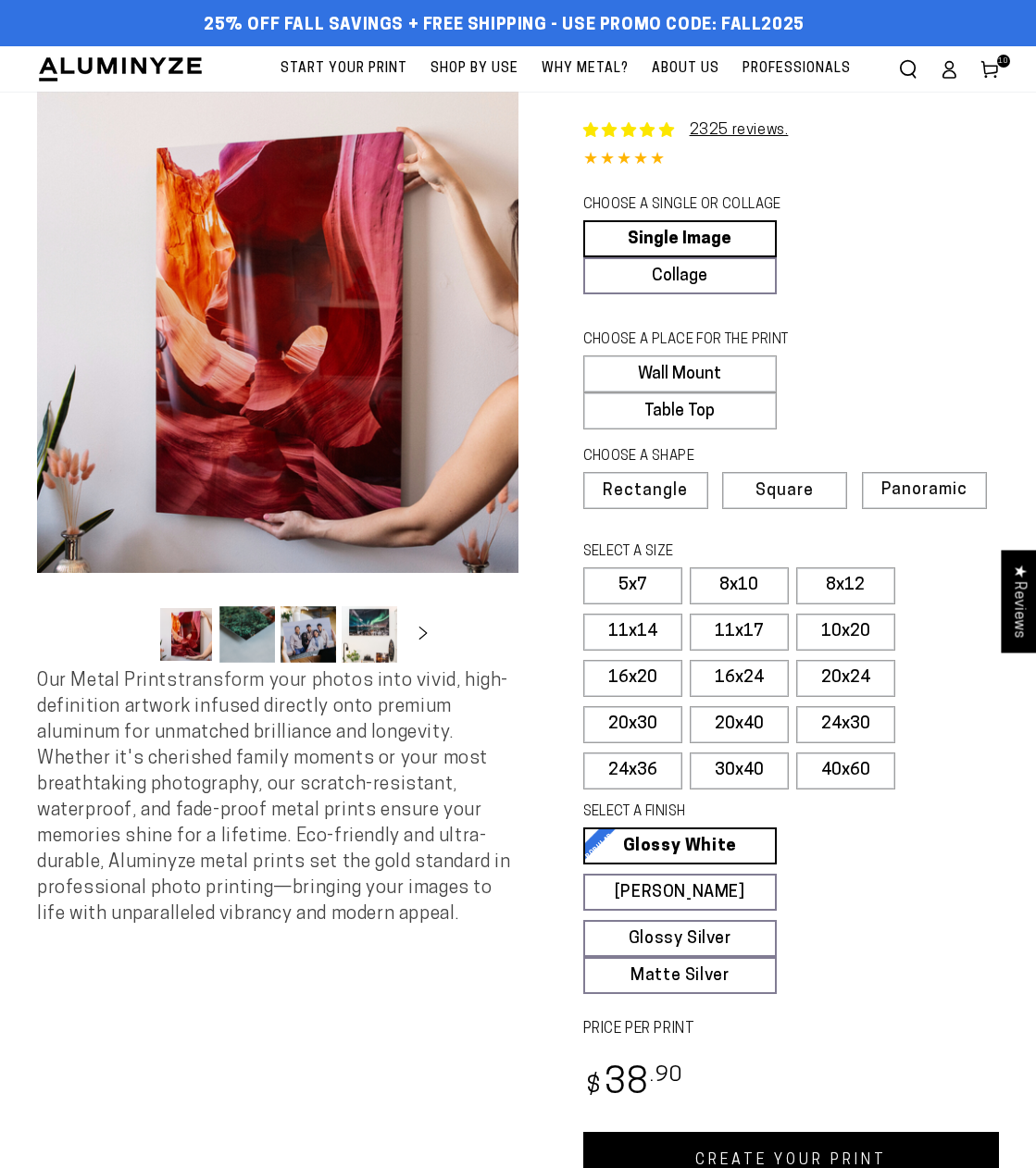
select select "**********"
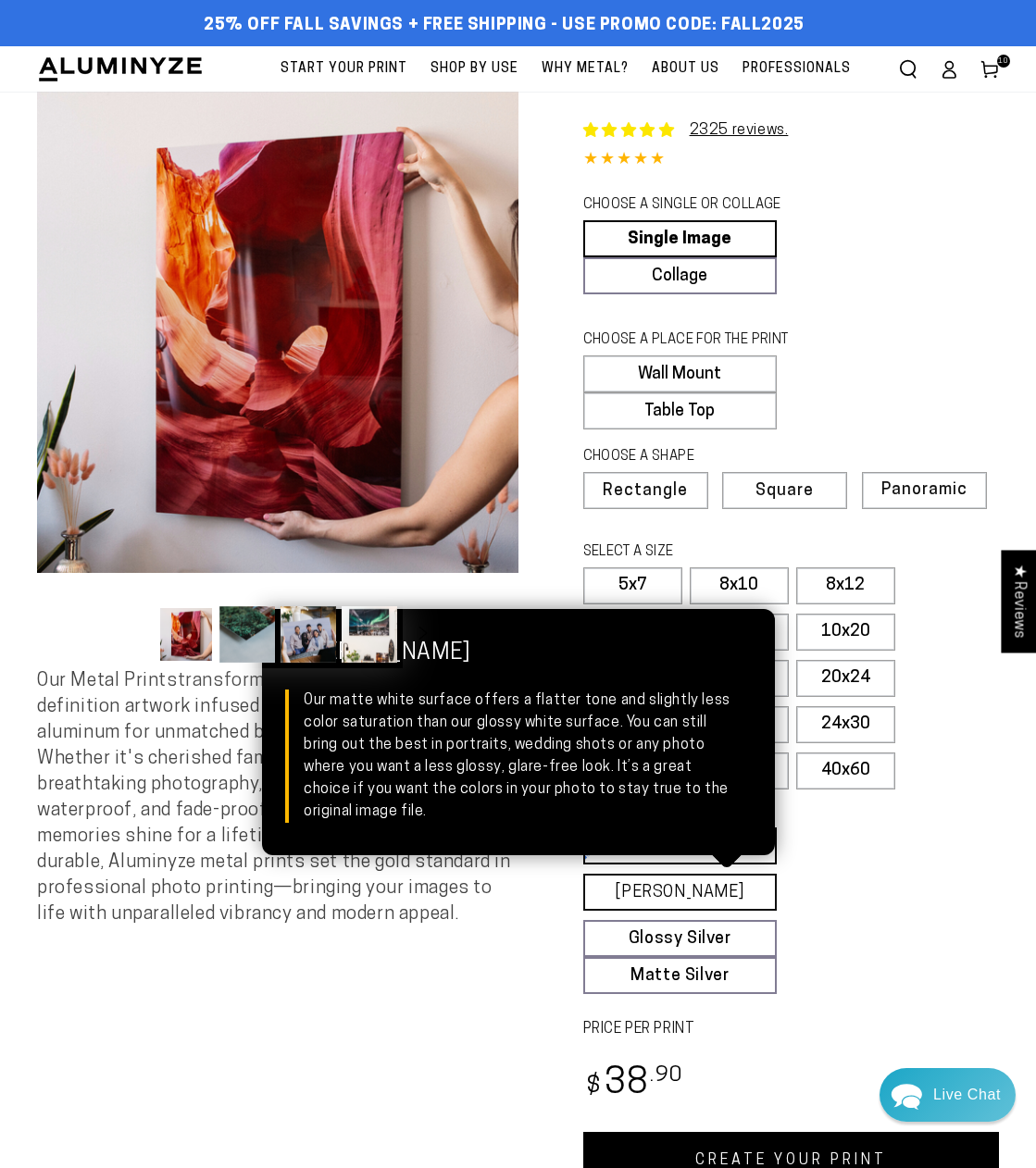
click at [656, 887] on link "[PERSON_NAME] Matte White Our matte white surface offers a flatter tone and sli…" at bounding box center [680, 893] width 194 height 37
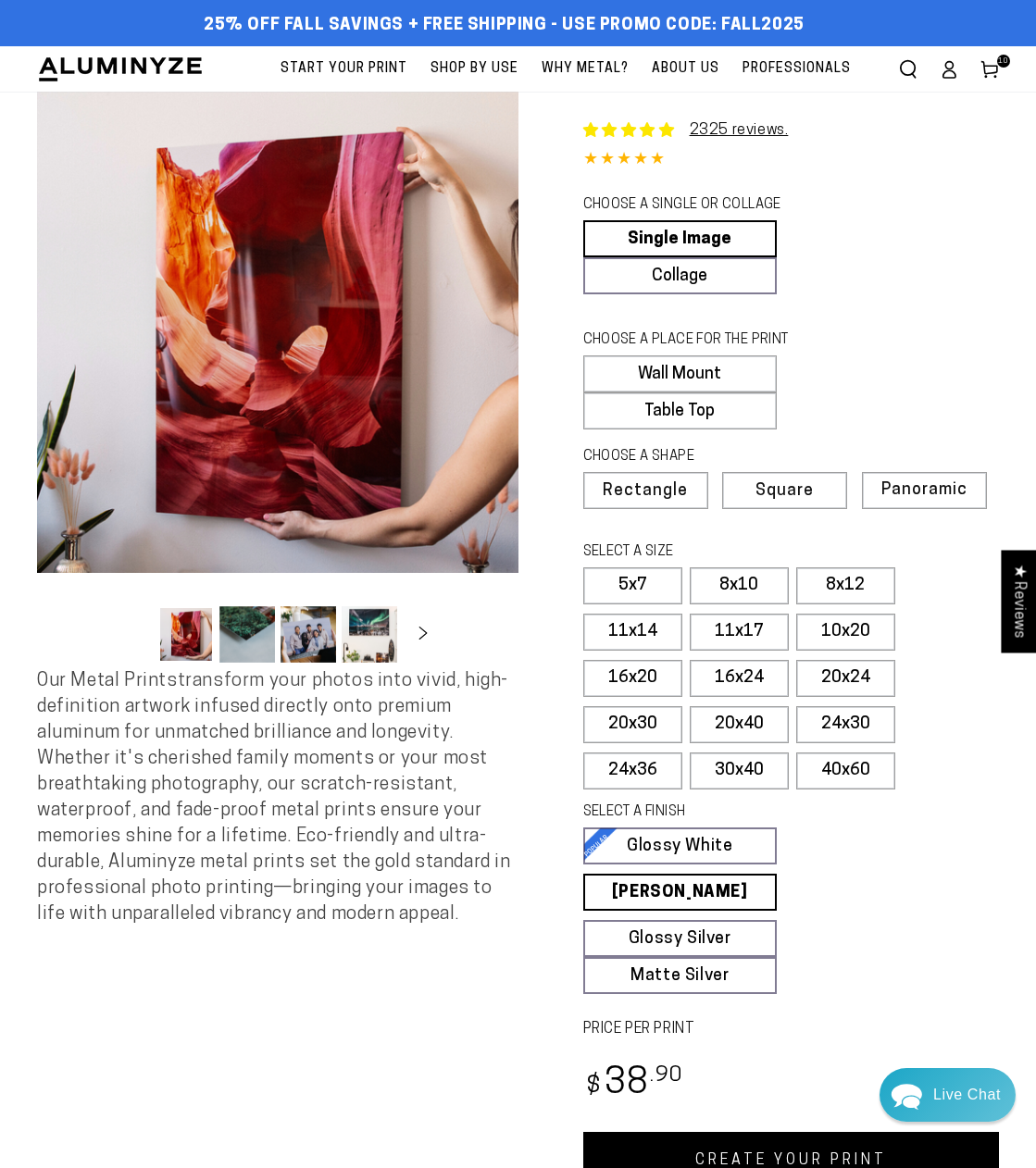
click at [781, 1165] on link "CREATE YOUR PRINT" at bounding box center [791, 1161] width 417 height 58
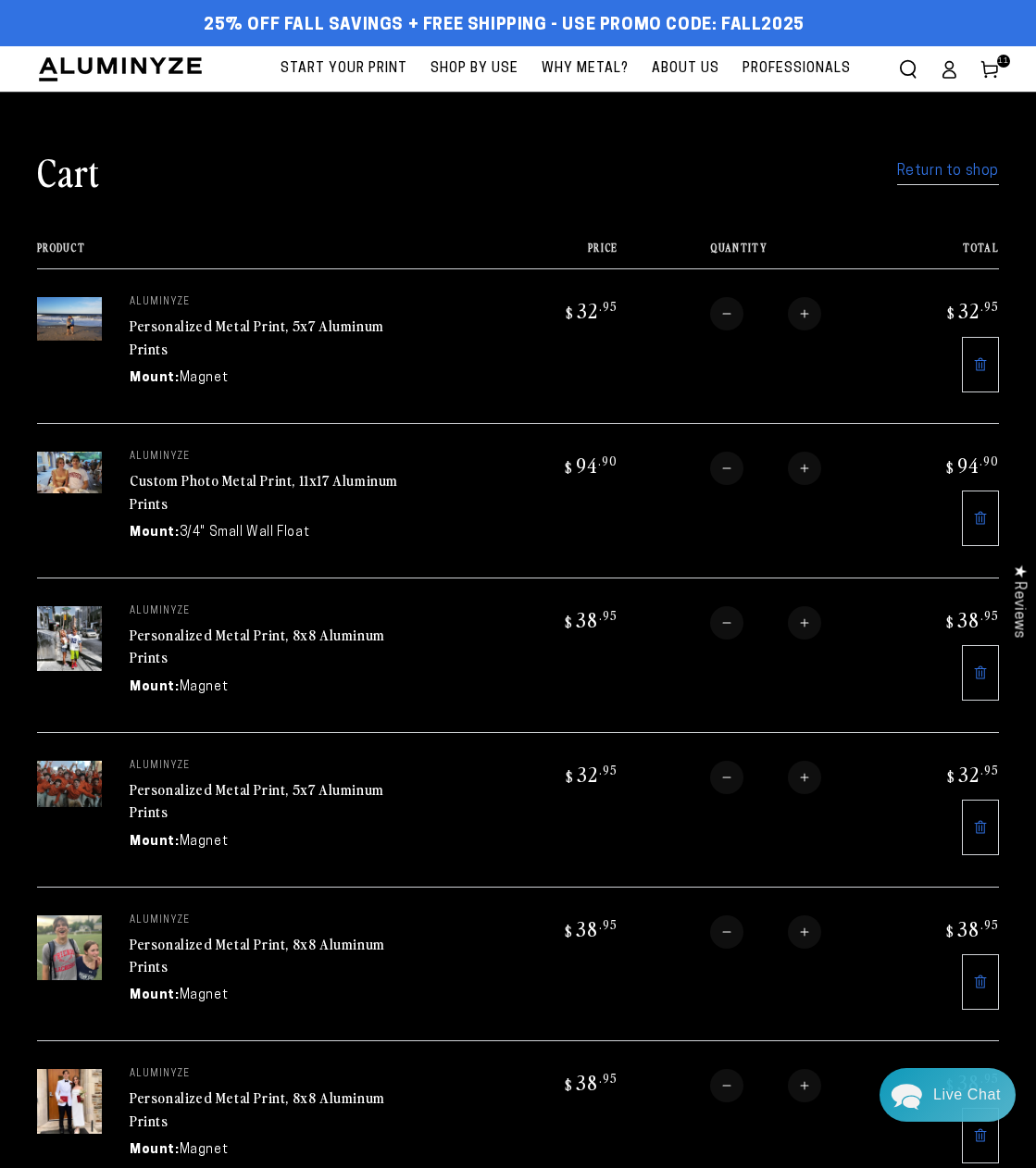
click at [319, 320] on link "Personalized Metal Print, 5x7 Aluminum Prints" at bounding box center [257, 337] width 255 height 45
click at [312, 324] on link "Custom Photo Metal Print, 8x12 Aluminum Prints" at bounding box center [262, 337] width 266 height 45
click at [278, 636] on link "Personalized Metal Print, 8x8 Aluminum Prints" at bounding box center [257, 646] width 256 height 45
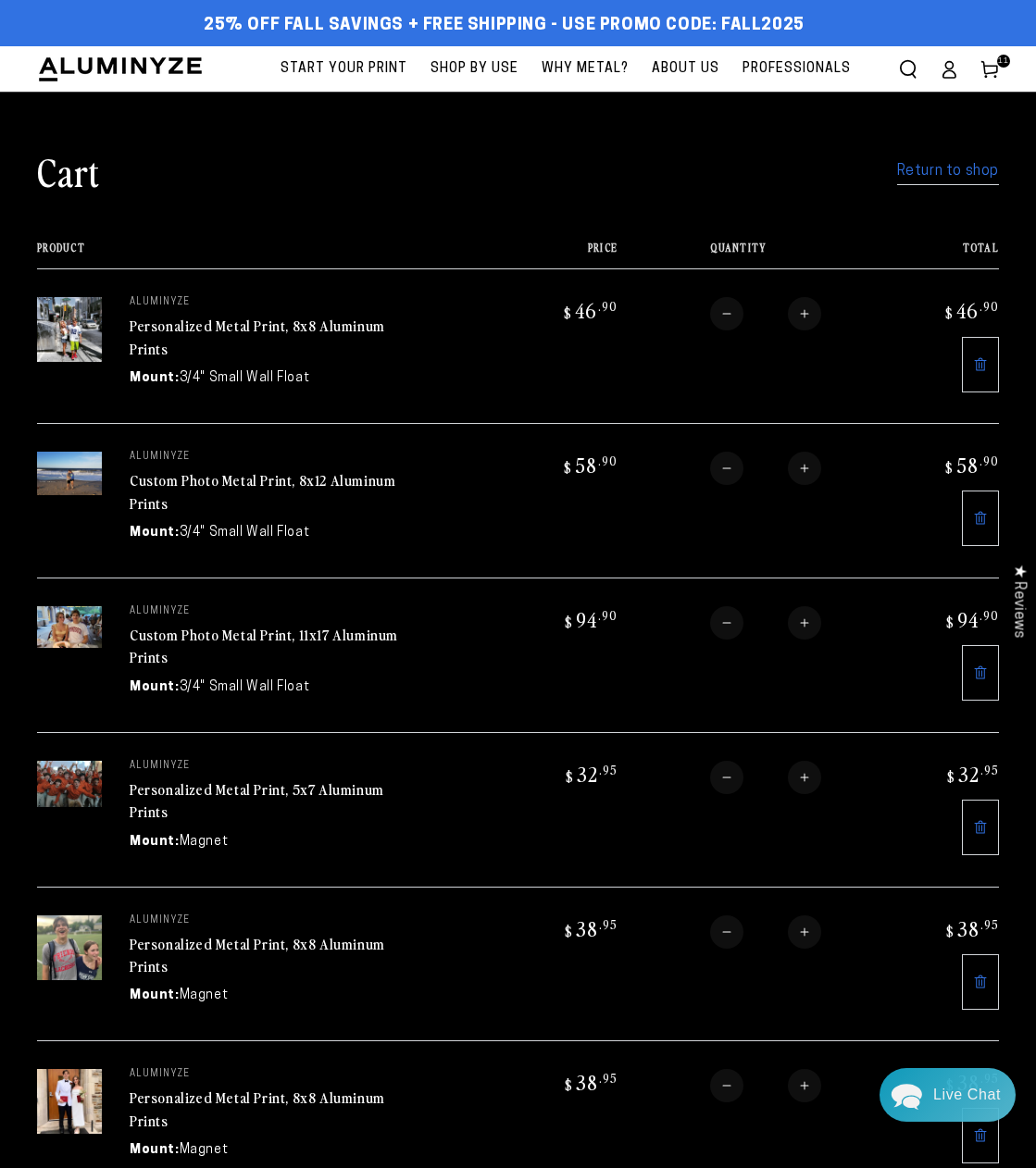
click at [342, 795] on link "Personalized Metal Print, 5x7 Aluminum Prints" at bounding box center [257, 801] width 255 height 45
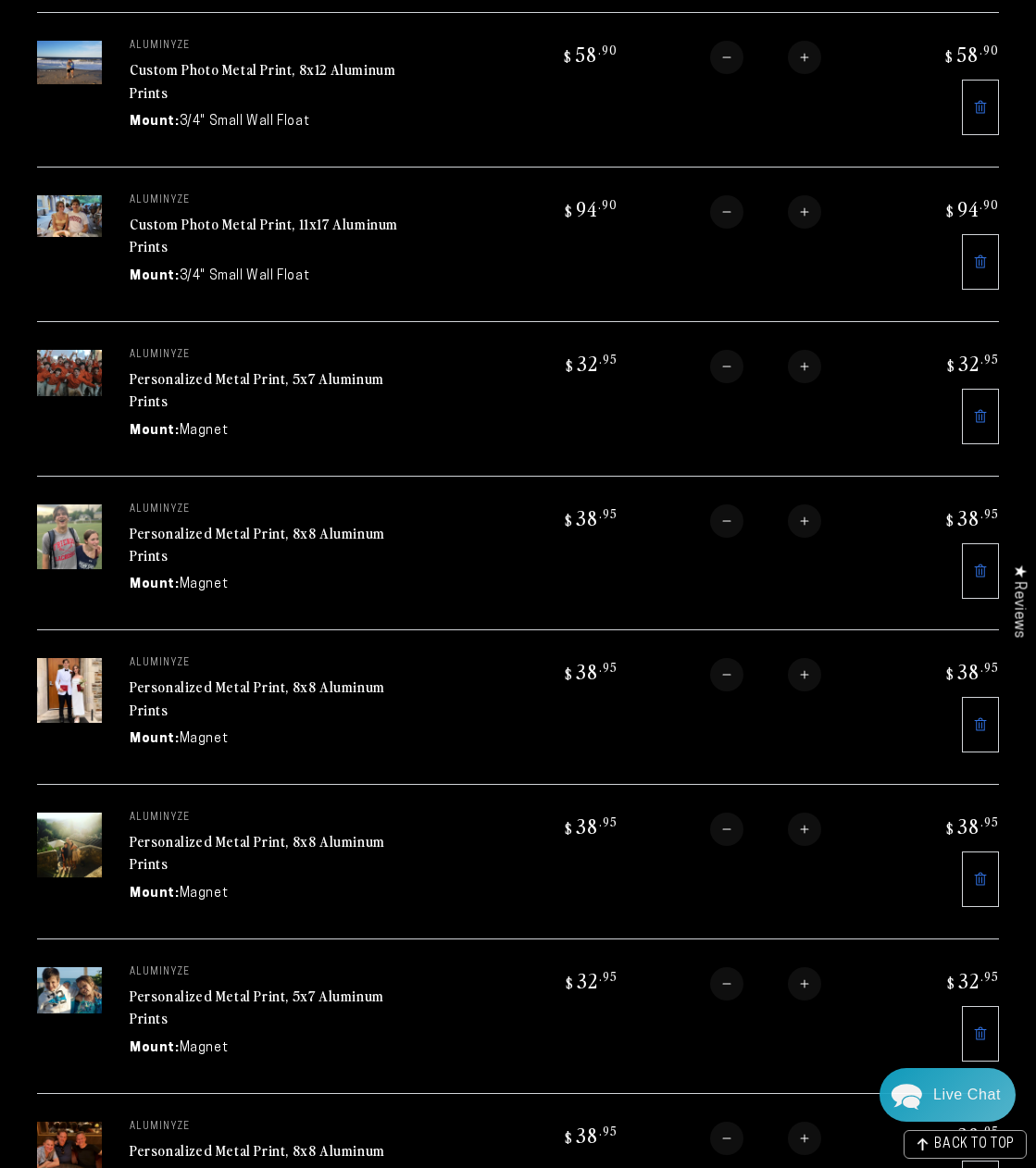
scroll to position [414, 0]
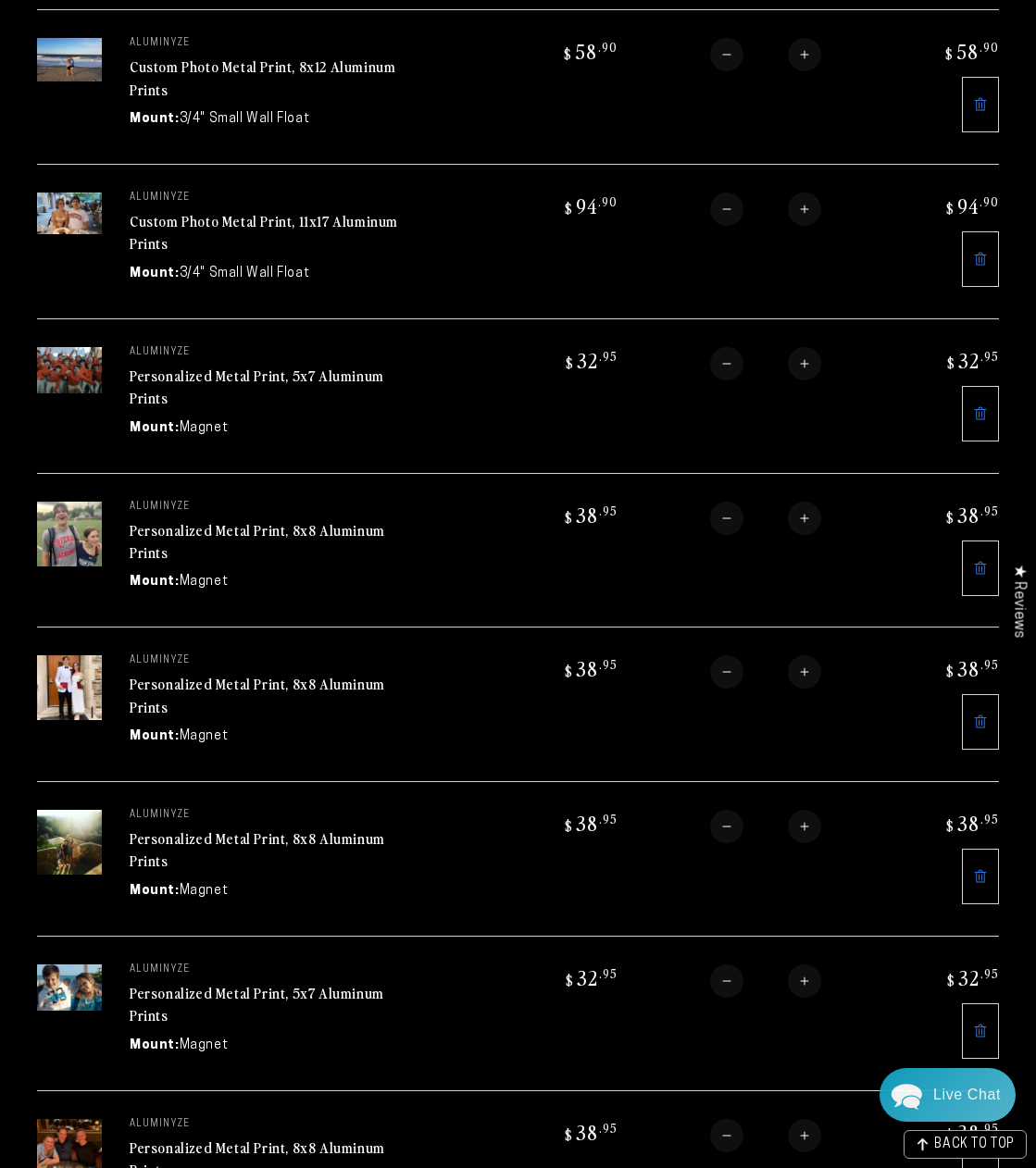
click at [351, 536] on link "Personalized Metal Print, 8x8 Aluminum Prints" at bounding box center [257, 542] width 256 height 45
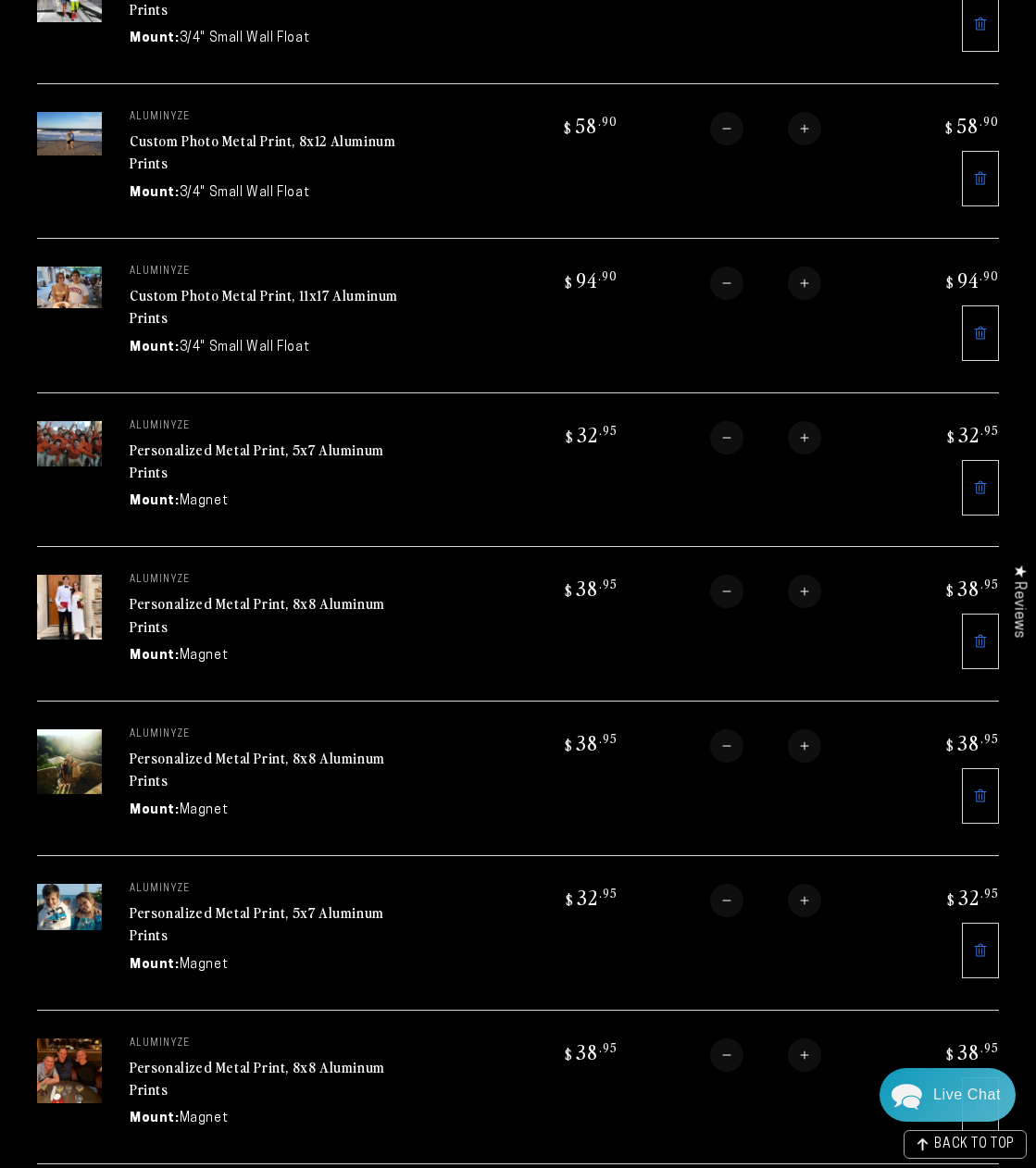
scroll to position [518, 0]
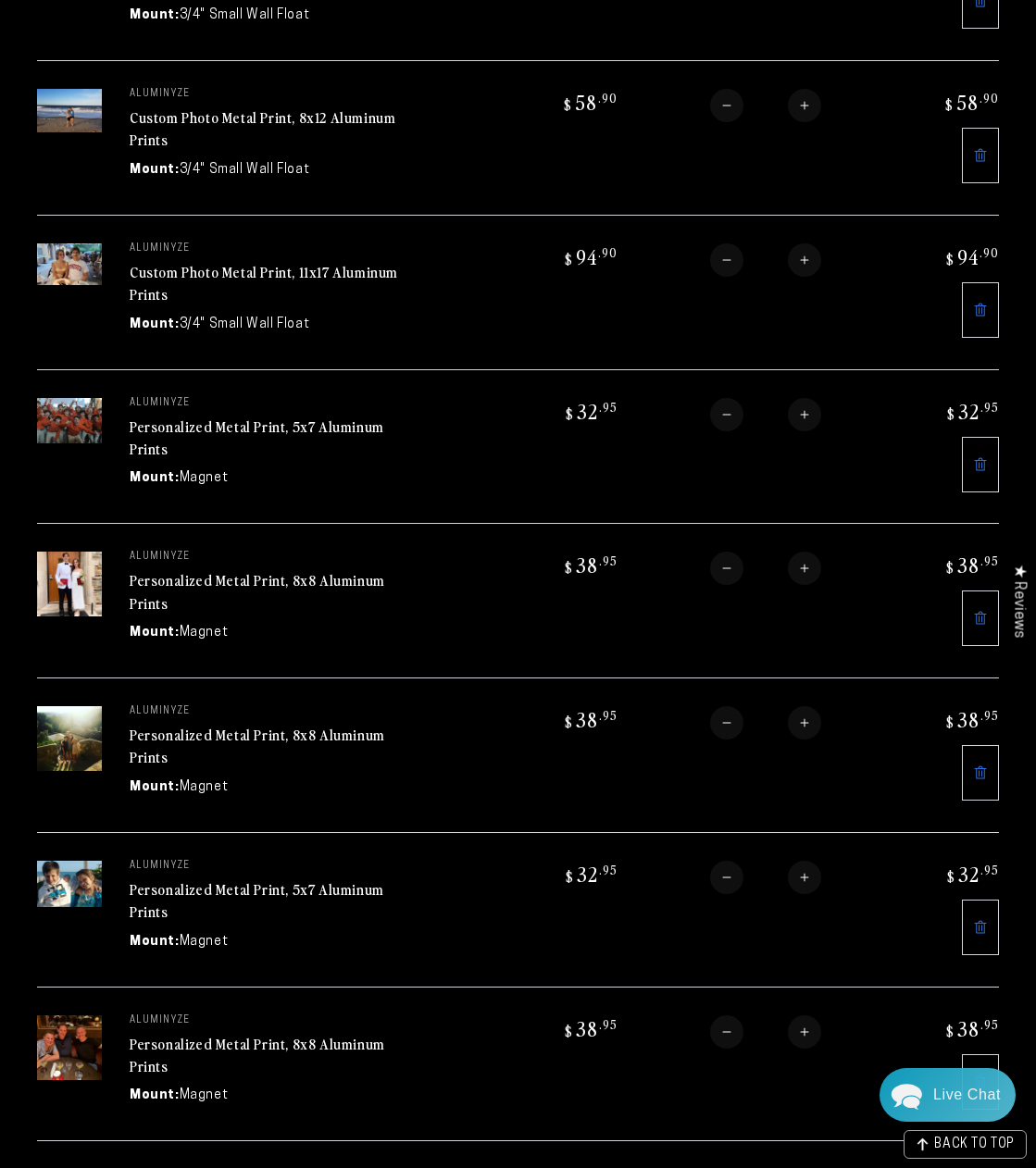
click at [321, 584] on link "Personalized Metal Print, 8x8 Aluminum Prints" at bounding box center [257, 591] width 256 height 45
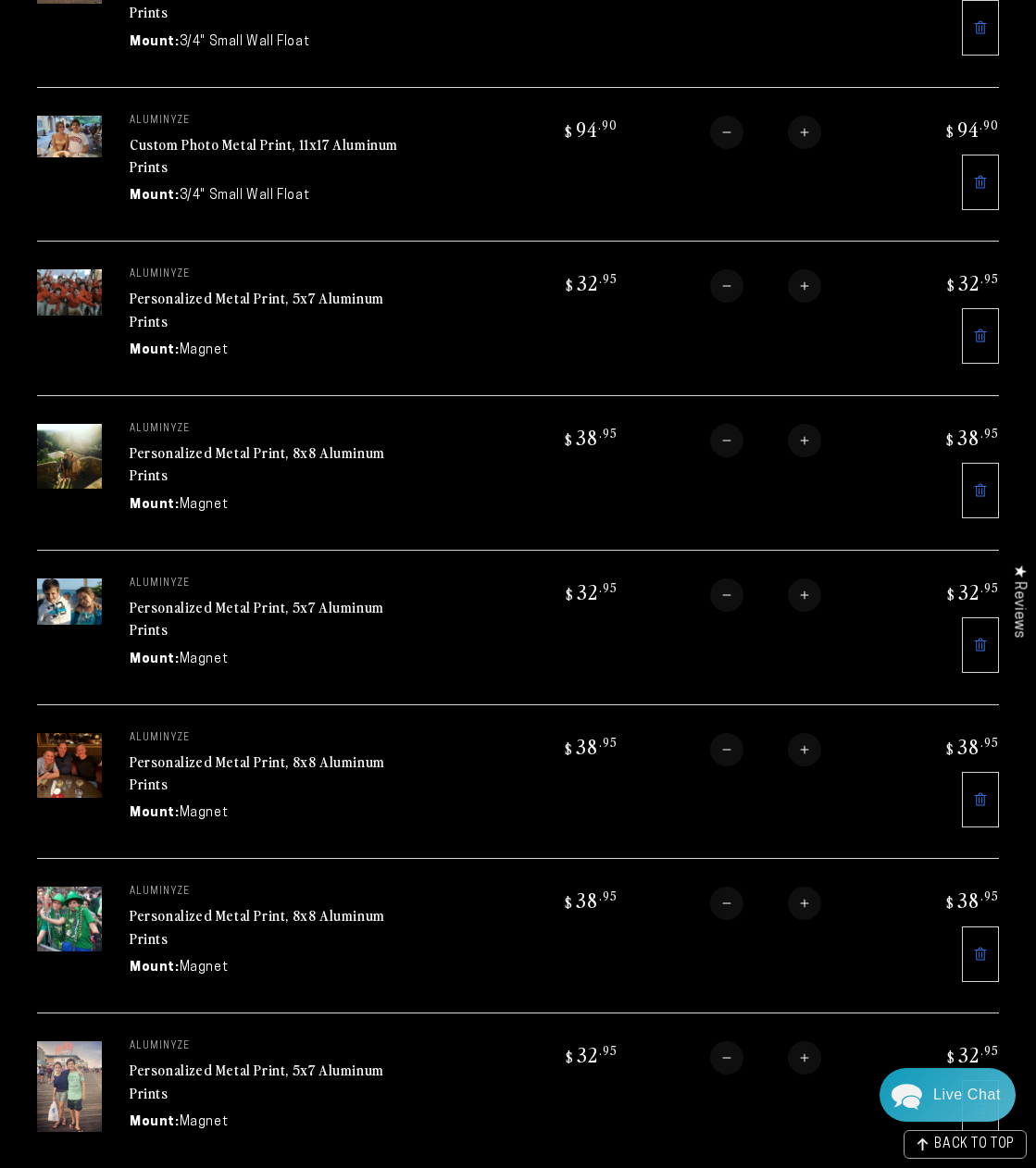
scroll to position [802, 0]
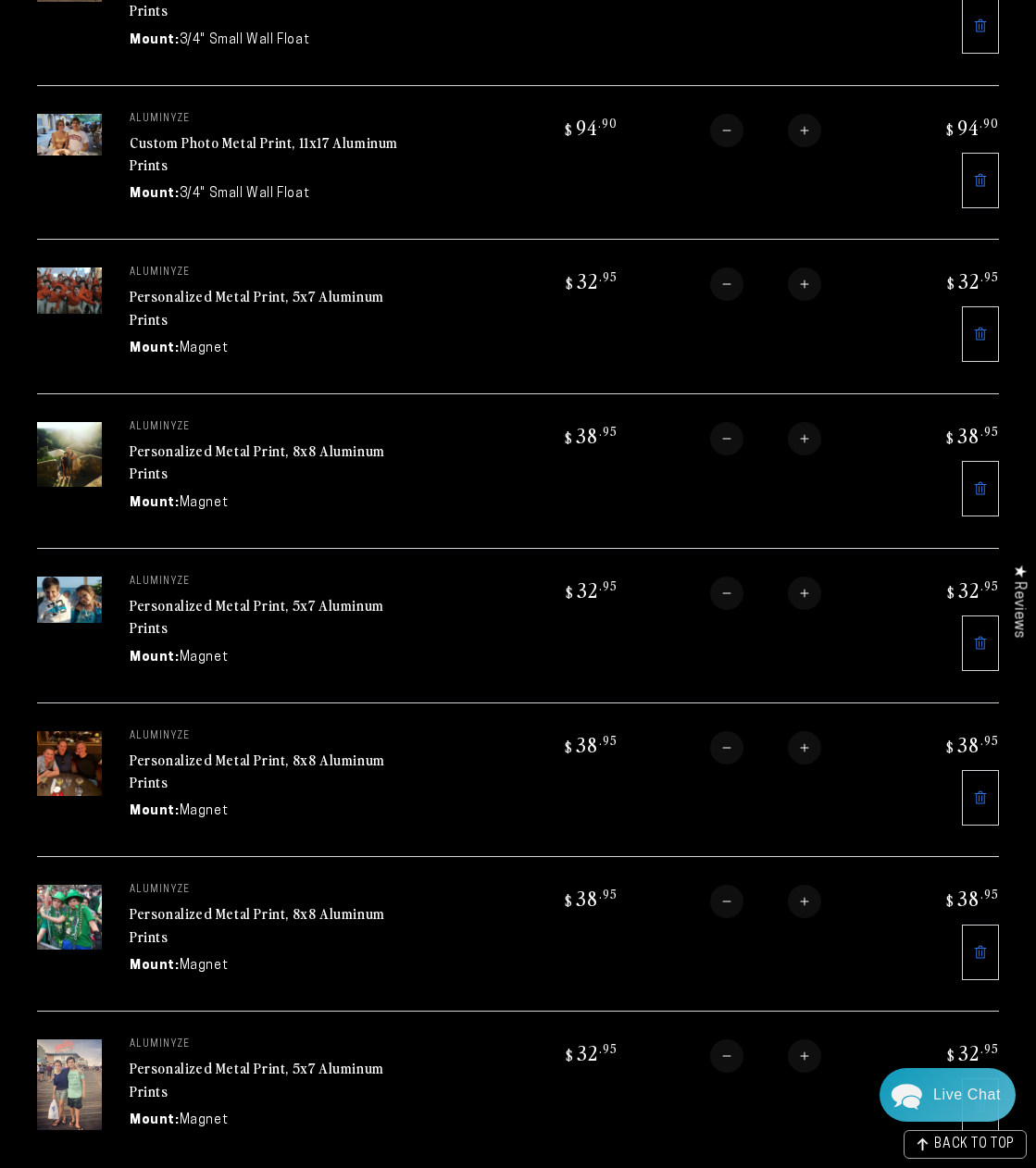
click at [322, 455] on link "Personalized Metal Print, 8x8 Aluminum Prints" at bounding box center [257, 462] width 256 height 45
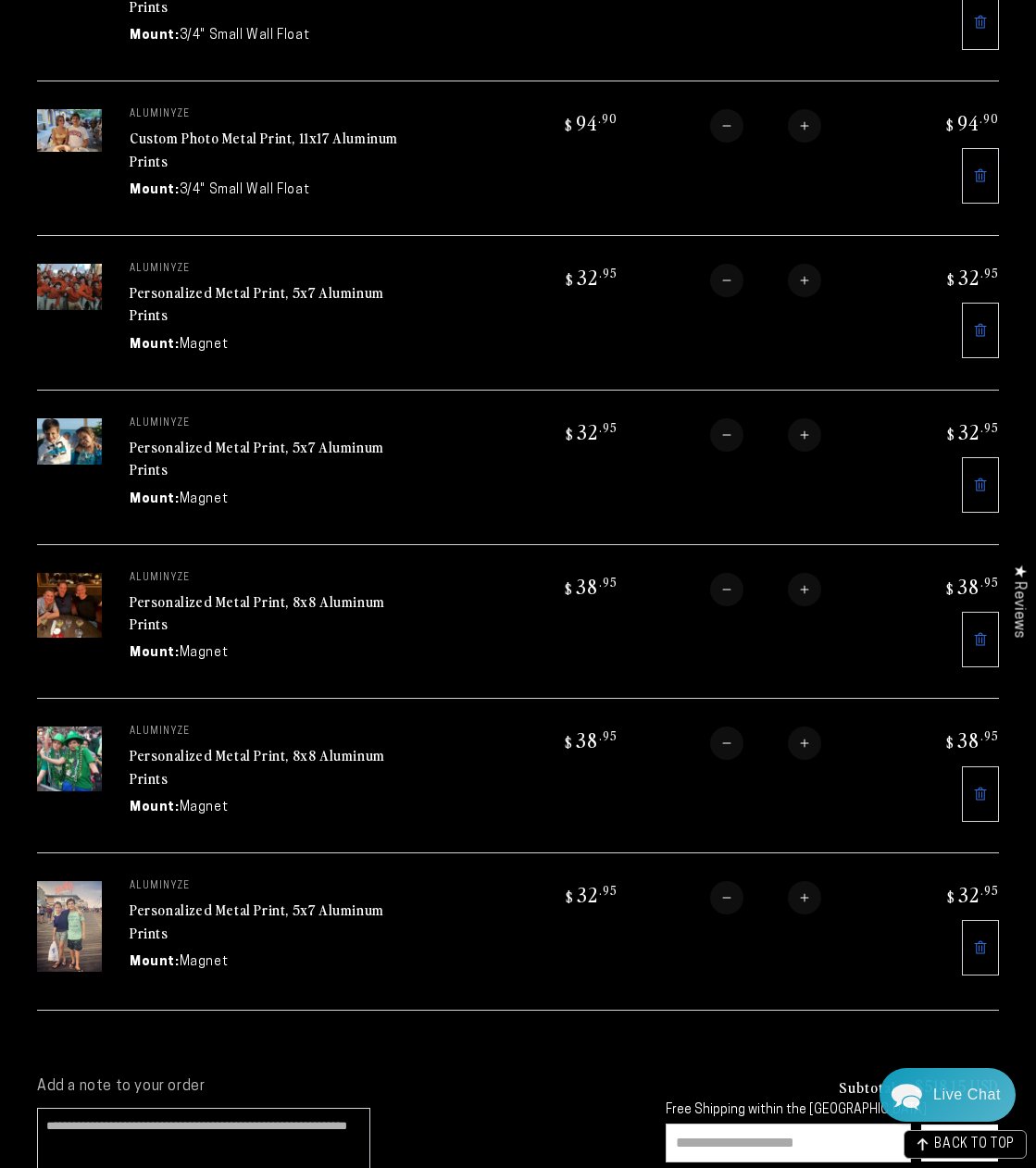
scroll to position [962, 0]
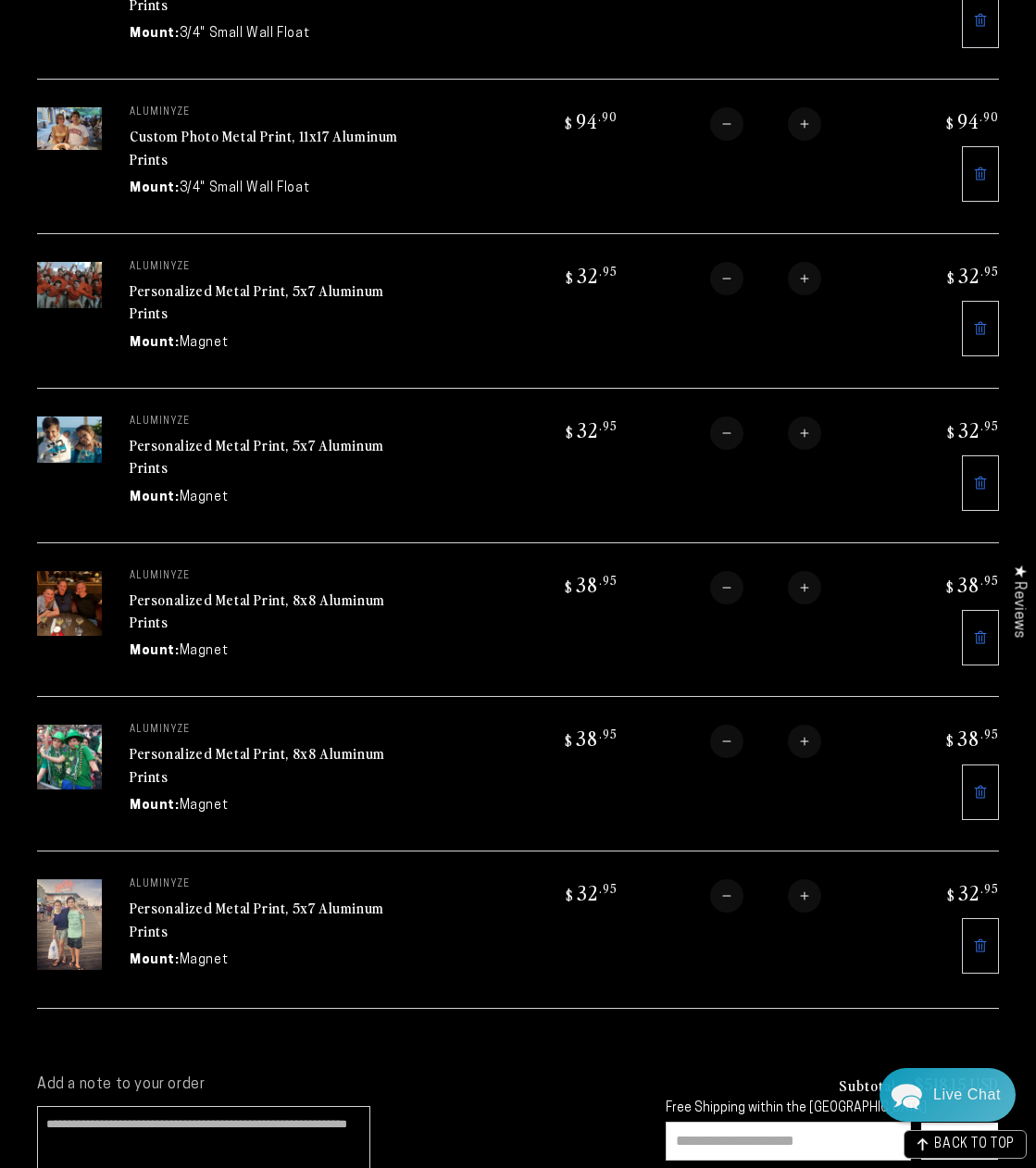
click at [347, 447] on link "Personalized Metal Print, 5x7 Aluminum Prints" at bounding box center [257, 457] width 255 height 45
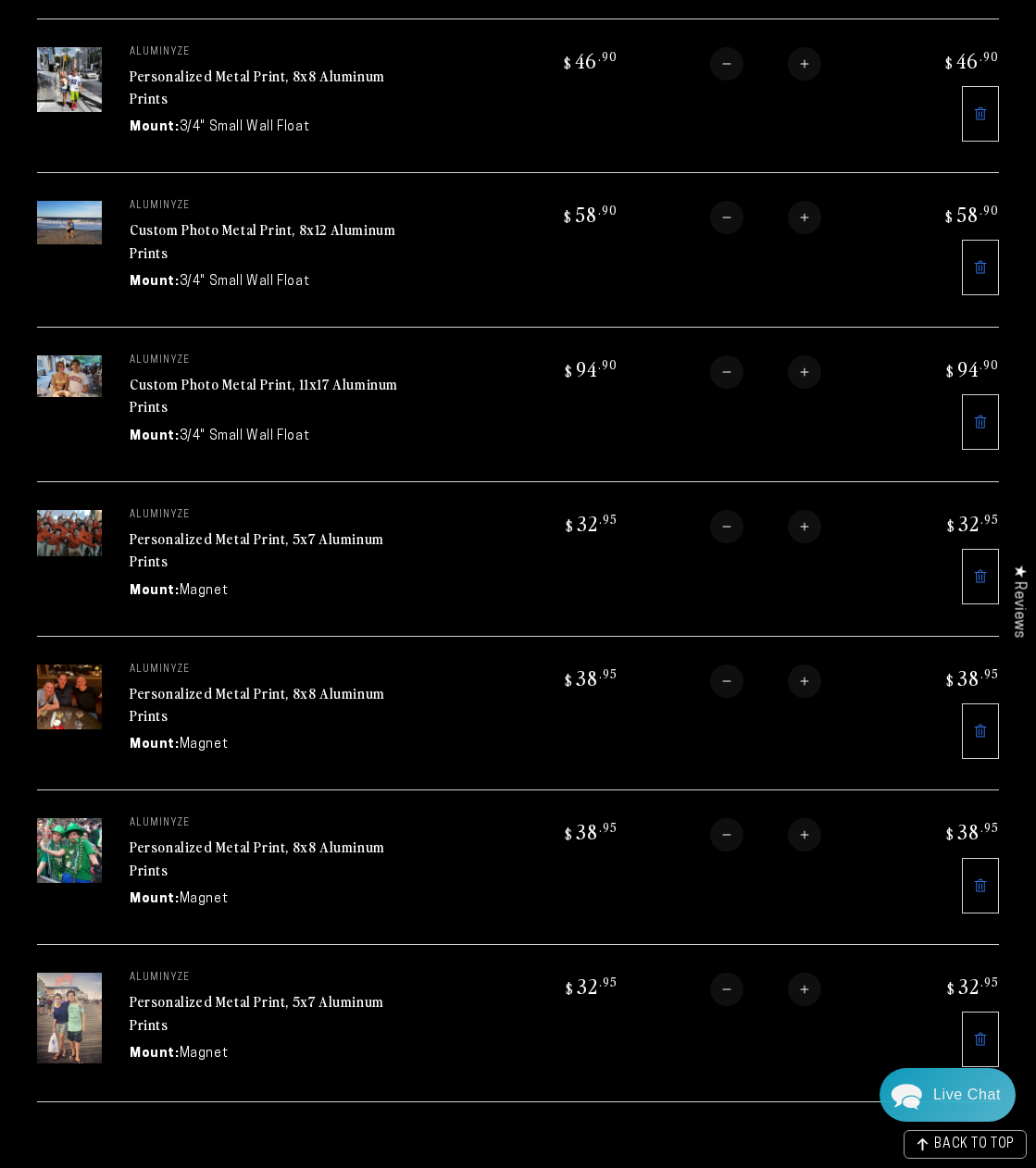
scroll to position [843, 0]
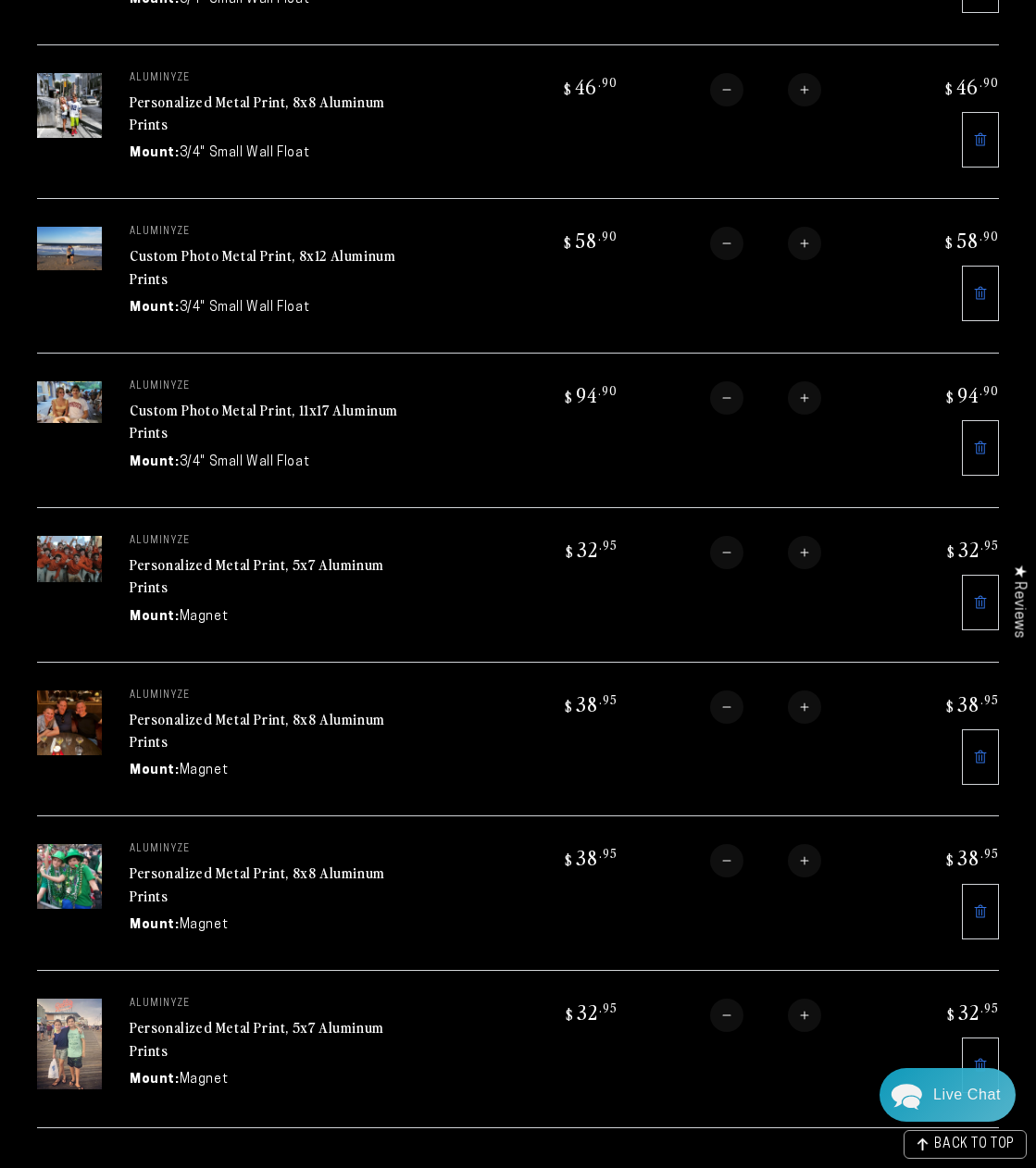
click at [271, 723] on link "Personalized Metal Print, 8x8 Aluminum Prints" at bounding box center [257, 731] width 256 height 45
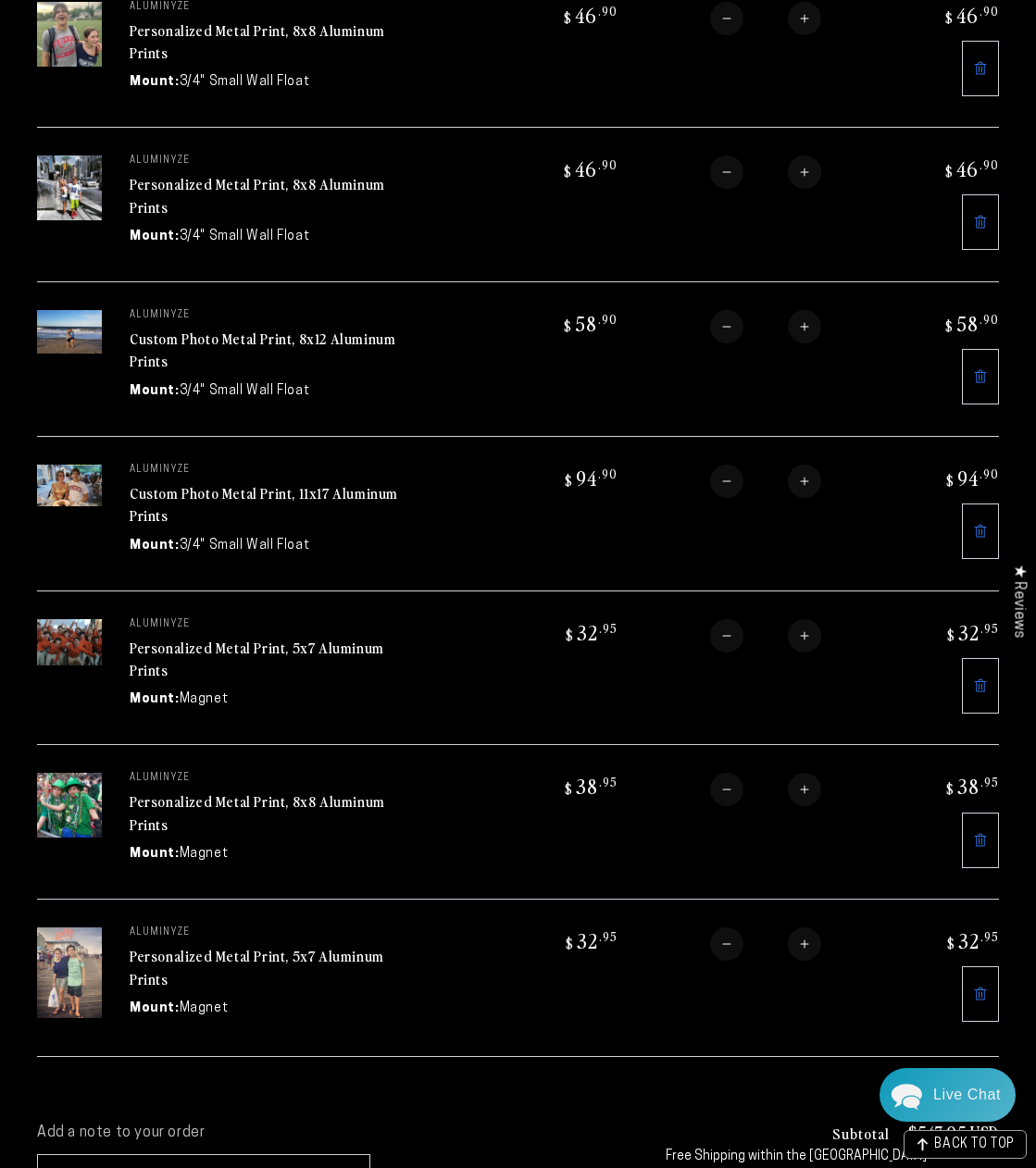
scroll to position [932, 0]
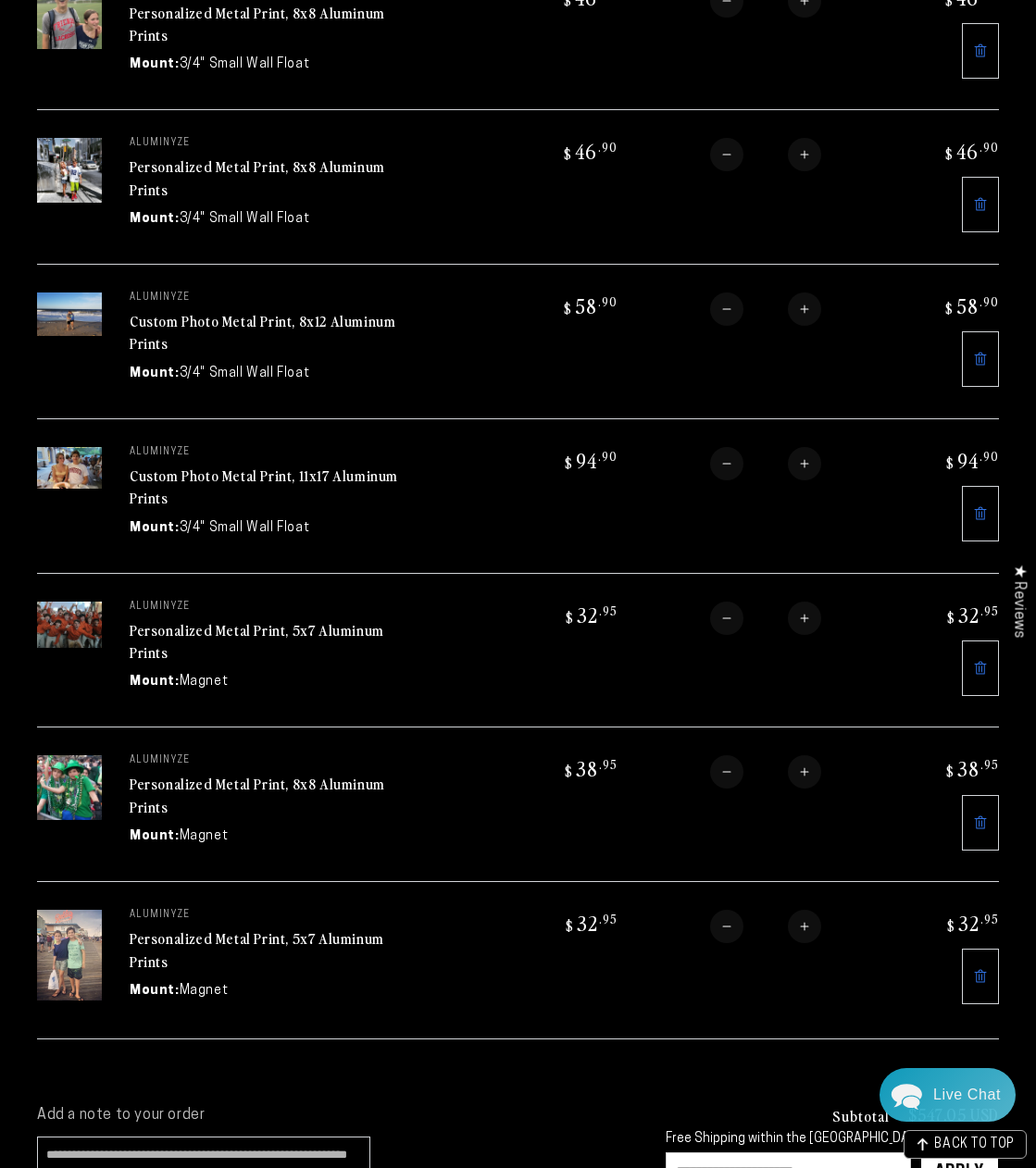
click at [241, 790] on link "Personalized Metal Print, 8x8 Aluminum Prints" at bounding box center [257, 795] width 256 height 45
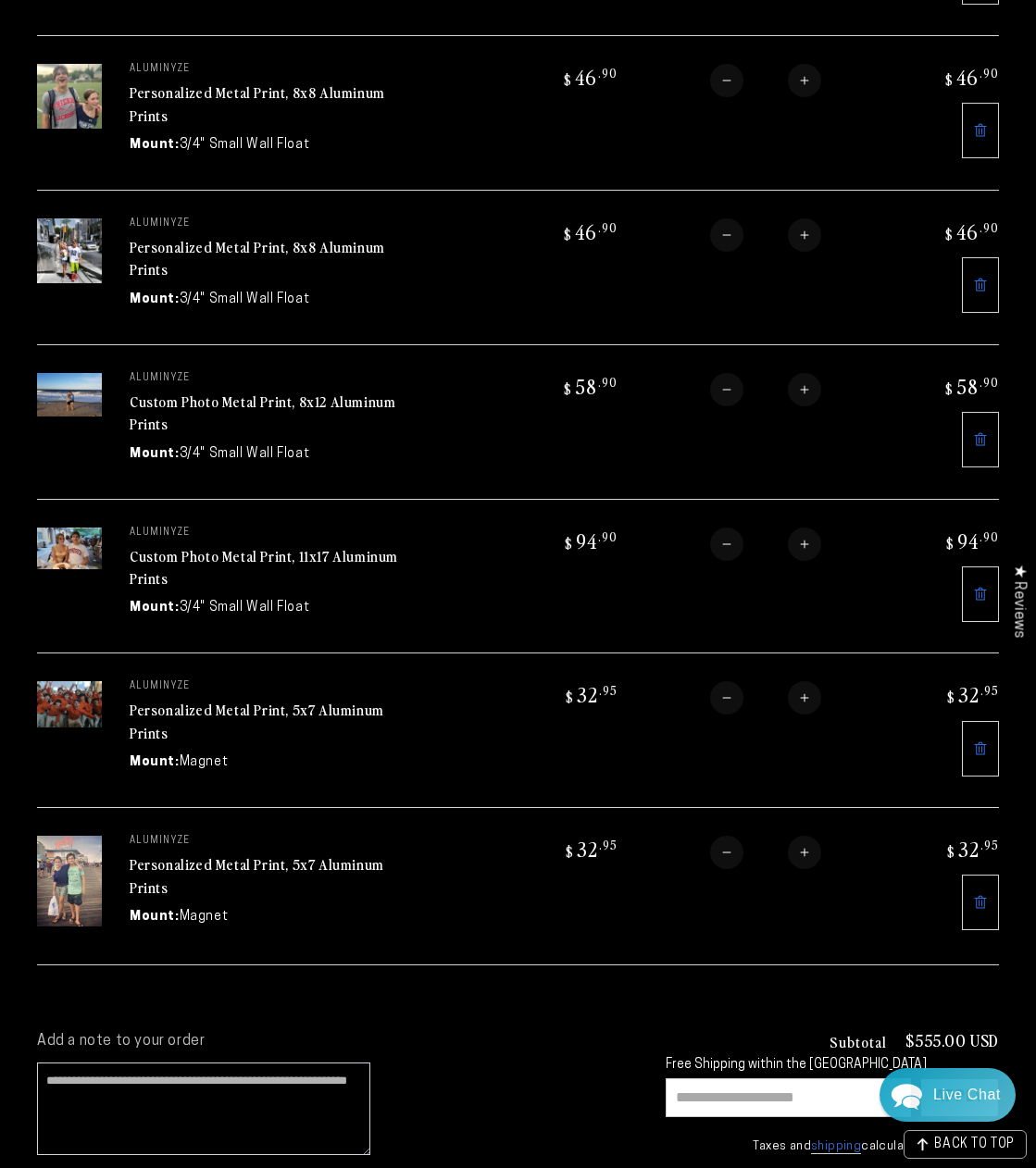
scroll to position [1092, 0]
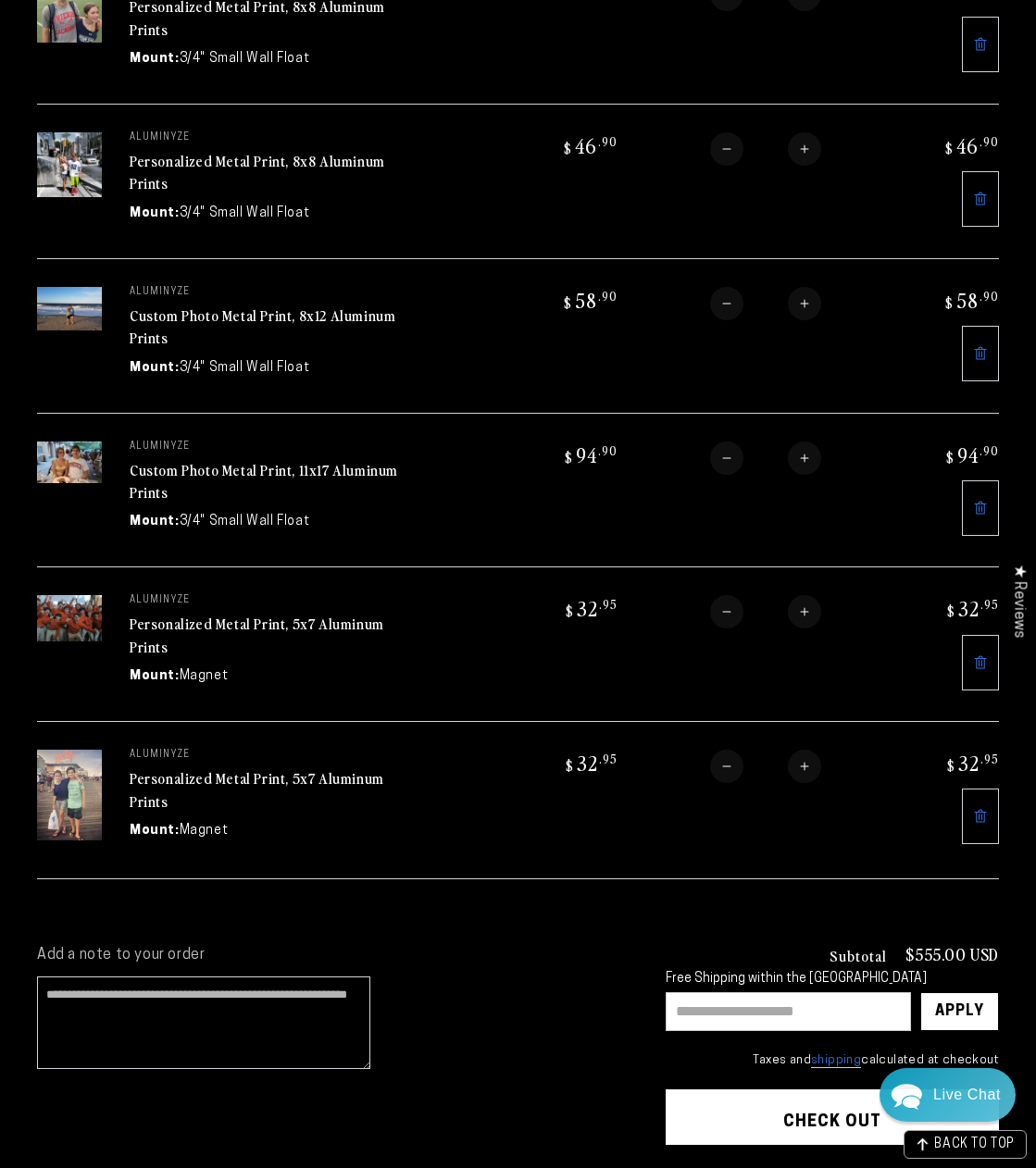
click at [337, 786] on link "Personalized Metal Print, 5x7 Aluminum Prints" at bounding box center [257, 790] width 255 height 45
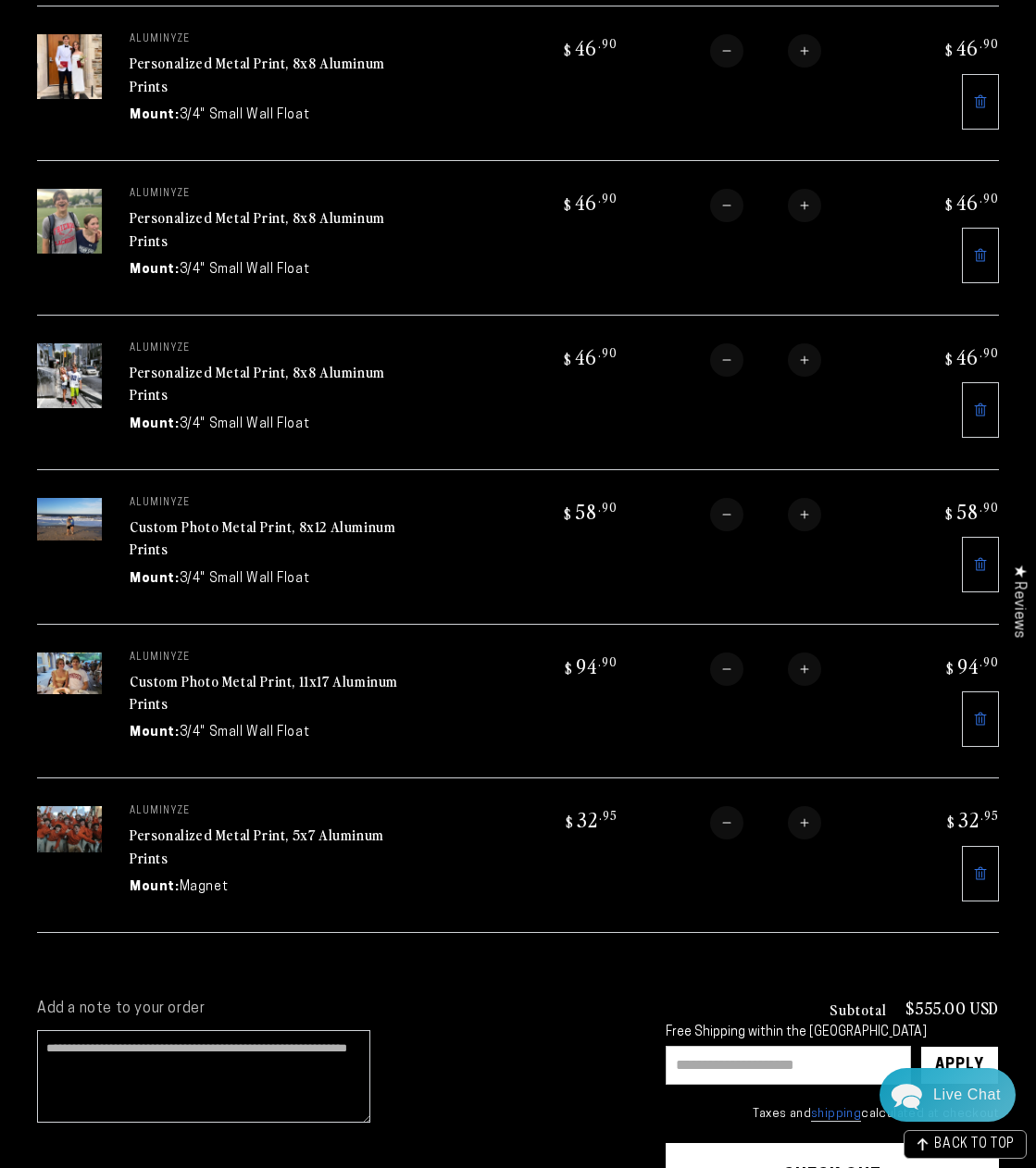
scroll to position [1029, 0]
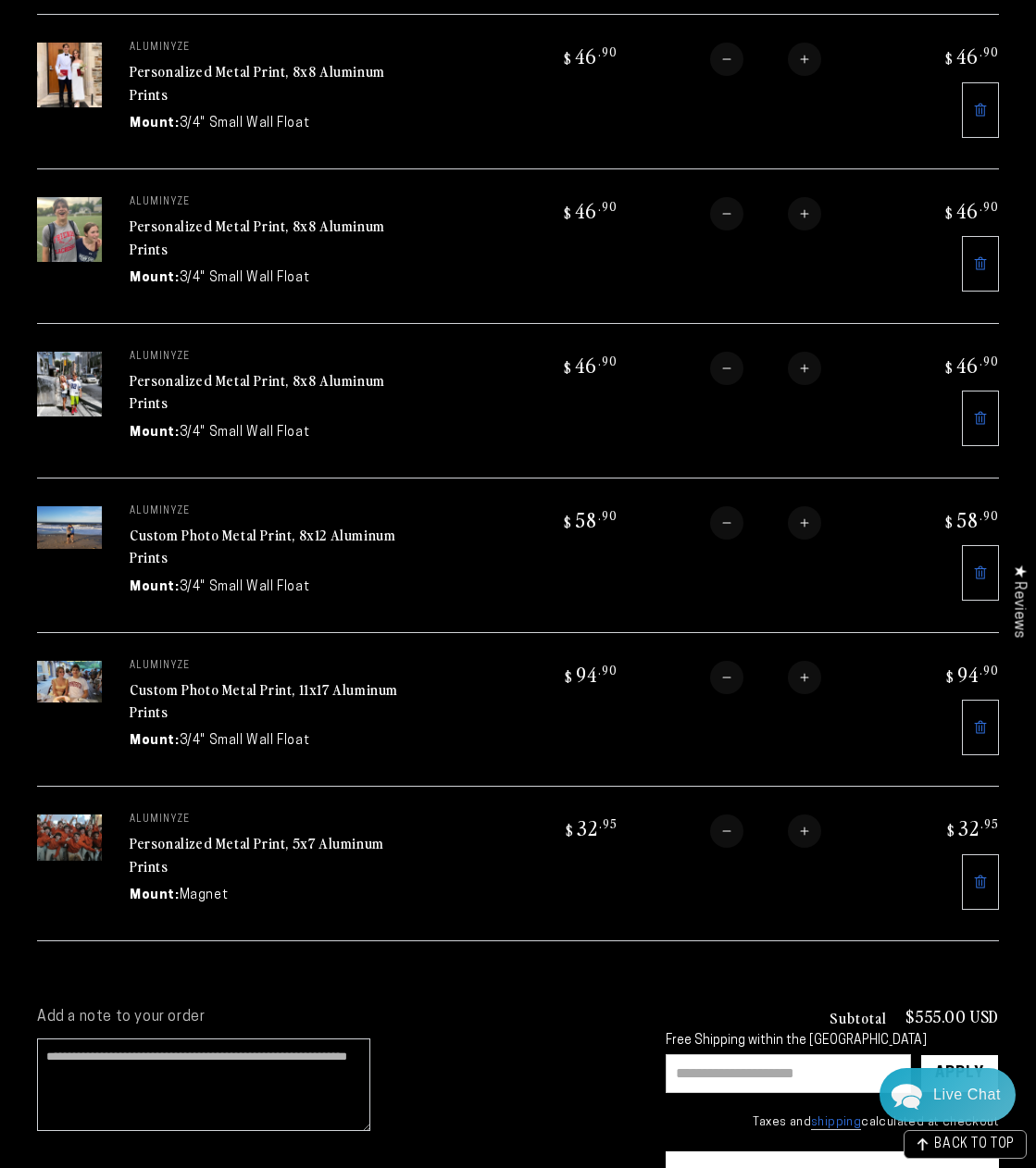
click at [334, 844] on link "Personalized Metal Print, 5x7 Aluminum Prints" at bounding box center [257, 855] width 255 height 45
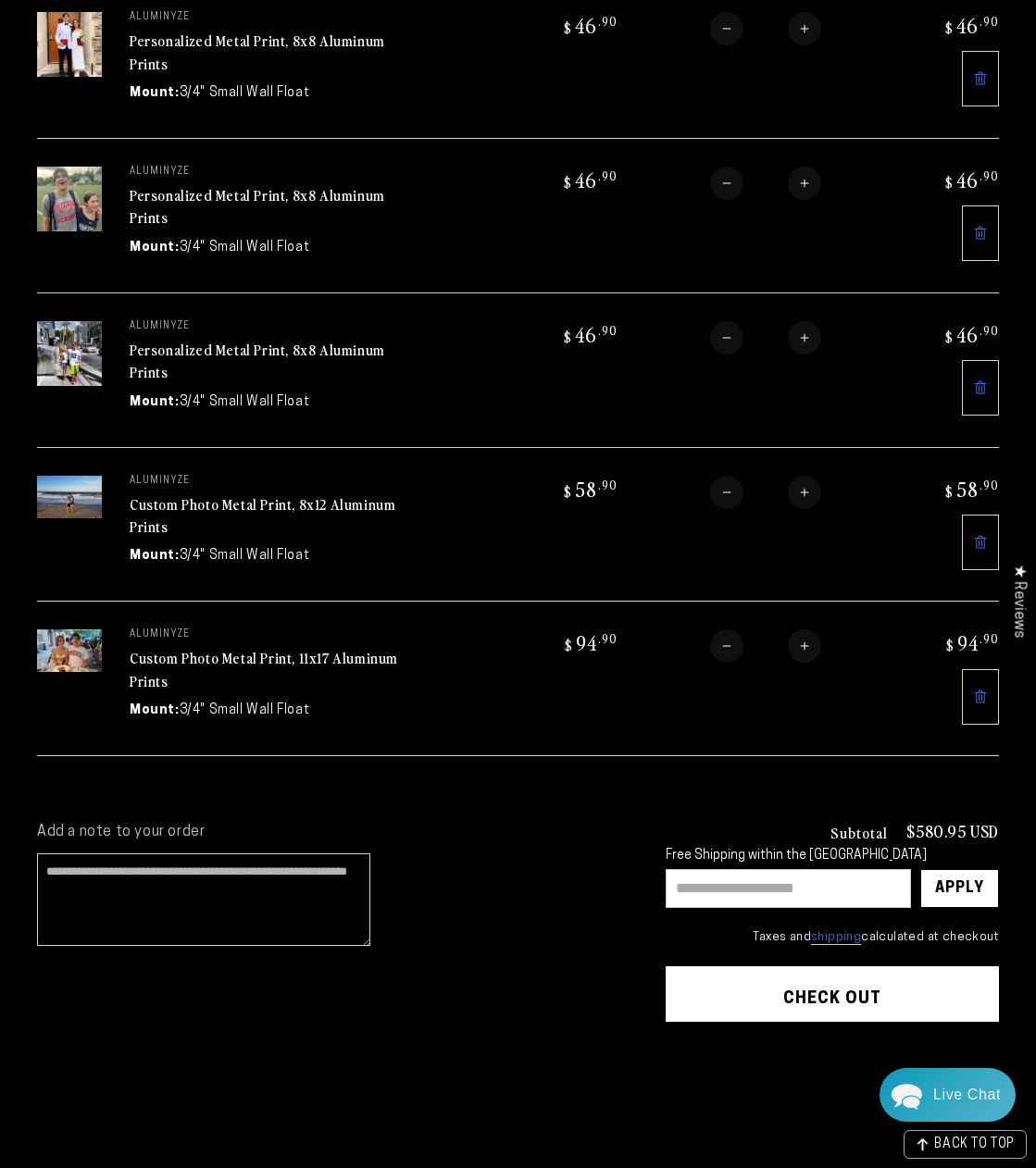
scroll to position [1217, 0]
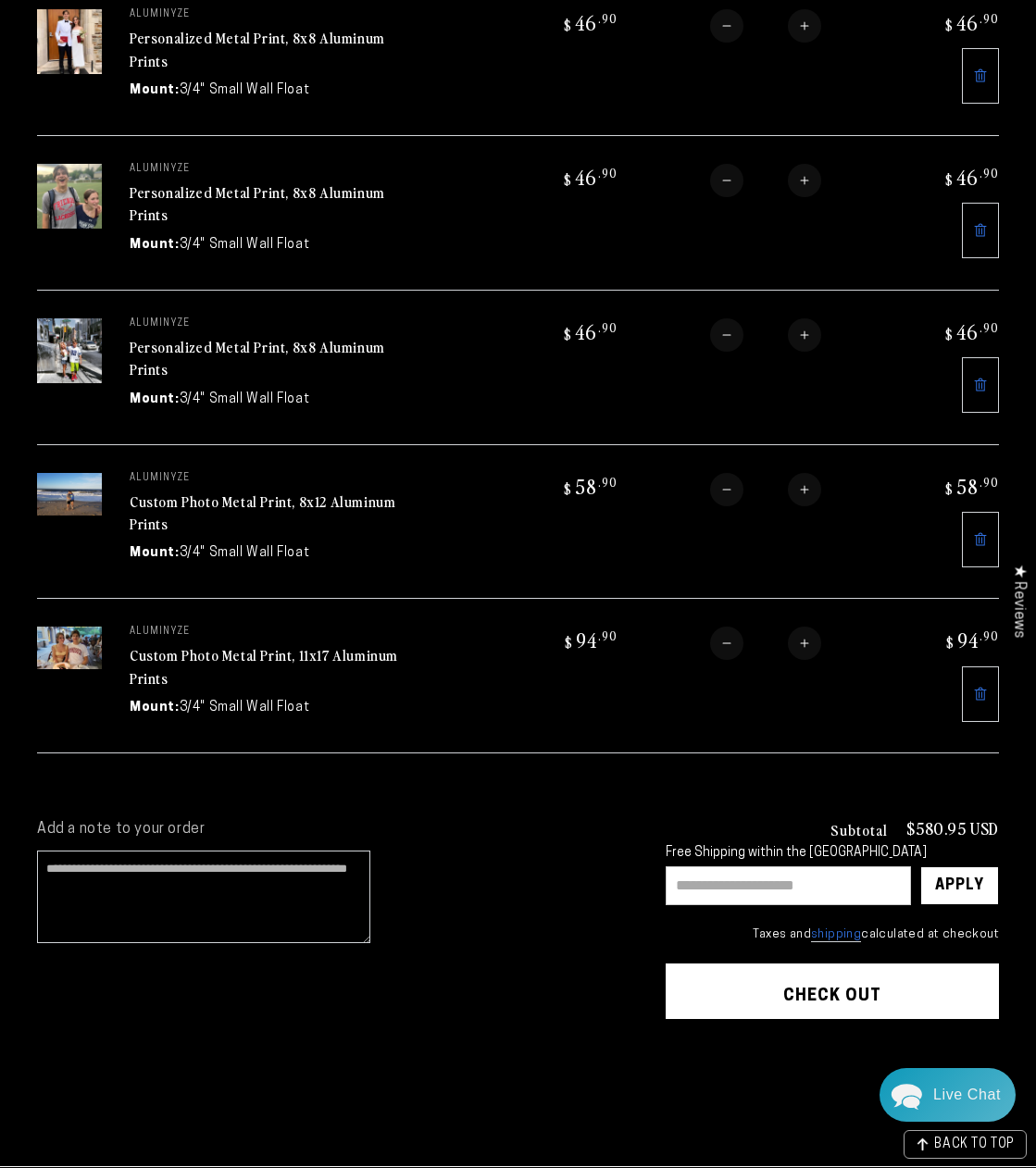
click at [798, 914] on div "Subtotal $580.95 USD Free Shipping within the [GEOGRAPHIC_DATA] Apply × Taxes a…" at bounding box center [832, 882] width 333 height 123
click at [784, 885] on input "text" at bounding box center [789, 886] width 246 height 39
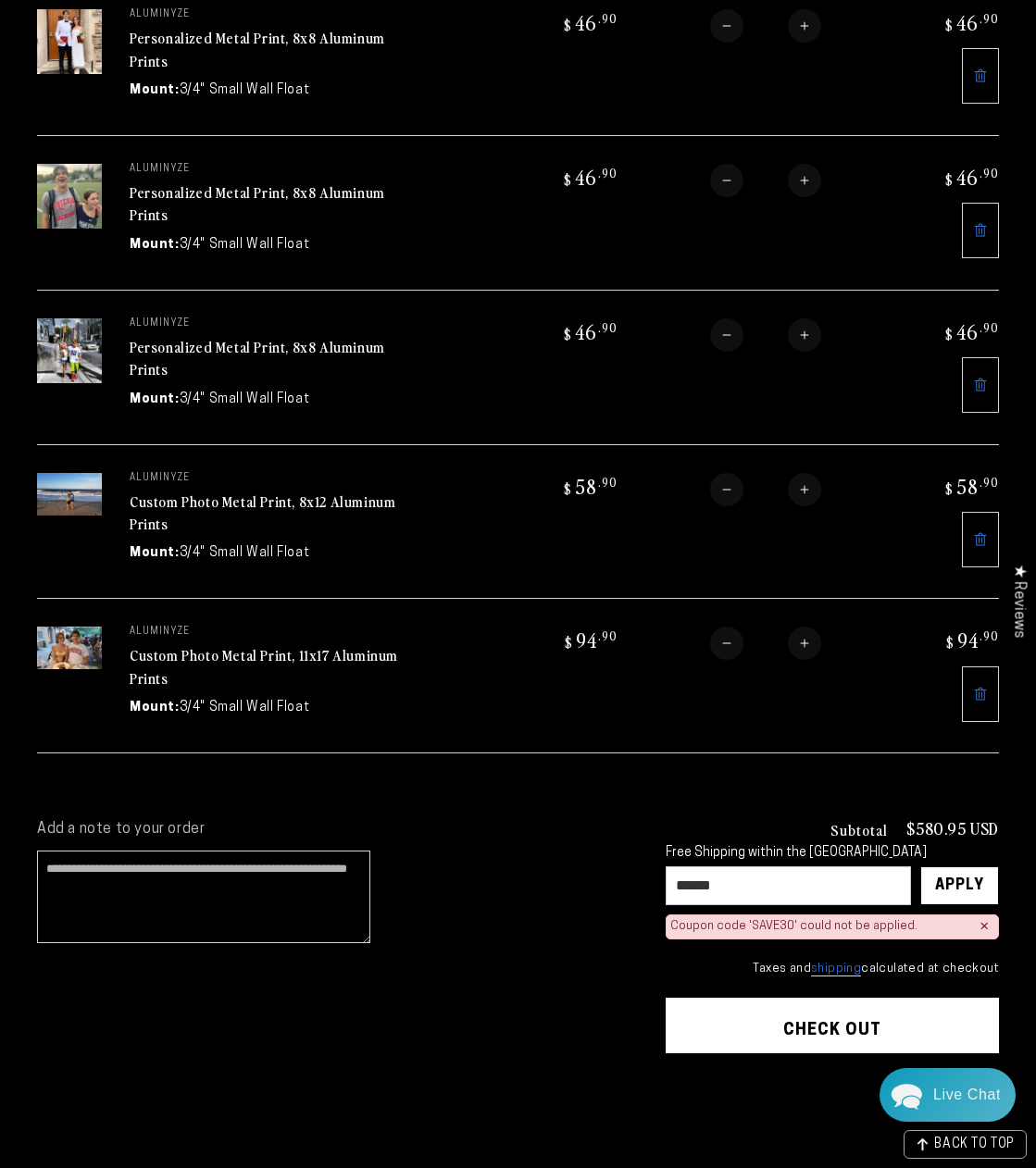
click at [755, 883] on input "******" at bounding box center [789, 886] width 246 height 39
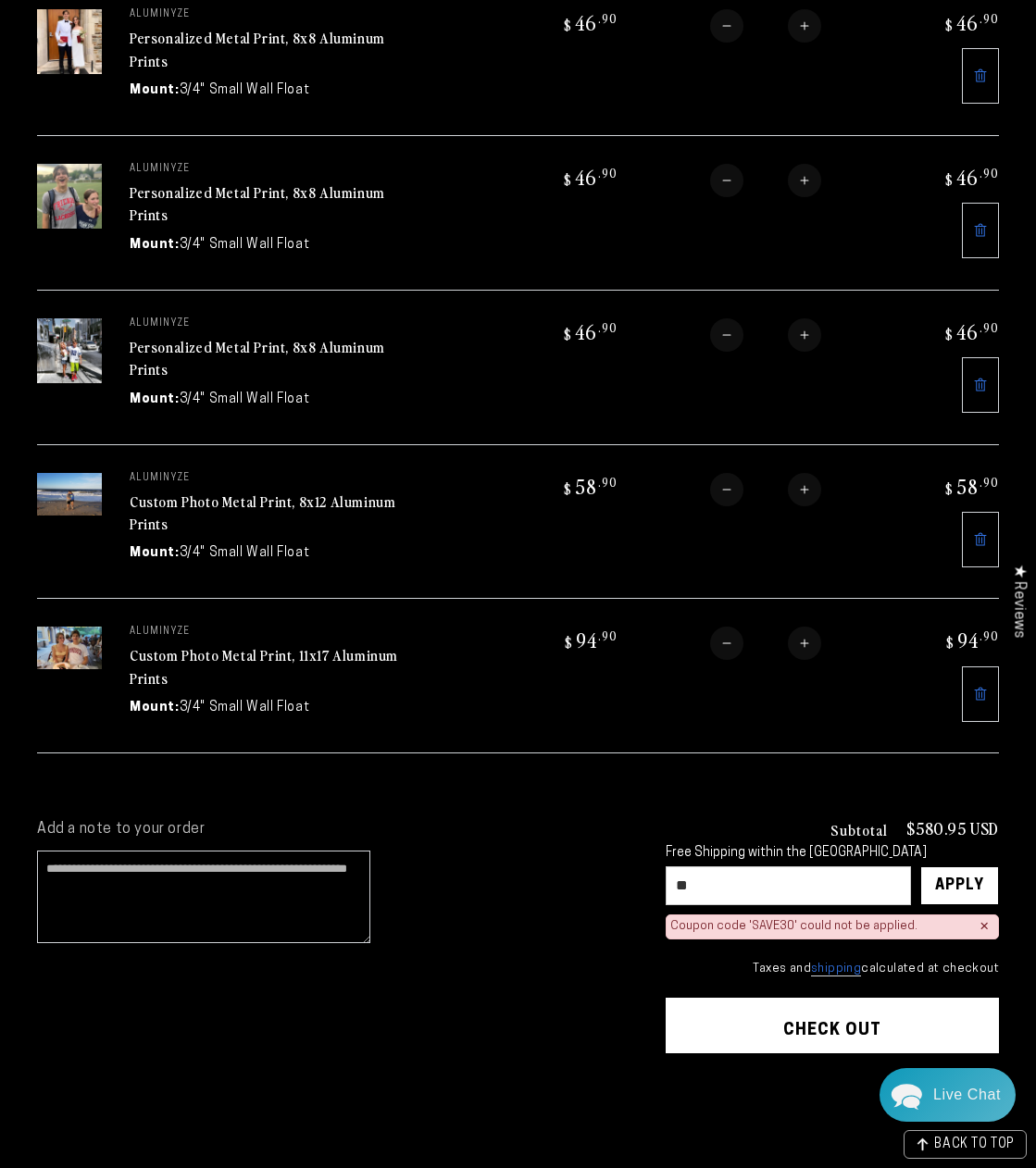
type input "*"
paste input "********"
type input "********"
click at [973, 883] on div "Apply" at bounding box center [960, 886] width 49 height 37
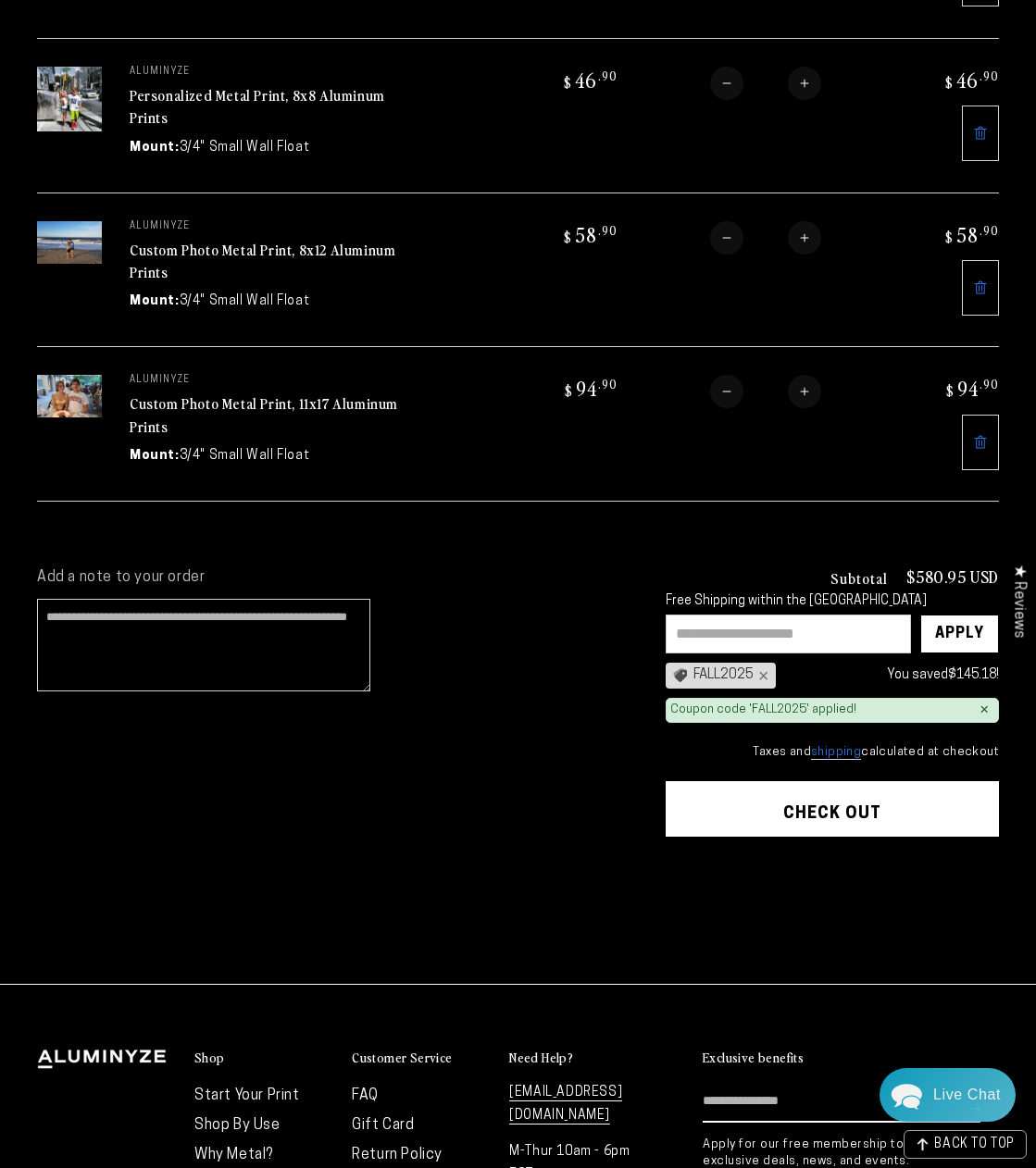
scroll to position [1467, 0]
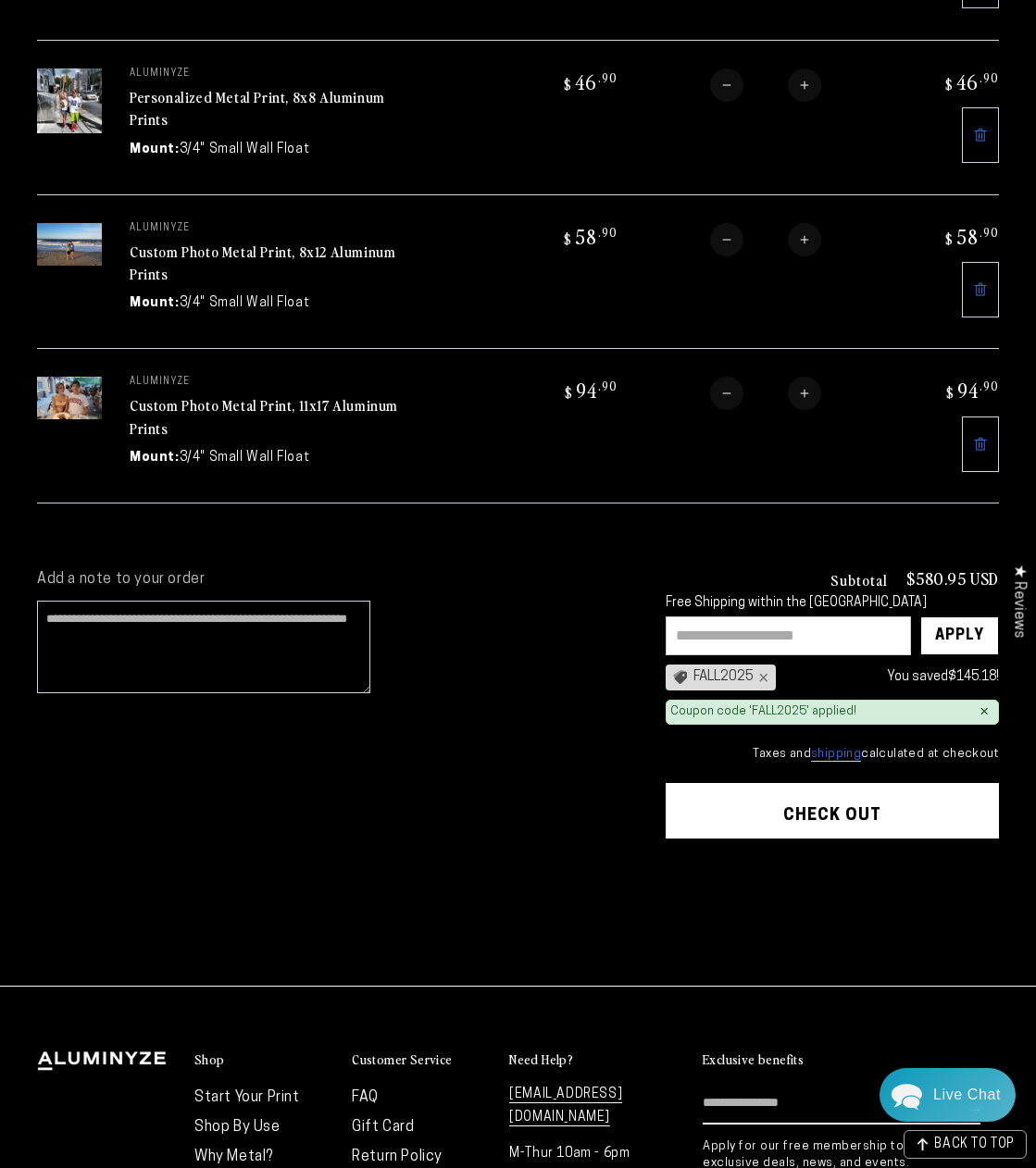
click at [670, 932] on shopify-google-pay-button at bounding box center [668, 939] width 4 height 15
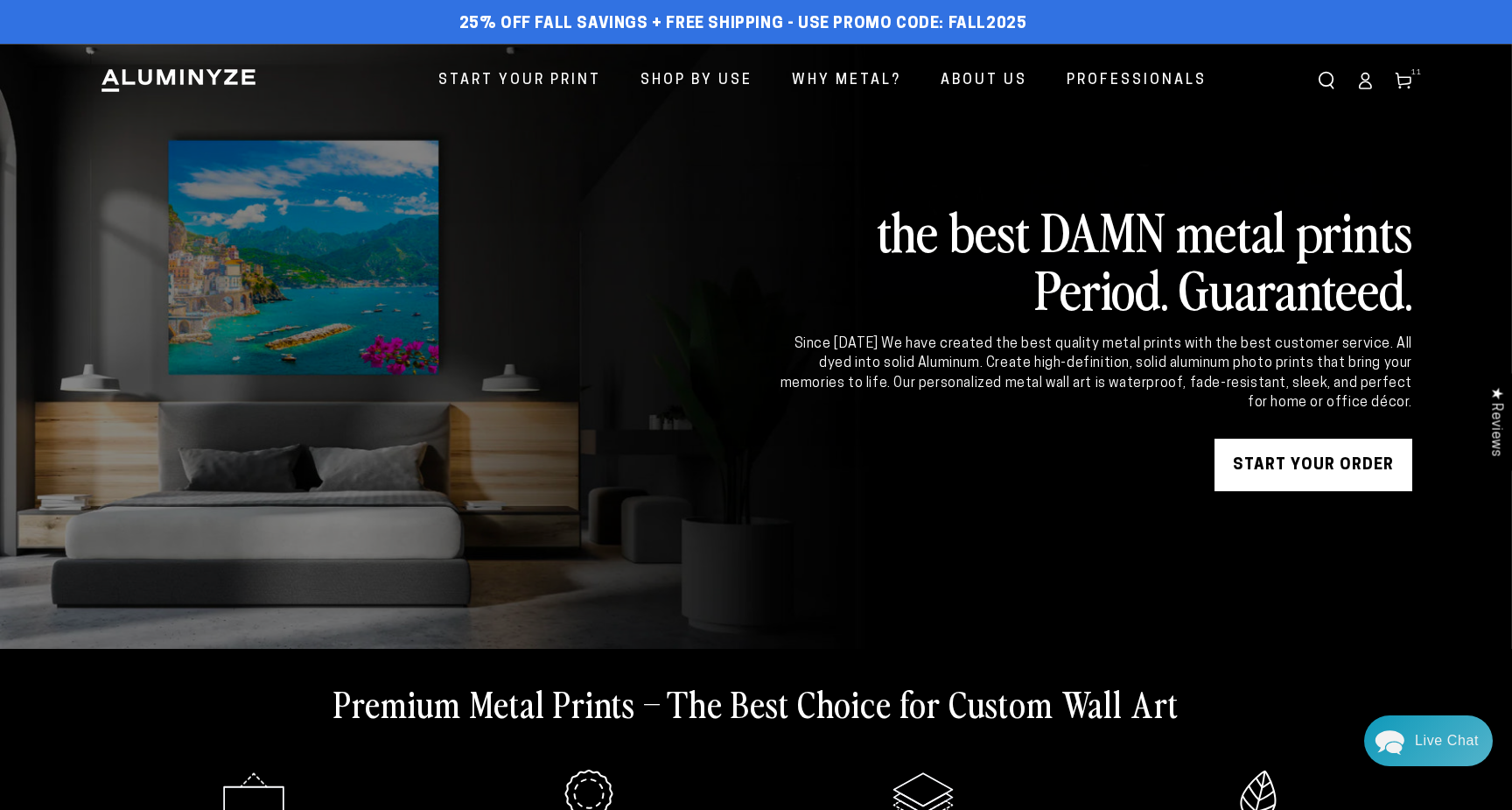
click at [1310, 462] on link "START YOUR Order" at bounding box center [1313, 465] width 198 height 53
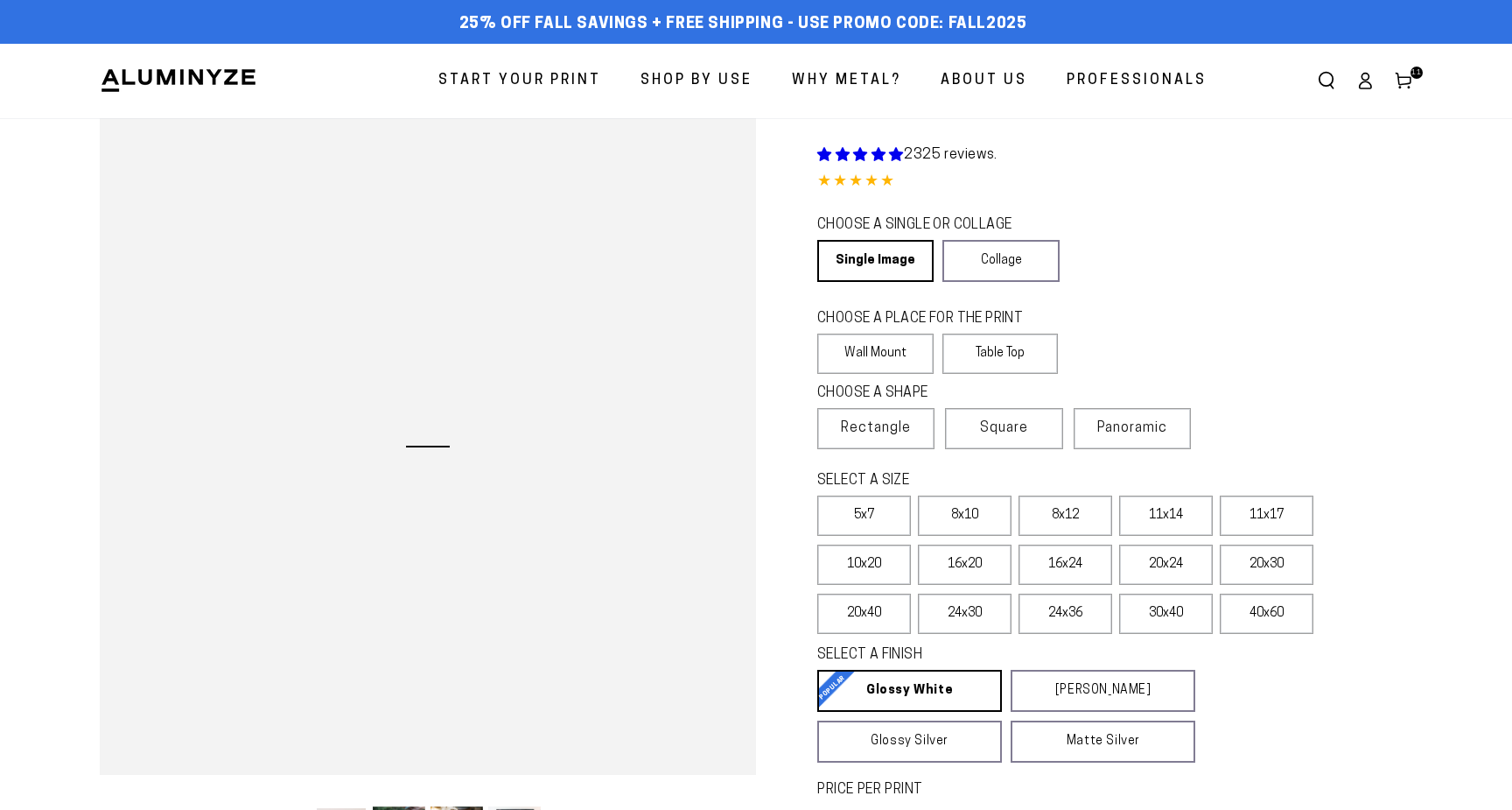
select select "**********"
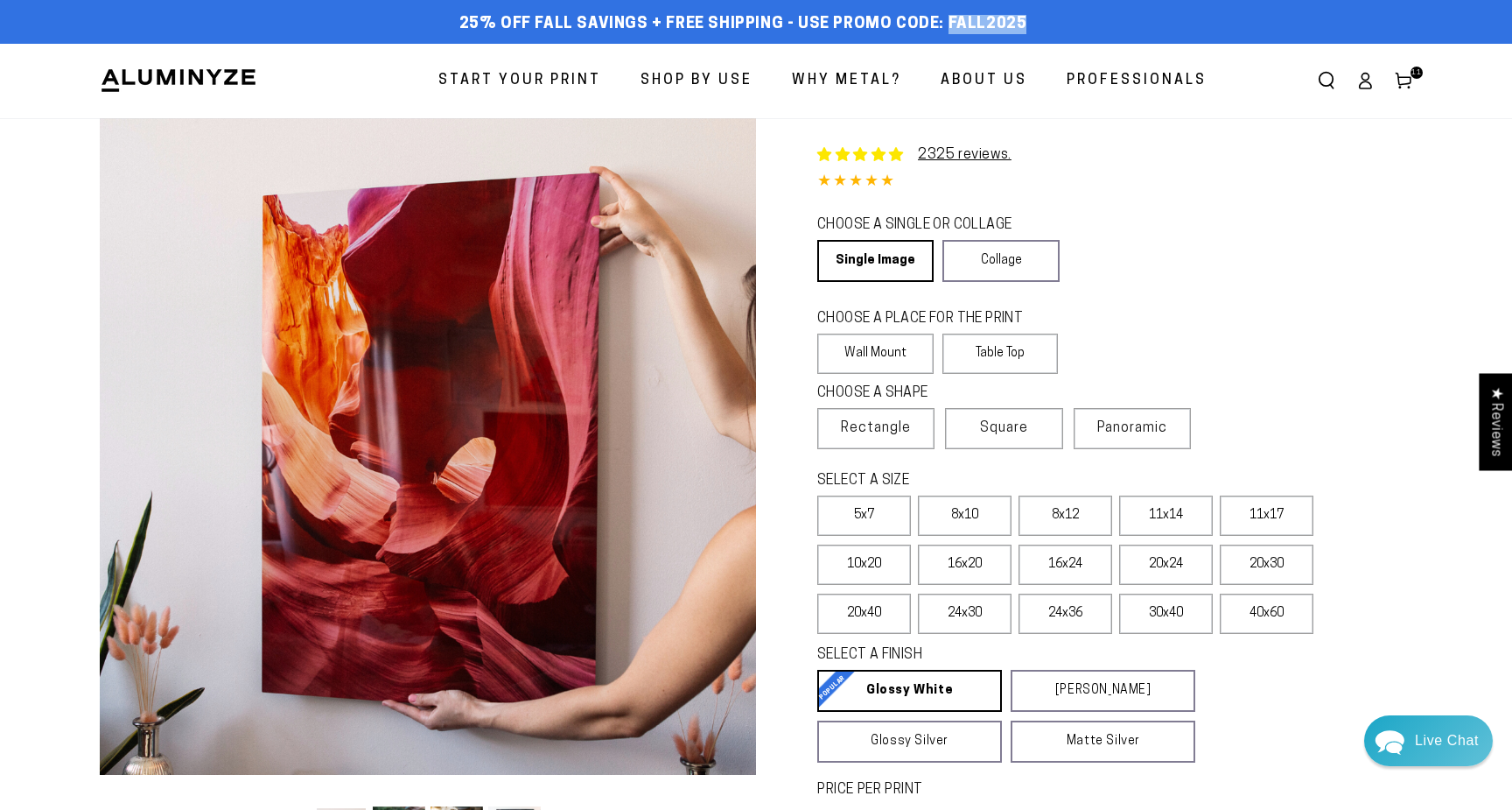
drag, startPoint x: 1026, startPoint y: 27, endPoint x: 943, endPoint y: 25, distance: 83.0
click at [943, 25] on div "25% off FALL Savings + Free Shipping - Use Promo Code: FALL2025 25% OFF - Code:…" at bounding box center [743, 25] width 1287 height 32
copy span "FALL2025"
